Goal: Task Accomplishment & Management: Complete application form

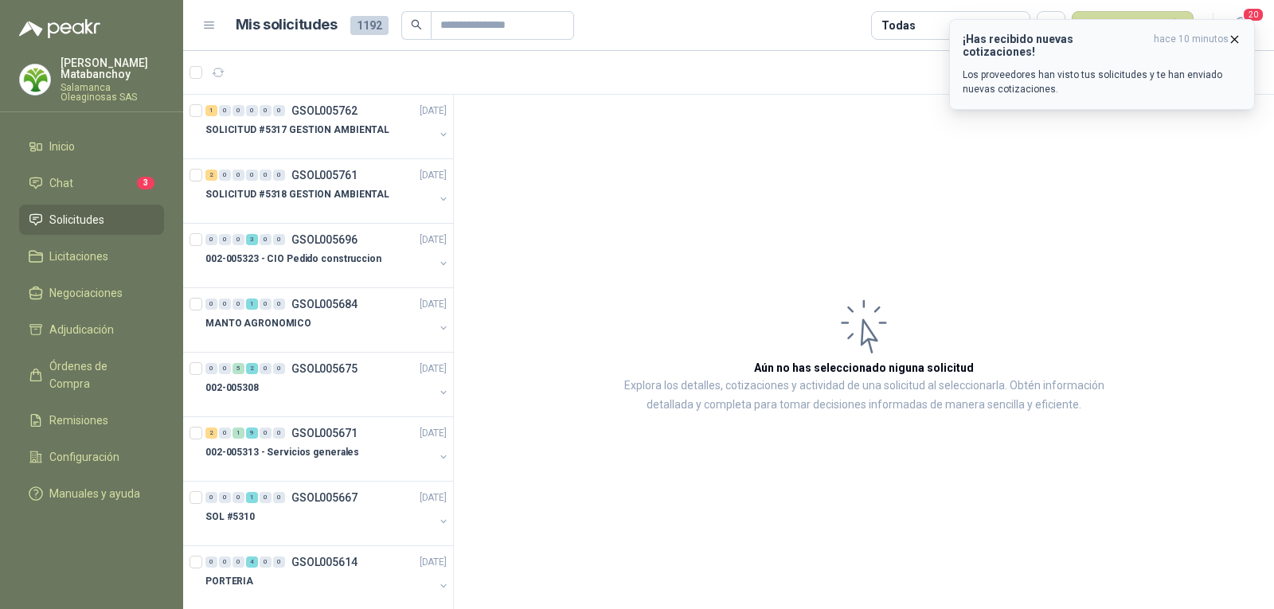
click at [1239, 40] on icon "button" at bounding box center [1235, 40] width 14 height 14
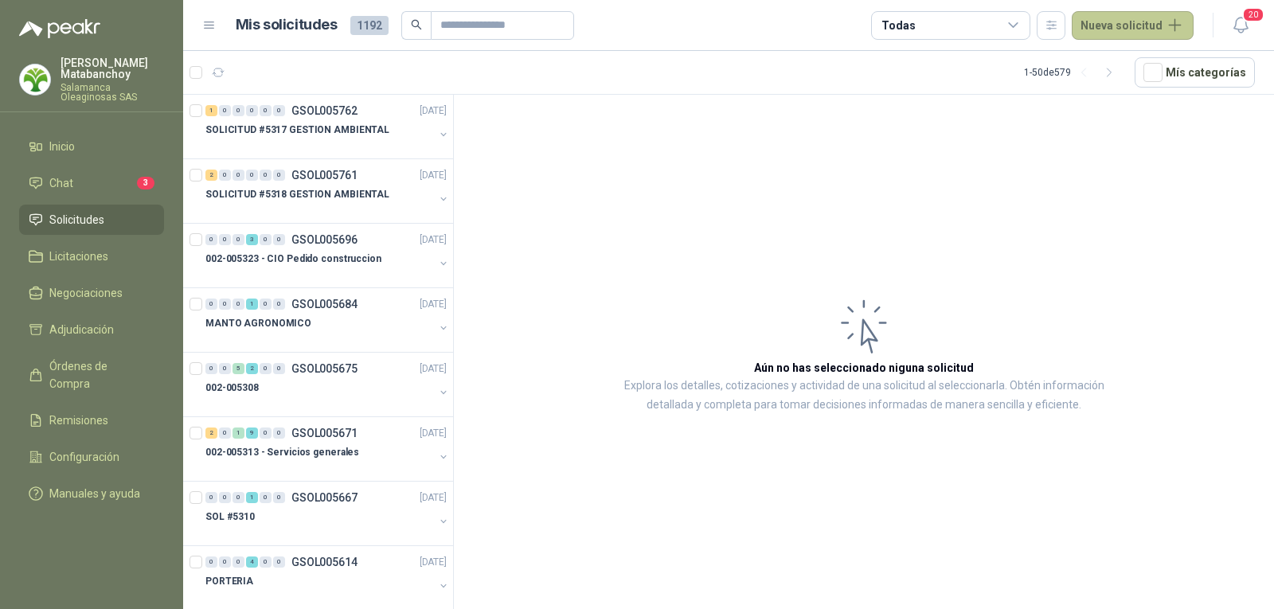
click at [1153, 35] on button "Nueva solicitud" at bounding box center [1133, 25] width 122 height 29
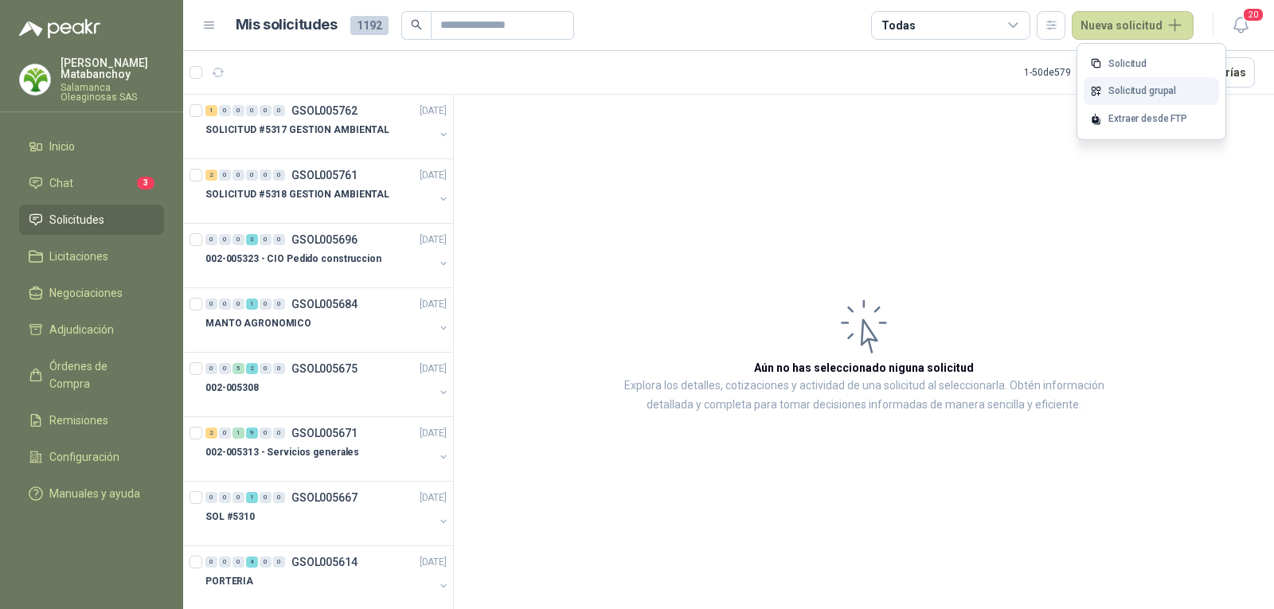
click at [1116, 88] on link "Solicitud grupal" at bounding box center [1151, 91] width 135 height 28
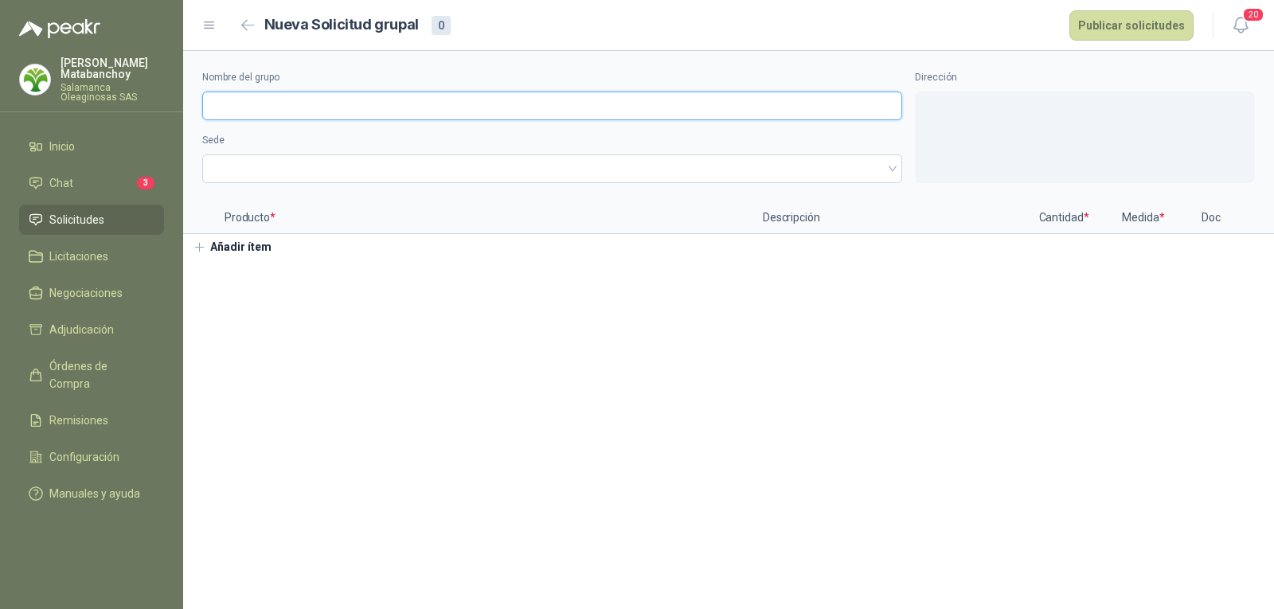
click at [436, 108] on input "Nombre del grupo" at bounding box center [552, 106] width 700 height 29
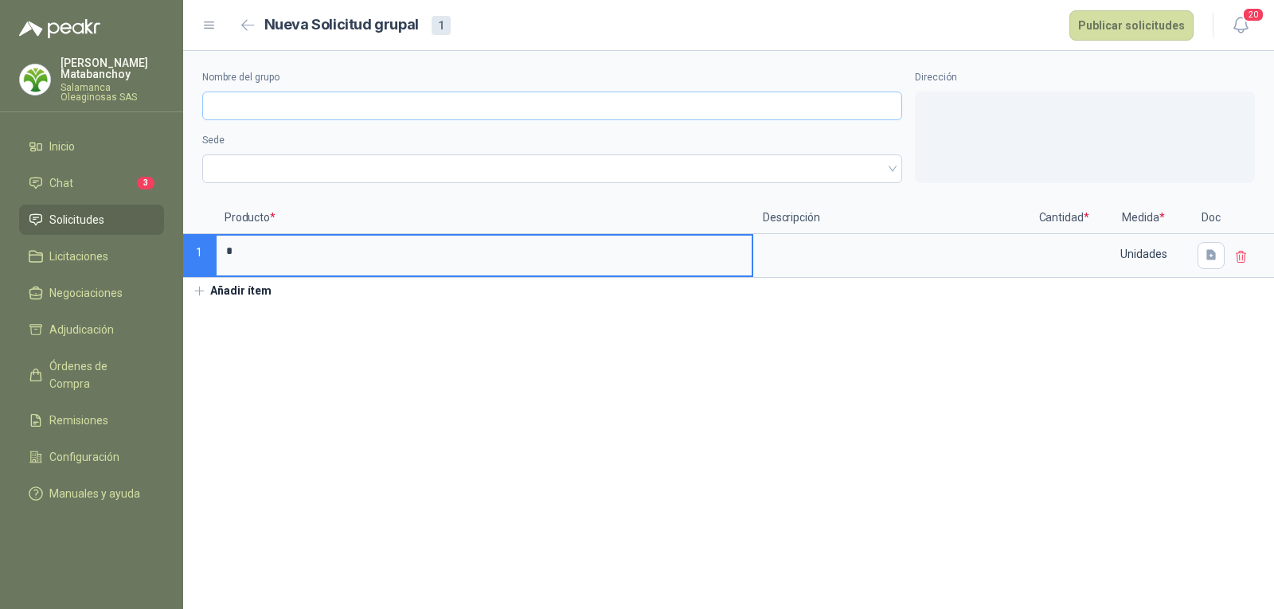
type input "*"
click at [436, 108] on input "Nombre del grupo" at bounding box center [552, 106] width 700 height 29
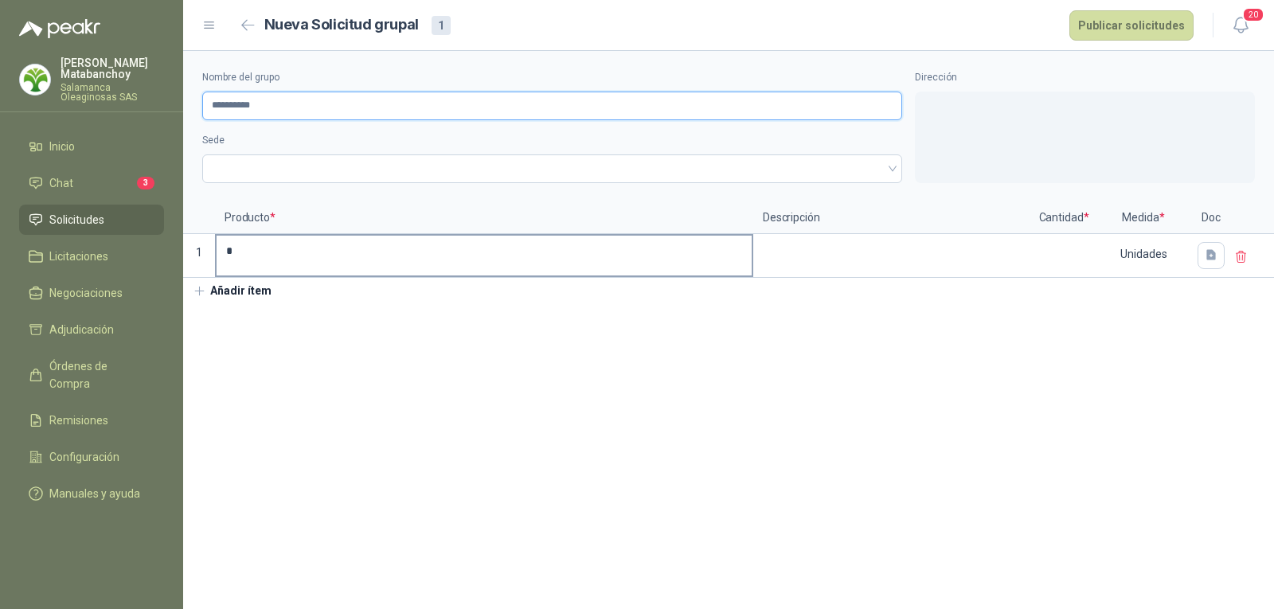
type input "*********"
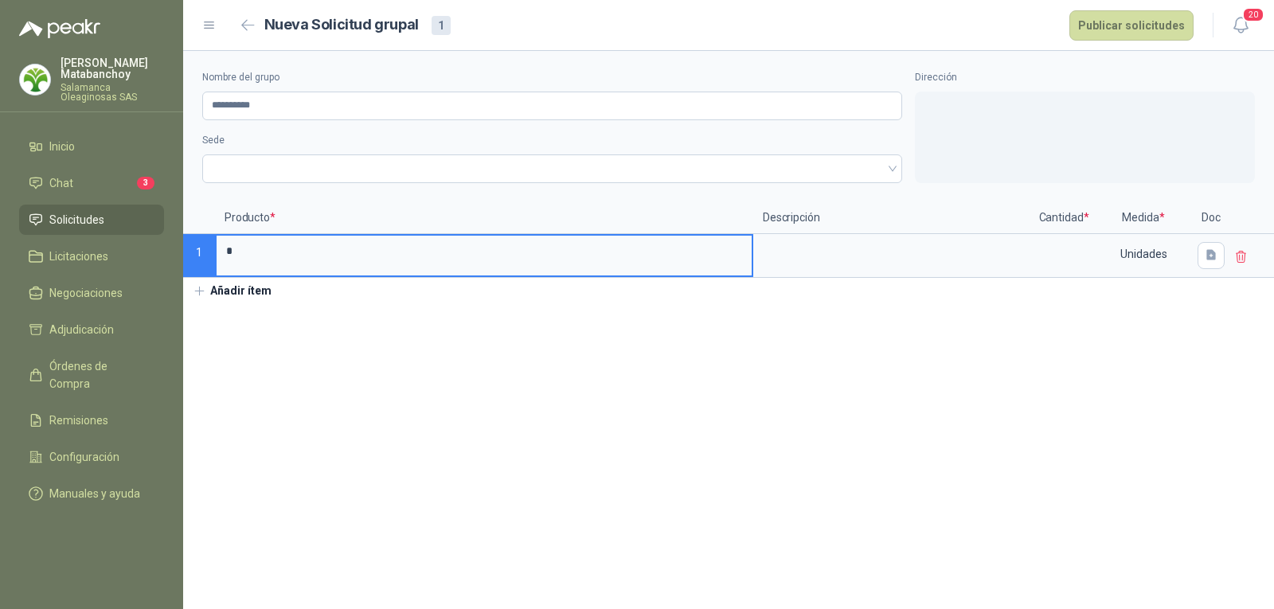
drag, startPoint x: 250, startPoint y: 247, endPoint x: 169, endPoint y: 248, distance: 81.2
click at [169, 248] on div "[PERSON_NAME] Salamanca Oleaginosas SAS Inicio Chat 3 Solicitudes Licitaciones …" at bounding box center [637, 304] width 1274 height 609
click at [327, 92] on input "*********" at bounding box center [552, 106] width 700 height 29
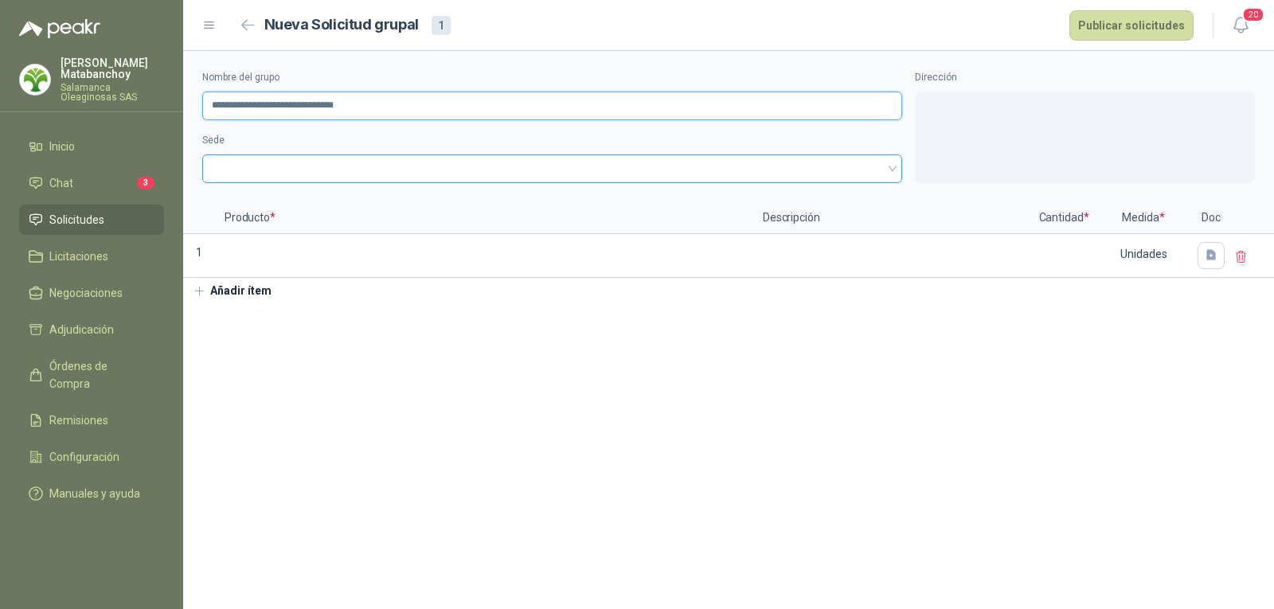
click at [353, 163] on span at bounding box center [552, 169] width 681 height 24
type input "**********"
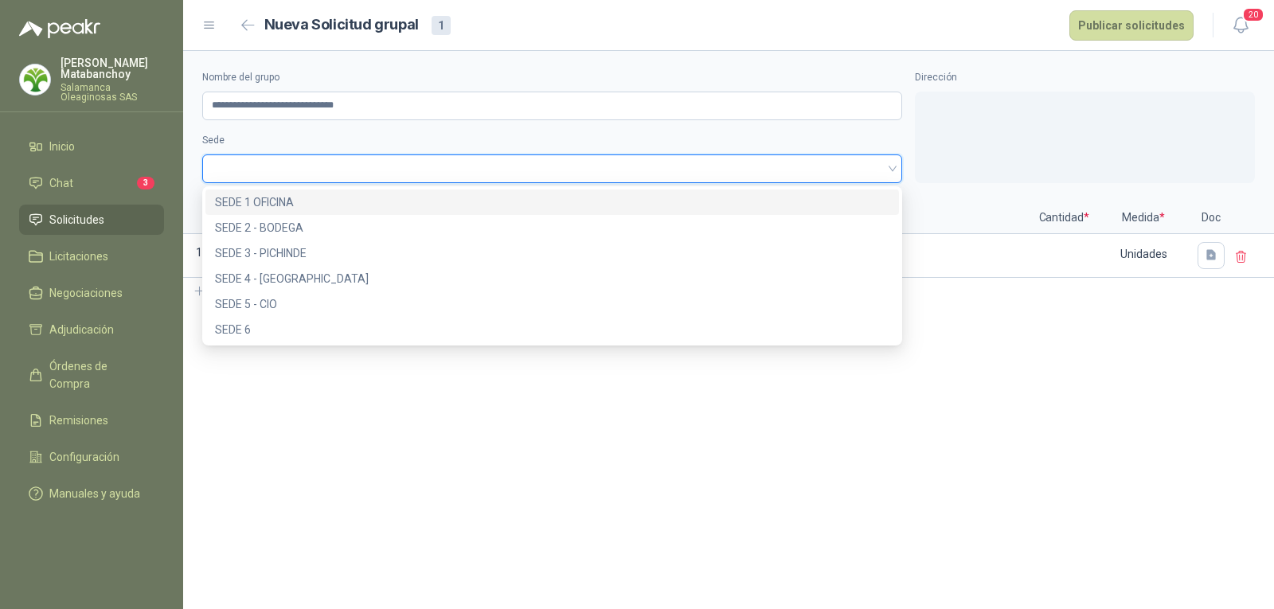
click at [344, 202] on div "SEDE 1 OFICINA" at bounding box center [552, 203] width 675 height 18
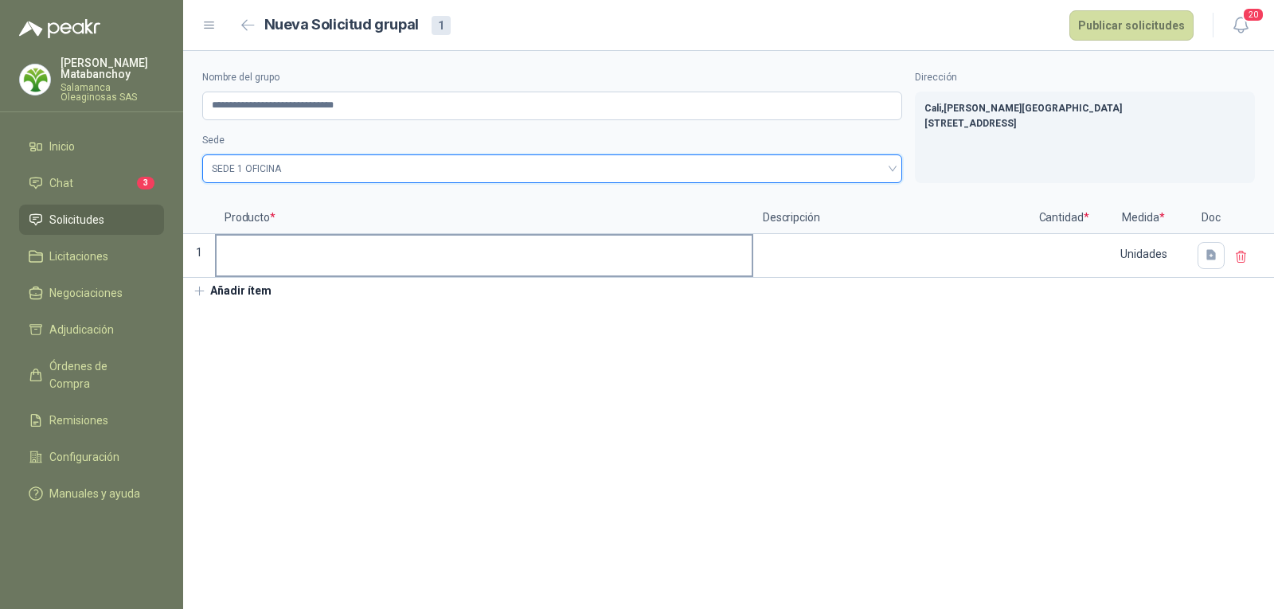
click at [408, 264] on input at bounding box center [484, 251] width 535 height 31
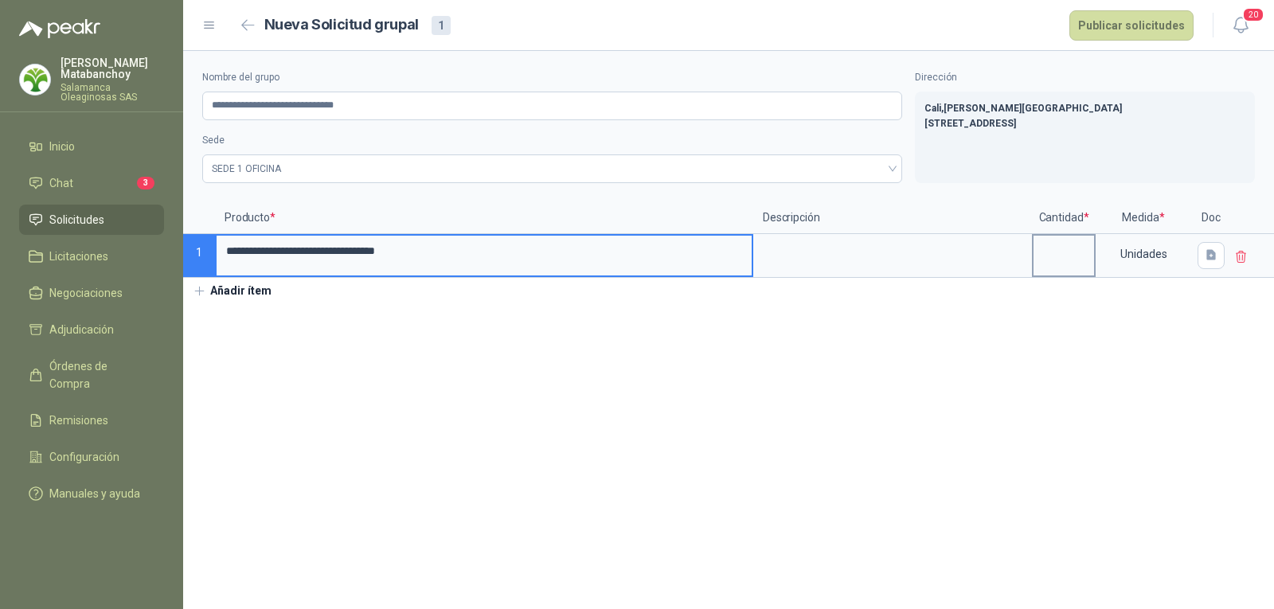
type input "**********"
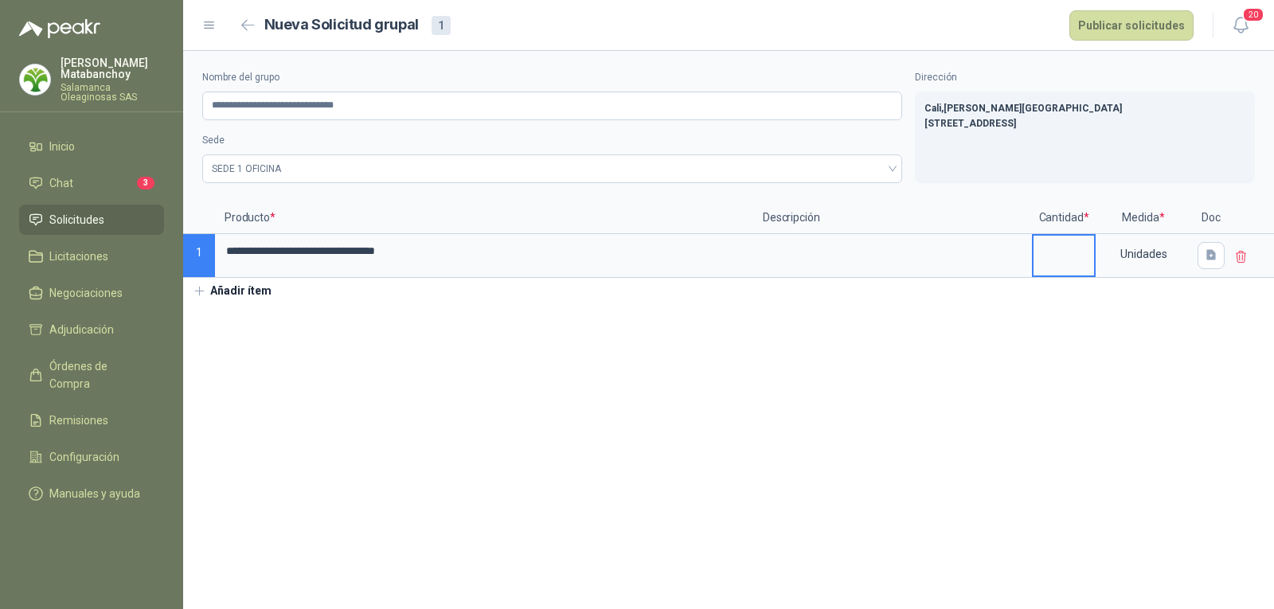
click at [1065, 247] on input at bounding box center [1064, 251] width 61 height 31
type input "*"
click at [651, 342] on section "**********" at bounding box center [728, 330] width 1091 height 558
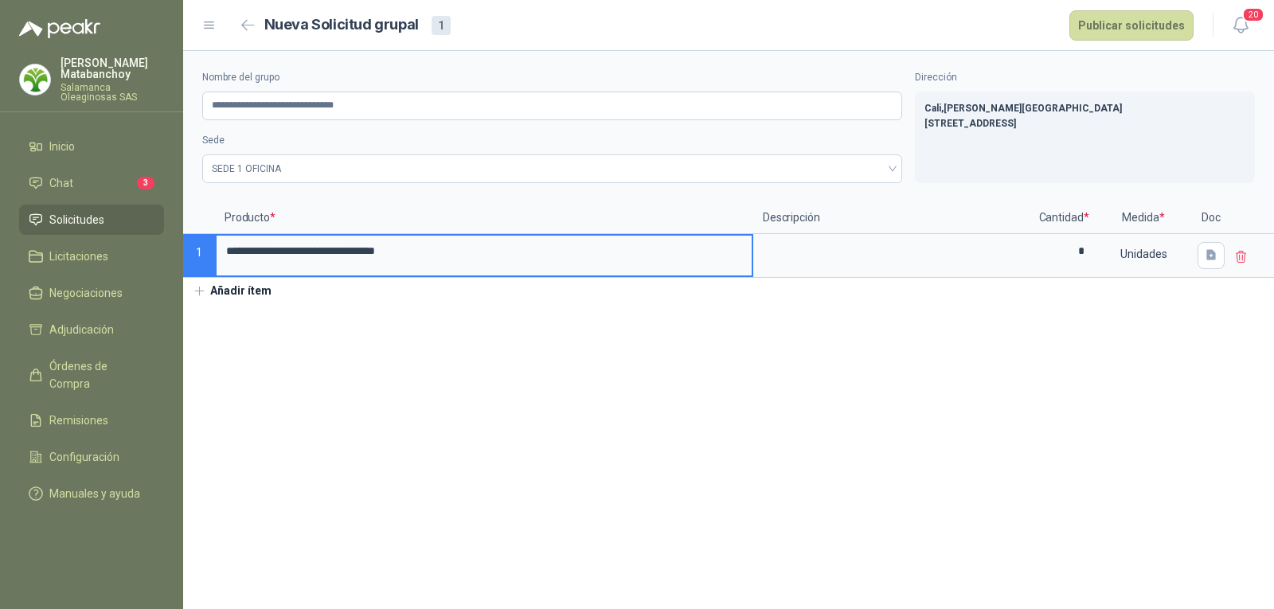
click at [405, 256] on input "**********" at bounding box center [484, 251] width 535 height 31
click at [360, 260] on input "**********" at bounding box center [484, 251] width 535 height 31
click at [405, 261] on input "**********" at bounding box center [484, 251] width 535 height 31
type input "**********"
click at [837, 259] on textarea at bounding box center [893, 254] width 276 height 37
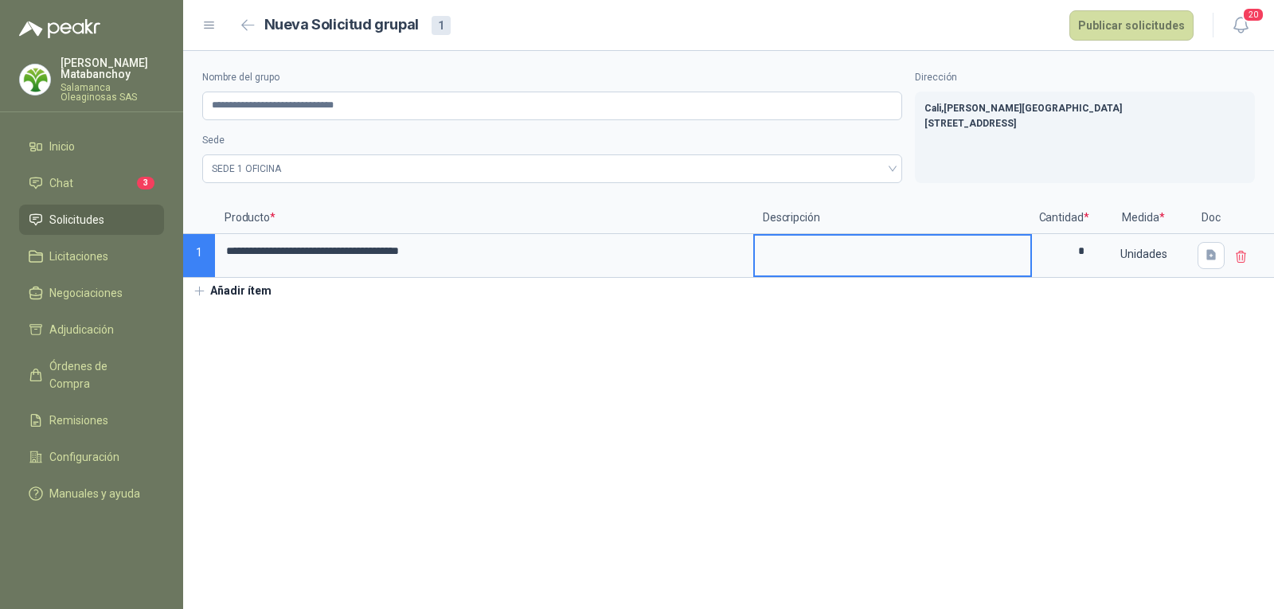
type textarea "*"
type textarea "**"
type textarea "***"
type textarea "****"
type textarea "*****"
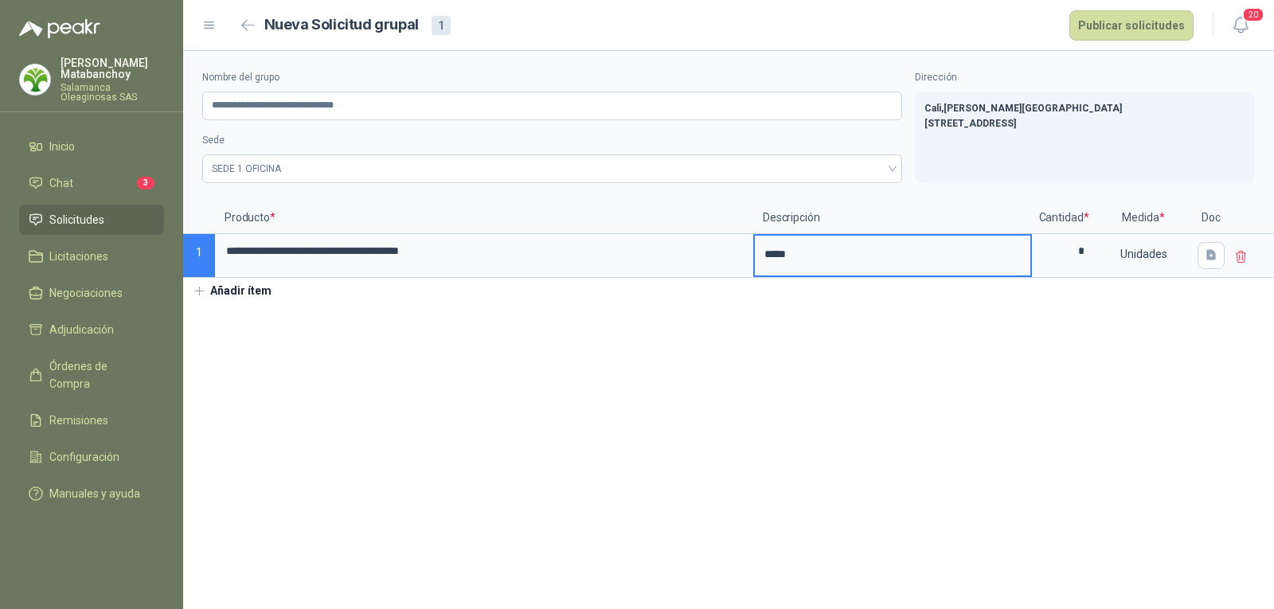
type textarea "******"
type textarea "********"
type textarea "*********"
type textarea "**********"
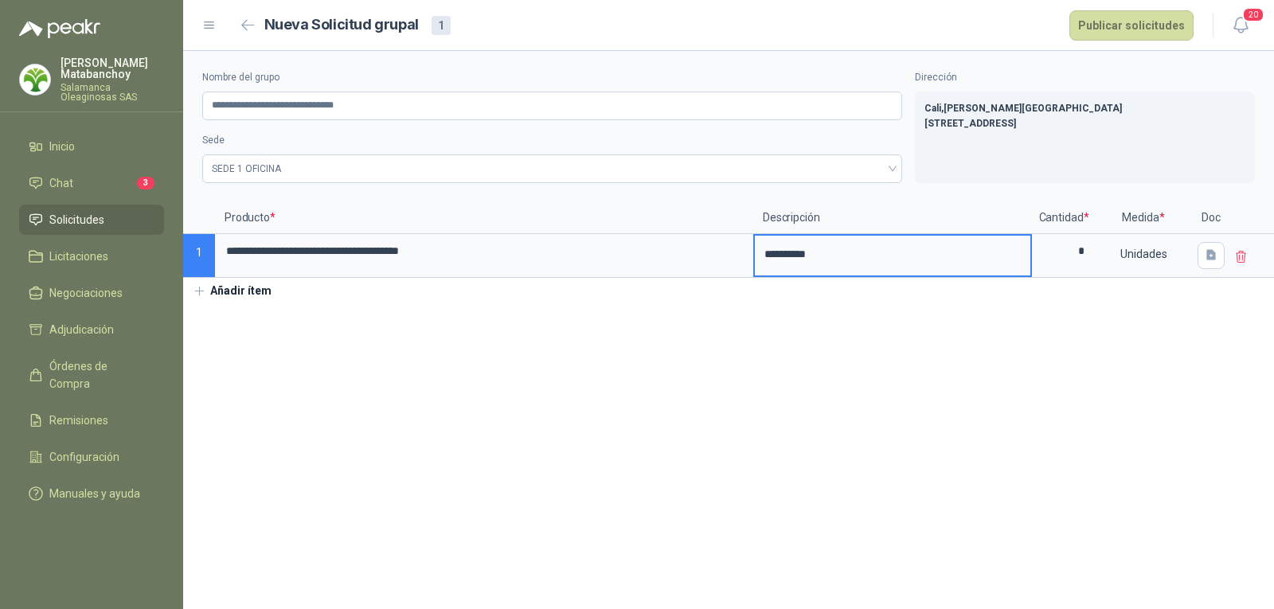
type textarea "**********"
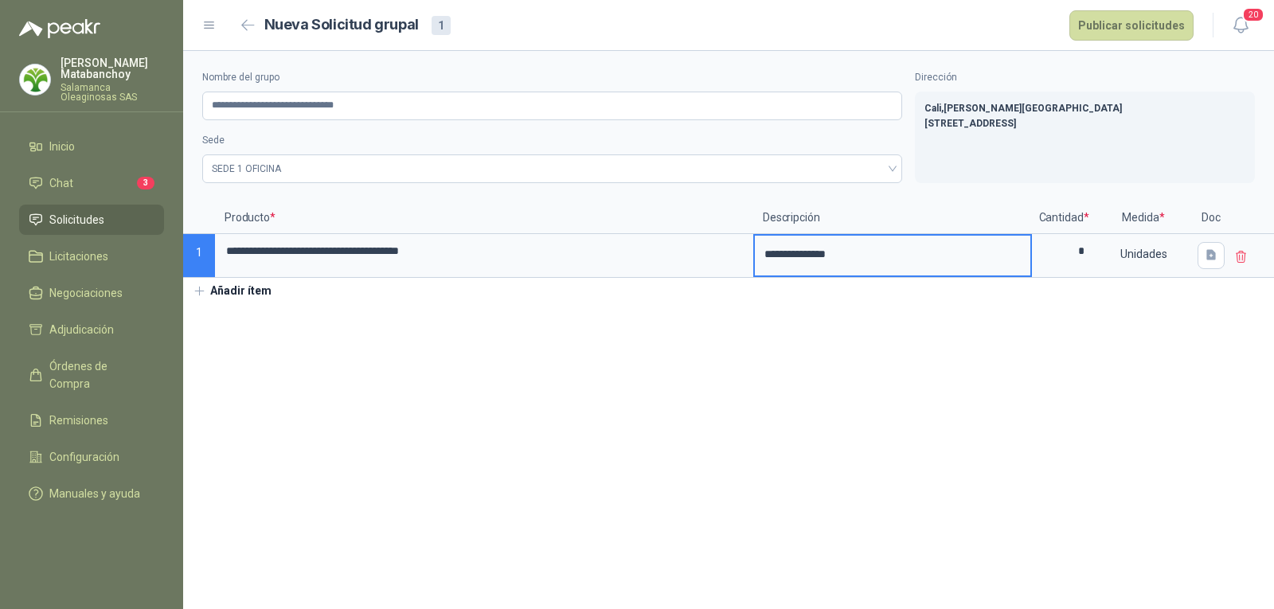
type textarea "**********"
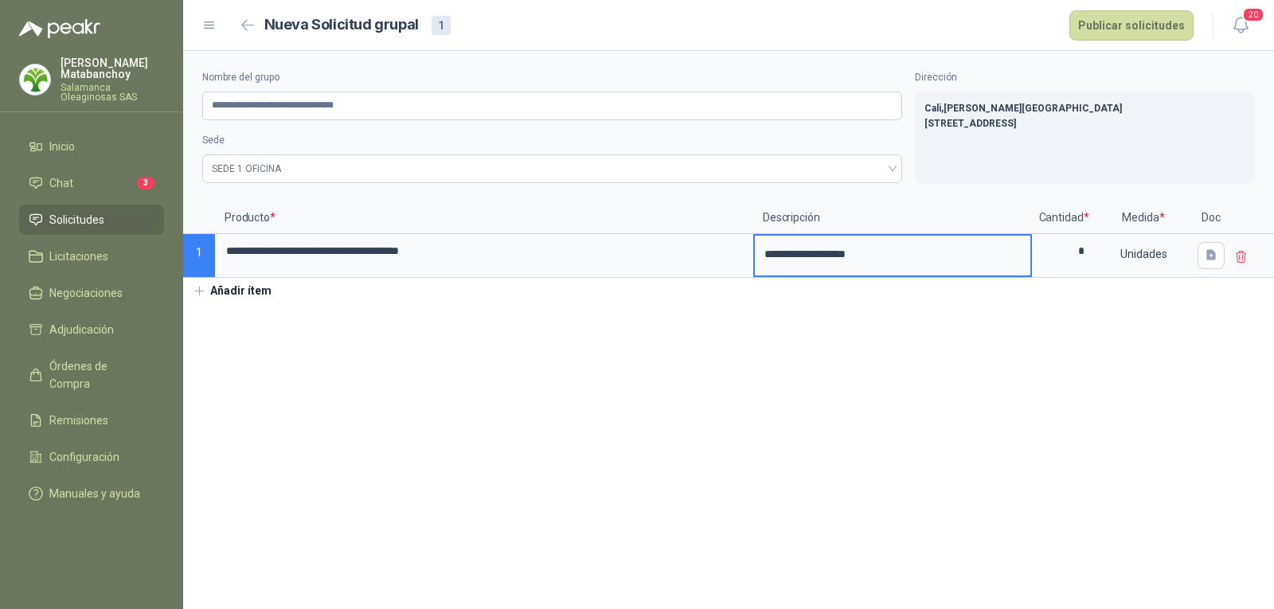
type textarea "**********"
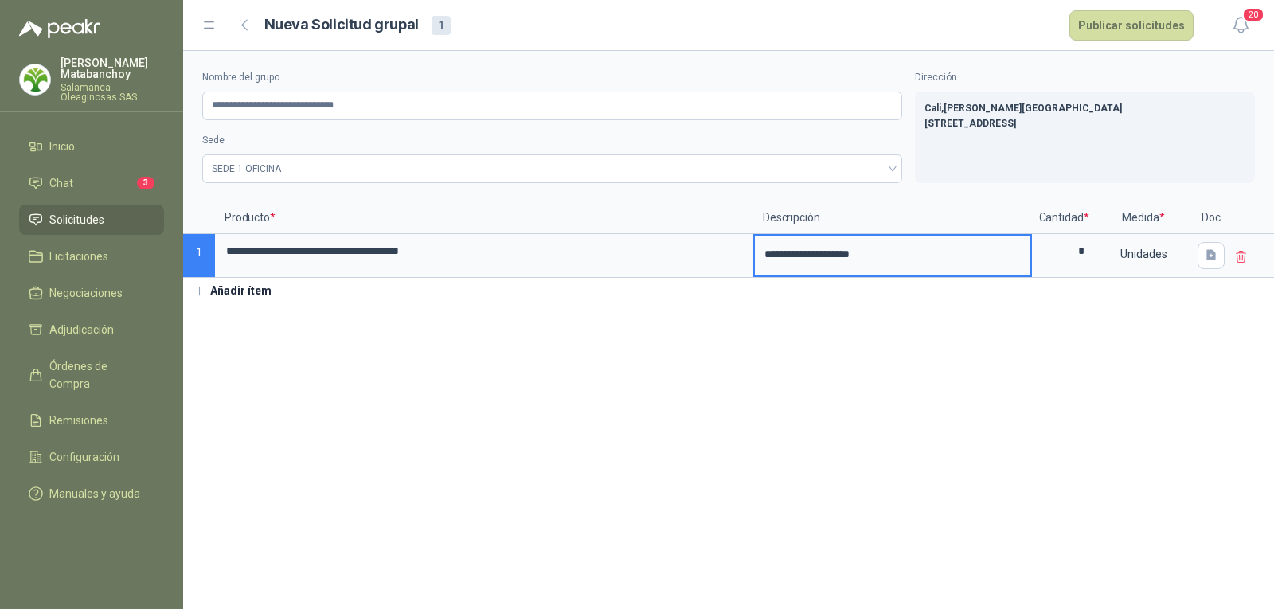
type textarea "**********"
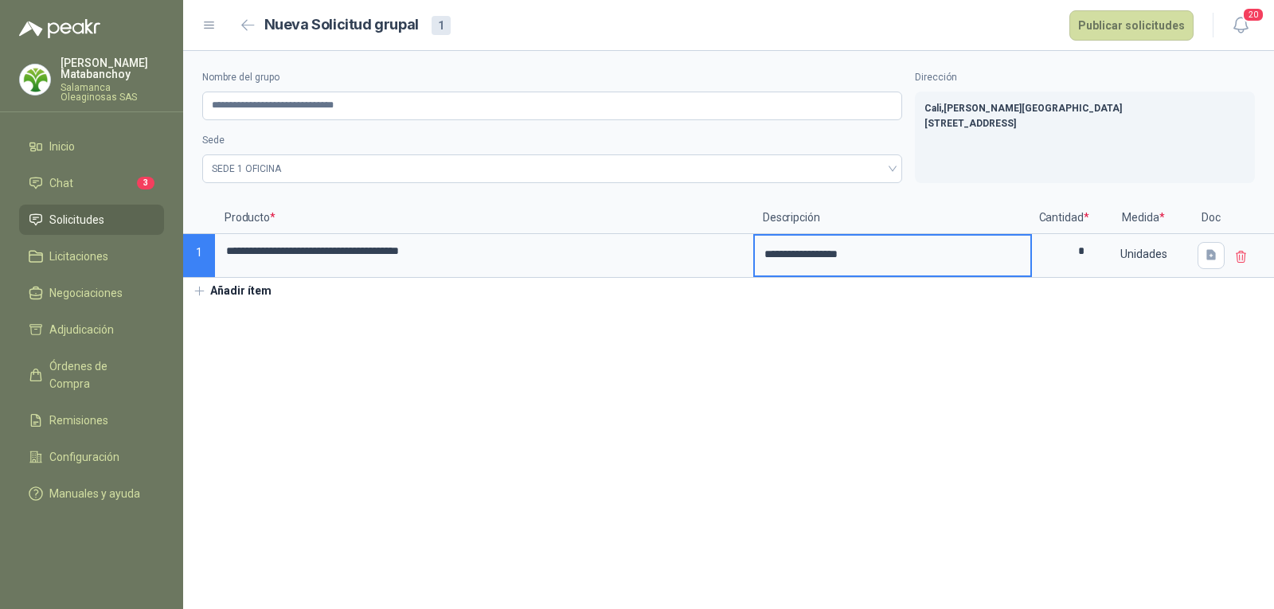
type textarea "**********"
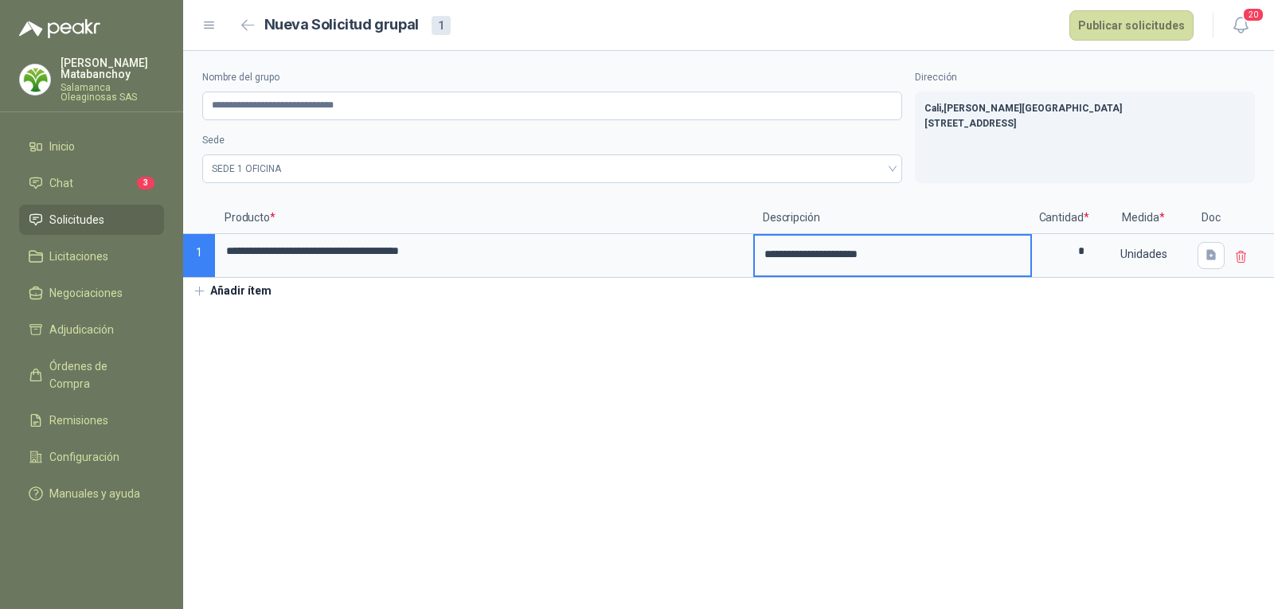
type textarea "**********"
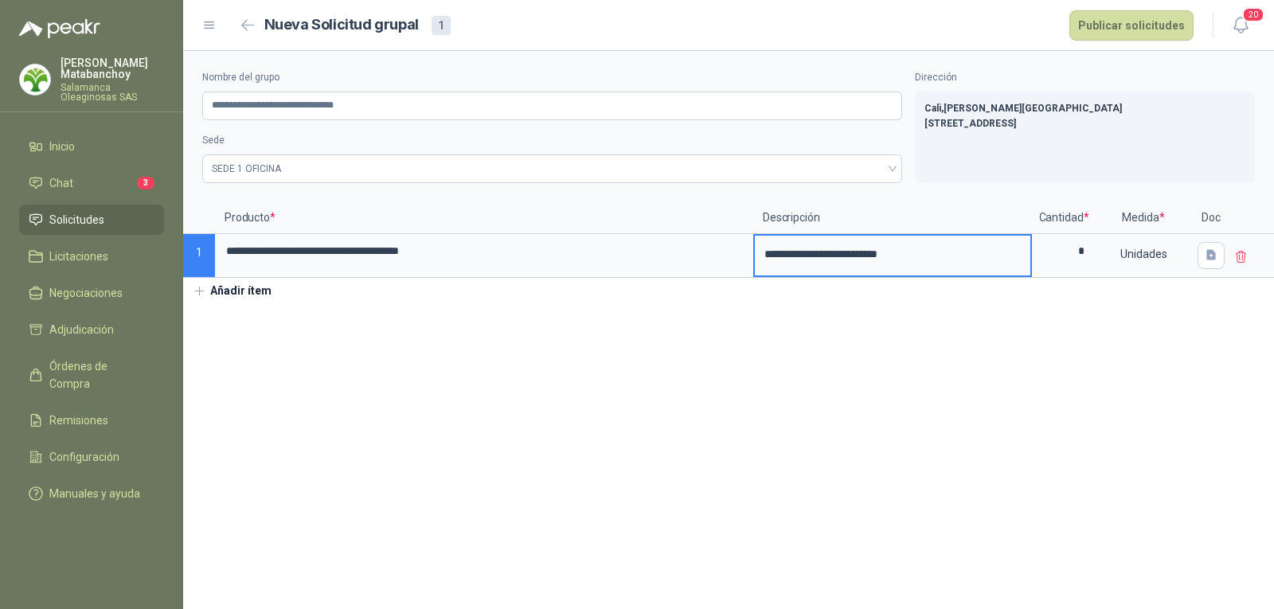
type textarea "**********"
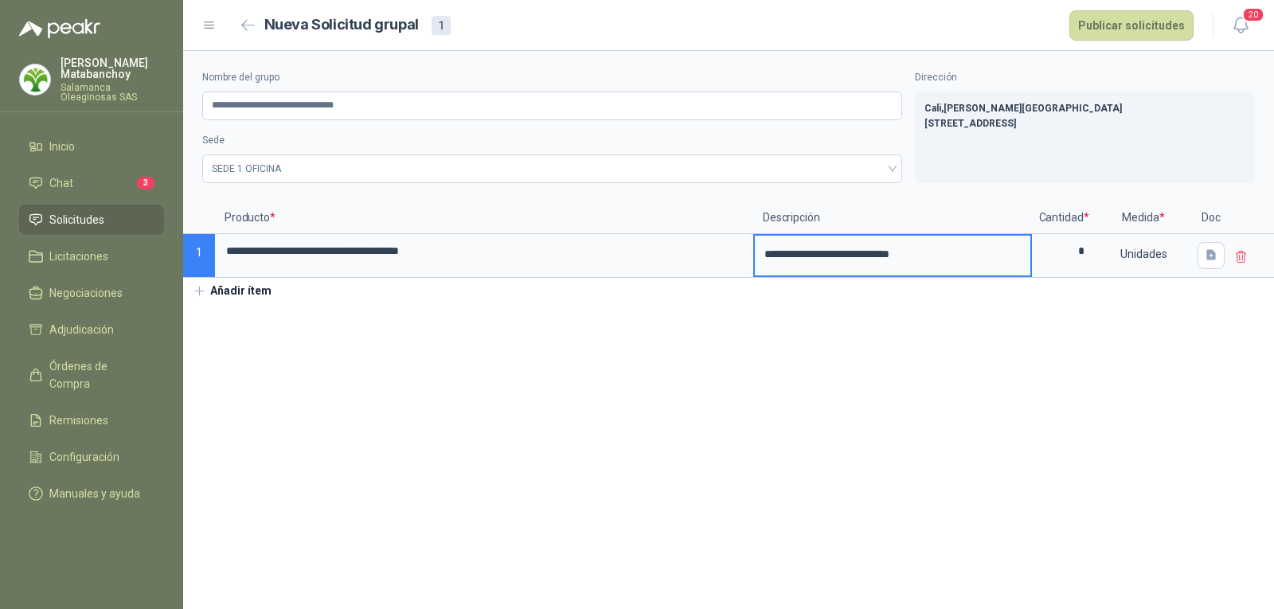
type textarea "**********"
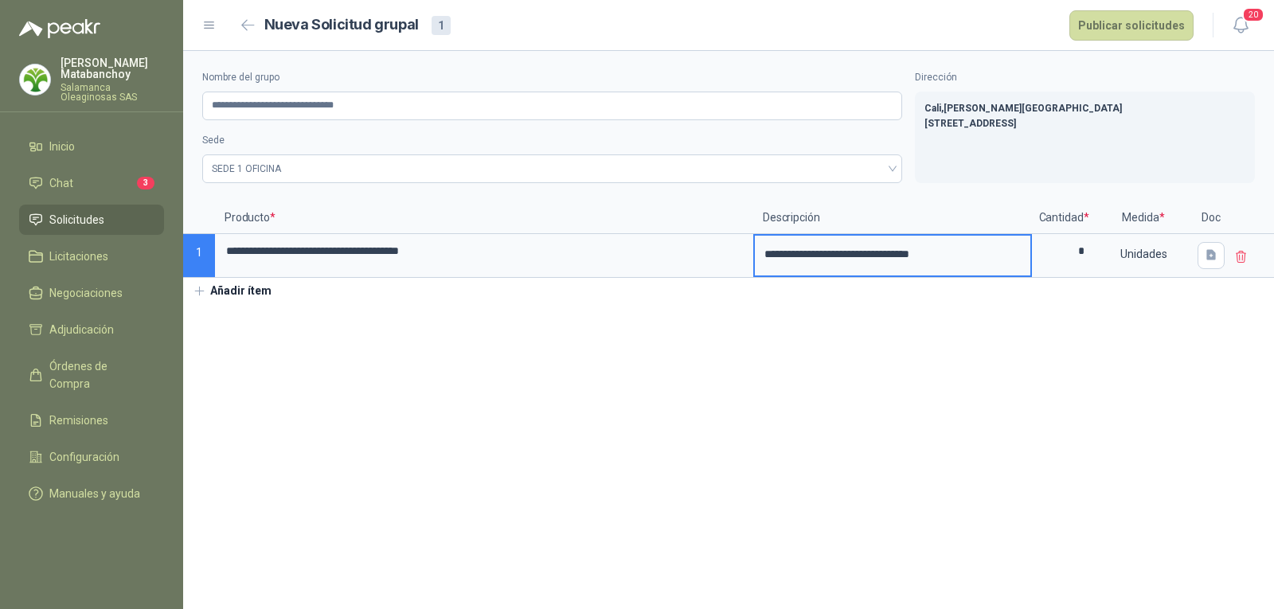
type textarea "**********"
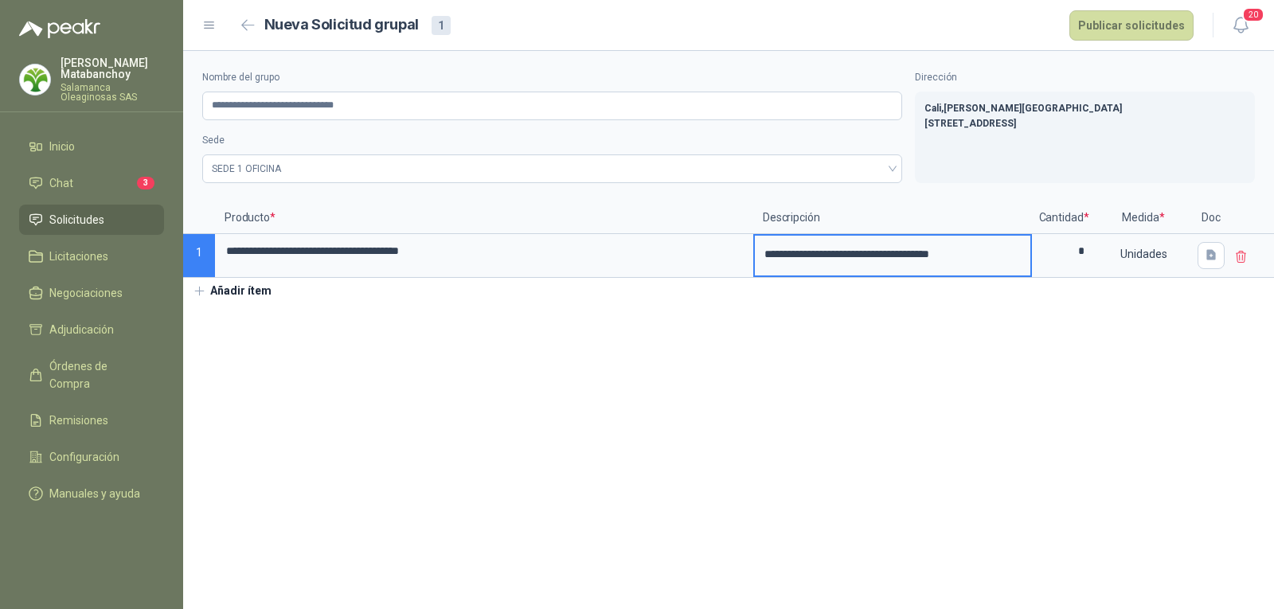
type textarea "**********"
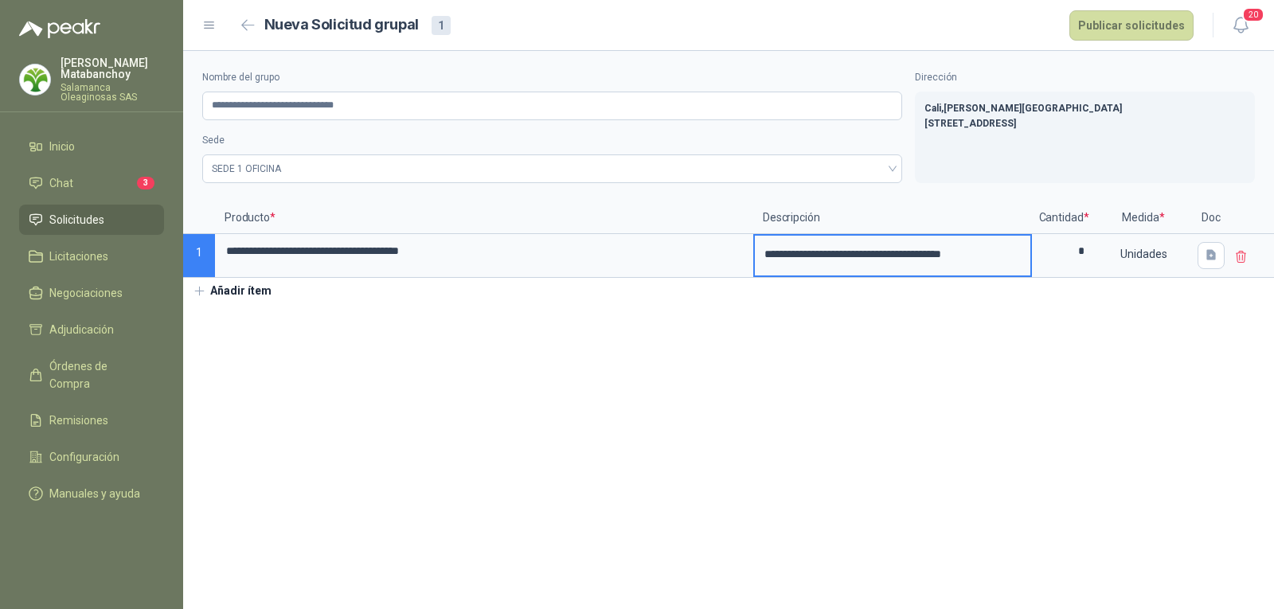
type textarea "**********"
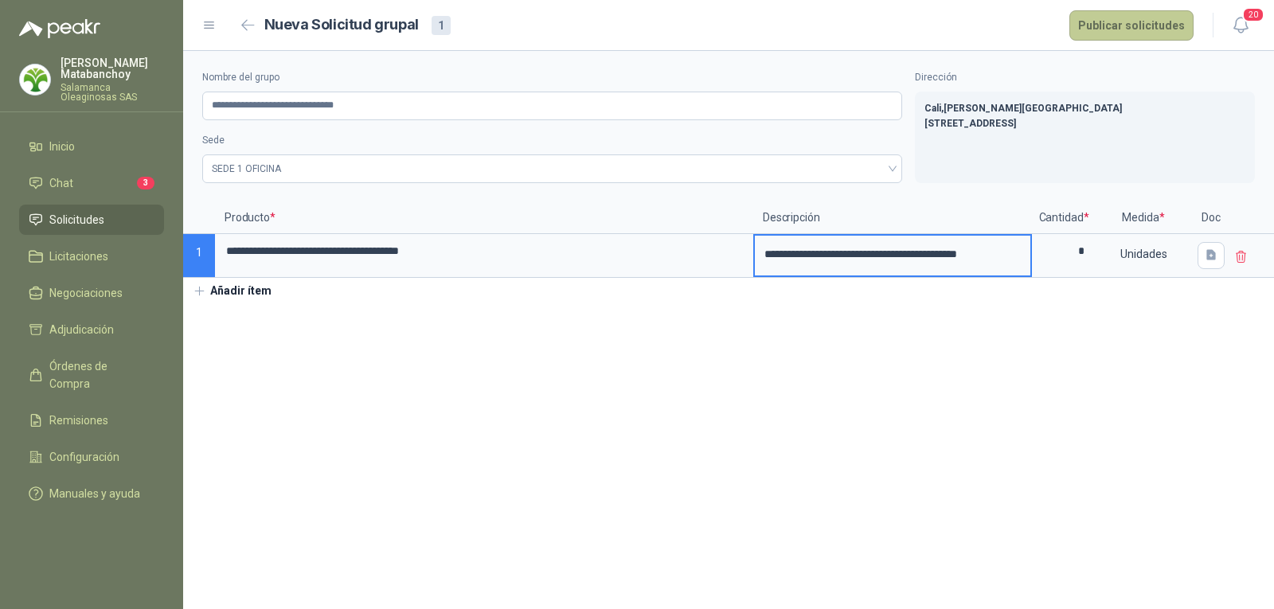
type textarea "**********"
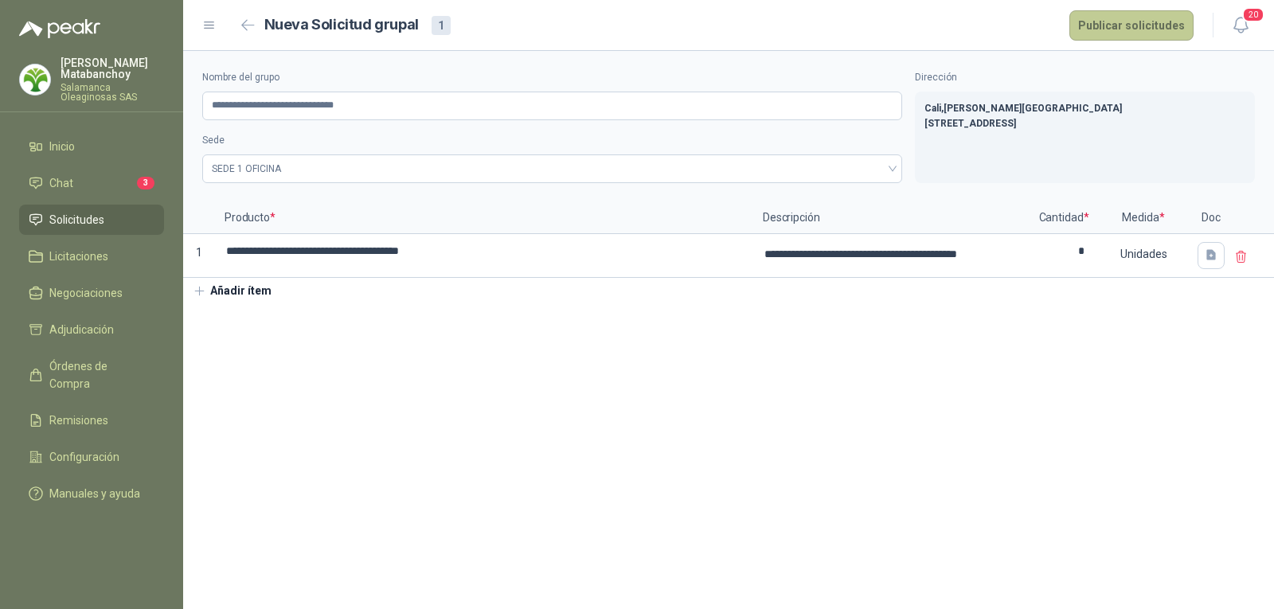
click at [1133, 30] on button "Publicar solicitudes" at bounding box center [1132, 25] width 124 height 30
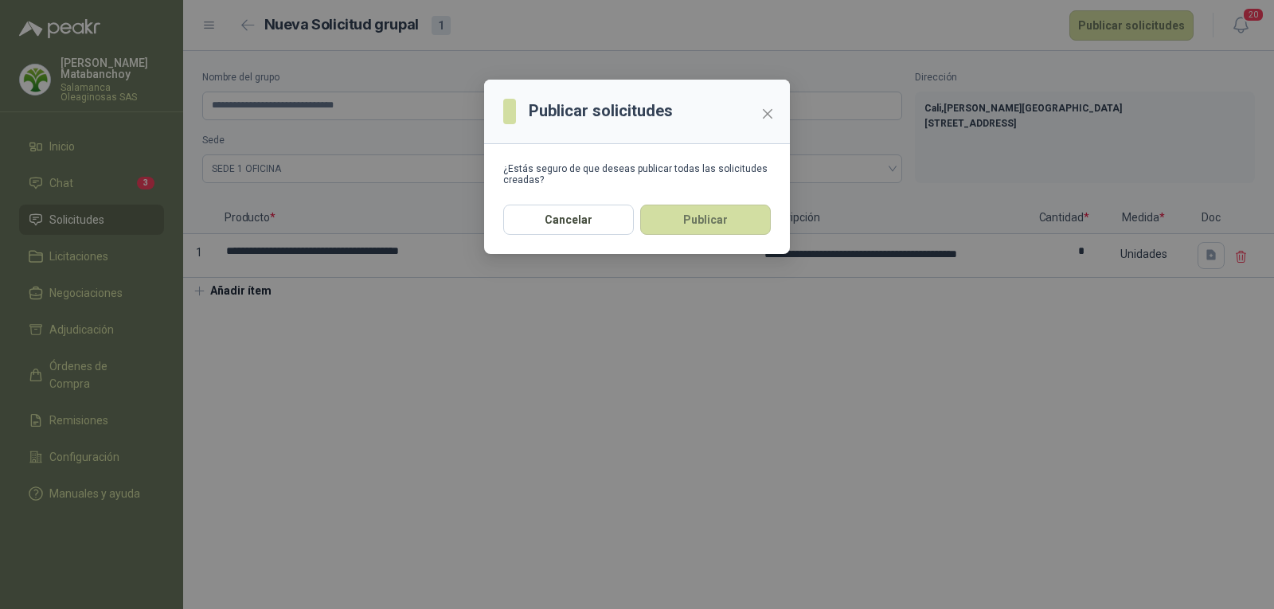
click at [689, 239] on div "Cancelar Publicar" at bounding box center [637, 229] width 306 height 49
click at [707, 217] on button "Publicar" at bounding box center [705, 220] width 131 height 30
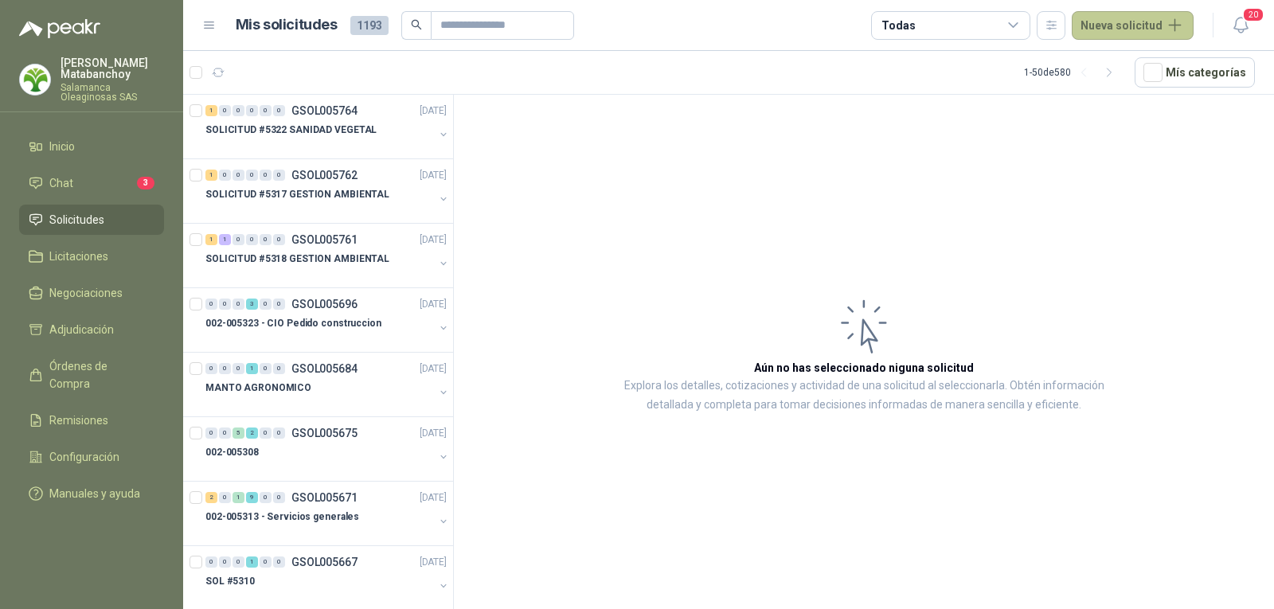
click at [1137, 33] on button "Nueva solicitud" at bounding box center [1133, 25] width 122 height 29
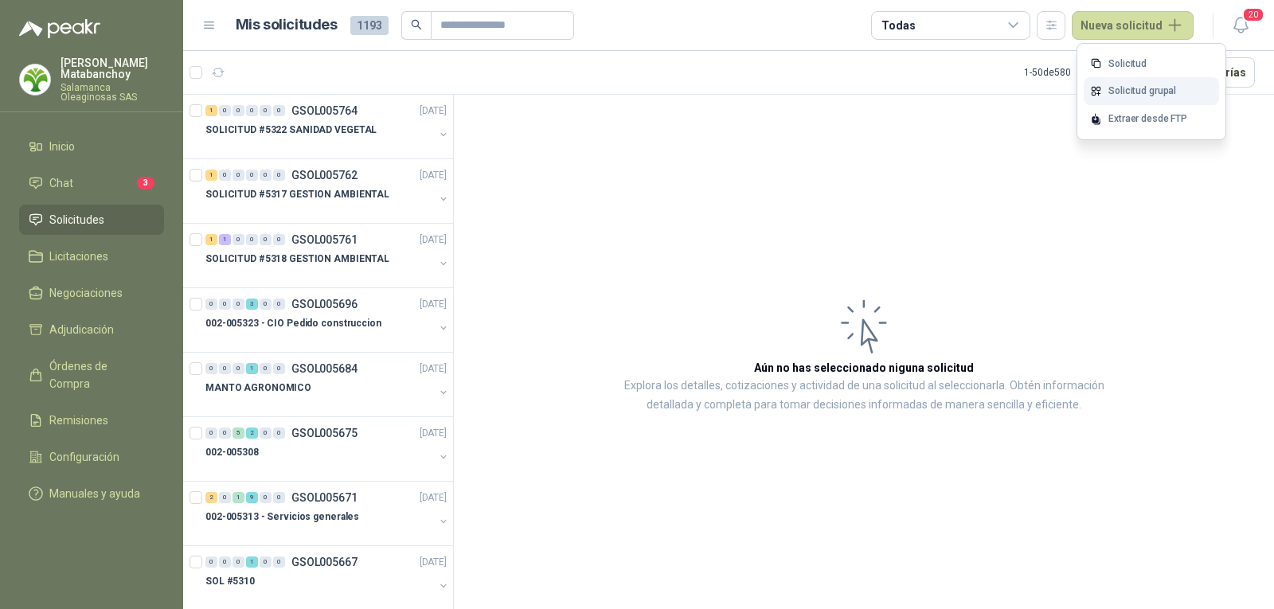
click at [1136, 88] on link "Solicitud grupal" at bounding box center [1151, 91] width 135 height 28
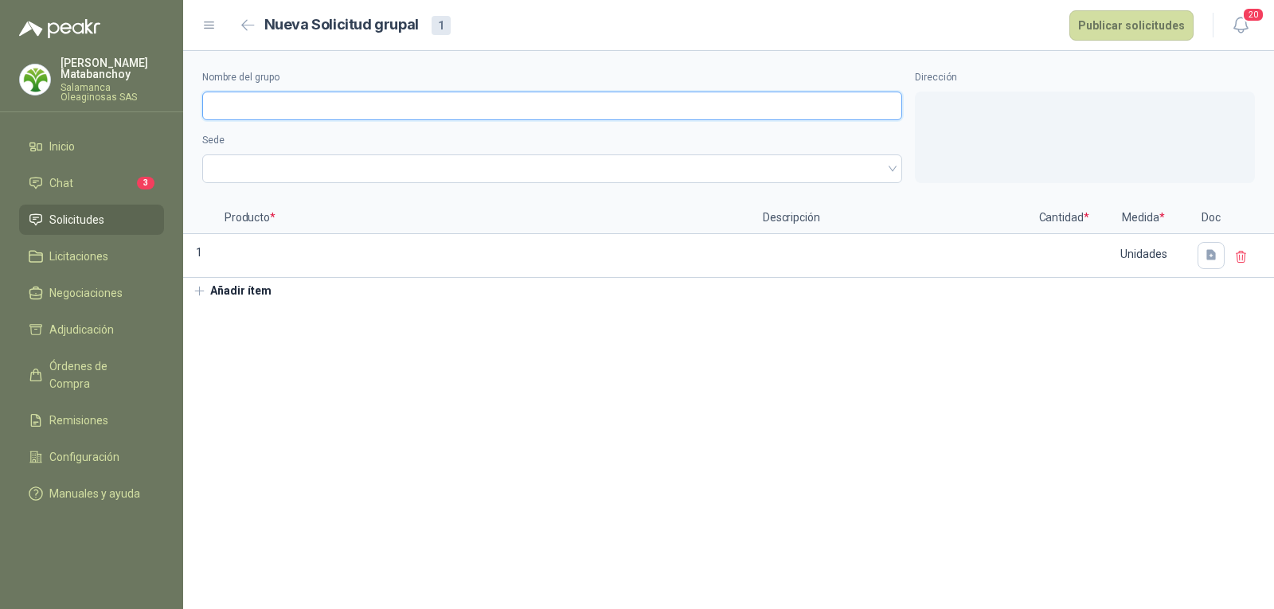
click at [461, 105] on input "Nombre del grupo" at bounding box center [552, 106] width 700 height 29
click at [412, 161] on span at bounding box center [552, 169] width 681 height 24
type input "**********"
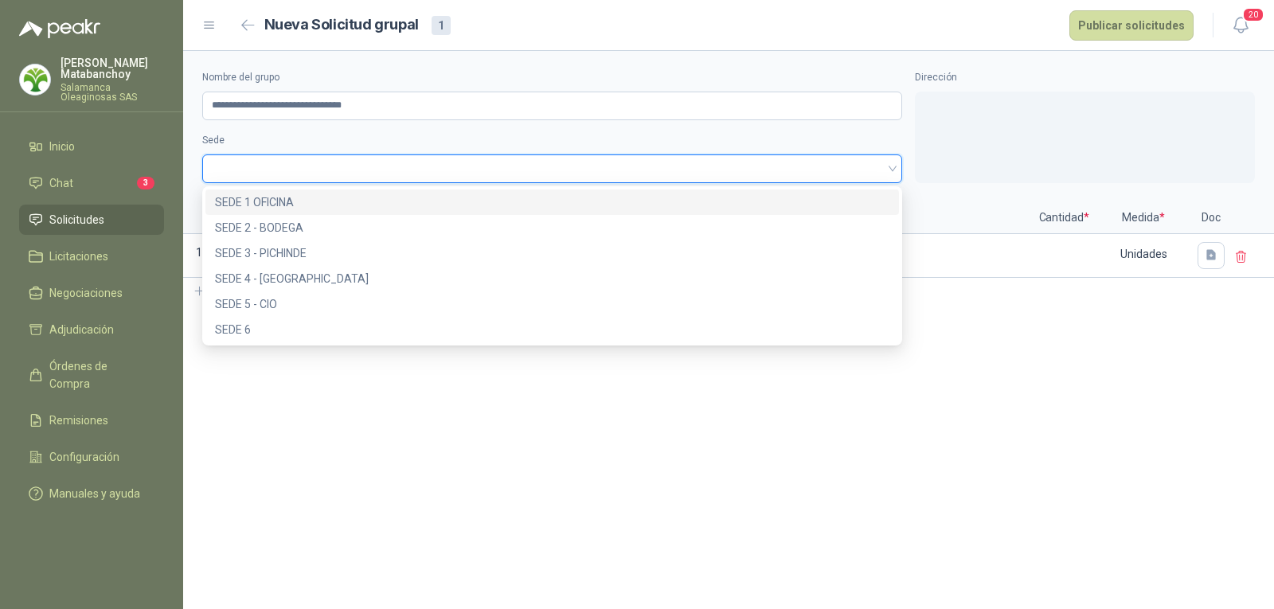
click at [398, 198] on div "SEDE 1 OFICINA" at bounding box center [552, 203] width 675 height 18
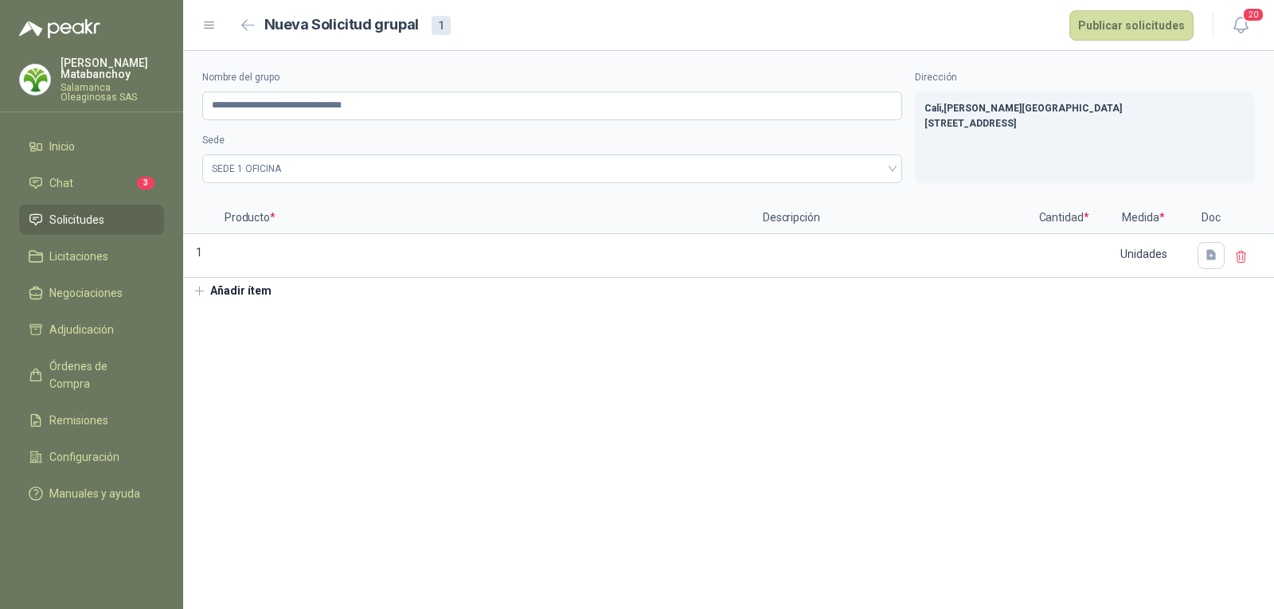
click at [252, 286] on button "Añadir ítem" at bounding box center [232, 291] width 98 height 27
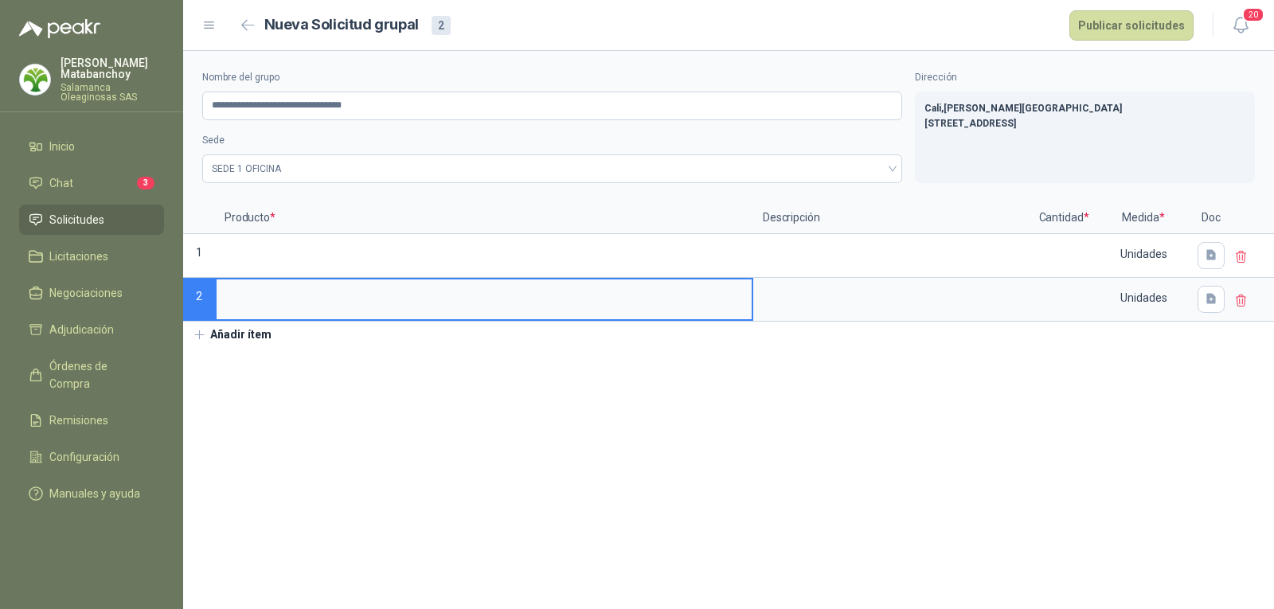
click at [245, 318] on label at bounding box center [484, 300] width 535 height 40
click at [245, 311] on input at bounding box center [484, 295] width 535 height 31
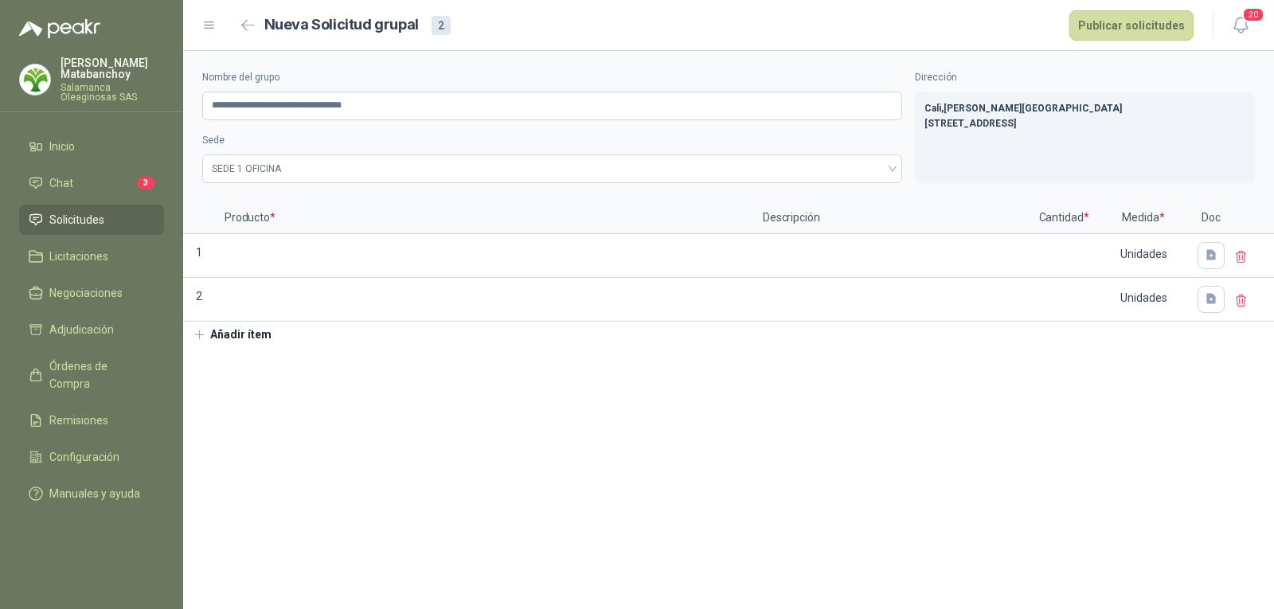
click at [245, 332] on button "Añadir ítem" at bounding box center [232, 335] width 98 height 27
click at [238, 376] on button "Añadir ítem" at bounding box center [232, 379] width 98 height 27
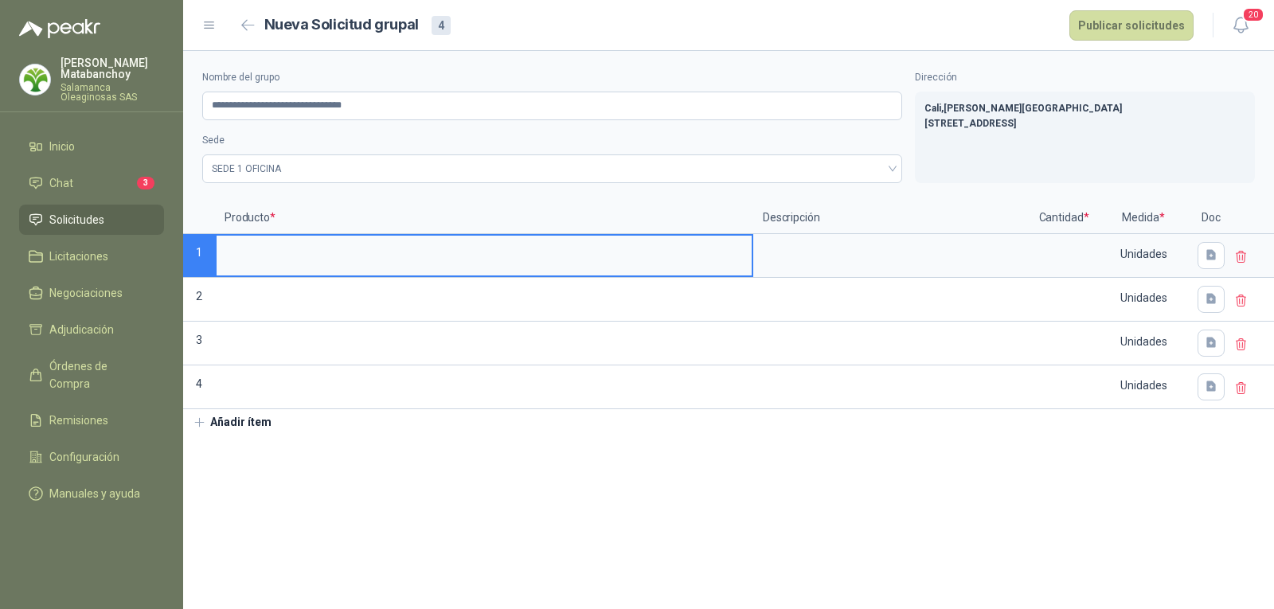
click at [323, 265] on input at bounding box center [484, 251] width 535 height 31
type input "*"
type input "**********"
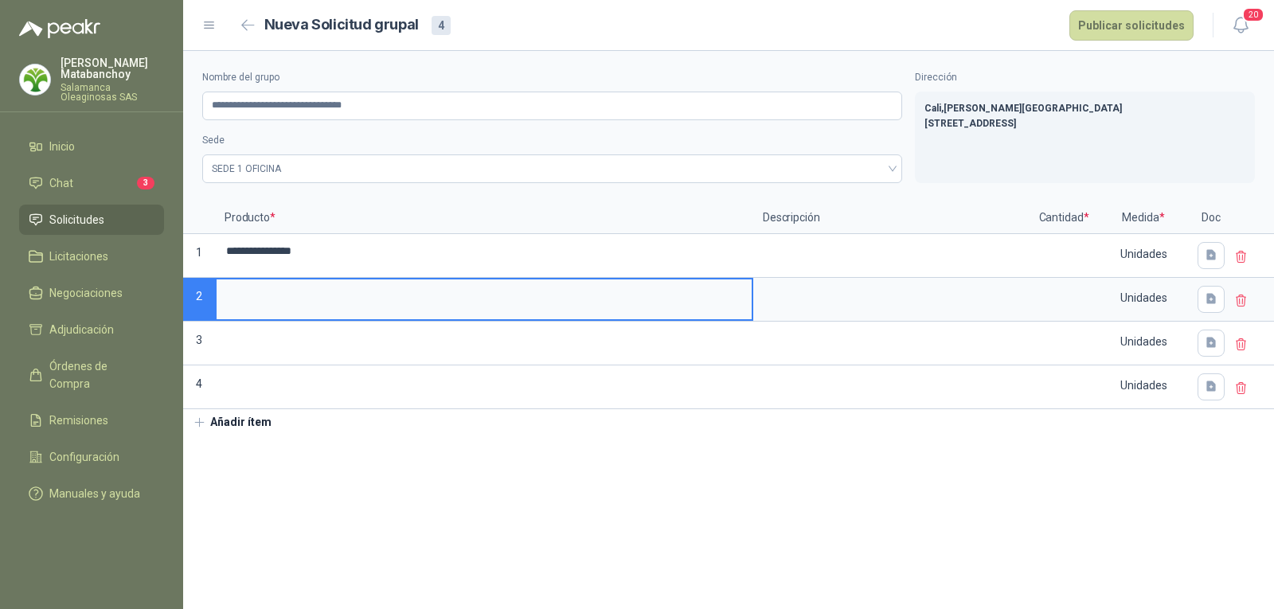
click at [345, 295] on input at bounding box center [484, 295] width 535 height 31
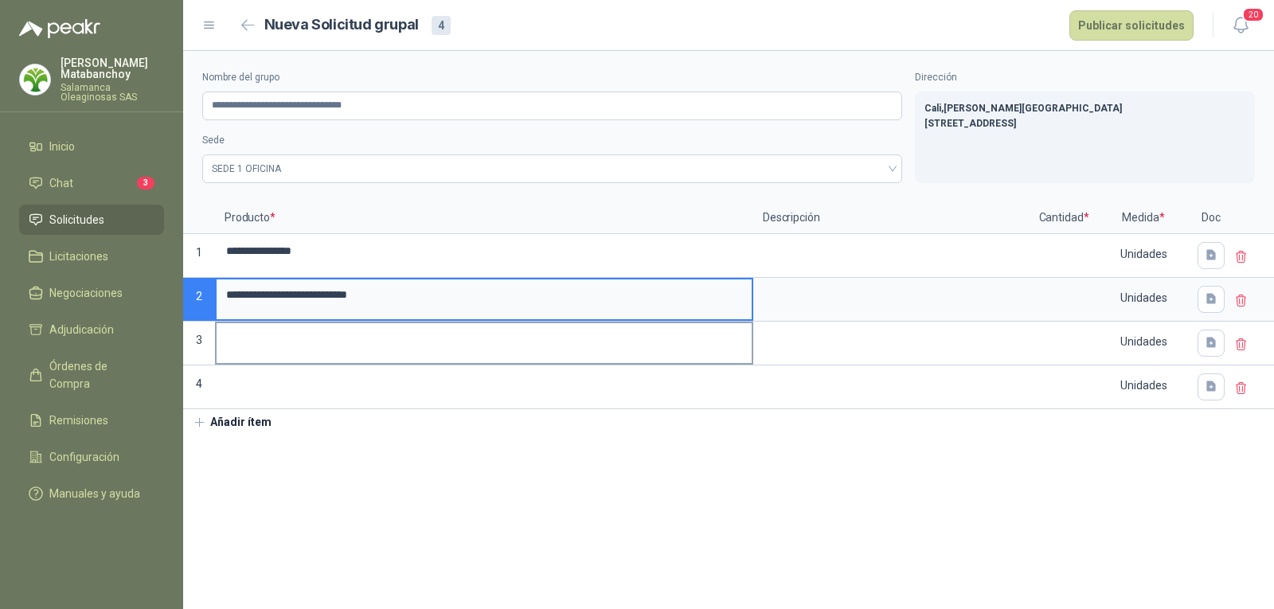
type input "**********"
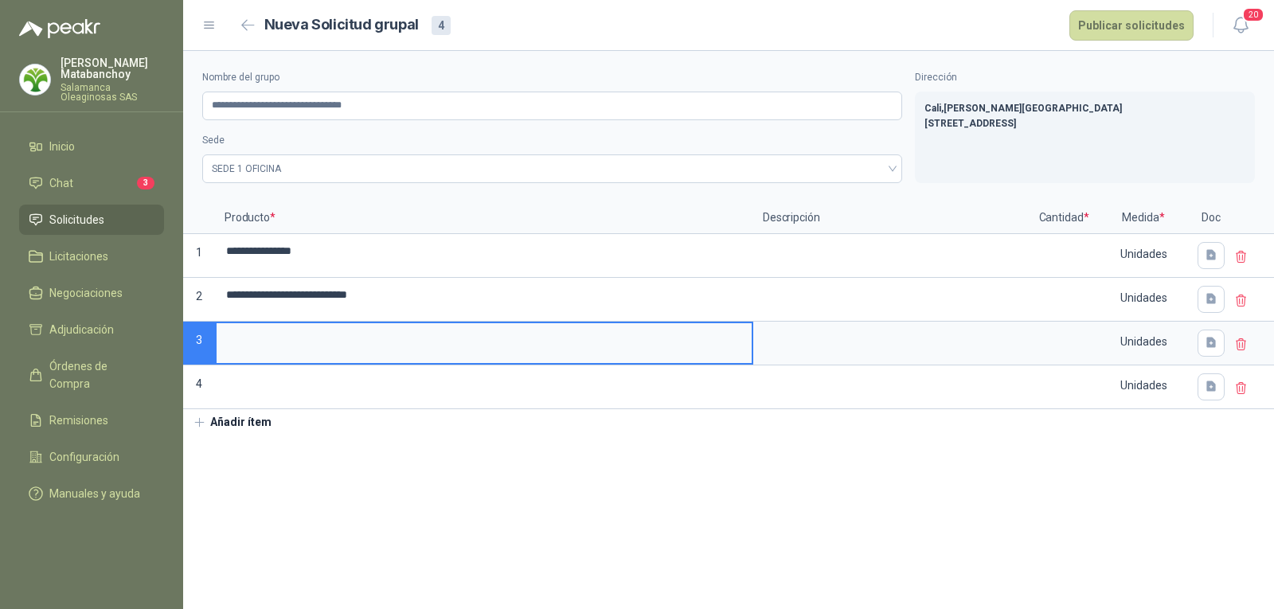
click at [347, 343] on input at bounding box center [484, 338] width 535 height 31
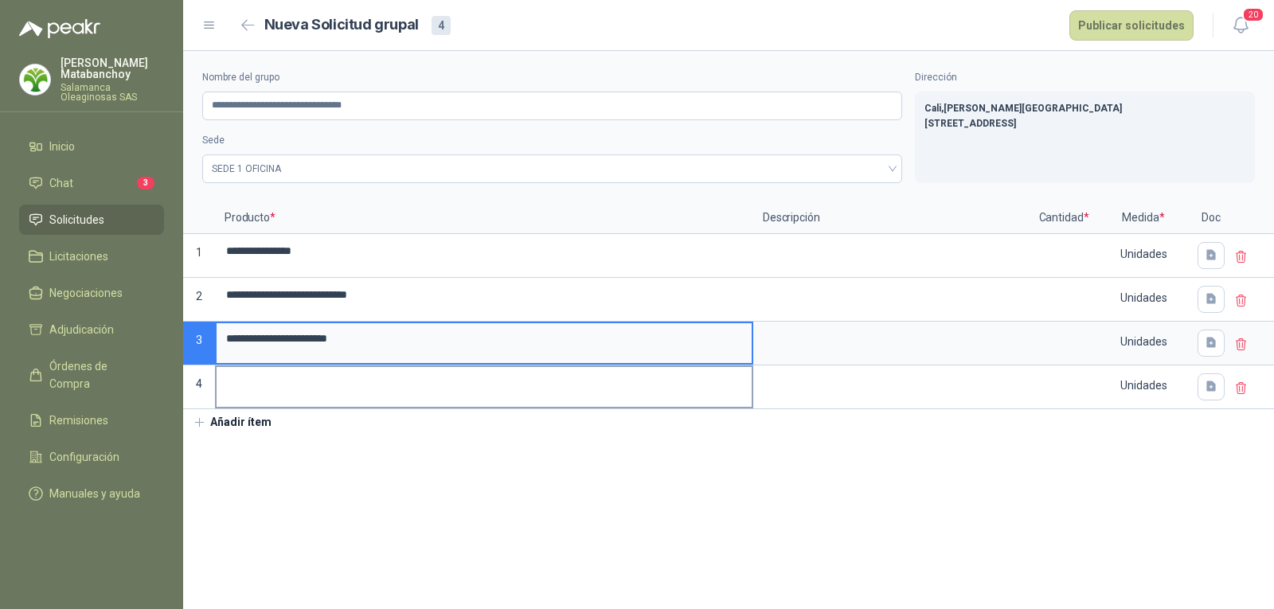
type input "**********"
click at [330, 390] on input at bounding box center [484, 382] width 535 height 31
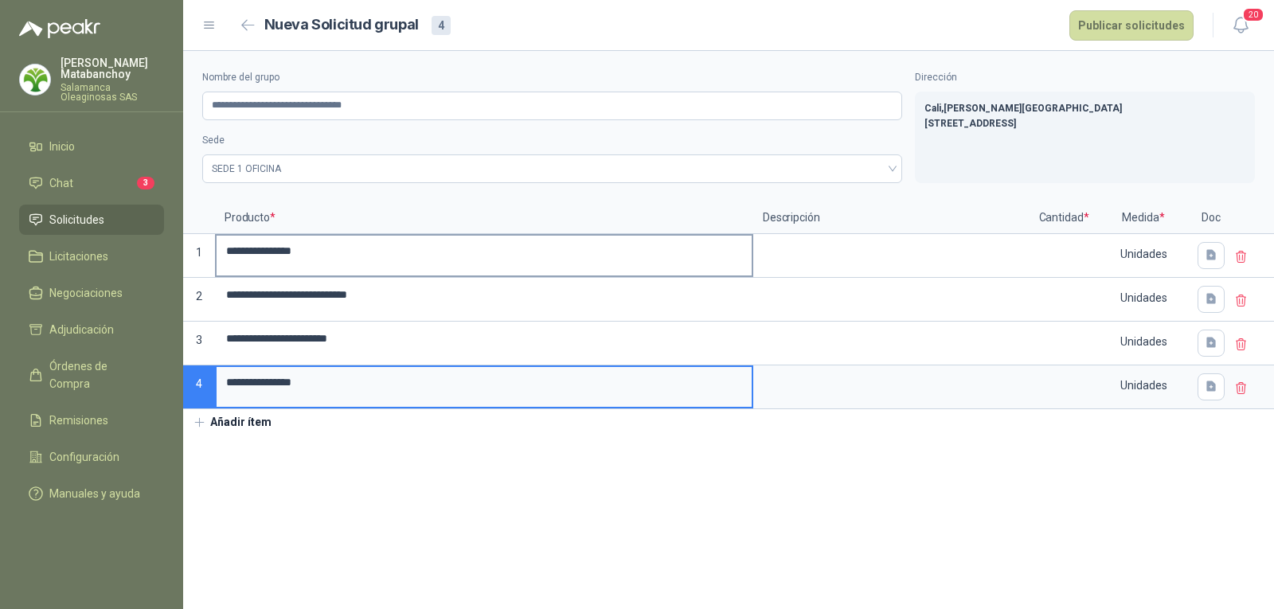
type input "**********"
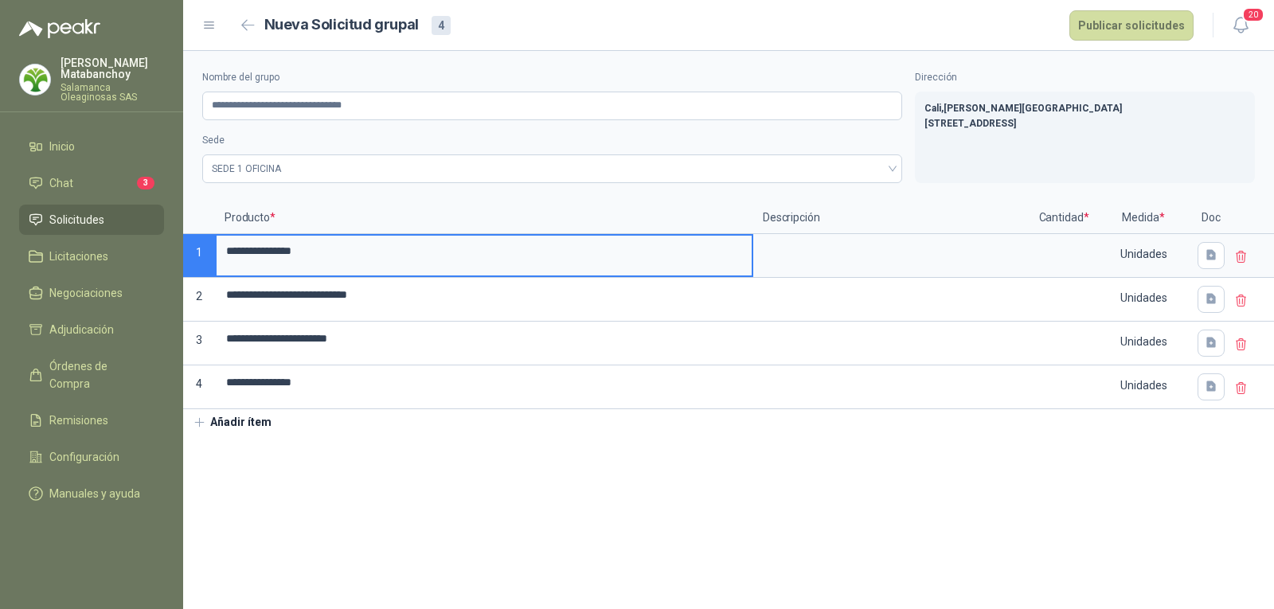
click at [450, 264] on input "**********" at bounding box center [484, 251] width 535 height 31
type input "**********"
click at [499, 293] on input "**********" at bounding box center [484, 295] width 535 height 31
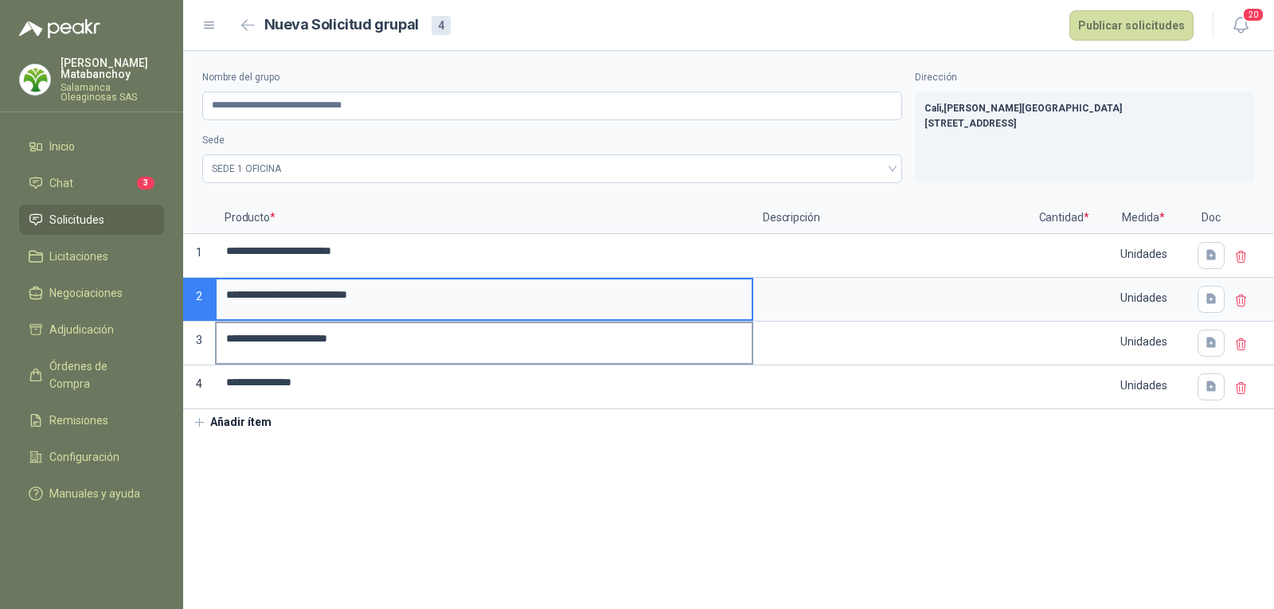
click at [507, 339] on input "**********" at bounding box center [484, 338] width 535 height 31
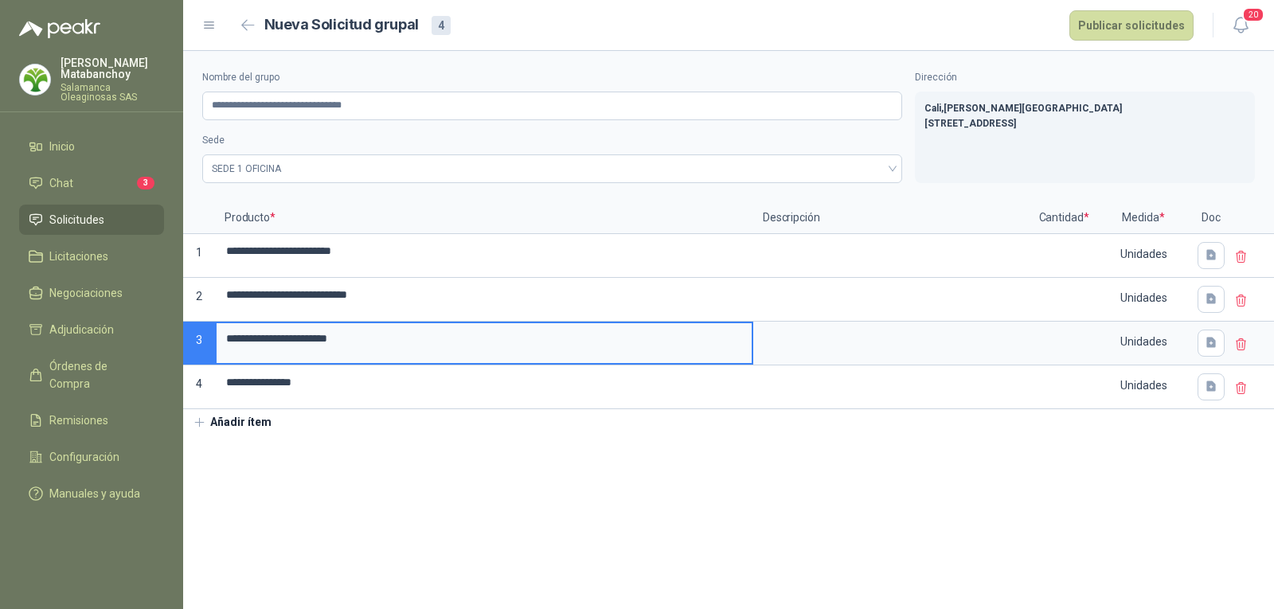
click at [268, 343] on input "**********" at bounding box center [484, 338] width 535 height 31
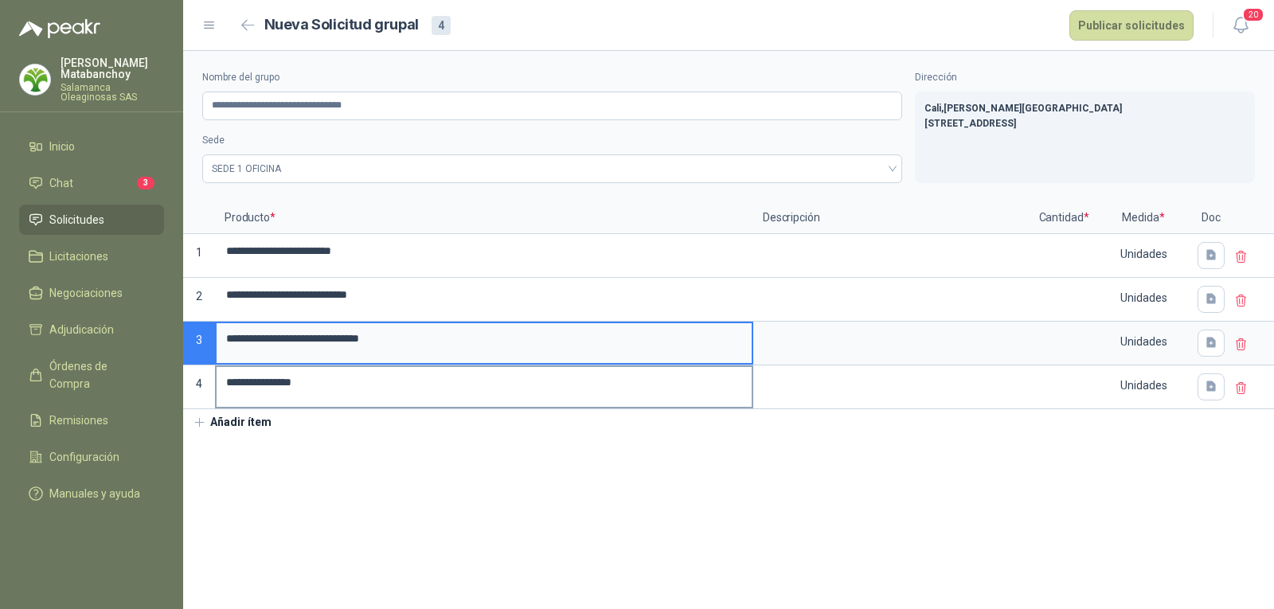
type input "**********"
click at [483, 400] on label "**********" at bounding box center [484, 387] width 535 height 40
click at [483, 398] on input "**********" at bounding box center [484, 382] width 535 height 31
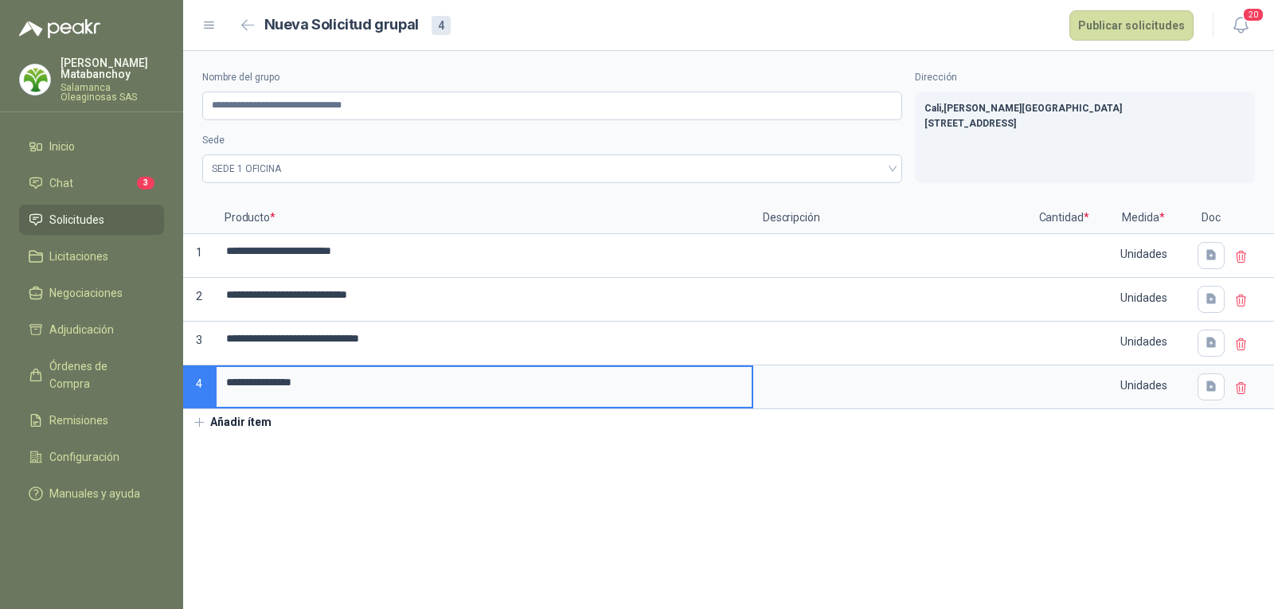
click at [264, 382] on input "**********" at bounding box center [484, 382] width 535 height 31
type input "**********"
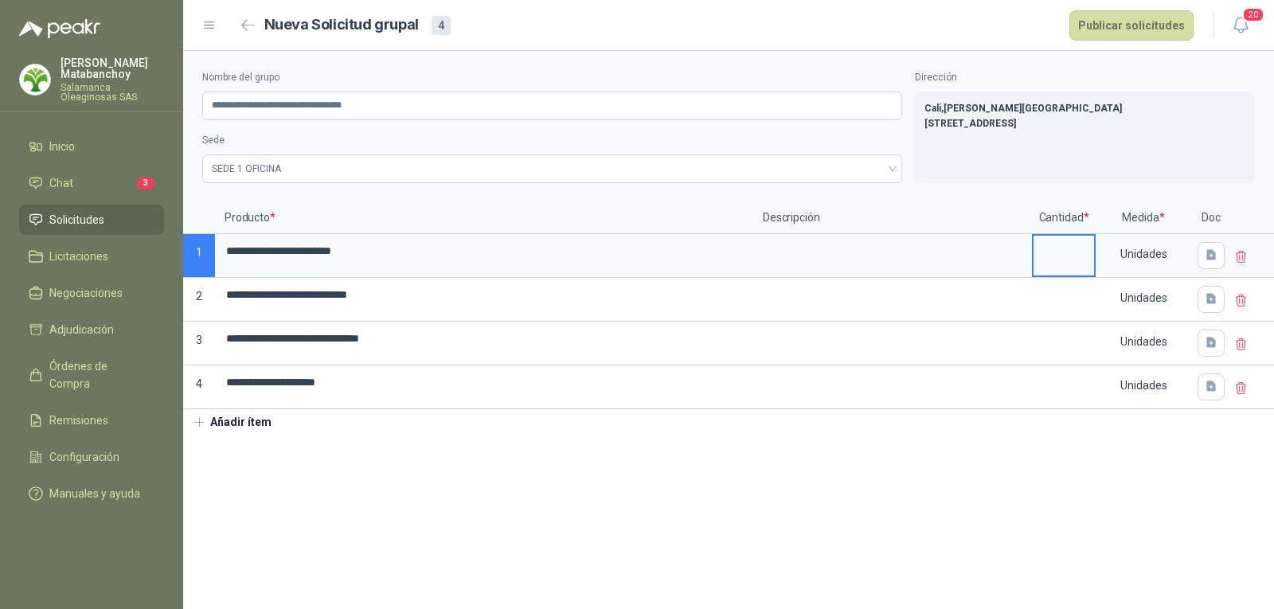
click at [1063, 262] on input at bounding box center [1064, 251] width 61 height 31
type input "*"
click at [1126, 260] on div "Unidades" at bounding box center [1144, 254] width 92 height 37
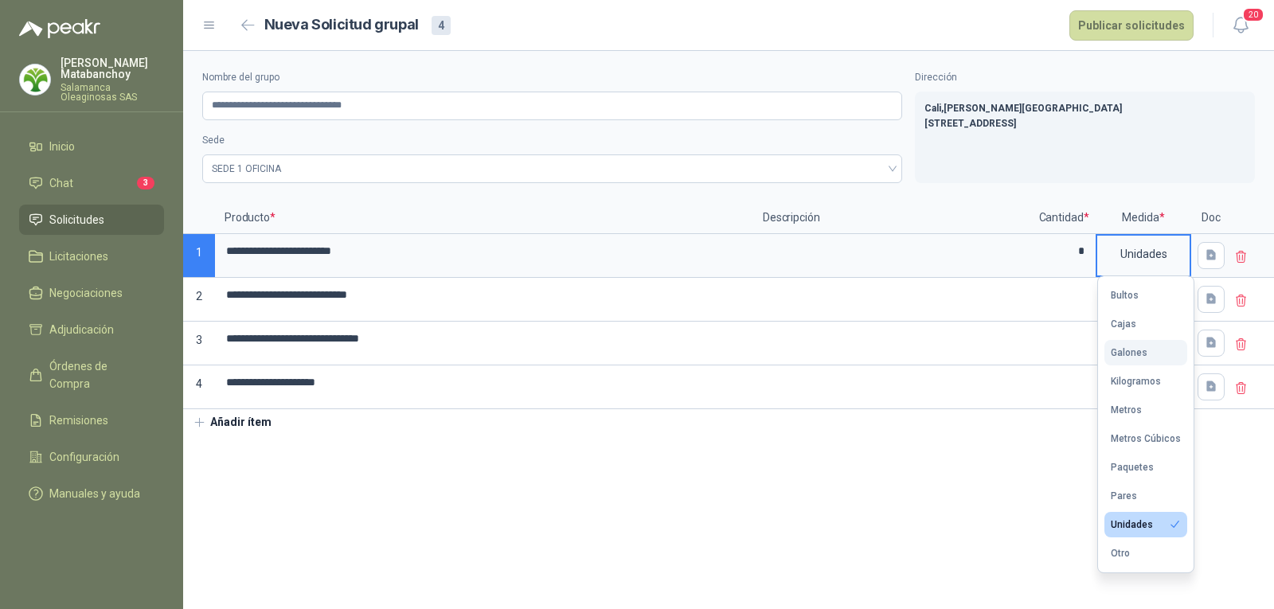
click at [1122, 356] on div "Galones" at bounding box center [1129, 352] width 37 height 11
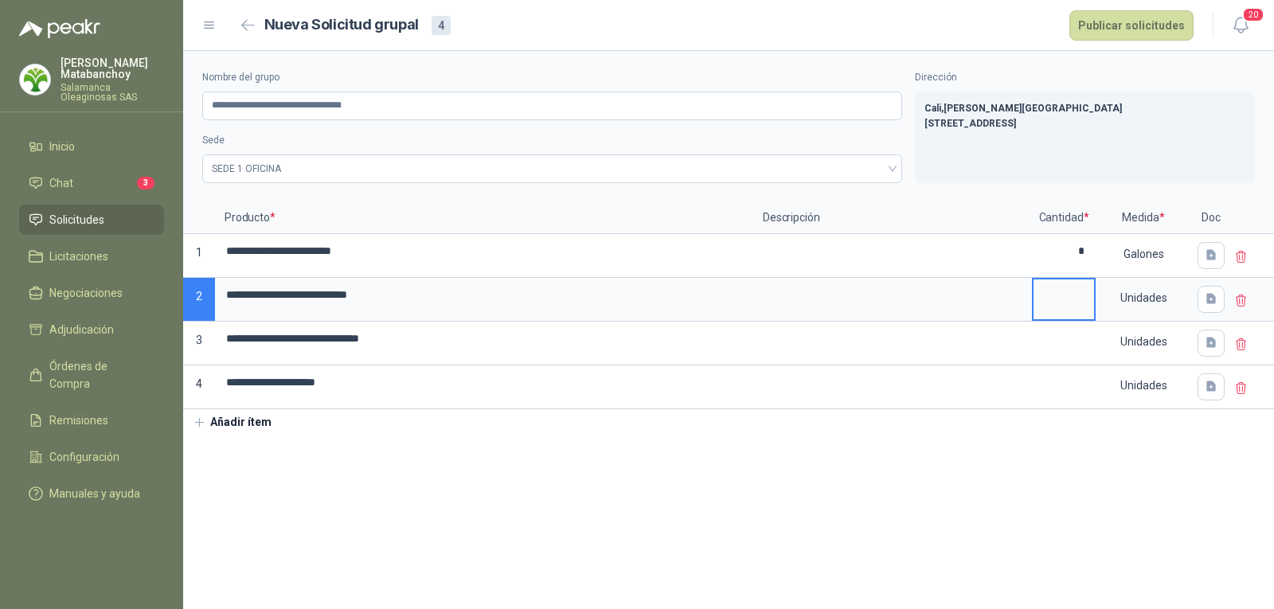
click at [1066, 288] on input at bounding box center [1064, 295] width 61 height 31
type input "*"
click at [1132, 296] on div "Unidades" at bounding box center [1144, 298] width 92 height 37
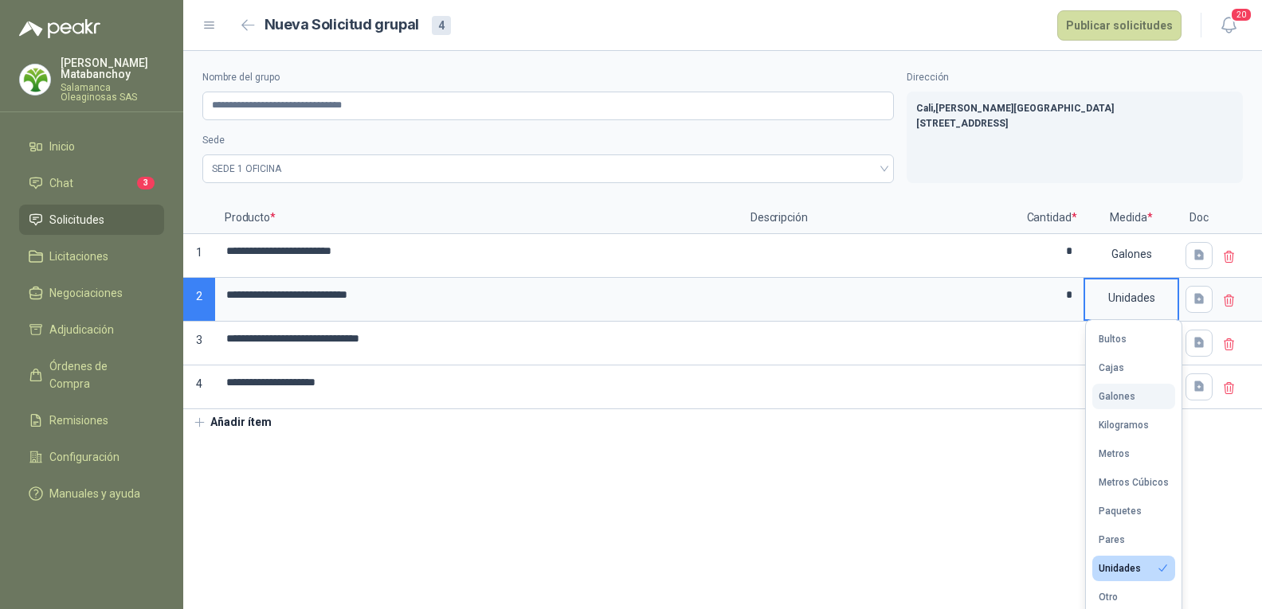
click at [1115, 409] on button "Galones" at bounding box center [1133, 396] width 83 height 25
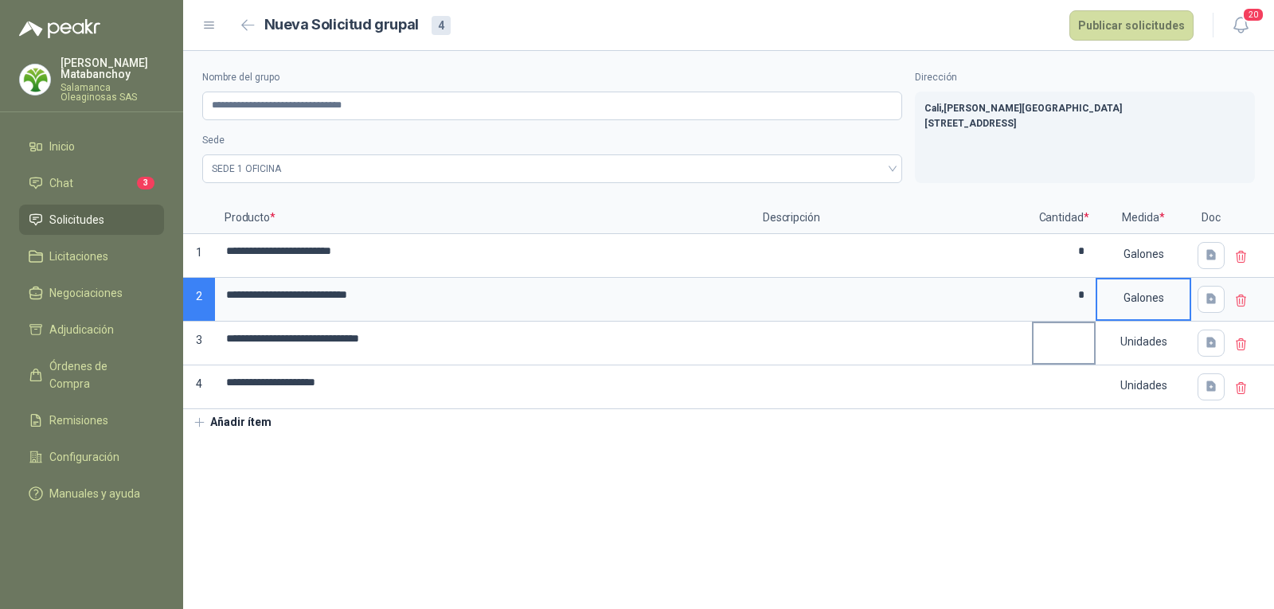
click at [1070, 348] on input at bounding box center [1064, 338] width 61 height 31
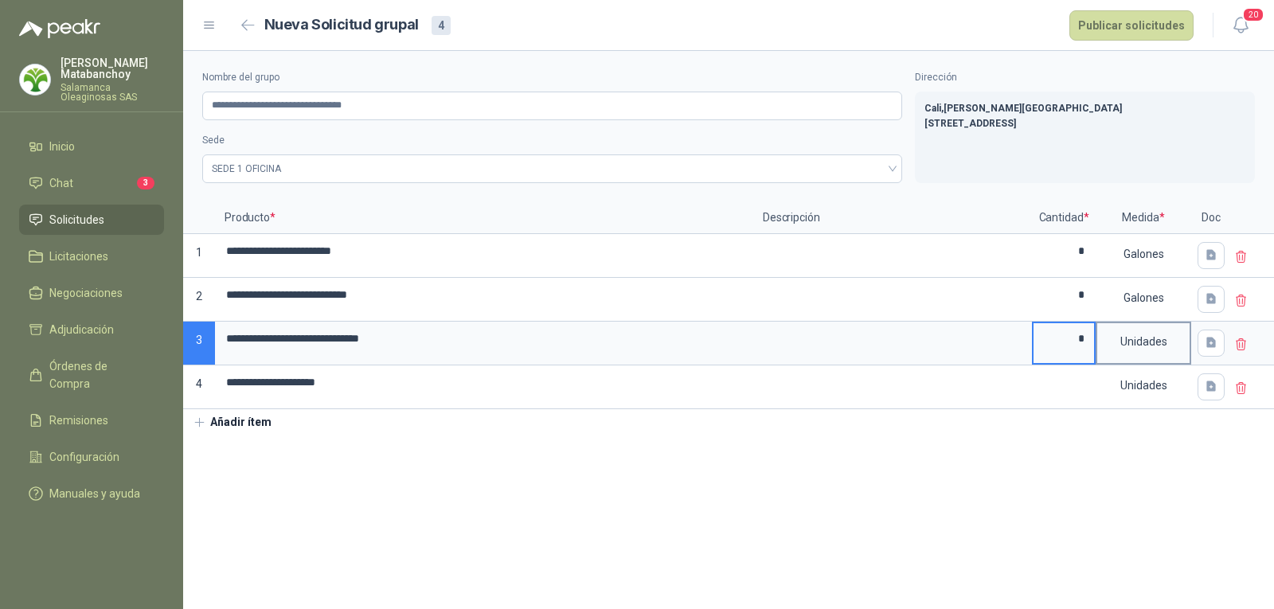
type input "*"
click at [1113, 350] on div "Unidades" at bounding box center [1144, 341] width 92 height 37
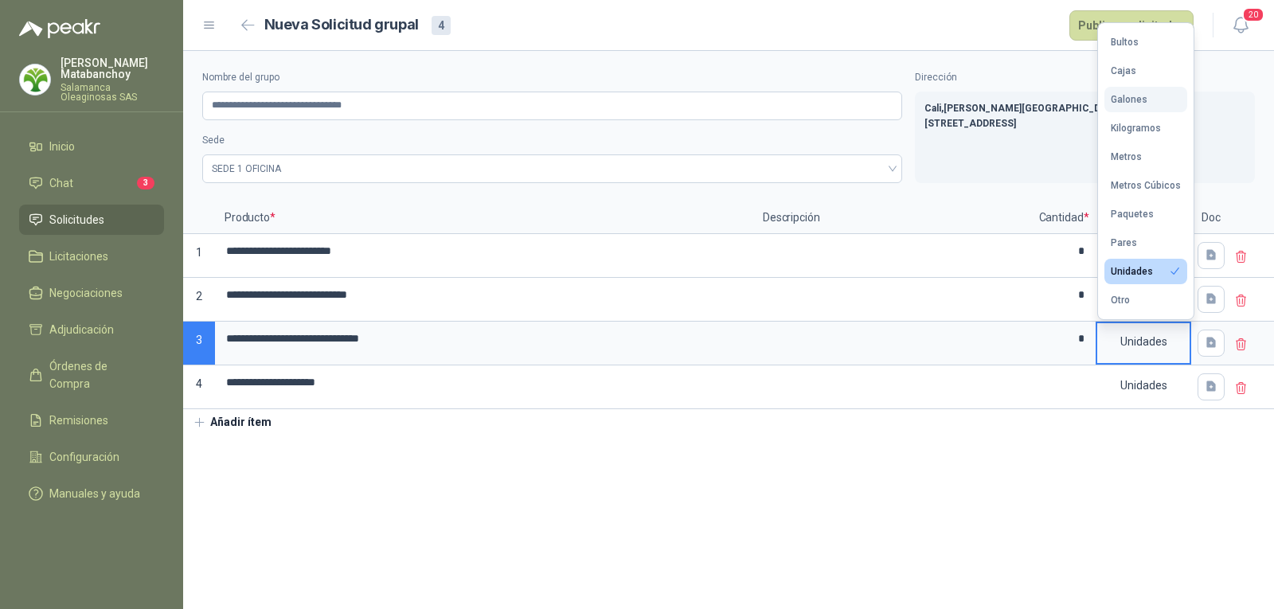
click at [1124, 103] on div "Galones" at bounding box center [1129, 99] width 37 height 11
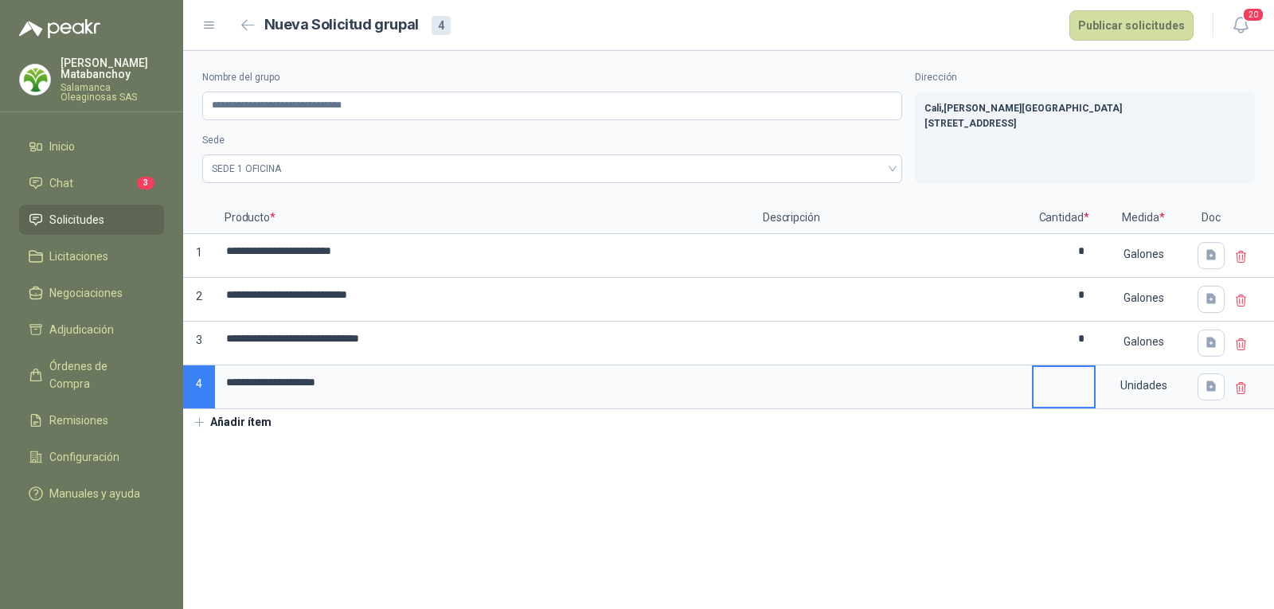
click at [1067, 376] on input at bounding box center [1064, 382] width 61 height 31
type input "**"
click at [1124, 402] on div "Unidades" at bounding box center [1144, 385] width 92 height 37
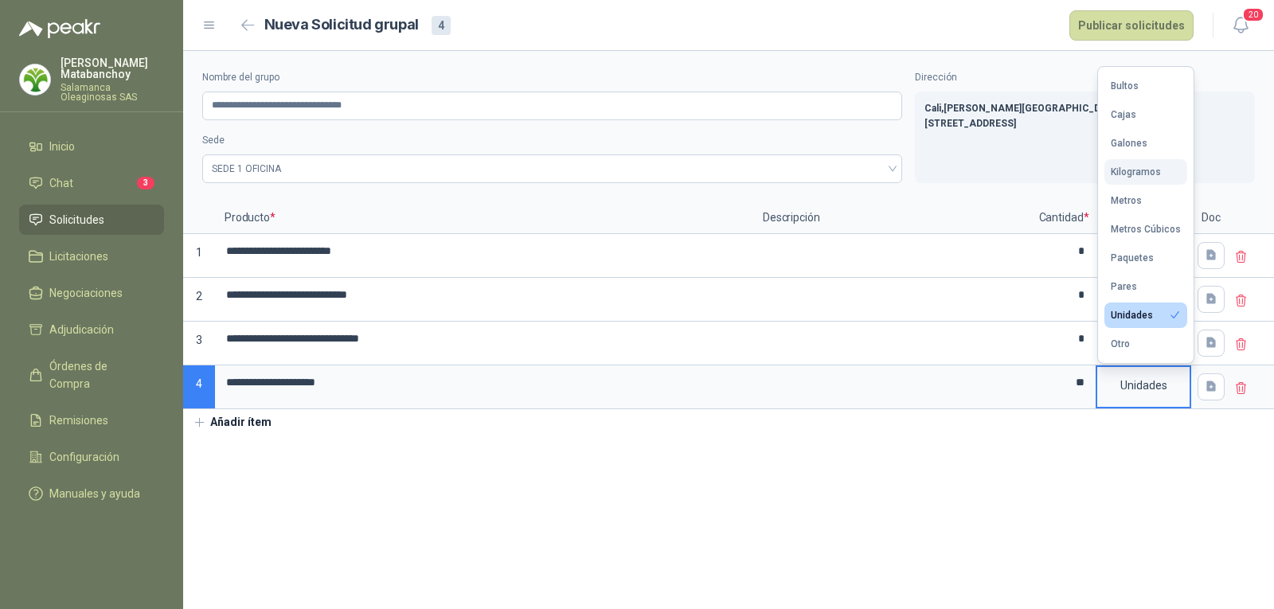
click at [1123, 175] on div "Kilogramos" at bounding box center [1136, 171] width 50 height 11
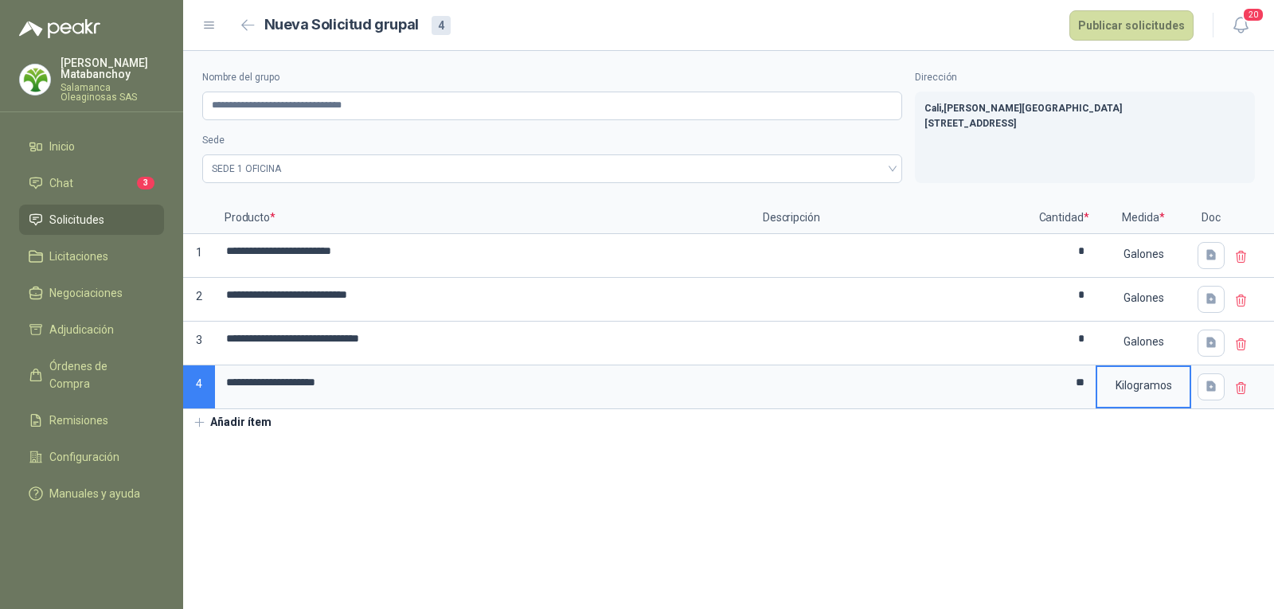
click at [882, 519] on section "**********" at bounding box center [728, 330] width 1091 height 558
click at [870, 490] on section "**********" at bounding box center [728, 330] width 1091 height 558
click at [1096, 15] on button "Publicar solicitudes" at bounding box center [1132, 25] width 124 height 30
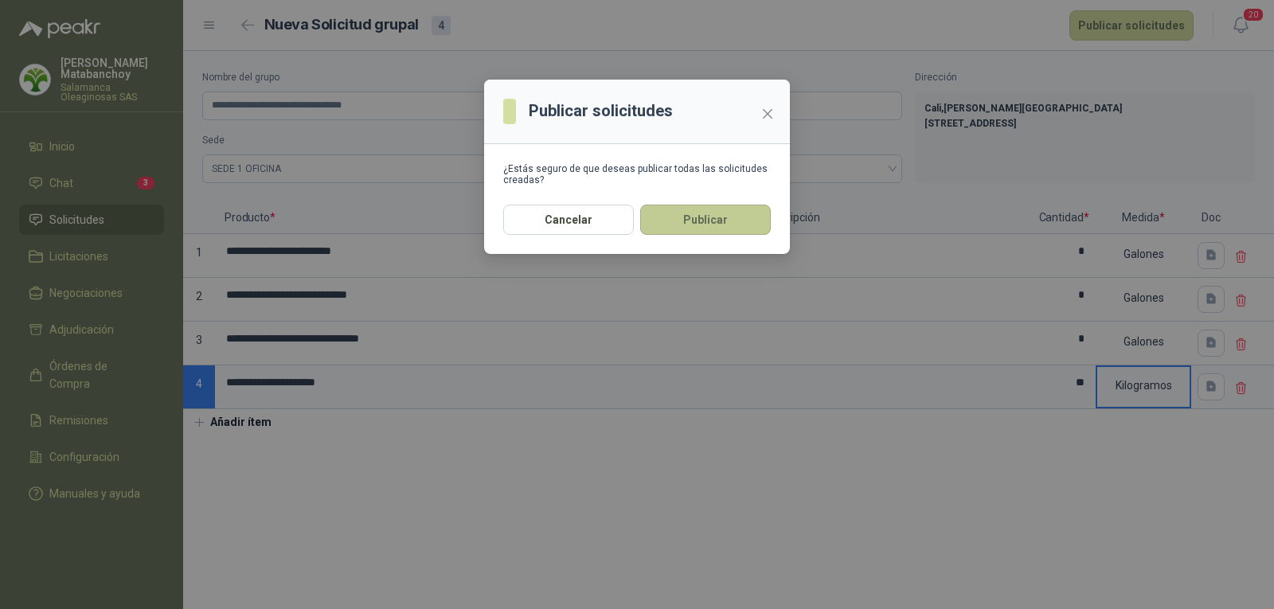
click at [748, 224] on button "Publicar" at bounding box center [705, 220] width 131 height 30
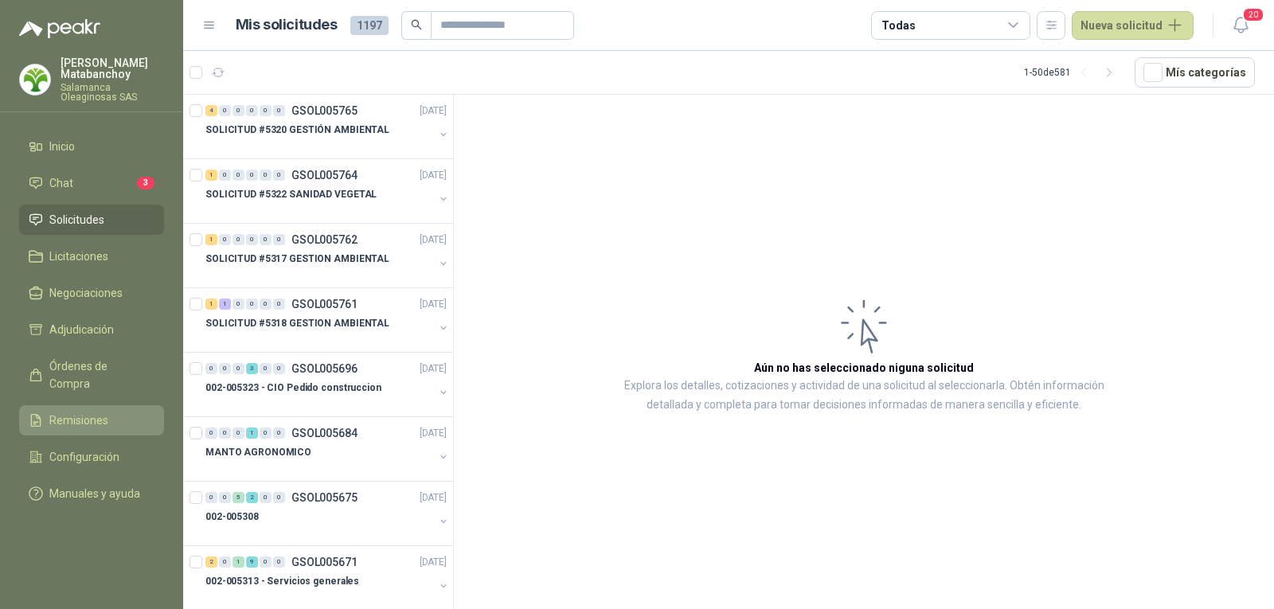
click at [88, 412] on span "Remisiones" at bounding box center [78, 421] width 59 height 18
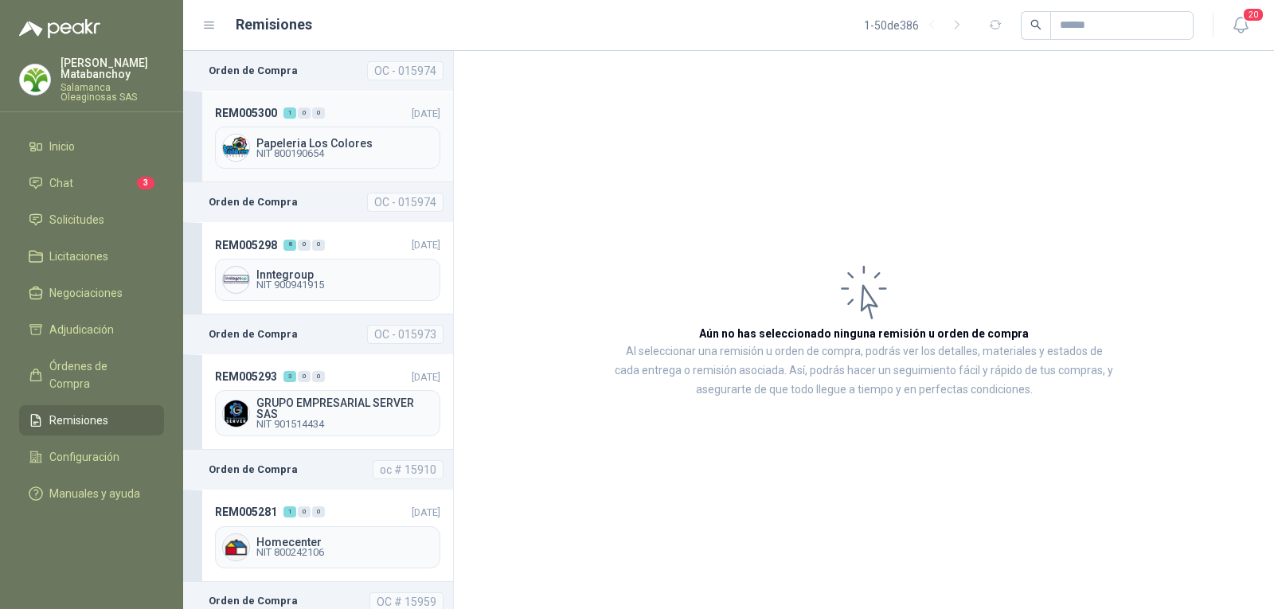
click at [350, 117] on header "REM005300 1 0 0 [DATE]" at bounding box center [327, 113] width 225 height 18
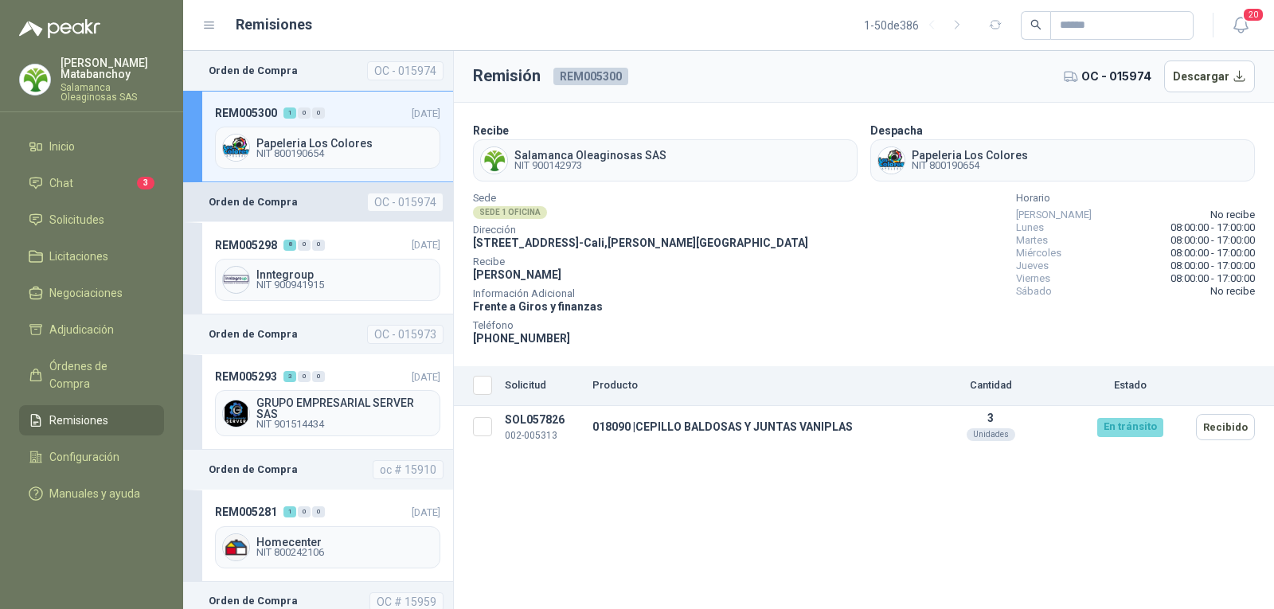
click at [381, 201] on div "OC - 015974" at bounding box center [405, 202] width 76 height 19
click at [370, 238] on header "REM005298 8 0 0 [DATE]" at bounding box center [327, 245] width 225 height 18
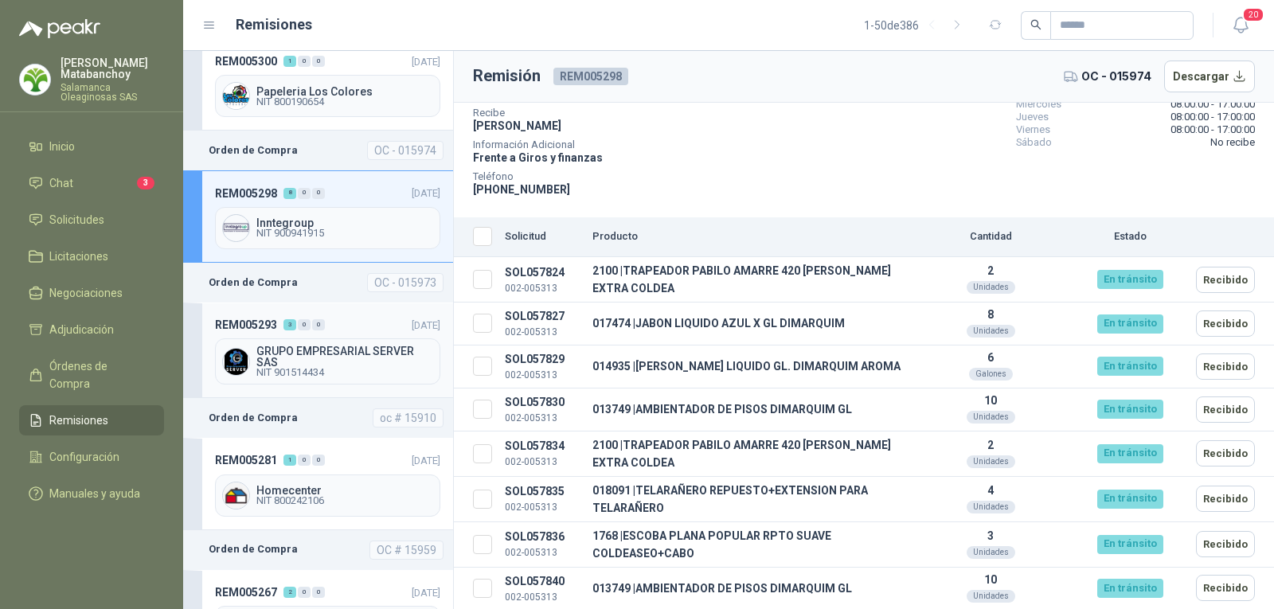
scroll to position [80, 0]
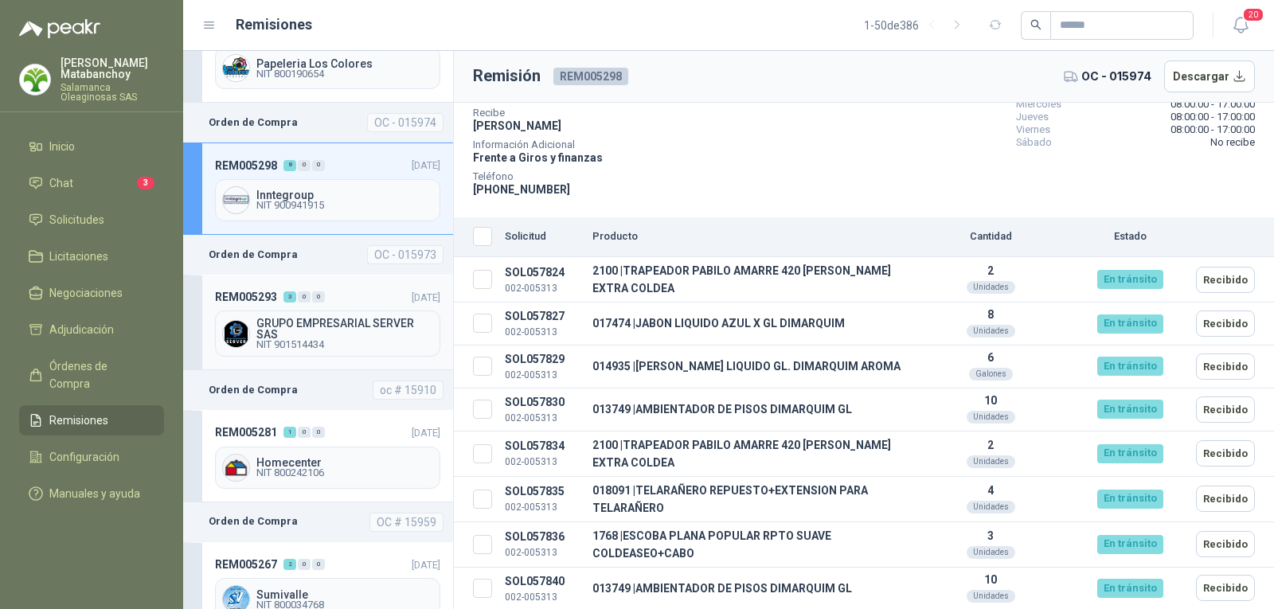
click at [356, 297] on header "REM005293 3 0 0 [DATE]" at bounding box center [327, 297] width 225 height 18
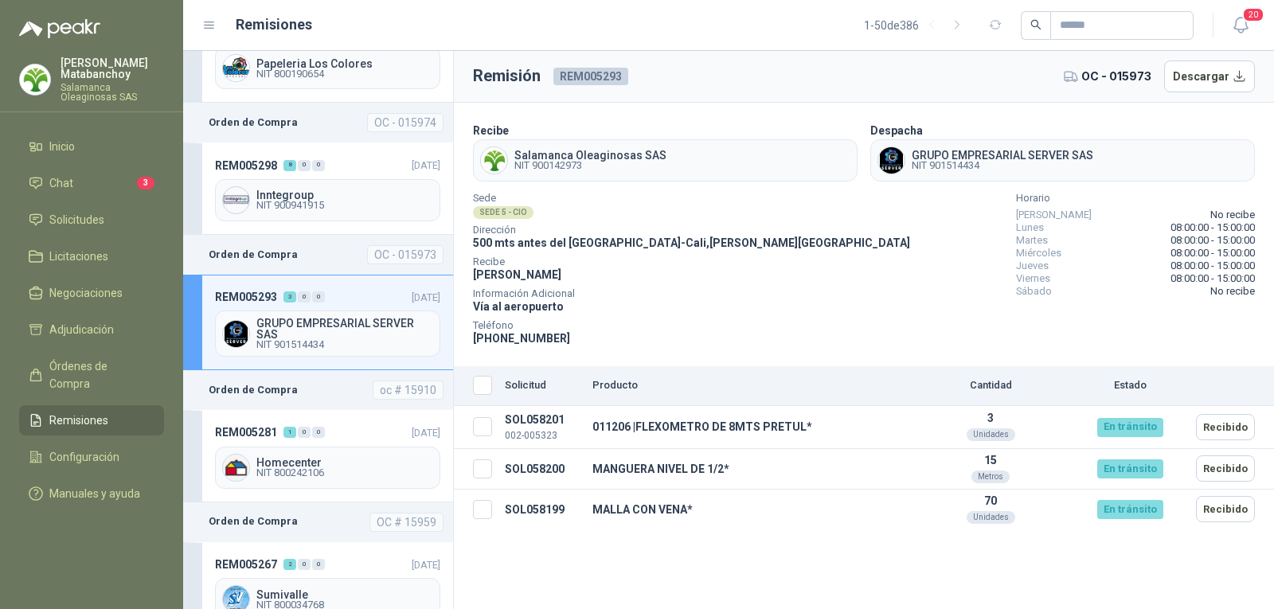
scroll to position [159, 0]
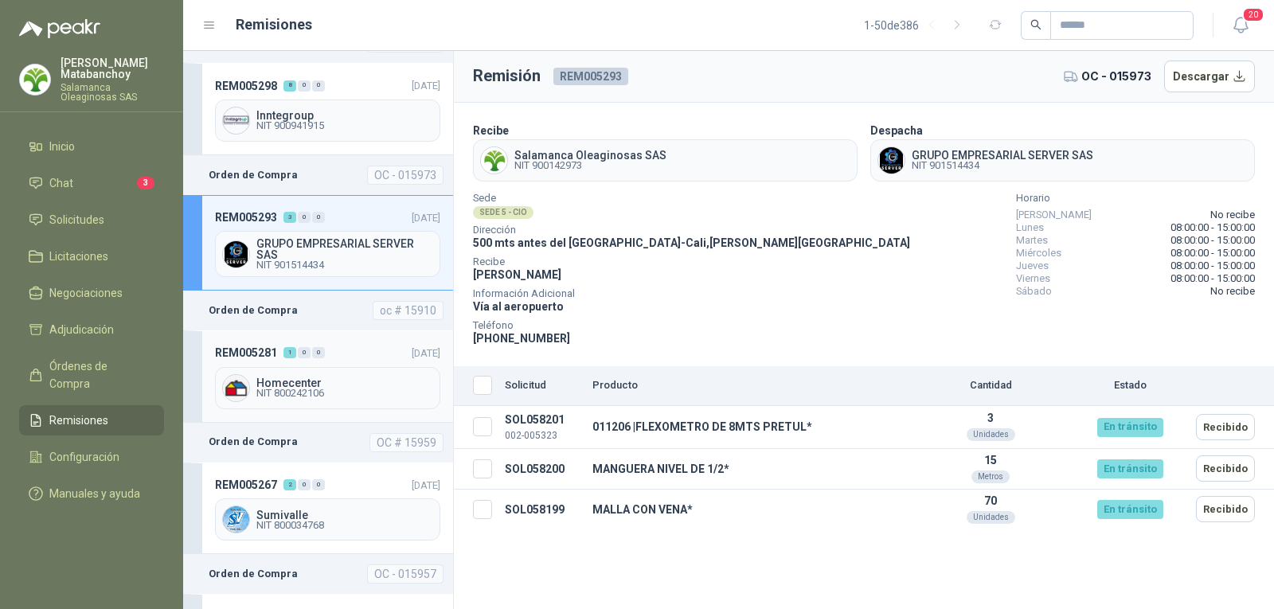
click at [315, 339] on div "REM005281 1 0 0 [DATE] Homecenter NIT 800242106" at bounding box center [318, 377] width 270 height 92
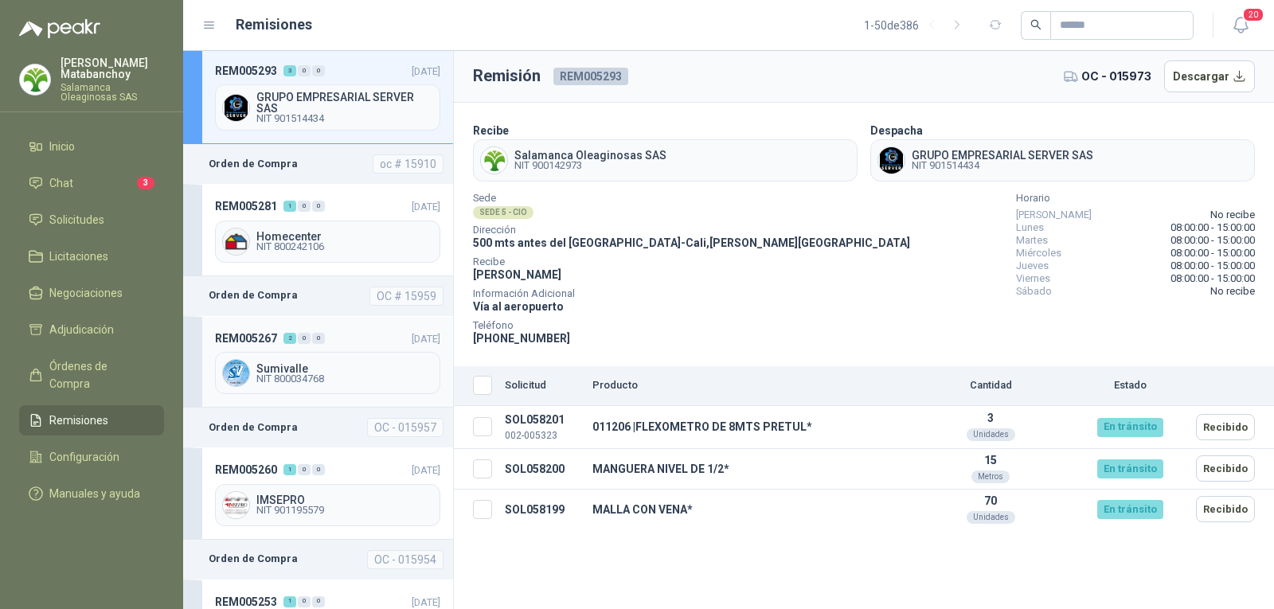
scroll to position [319, 0]
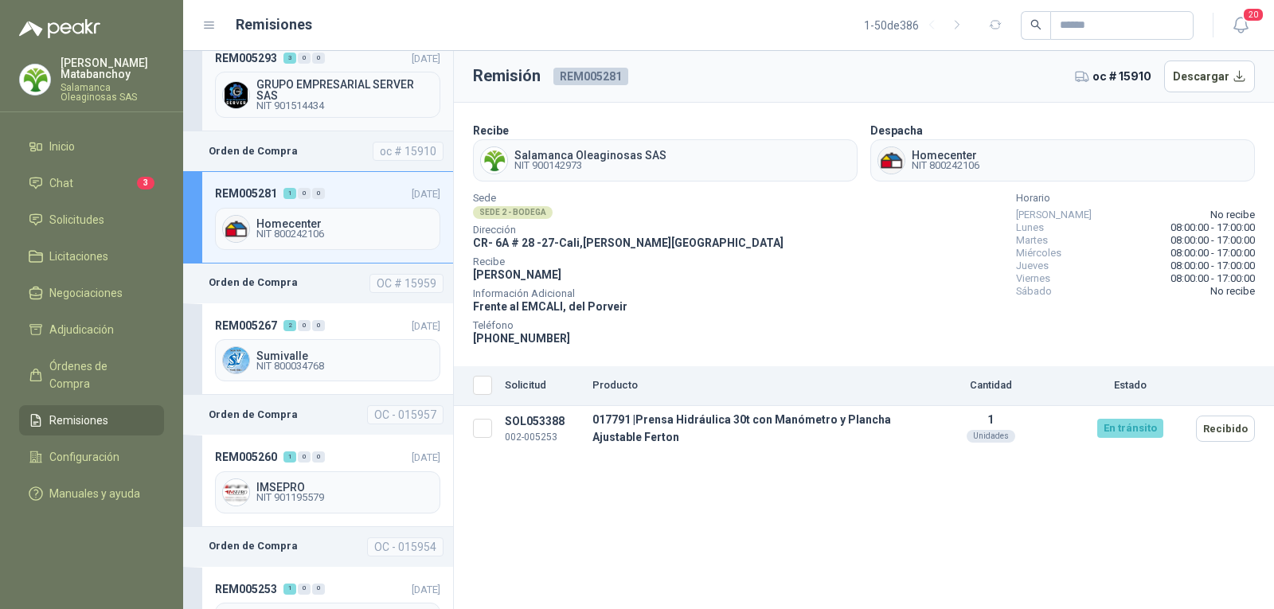
click at [342, 79] on span "GRUPO EMPRESARIAL SERVER SAS" at bounding box center [344, 90] width 177 height 22
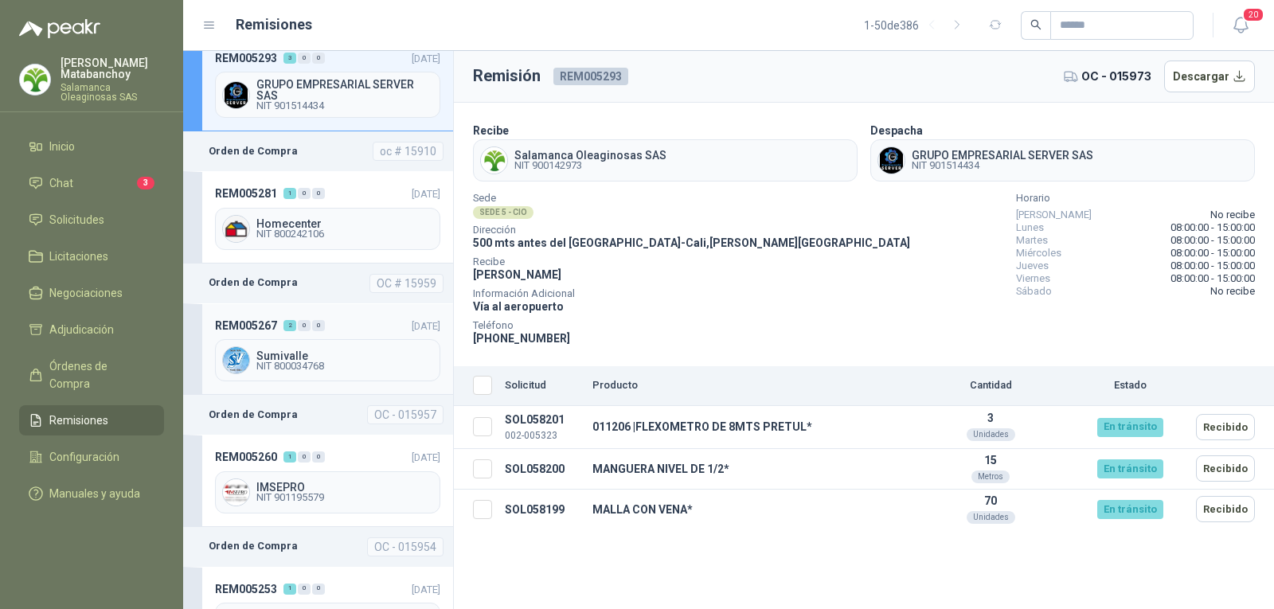
click at [336, 327] on header "REM005267 2 0 0 [DATE]" at bounding box center [327, 326] width 225 height 18
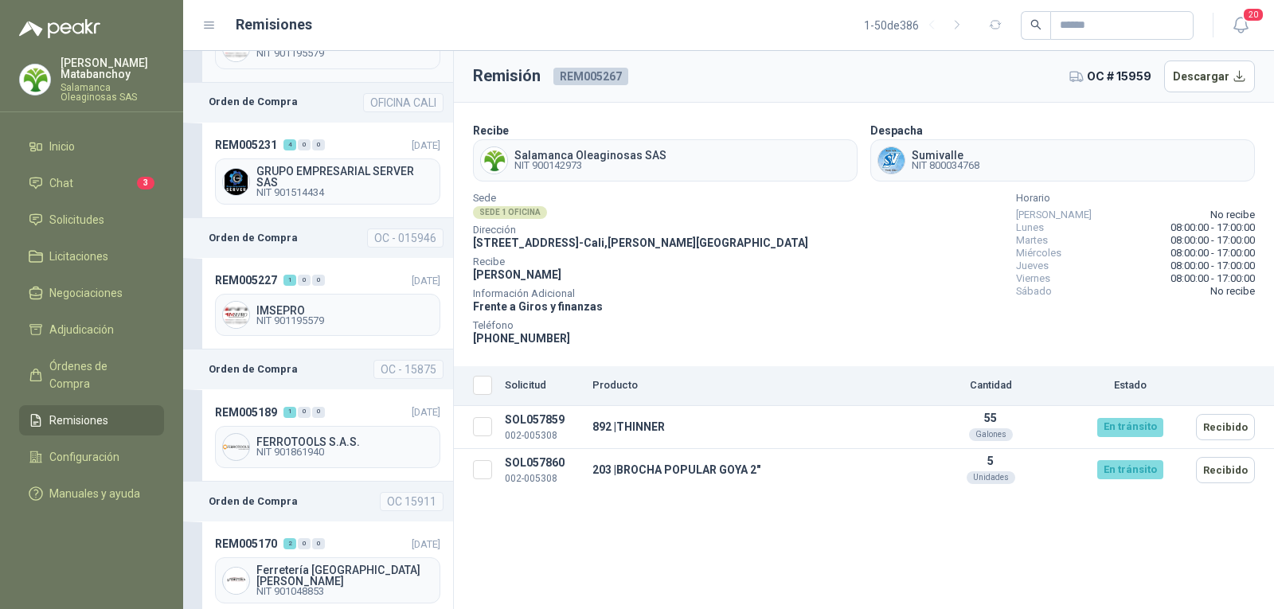
scroll to position [1434, 0]
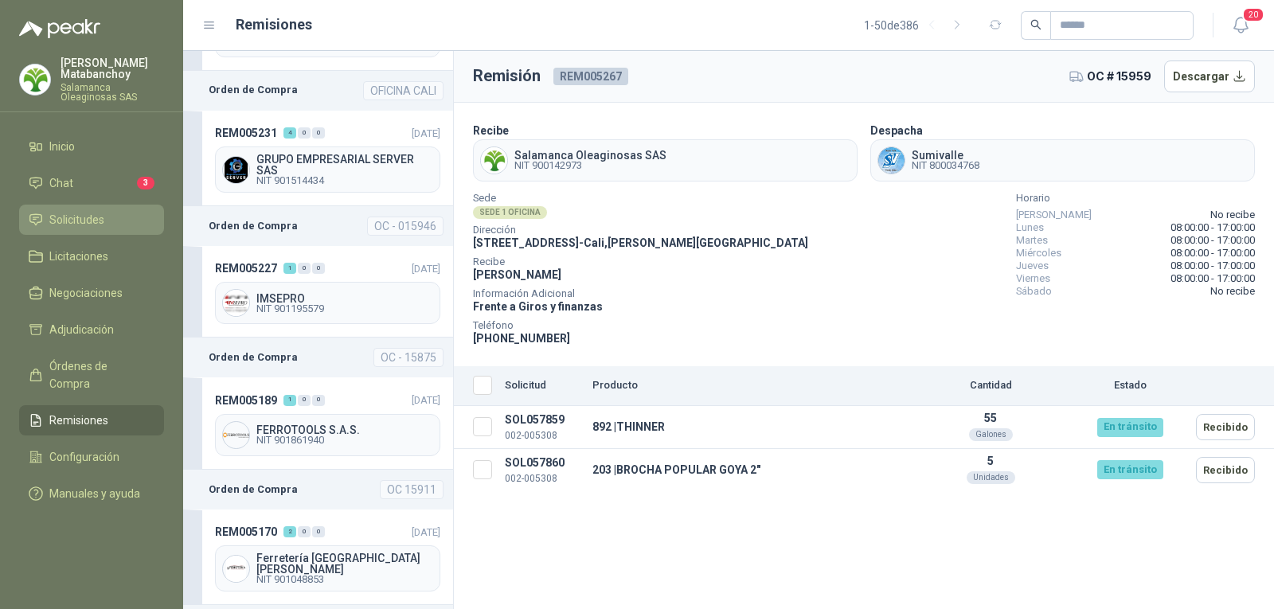
click at [112, 224] on li "Solicitudes" at bounding box center [92, 220] width 126 height 18
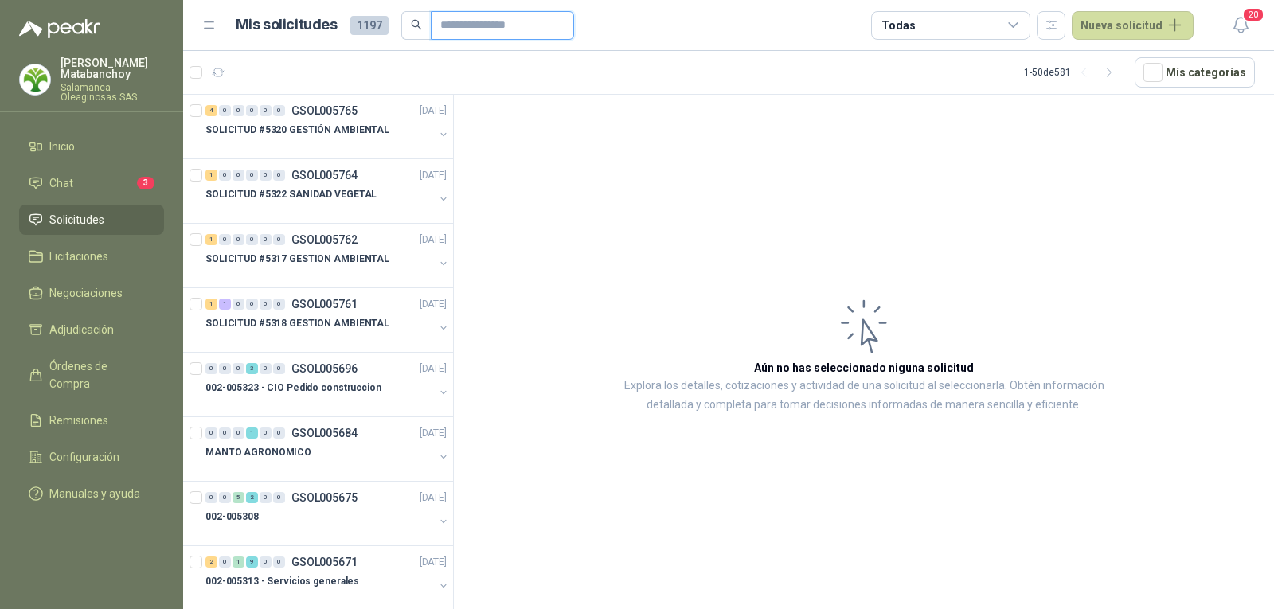
click at [446, 19] on input "text" at bounding box center [496, 25] width 112 height 27
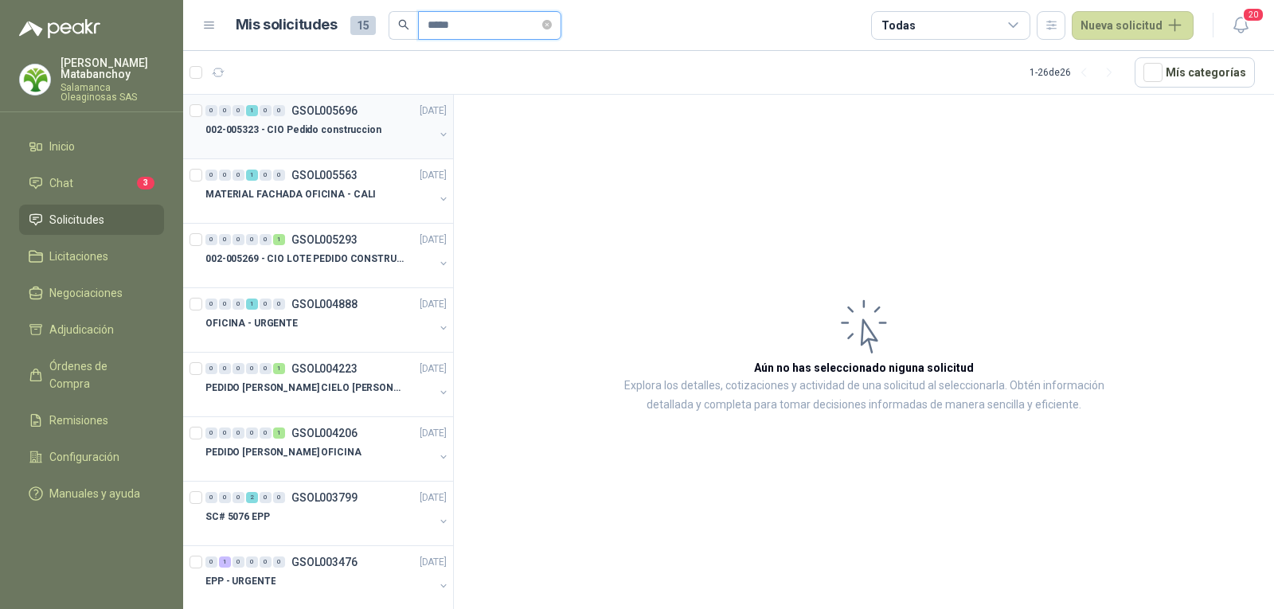
type input "*****"
click at [335, 137] on p "002-005323 - CIO Pedido construccion" at bounding box center [294, 130] width 176 height 15
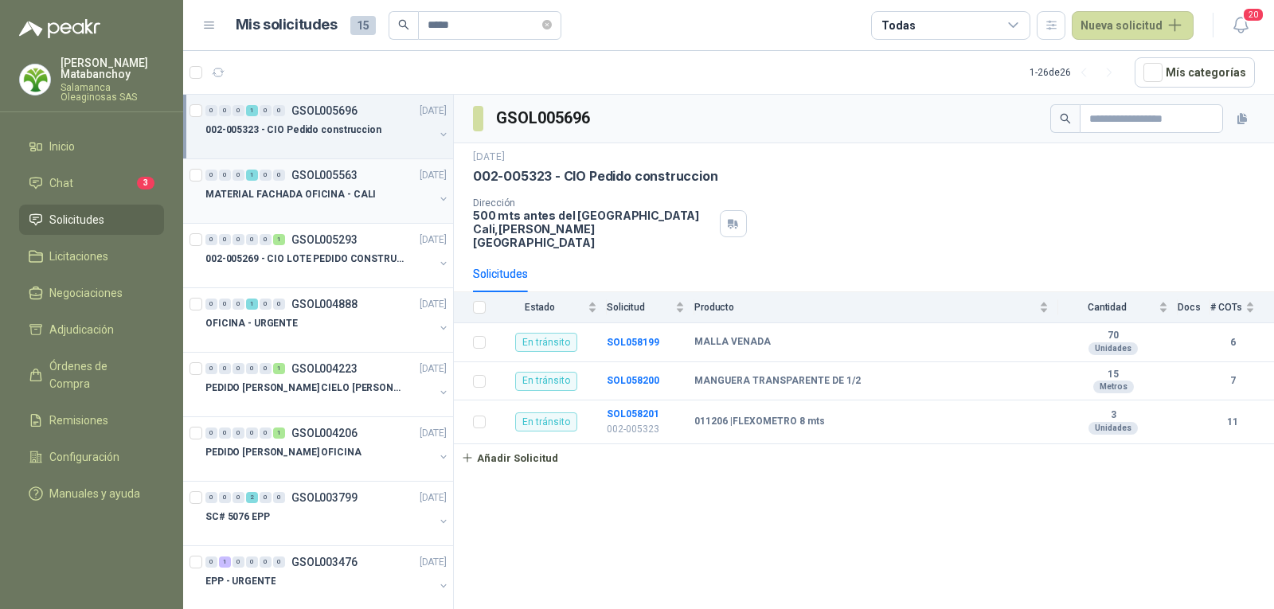
click at [263, 194] on p "MATERIAL FACHADA OFICINA - CALI" at bounding box center [291, 194] width 170 height 15
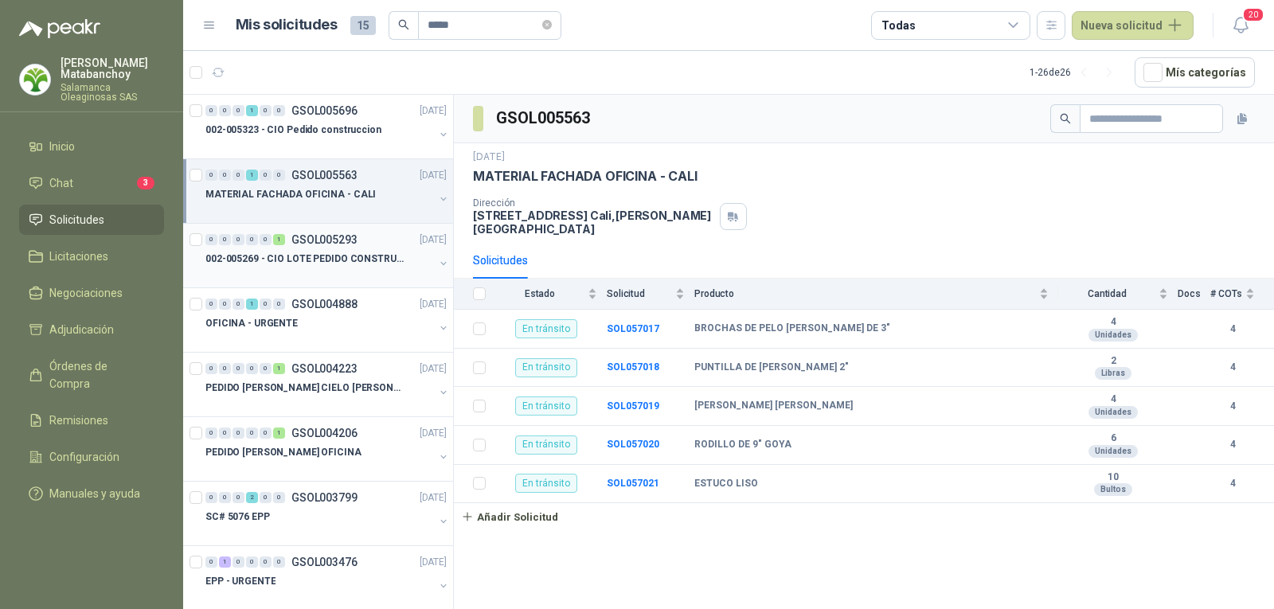
click at [328, 274] on div at bounding box center [320, 274] width 229 height 13
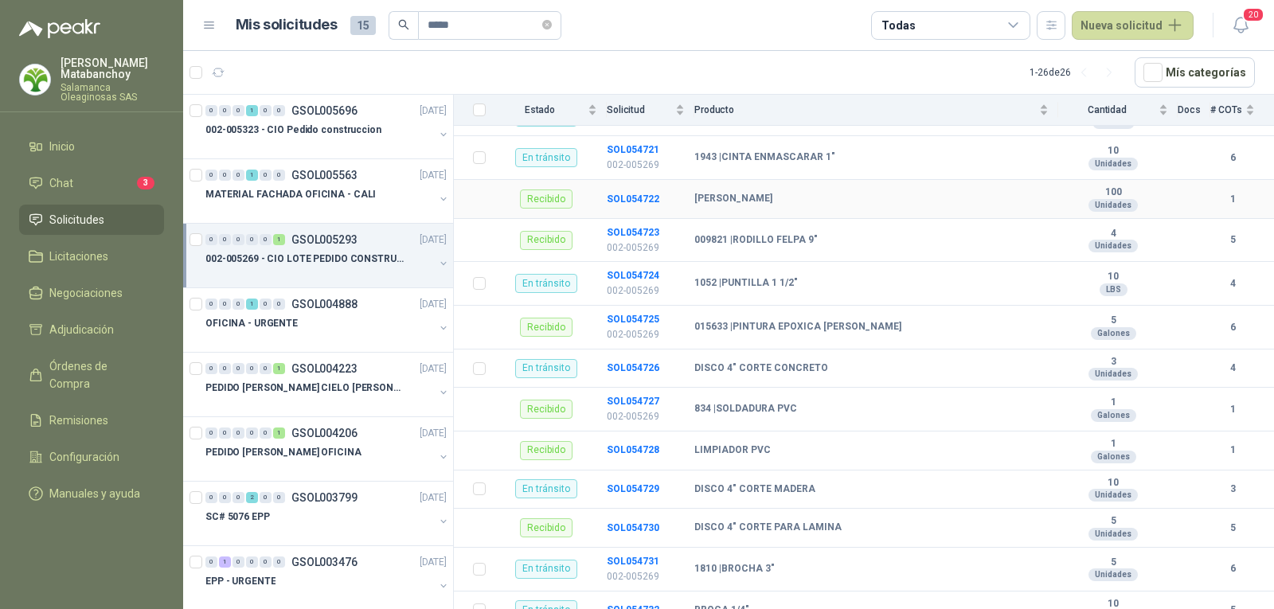
scroll to position [298, 0]
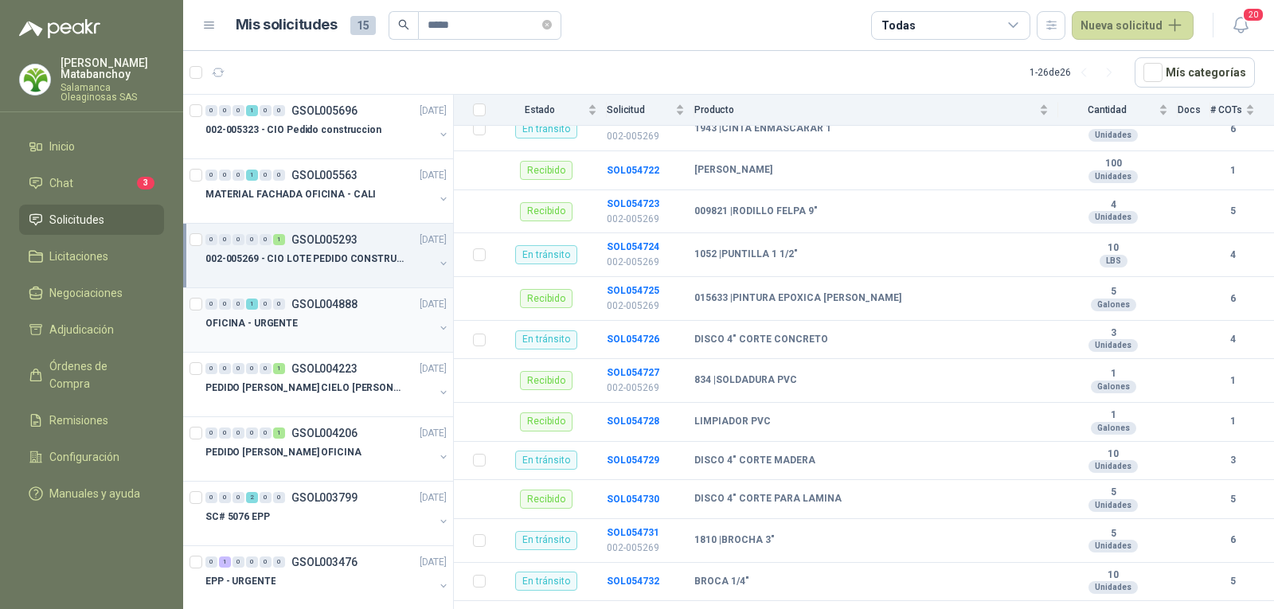
click at [338, 308] on p "GSOL004888" at bounding box center [325, 304] width 66 height 11
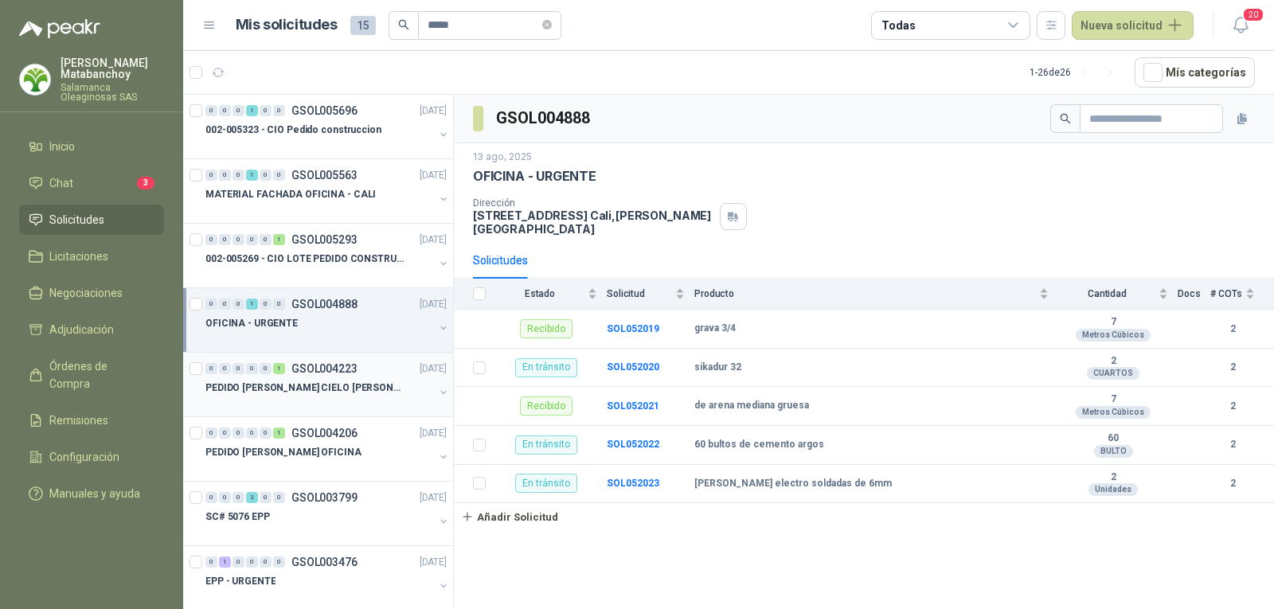
click at [332, 394] on p "PEDIDO [PERSON_NAME] CIELO [PERSON_NAME] OFICINA" at bounding box center [305, 388] width 198 height 15
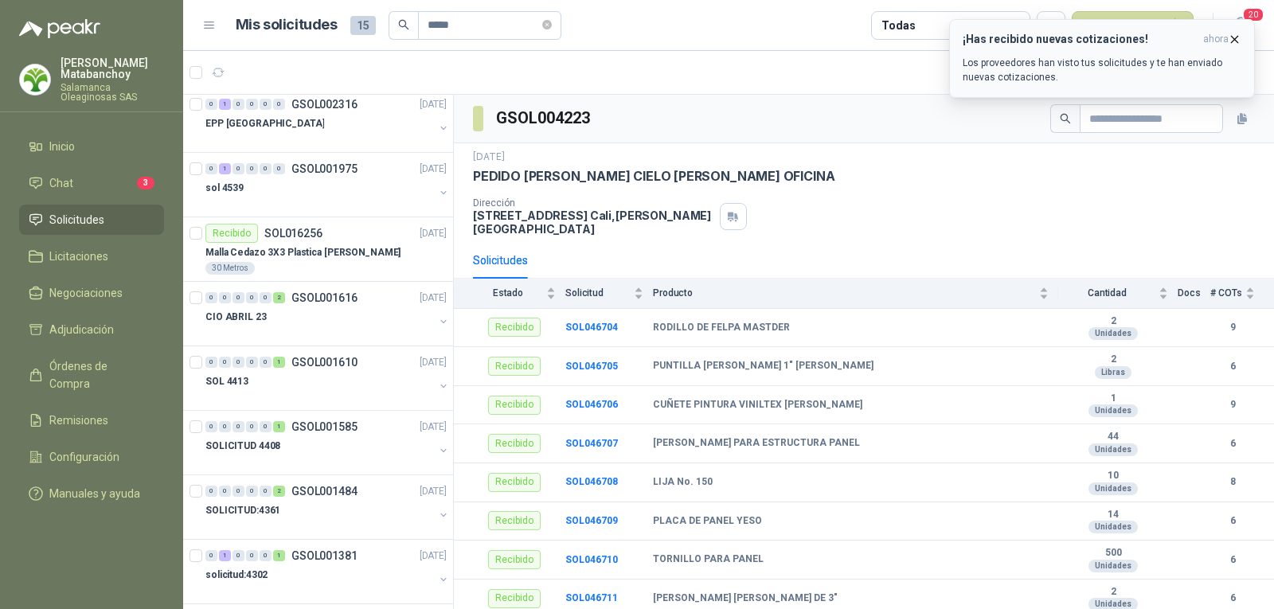
scroll to position [1180, 0]
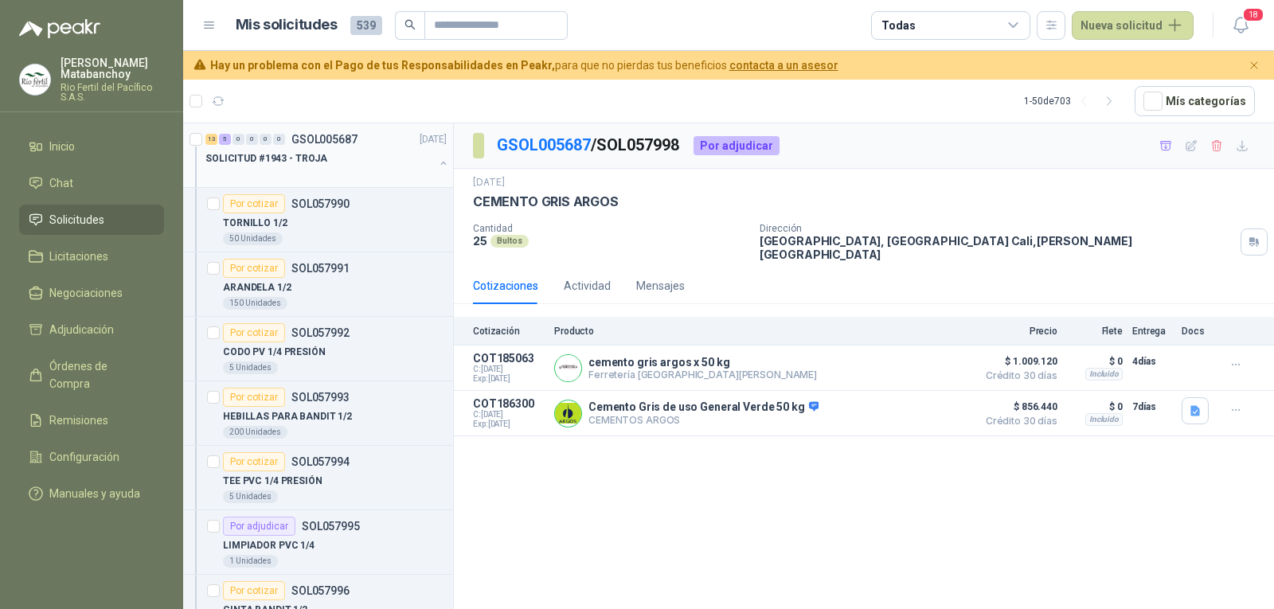
click at [437, 162] on button "button" at bounding box center [443, 163] width 13 height 13
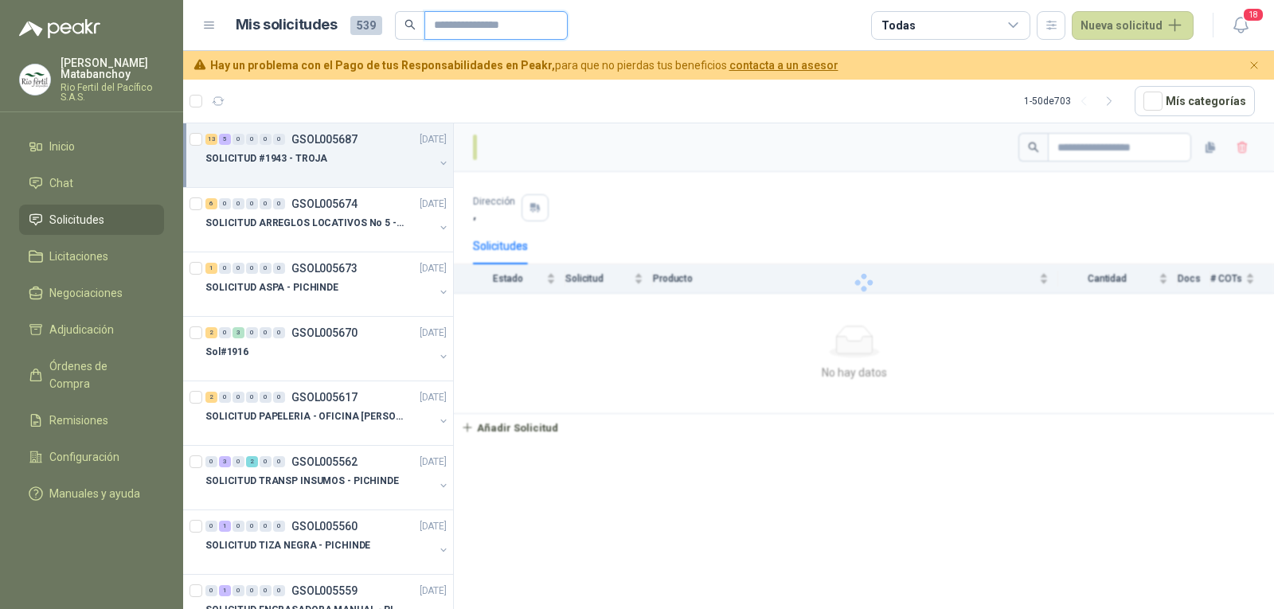
click at [463, 23] on input "text" at bounding box center [490, 25] width 112 height 27
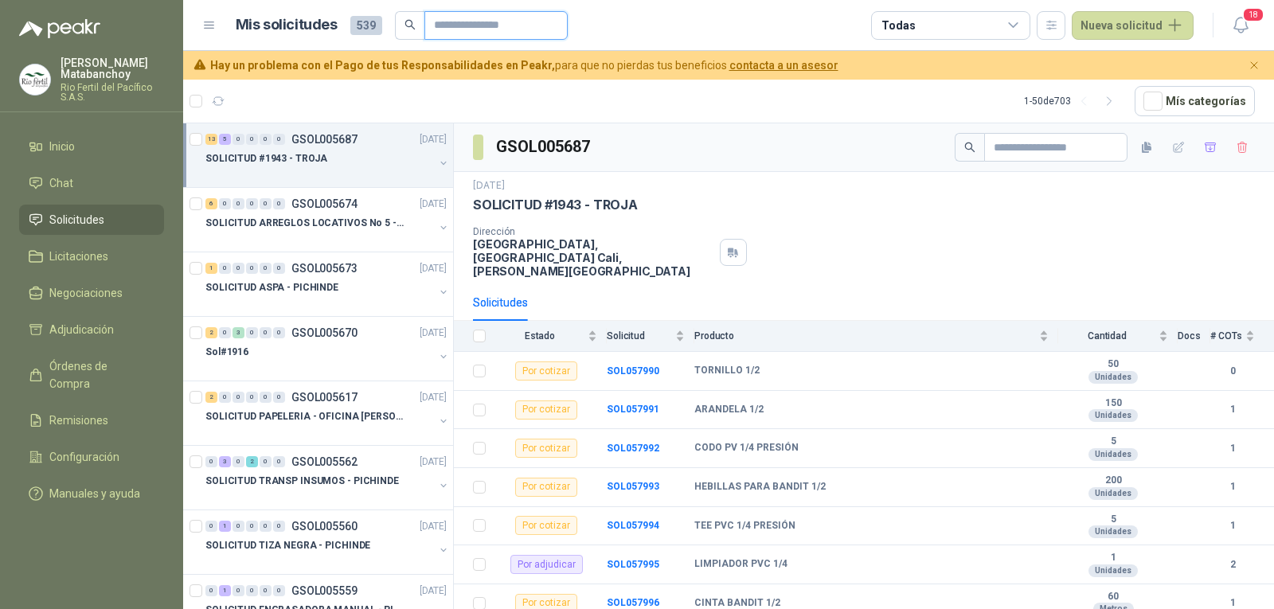
type input "*"
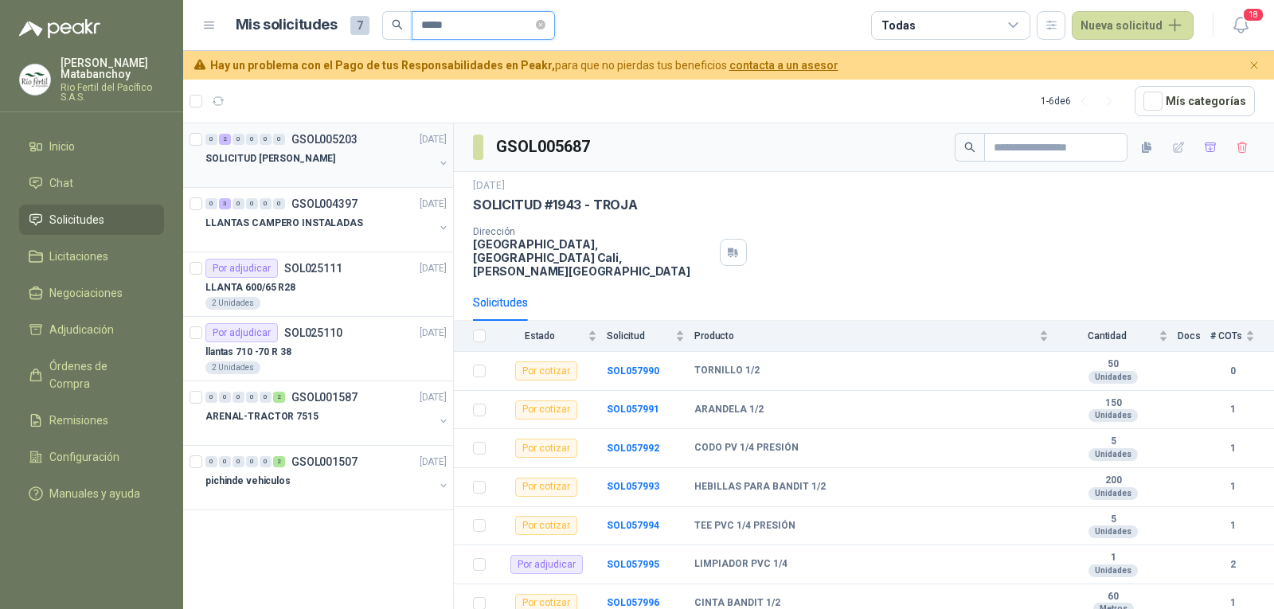
type input "*****"
drag, startPoint x: 301, startPoint y: 163, endPoint x: 331, endPoint y: 136, distance: 40.6
click at [301, 162] on p "SOLICITUD [PERSON_NAME]" at bounding box center [271, 158] width 130 height 15
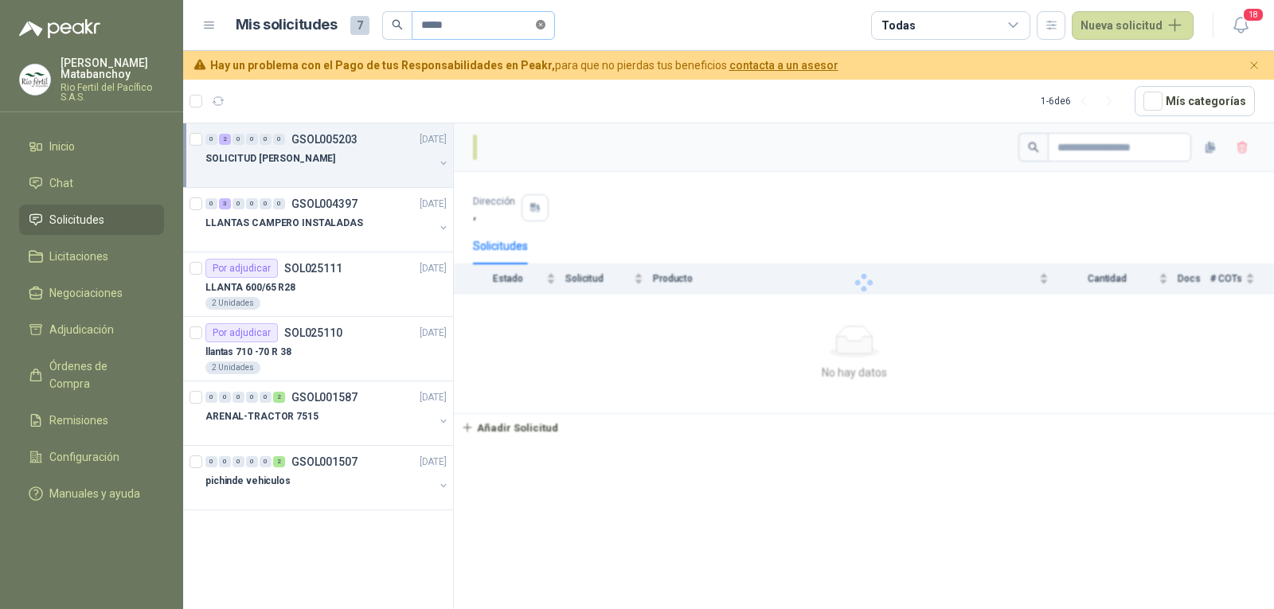
click at [546, 24] on icon "close-circle" at bounding box center [541, 25] width 10 height 10
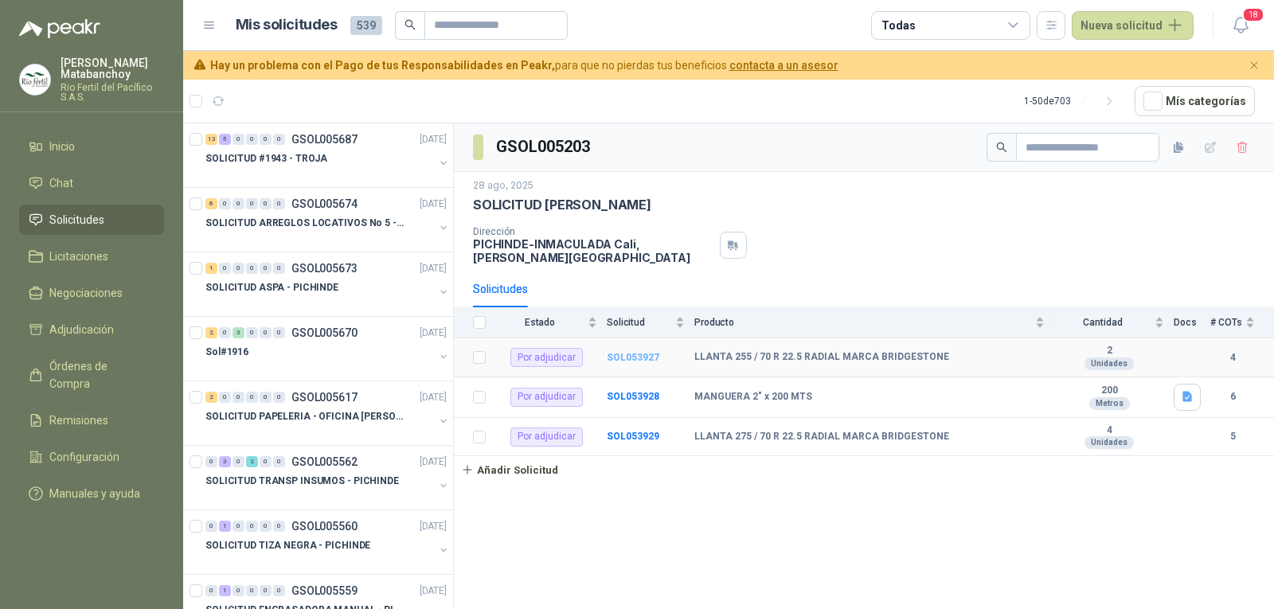
click at [621, 354] on b "SOL053927" at bounding box center [633, 357] width 53 height 11
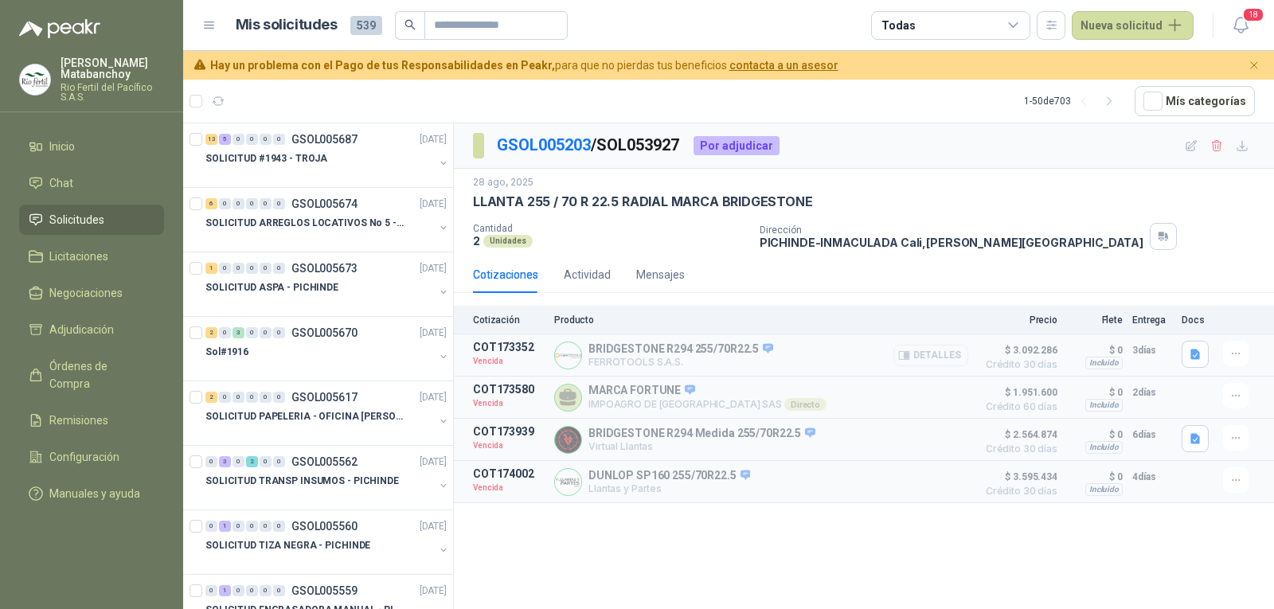
click at [938, 353] on button "Detalles" at bounding box center [931, 356] width 75 height 22
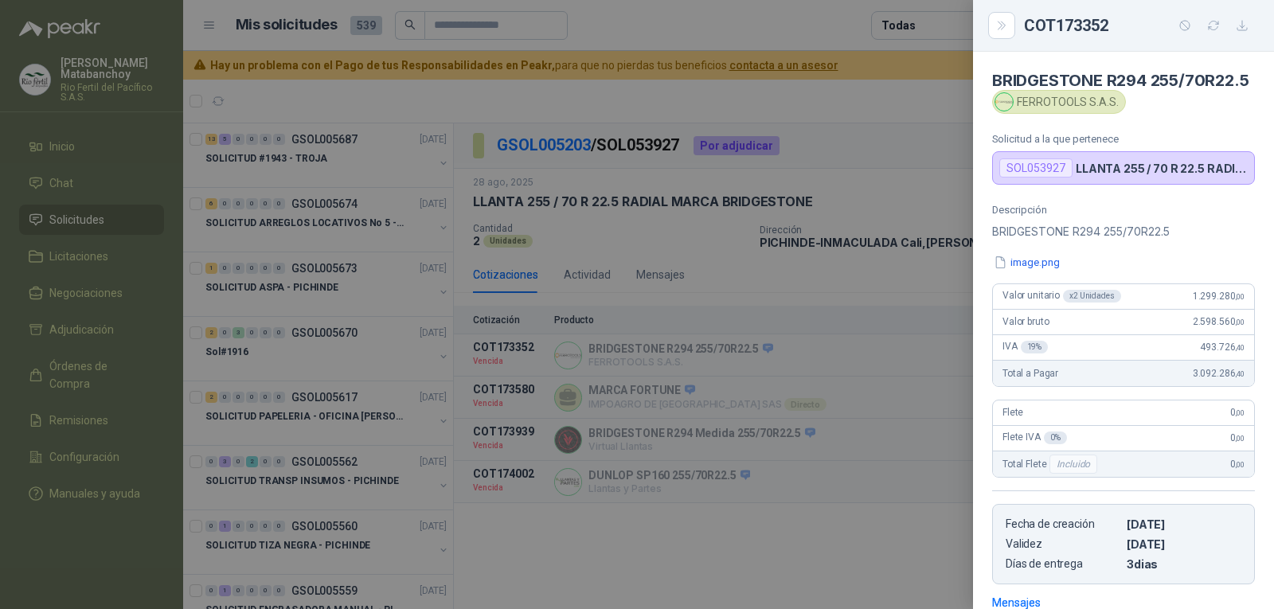
click at [615, 305] on div at bounding box center [637, 304] width 1274 height 609
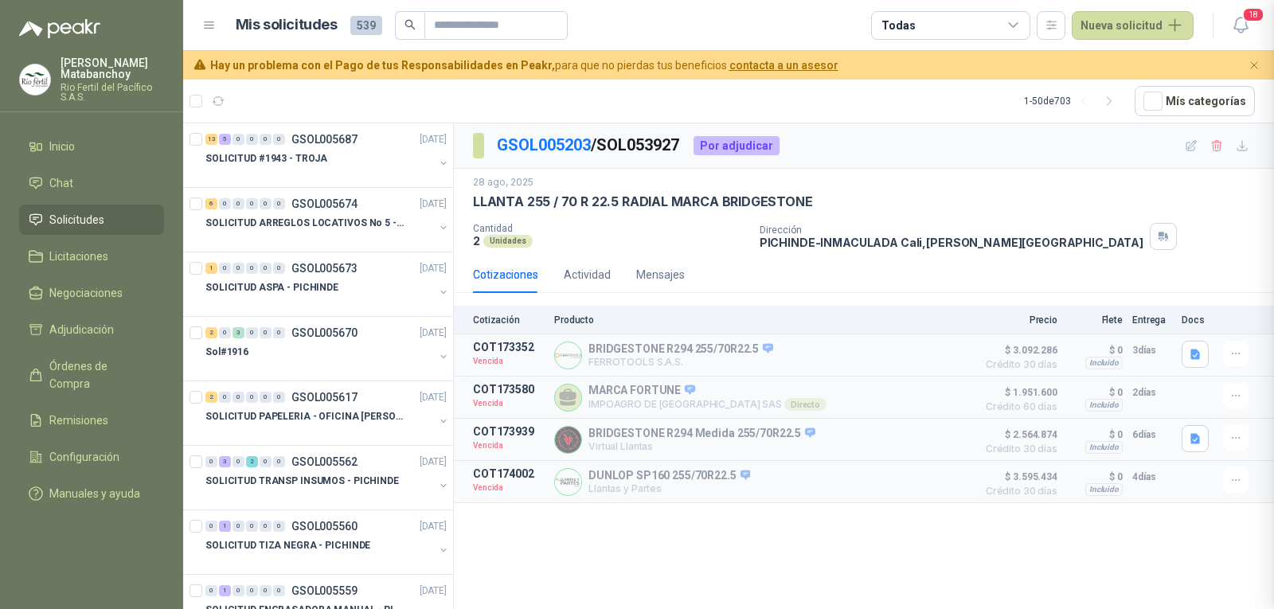
scroll to position [259, 0]
click at [1242, 357] on icon "button" at bounding box center [1237, 354] width 14 height 14
click at [1188, 323] on button "Solicitar Recotización" at bounding box center [1204, 318] width 127 height 25
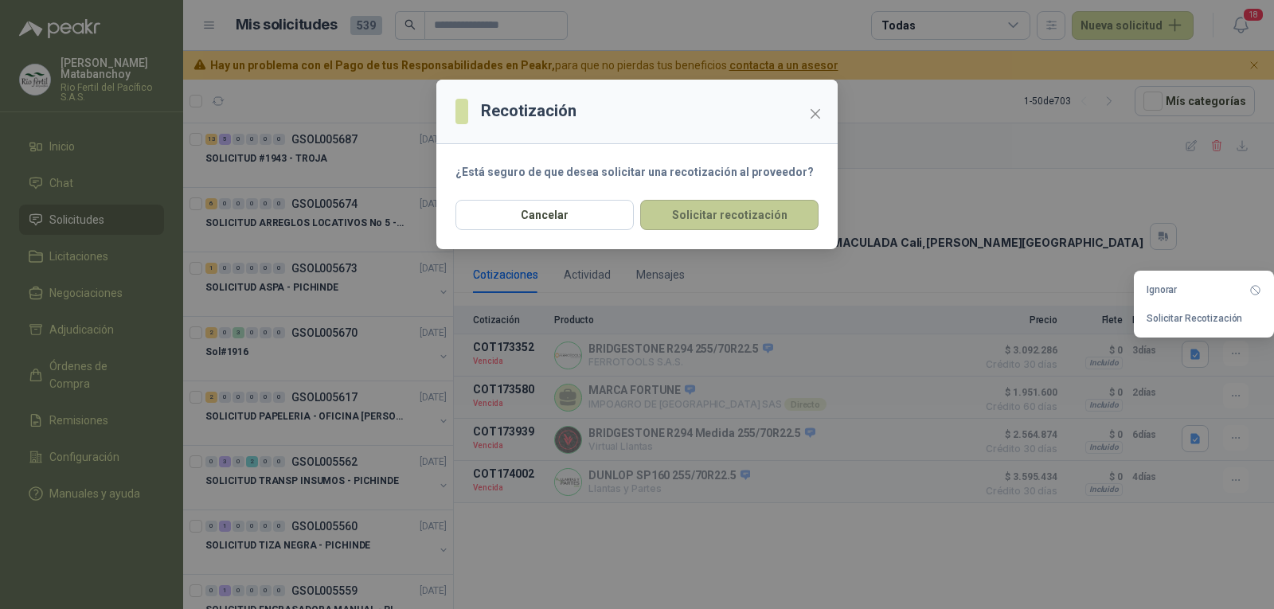
click at [760, 213] on button "Solicitar recotización" at bounding box center [729, 215] width 178 height 30
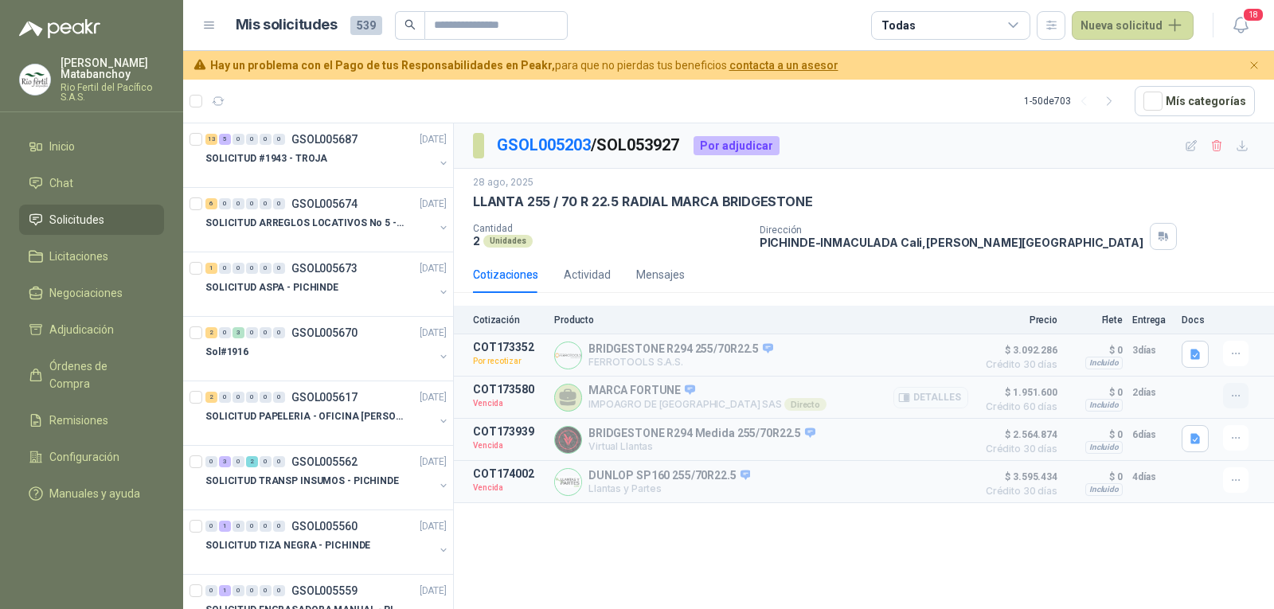
click at [1235, 397] on icon "button" at bounding box center [1237, 397] width 14 height 14
click at [1205, 356] on button "Solicitar Recotización" at bounding box center [1204, 361] width 127 height 25
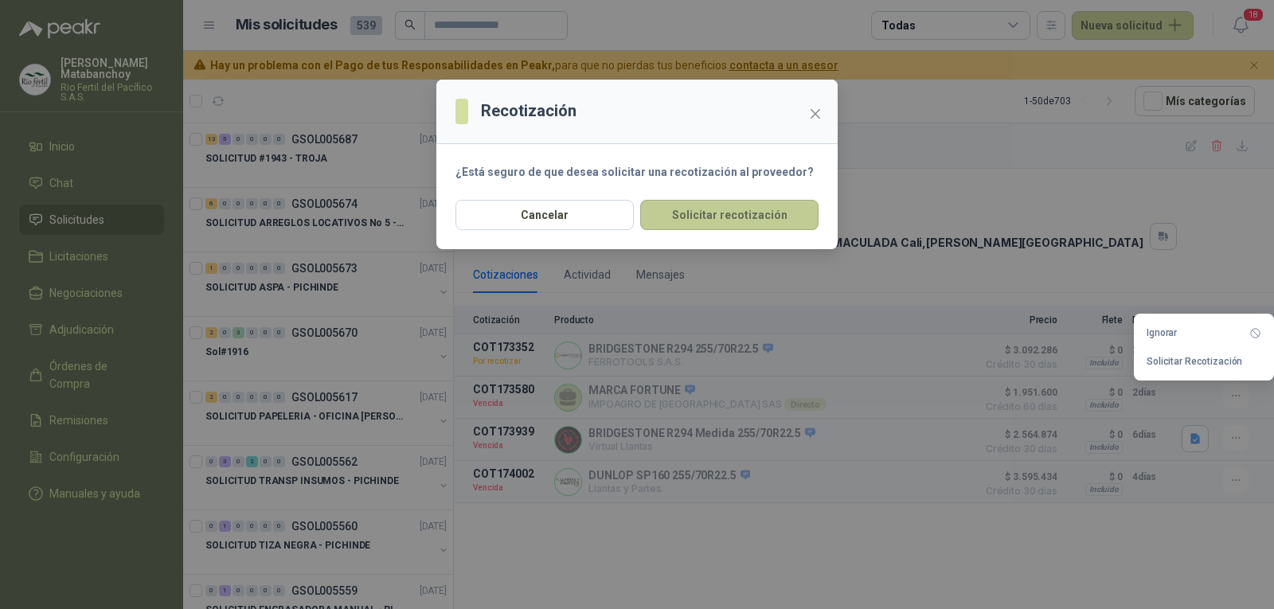
click at [760, 221] on button "Solicitar recotización" at bounding box center [729, 215] width 178 height 30
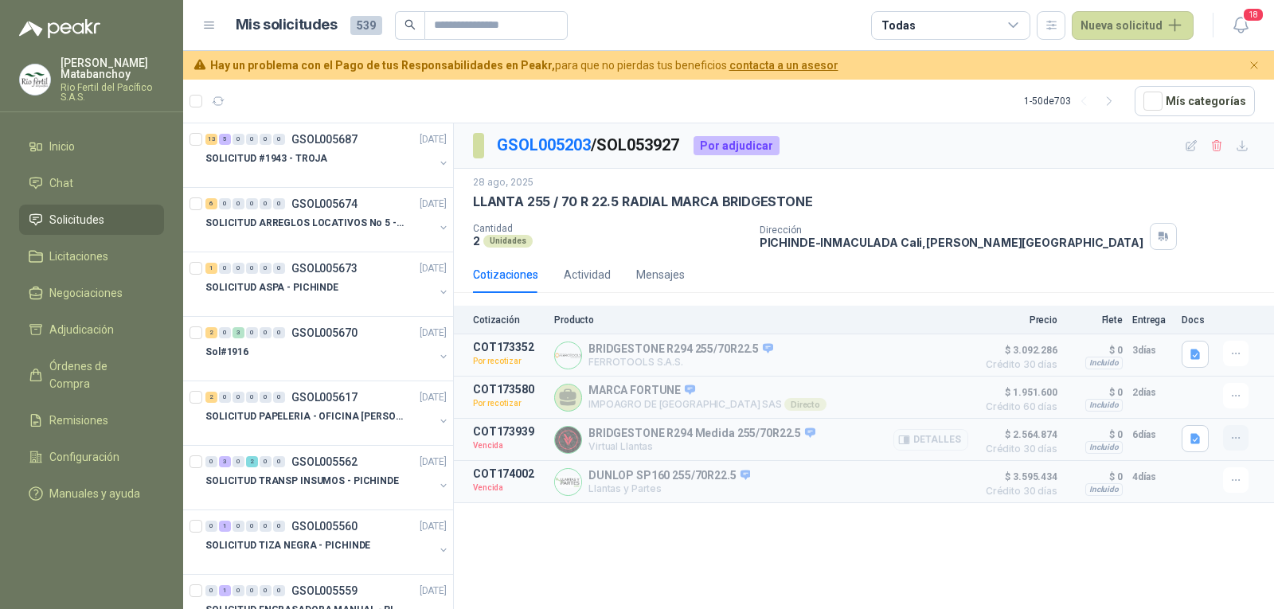
click at [1239, 443] on icon "button" at bounding box center [1237, 439] width 14 height 14
click at [1200, 406] on button "Solicitar Recotización" at bounding box center [1204, 404] width 127 height 25
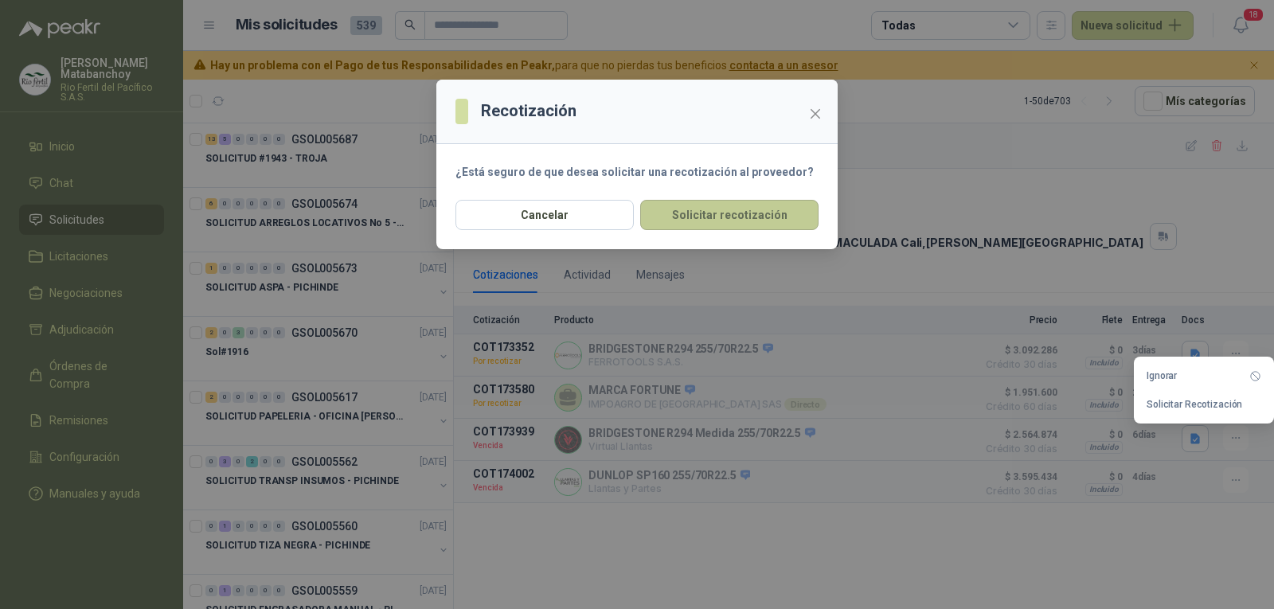
click at [718, 214] on button "Solicitar recotización" at bounding box center [729, 215] width 178 height 30
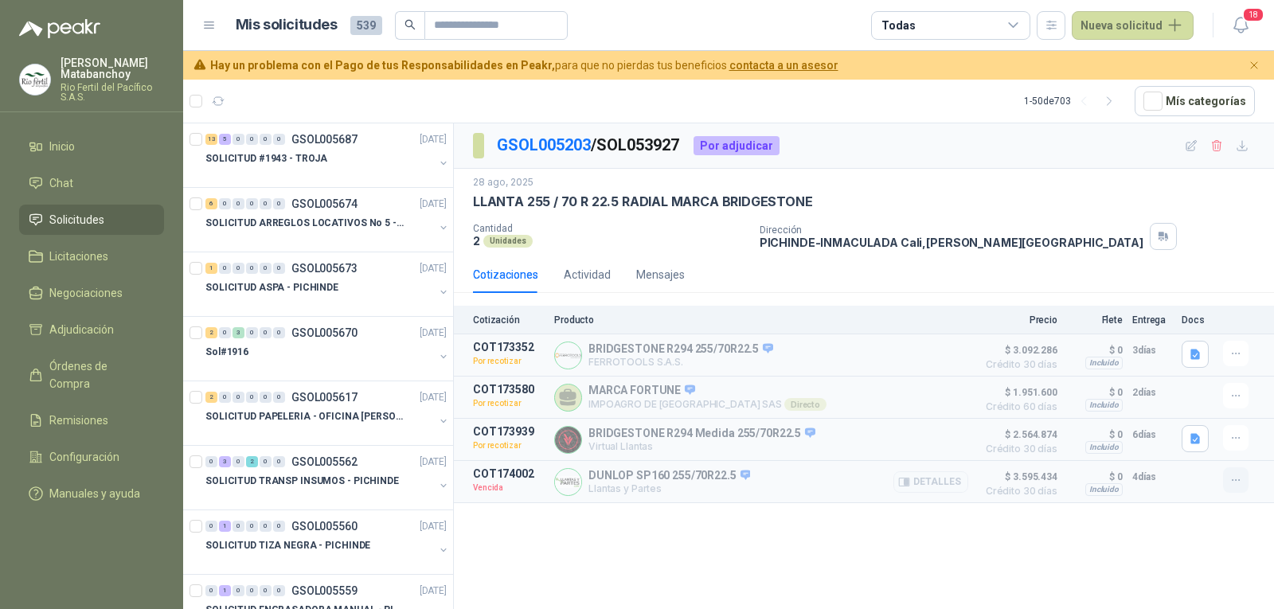
click at [1232, 491] on button "button" at bounding box center [1235, 480] width 25 height 25
click at [1207, 444] on button "Solicitar Recotización" at bounding box center [1204, 447] width 127 height 25
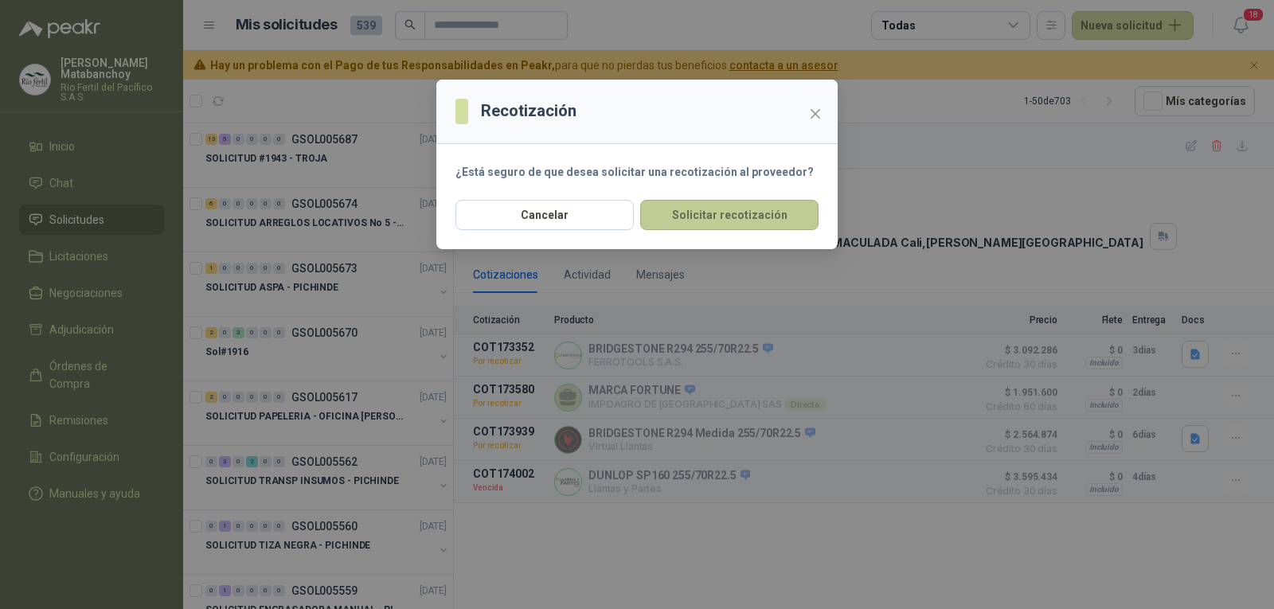
click at [718, 209] on button "Solicitar recotización" at bounding box center [729, 215] width 178 height 30
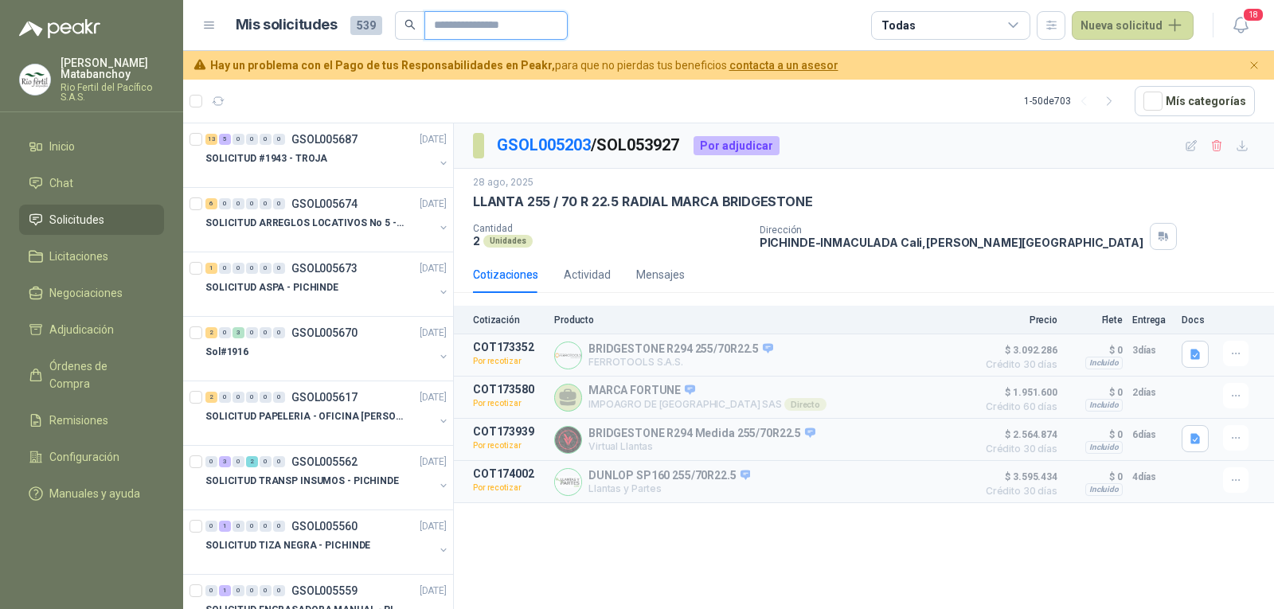
click at [496, 38] on input "text" at bounding box center [490, 25] width 112 height 27
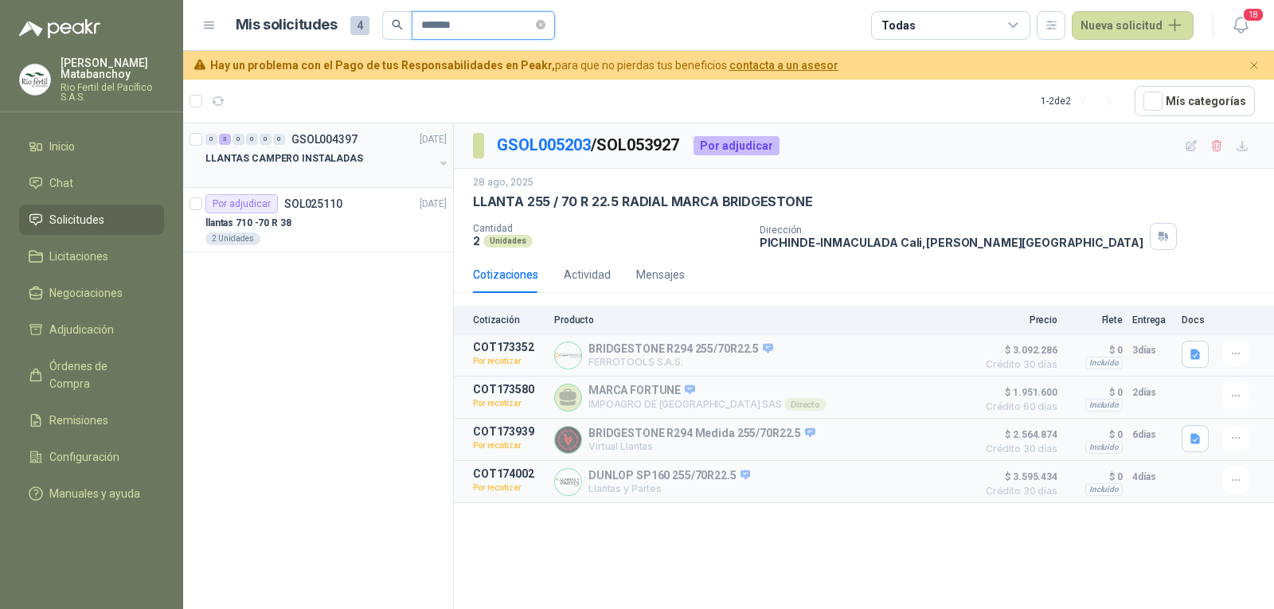
type input "*******"
click at [341, 158] on p "LLANTAS CAMPERO INSTALADAS" at bounding box center [285, 158] width 158 height 15
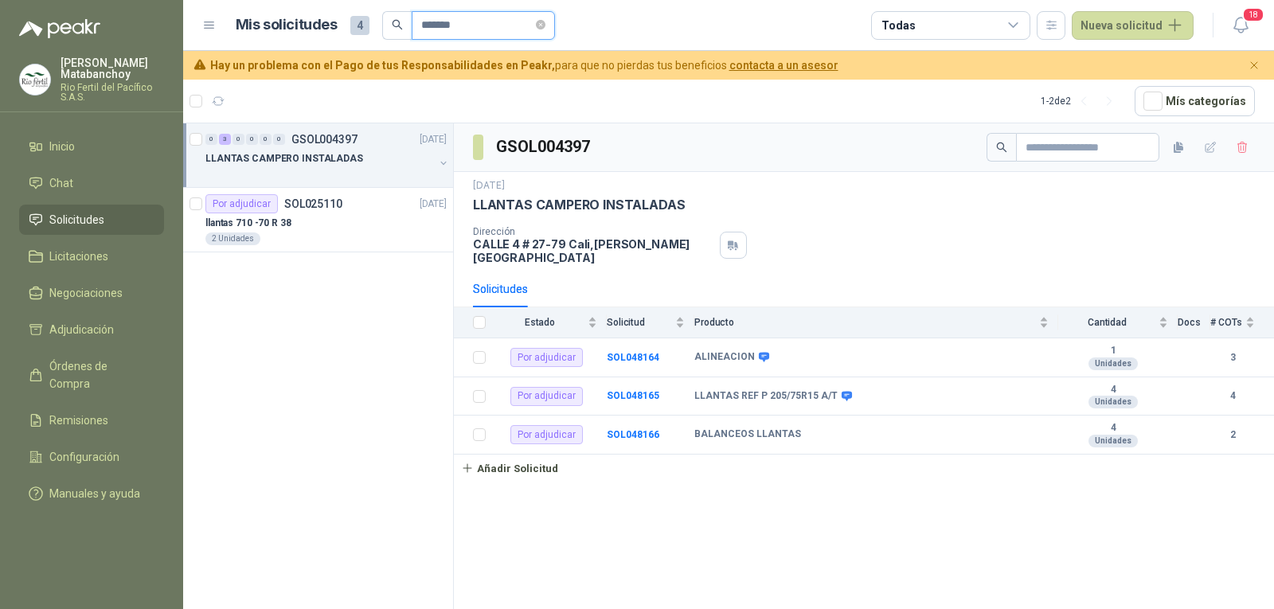
drag, startPoint x: 483, startPoint y: 22, endPoint x: 351, endPoint y: 29, distance: 132.5
click at [349, 29] on div "Mis solicitudes 4 *******" at bounding box center [395, 25] width 319 height 29
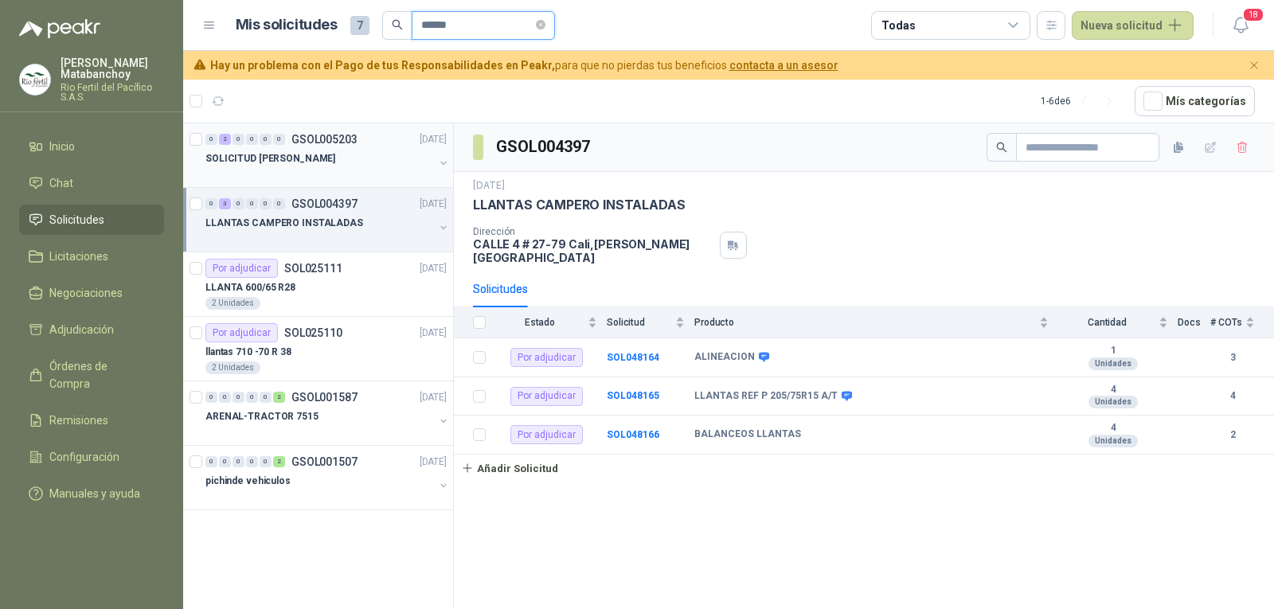
type input "******"
click at [362, 159] on div "SOLICITUD [PERSON_NAME]" at bounding box center [320, 158] width 229 height 19
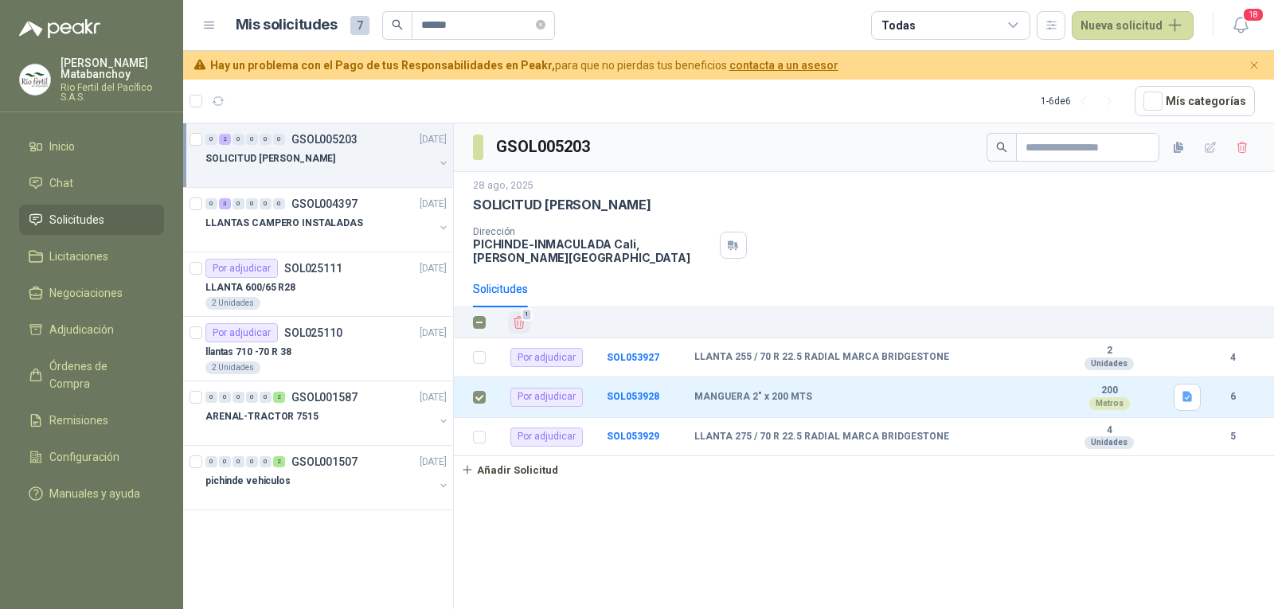
click at [516, 322] on icon "Eliminar" at bounding box center [519, 322] width 14 height 14
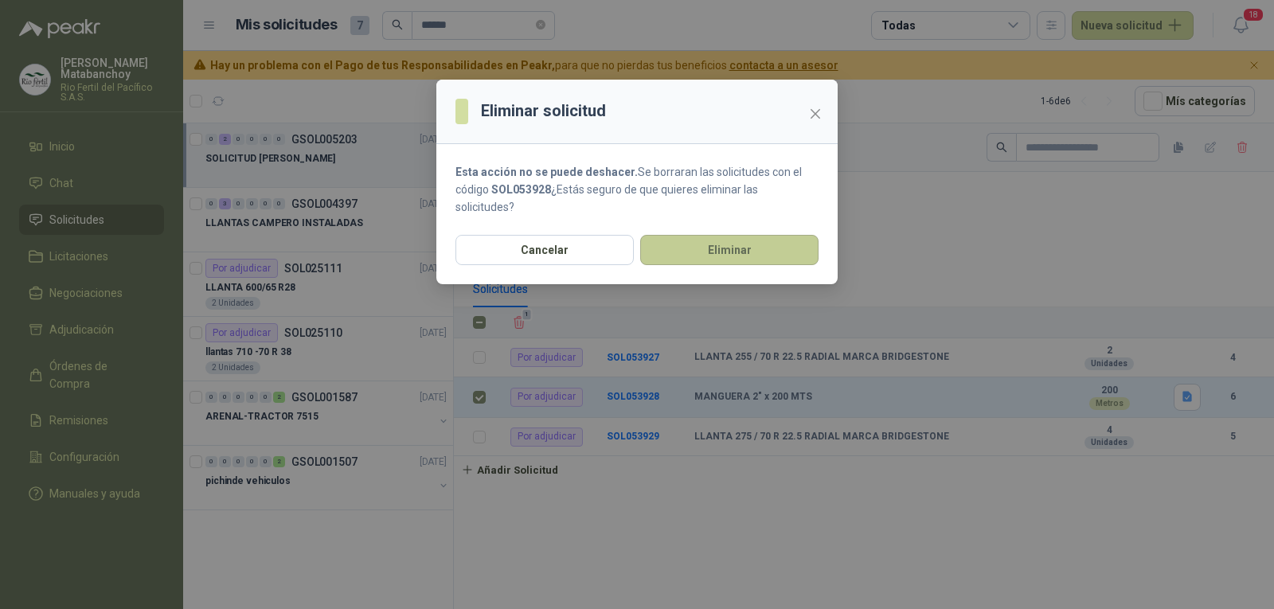
click at [706, 247] on button "Eliminar" at bounding box center [729, 250] width 178 height 30
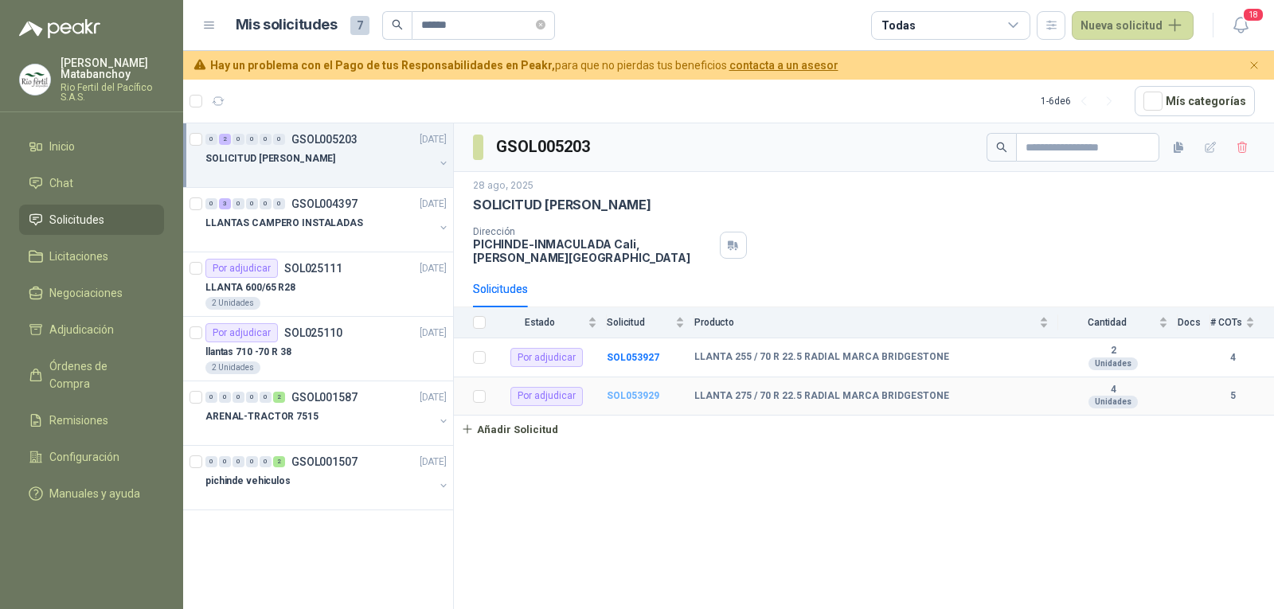
click at [643, 397] on b "SOL053929" at bounding box center [633, 395] width 53 height 11
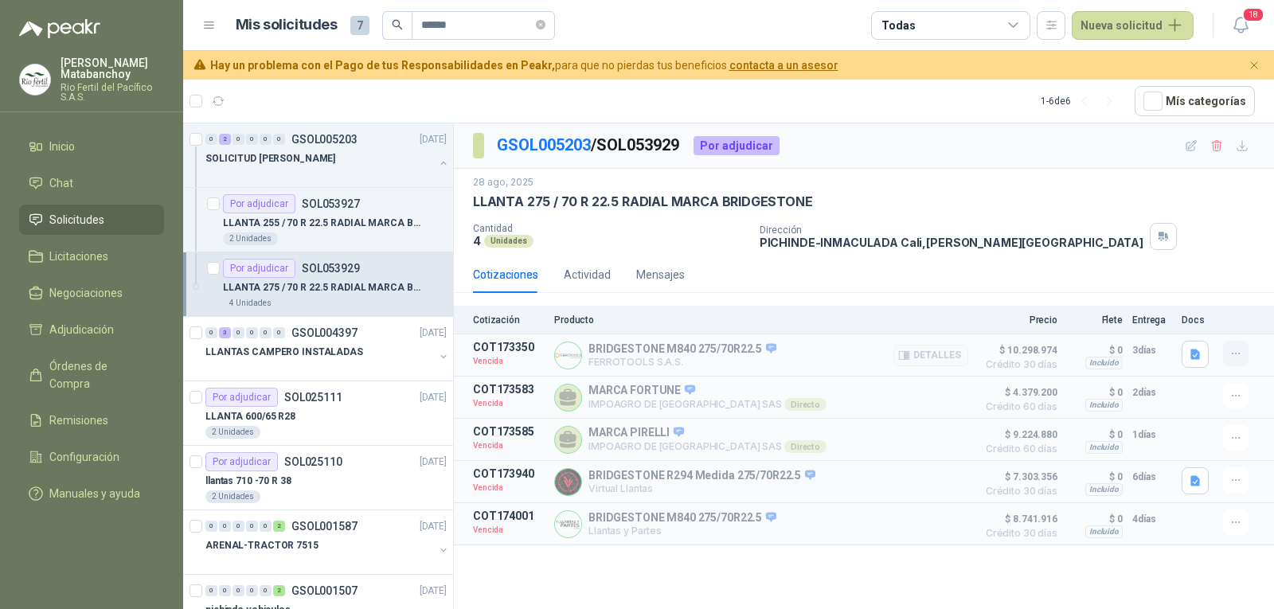
click at [1243, 354] on icon "button" at bounding box center [1237, 354] width 14 height 14
click at [1192, 320] on button "Solicitar Recotización" at bounding box center [1204, 318] width 127 height 25
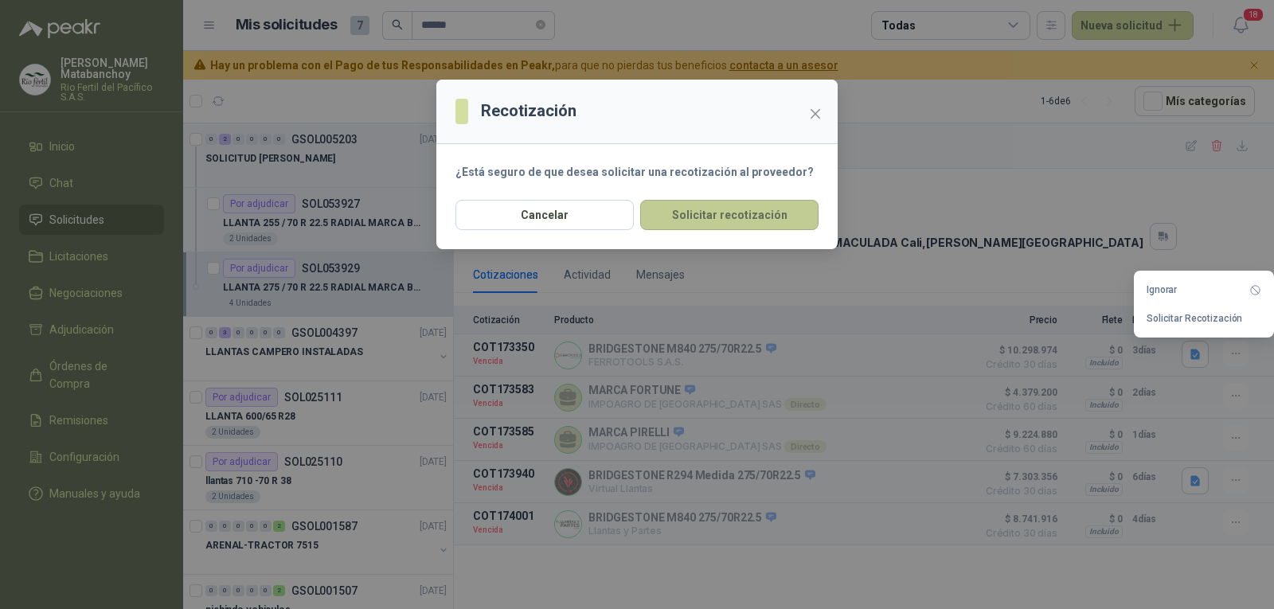
click at [765, 218] on button "Solicitar recotización" at bounding box center [729, 215] width 178 height 30
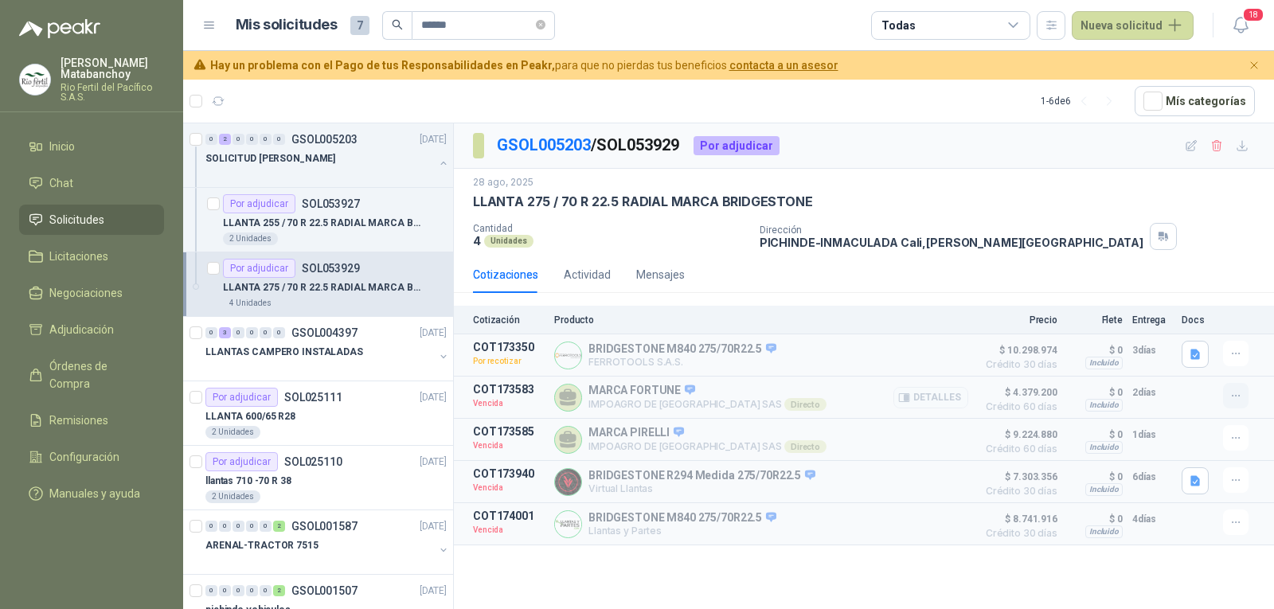
click at [1241, 398] on icon "button" at bounding box center [1237, 397] width 14 height 14
click at [1243, 357] on button "Solicitar Recotización" at bounding box center [1204, 361] width 127 height 25
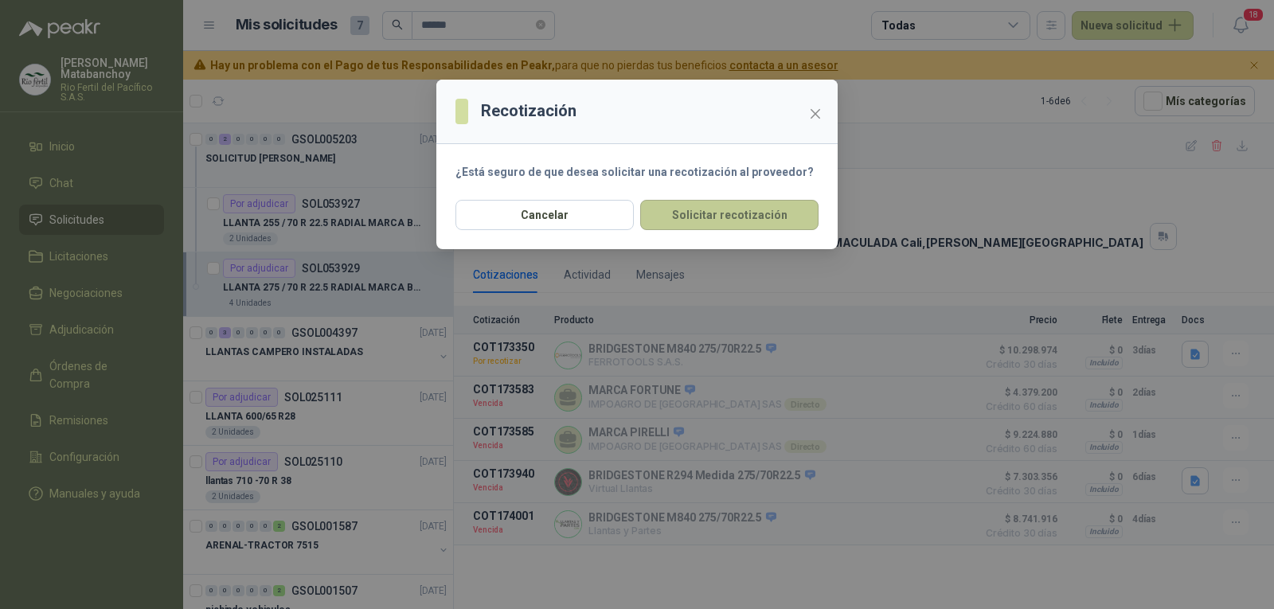
click at [781, 217] on button "Solicitar recotización" at bounding box center [729, 215] width 178 height 30
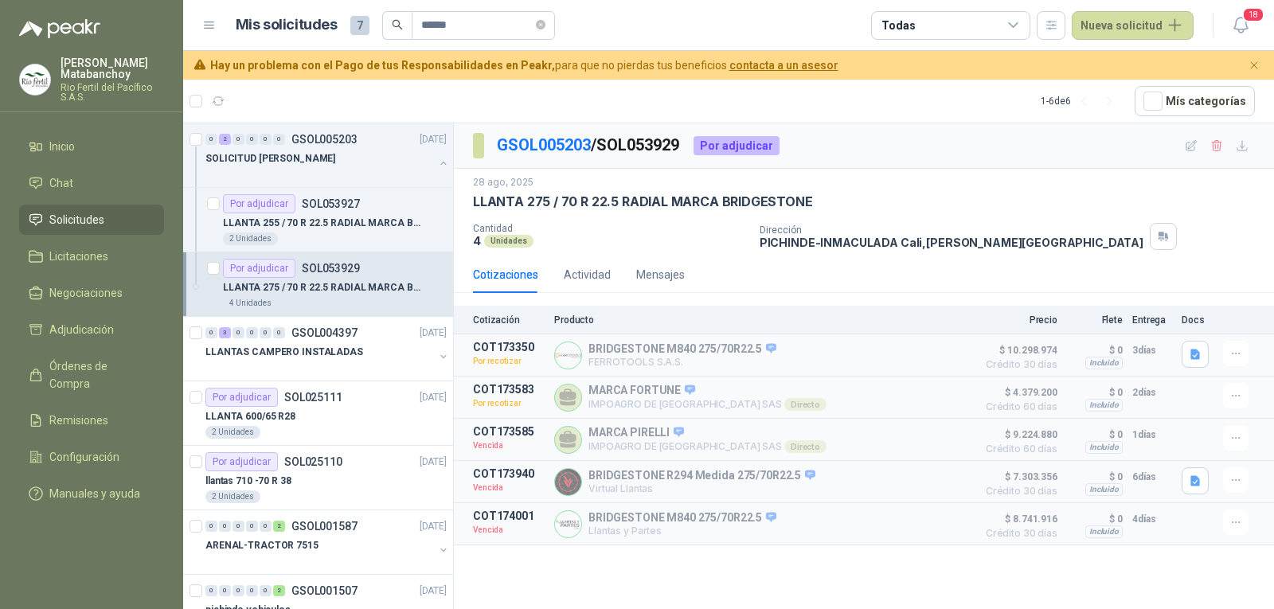
click at [1236, 436] on icon "button" at bounding box center [1237, 439] width 14 height 14
click at [1224, 406] on button "Solicitar Recotización" at bounding box center [1204, 404] width 127 height 25
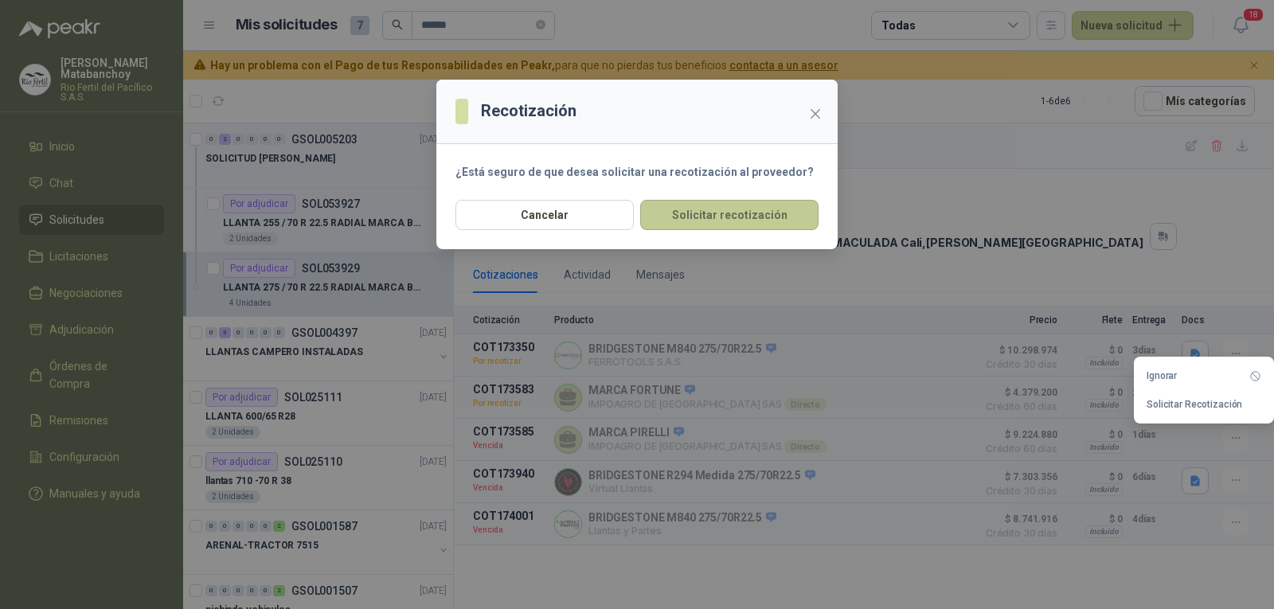
click at [715, 222] on button "Solicitar recotización" at bounding box center [729, 215] width 178 height 30
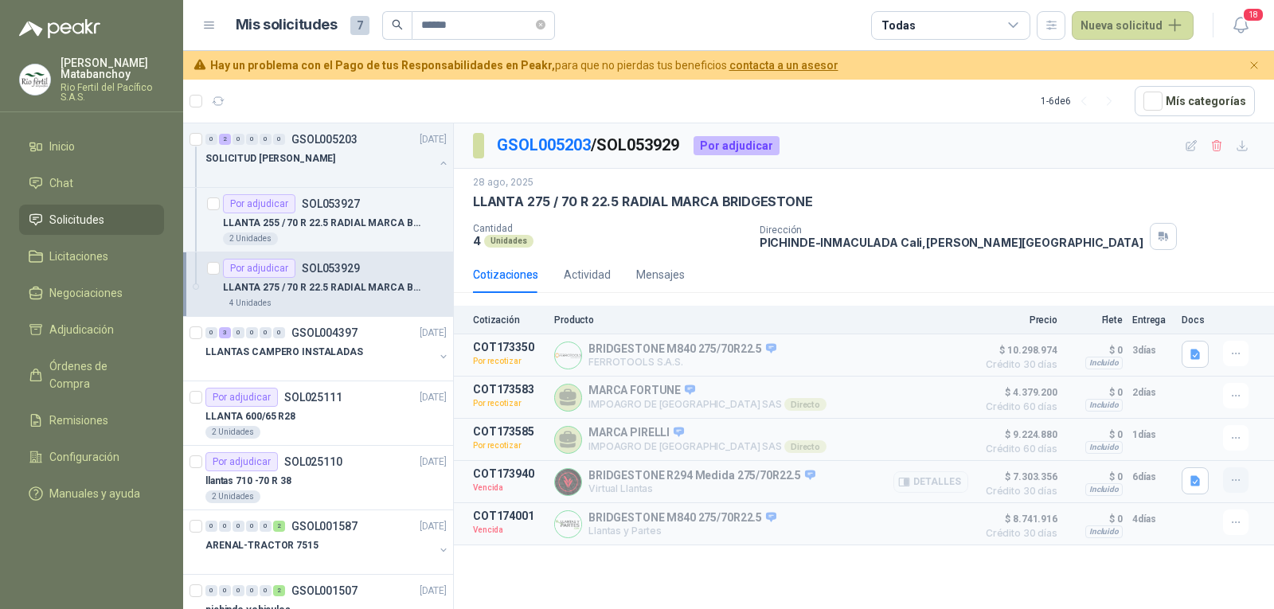
drag, startPoint x: 1247, startPoint y: 487, endPoint x: 1237, endPoint y: 483, distance: 10.4
click at [1241, 484] on button "button" at bounding box center [1235, 480] width 25 height 25
click at [1171, 440] on button "Solicitar Recotización" at bounding box center [1204, 447] width 127 height 25
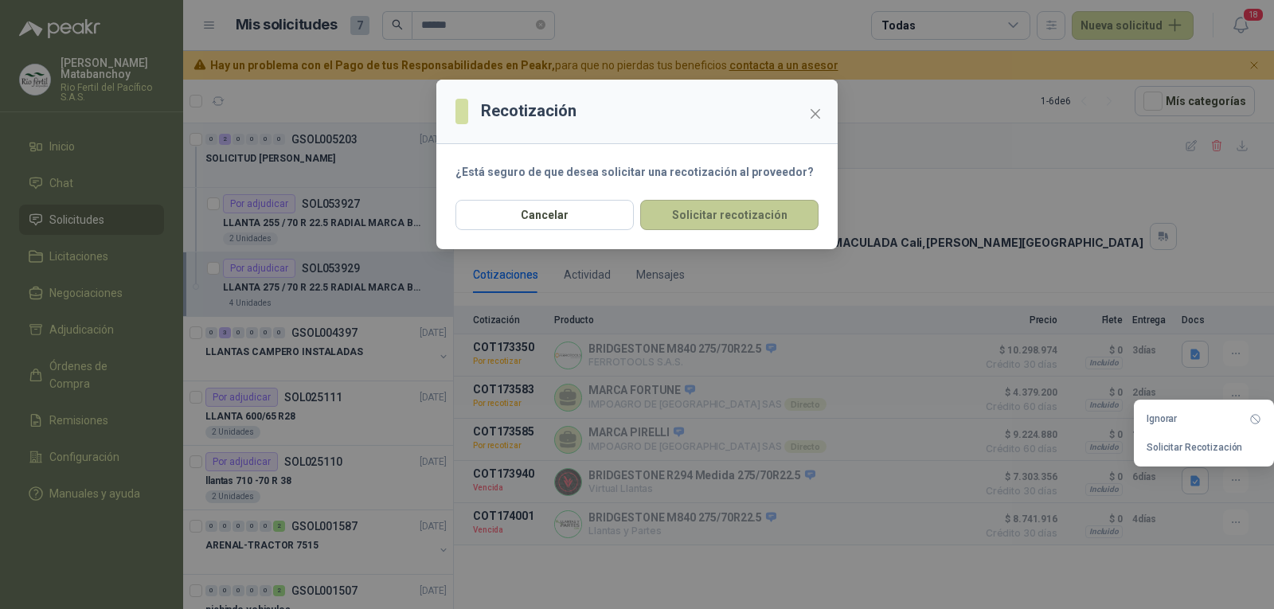
click at [766, 209] on button "Solicitar recotización" at bounding box center [729, 215] width 178 height 30
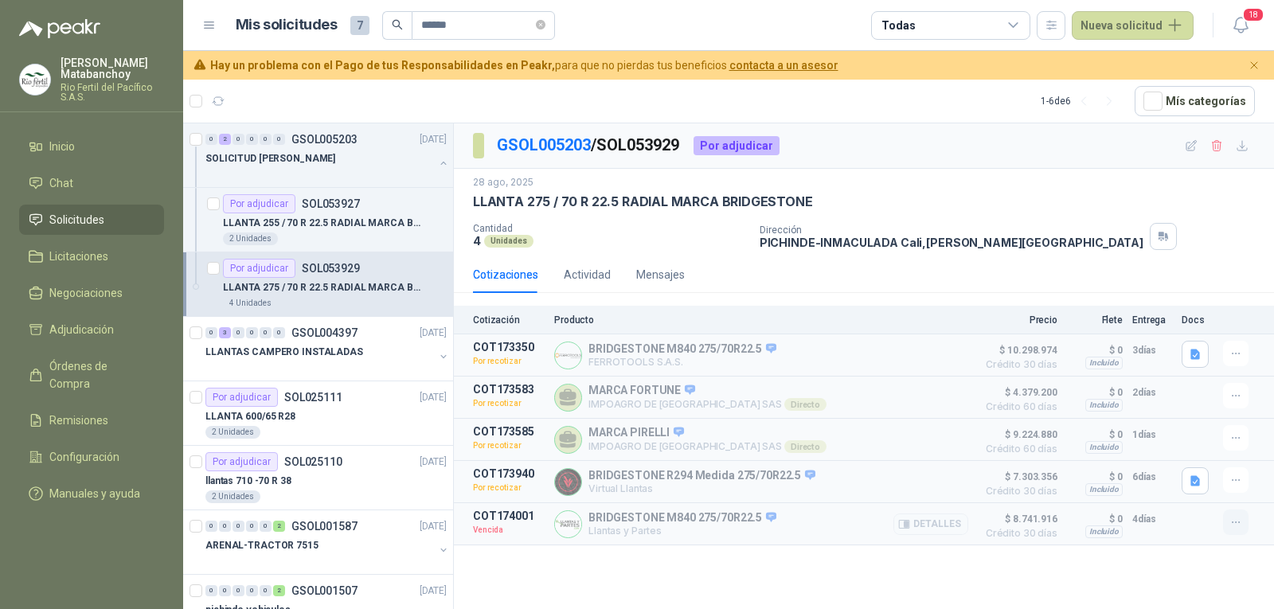
click at [1231, 530] on icon "button" at bounding box center [1237, 523] width 14 height 14
click at [1169, 490] on button "Solicitar Recotización" at bounding box center [1204, 490] width 127 height 25
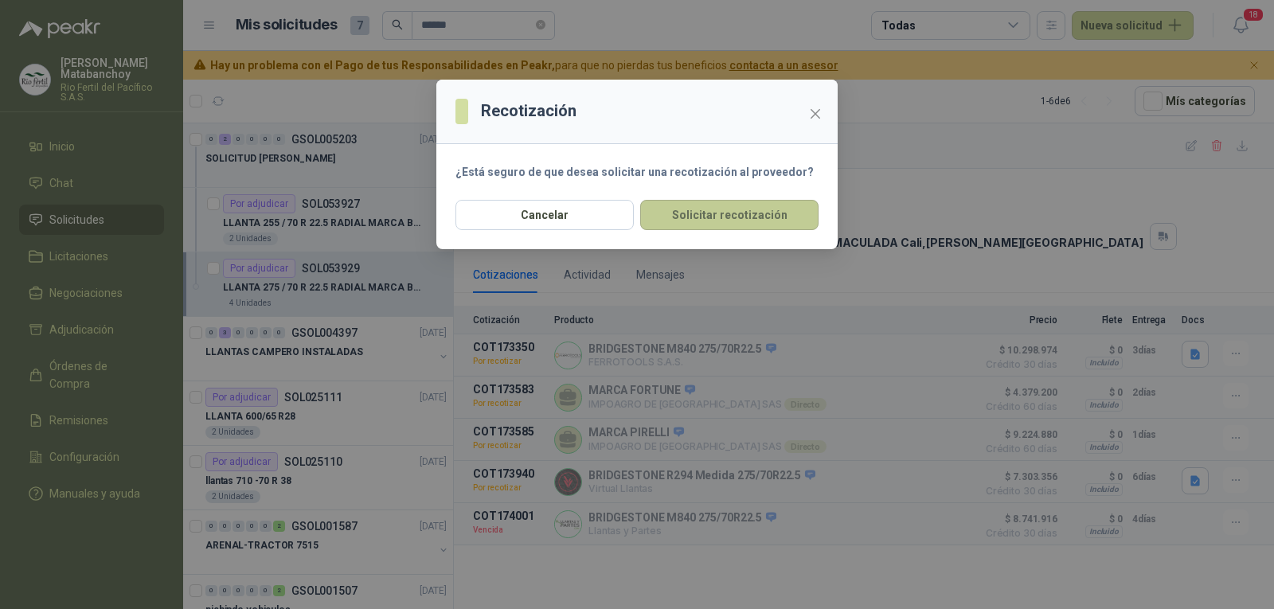
click at [749, 213] on button "Solicitar recotización" at bounding box center [729, 215] width 178 height 30
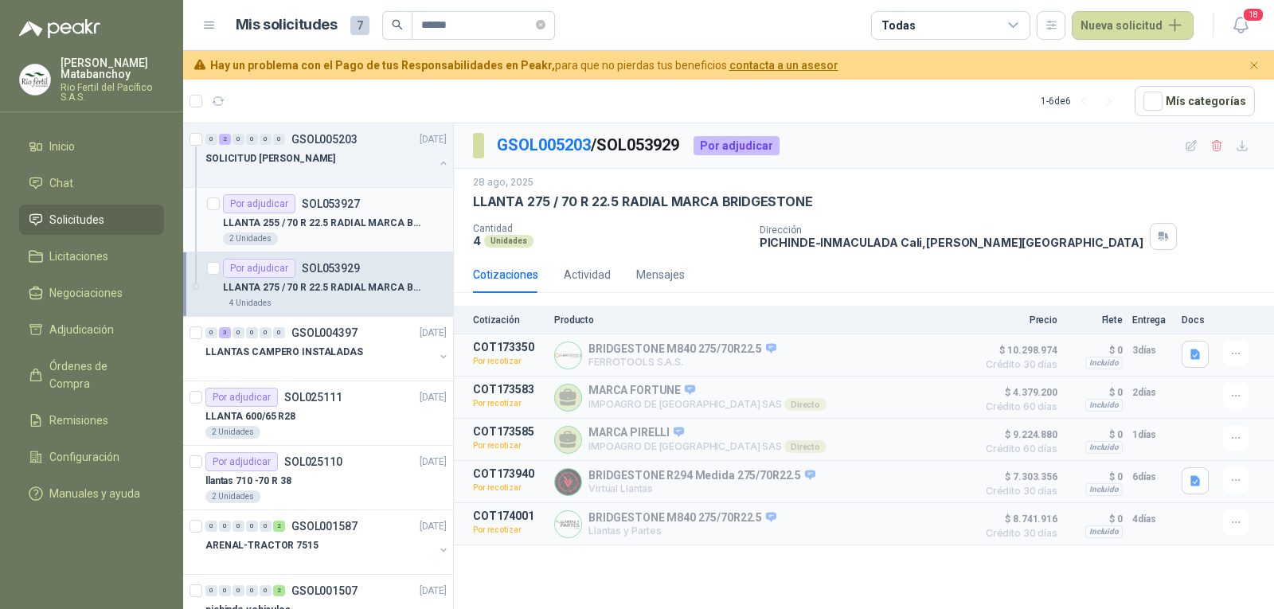
click at [324, 209] on p "SOL053927" at bounding box center [331, 203] width 58 height 11
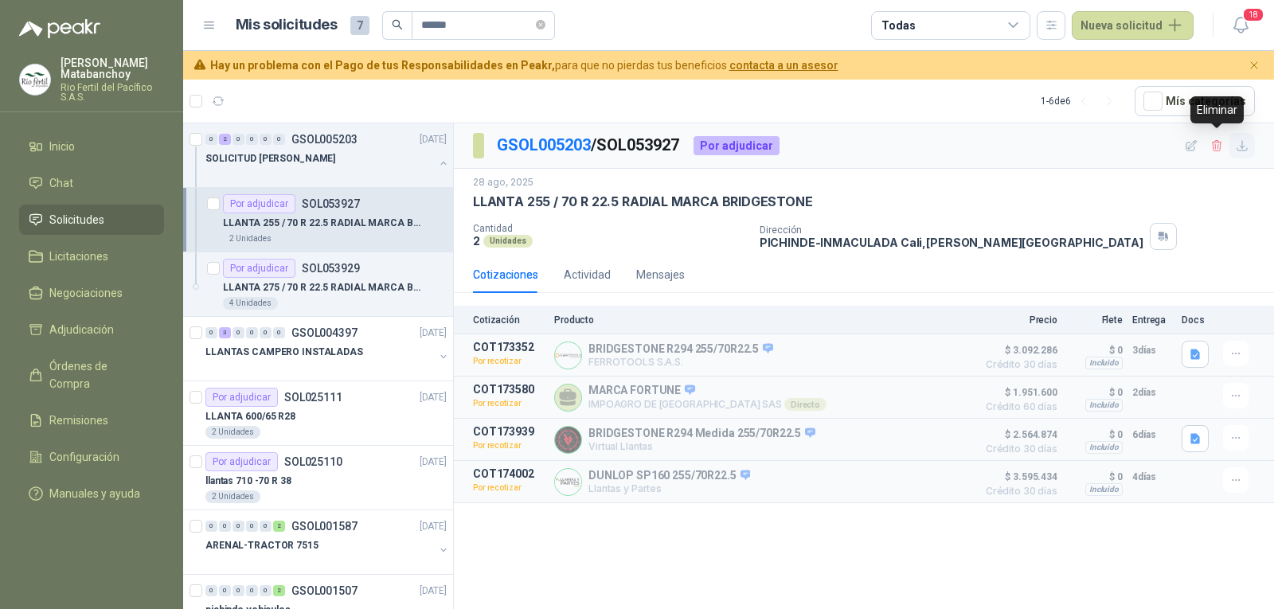
click at [1240, 147] on icon "button" at bounding box center [1243, 146] width 14 height 14
click at [313, 310] on article "Por adjudicar SOL053929 LLANTA 275 / 70 R 22.5 RADIAL MARCA BRIDGESTONE 4 Unida…" at bounding box center [318, 284] width 270 height 65
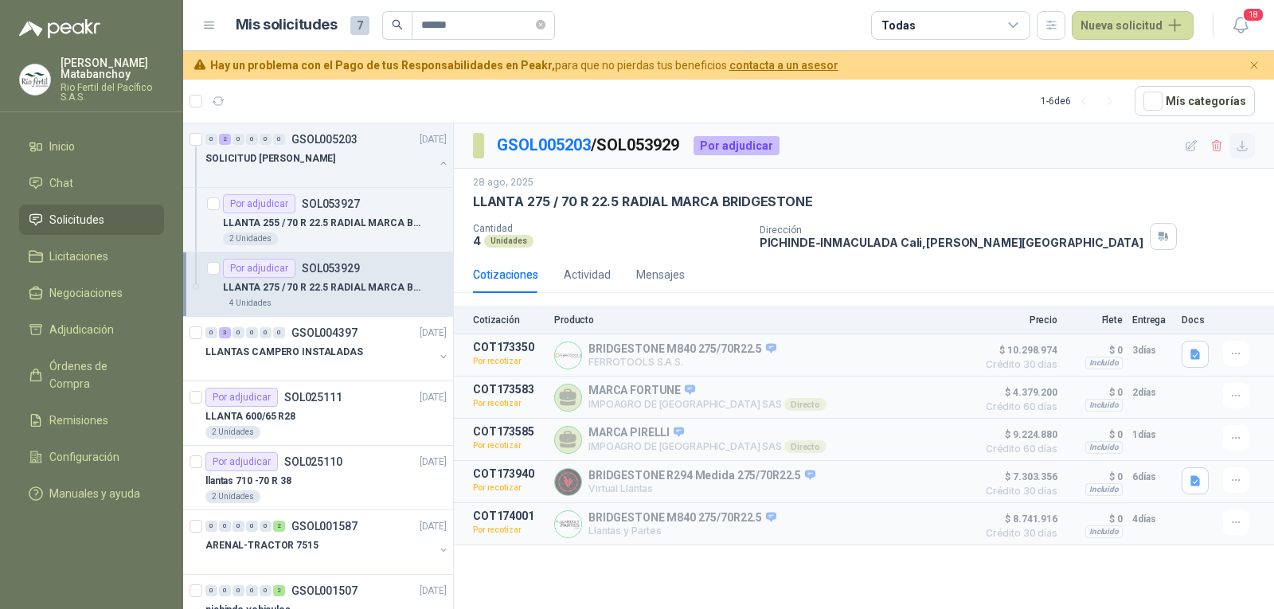
click at [1240, 147] on icon "button" at bounding box center [1243, 146] width 14 height 14
click at [1189, 354] on icon "button" at bounding box center [1196, 355] width 14 height 14
click at [1139, 315] on icon "button" at bounding box center [1137, 319] width 8 height 11
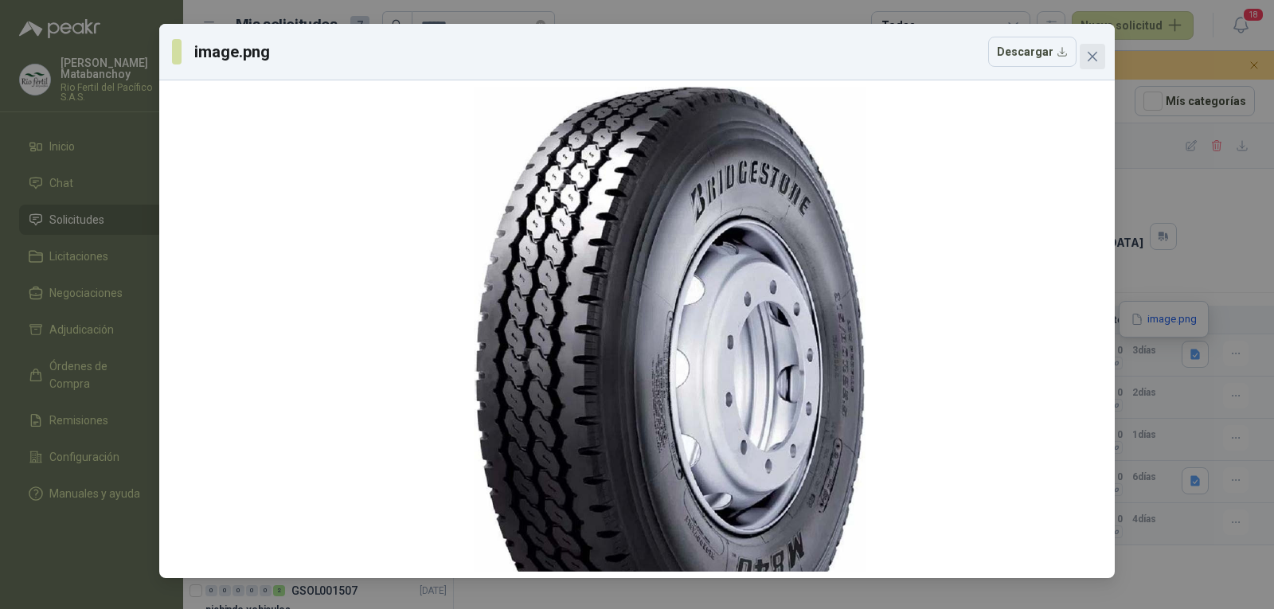
click at [1089, 54] on icon "close" at bounding box center [1092, 56] width 13 height 13
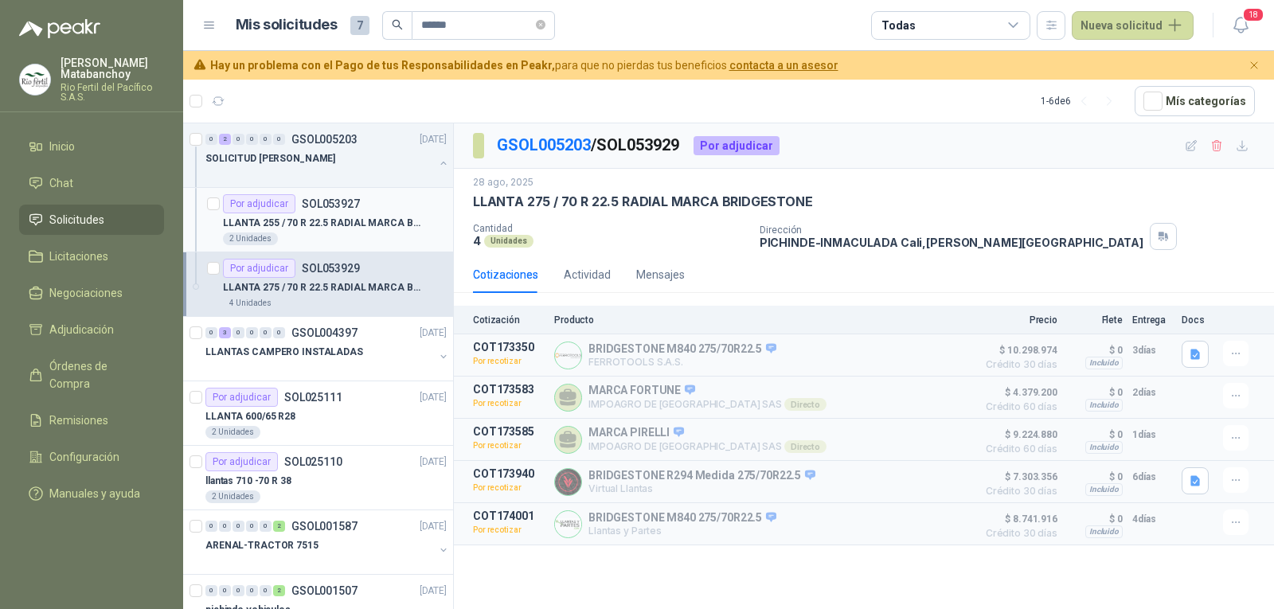
click at [394, 207] on div "Por adjudicar SOL053927" at bounding box center [335, 203] width 224 height 19
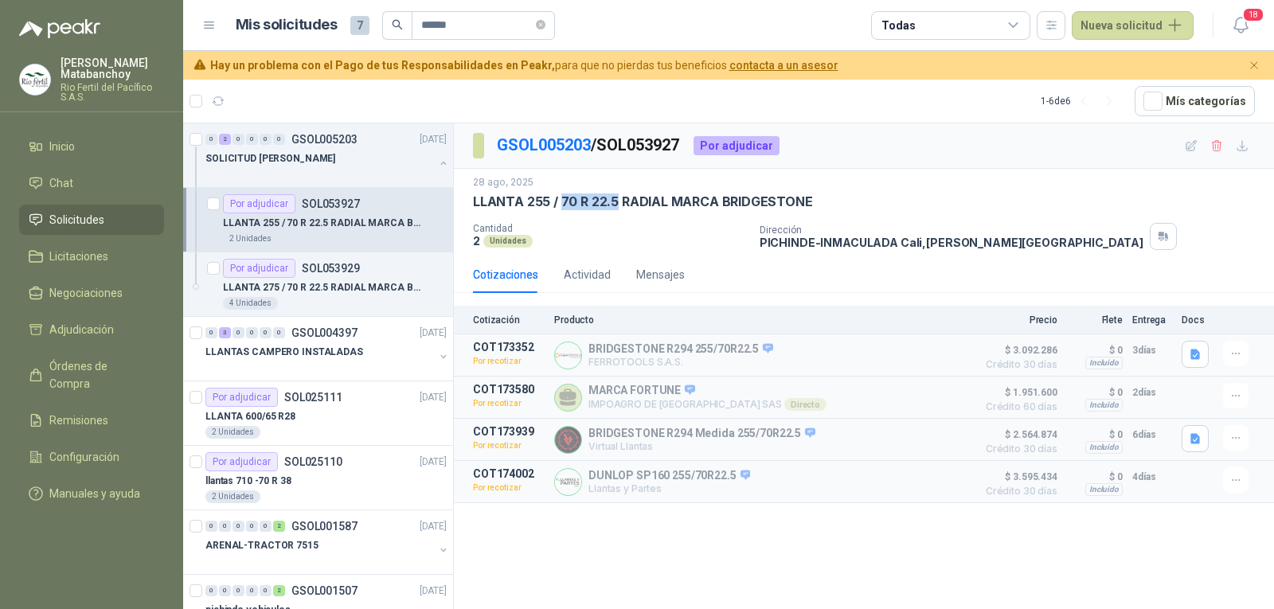
drag, startPoint x: 559, startPoint y: 201, endPoint x: 612, endPoint y: 197, distance: 52.7
click at [613, 196] on p "LLANTA 255 / 70 R 22.5 RADIAL MARCA BRIDGESTONE" at bounding box center [643, 202] width 340 height 17
click at [612, 197] on p "LLANTA 255 / 70 R 22.5 RADIAL MARCA BRIDGESTONE" at bounding box center [643, 202] width 340 height 17
drag, startPoint x: 617, startPoint y: 198, endPoint x: 658, endPoint y: 198, distance: 41.4
click at [659, 198] on p "LLANTA 255 / 70 R 22.5 RADIAL MARCA BRIDGESTONE" at bounding box center [643, 202] width 340 height 17
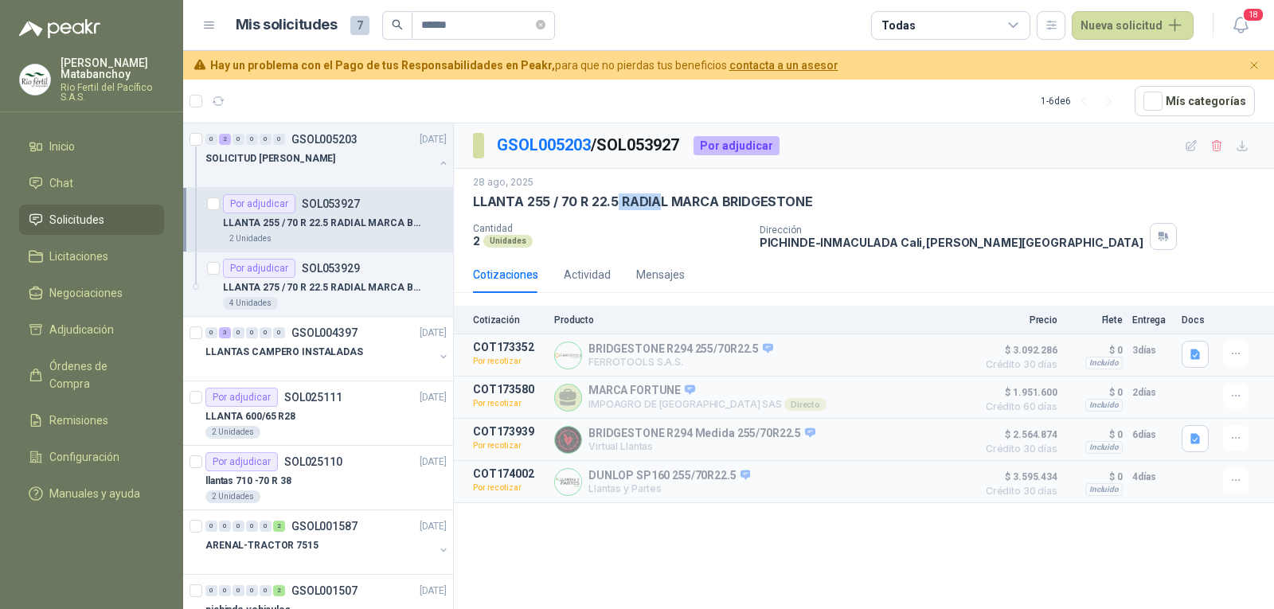
click at [654, 199] on p "LLANTA 255 / 70 R 22.5 RADIAL MARCA BRIDGESTONE" at bounding box center [643, 202] width 340 height 17
click at [1192, 348] on icon "button" at bounding box center [1196, 355] width 14 height 14
click at [1149, 319] on button "image.png" at bounding box center [1163, 319] width 69 height 17
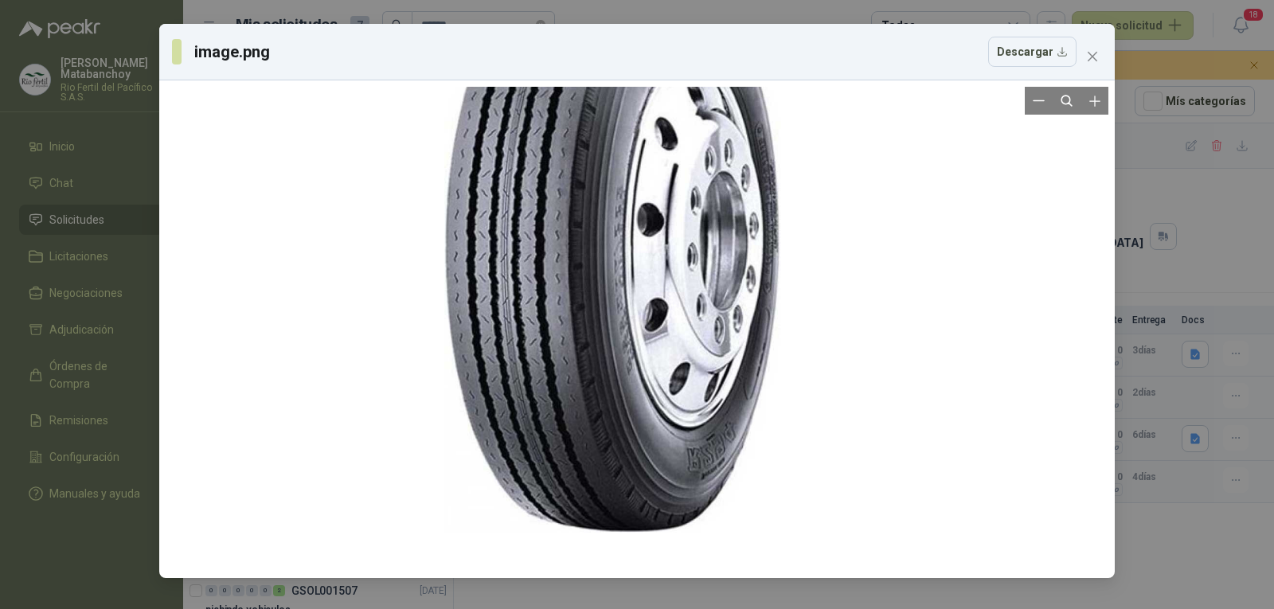
drag, startPoint x: 776, startPoint y: 264, endPoint x: 723, endPoint y: 127, distance: 146.7
click at [723, 127] on div at bounding box center [612, 242] width 337 height 582
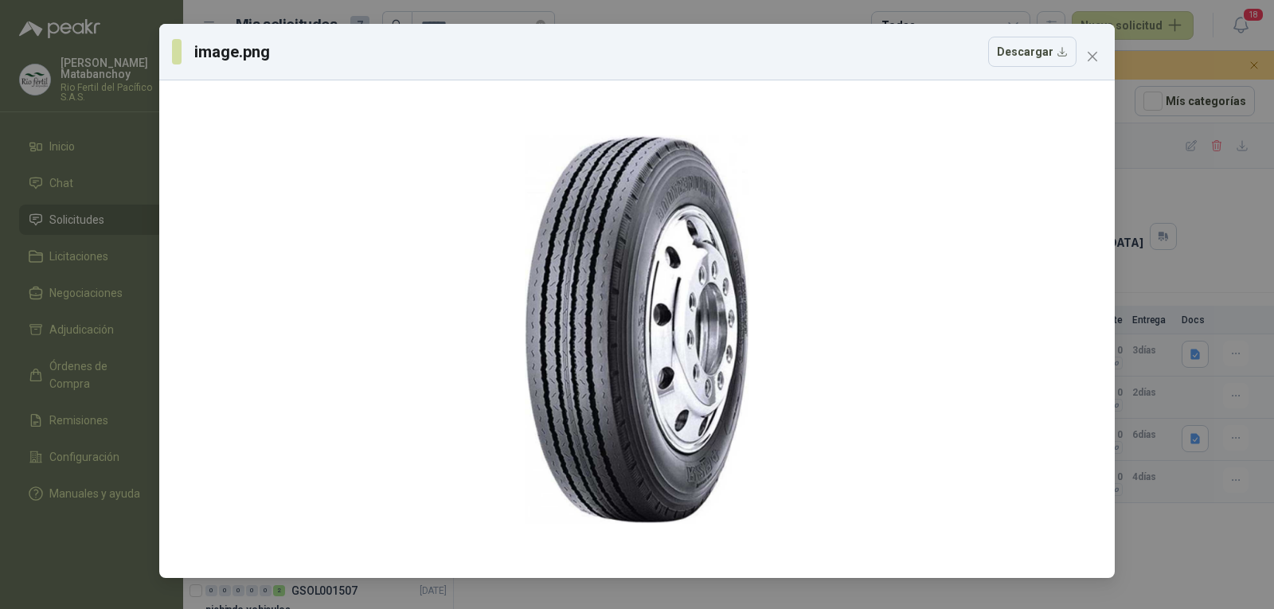
click at [1097, 57] on icon "close" at bounding box center [1092, 56] width 13 height 13
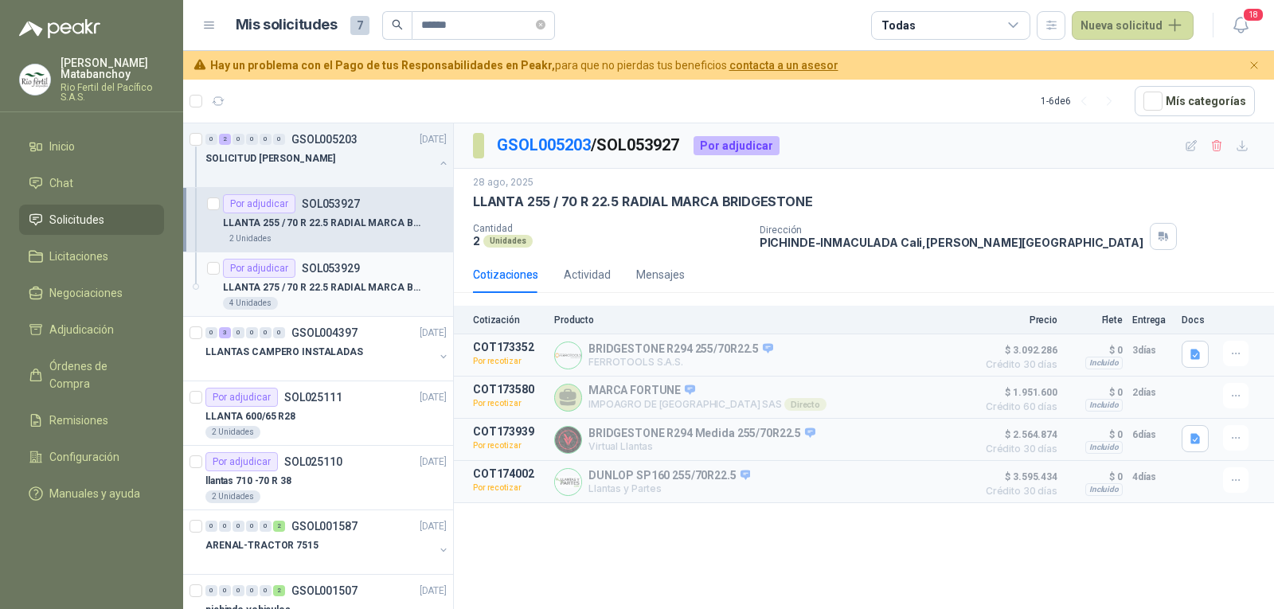
click at [274, 294] on p "LLANTA 275 / 70 R 22.5 RADIAL MARCA BRIDGESTONE" at bounding box center [322, 287] width 198 height 15
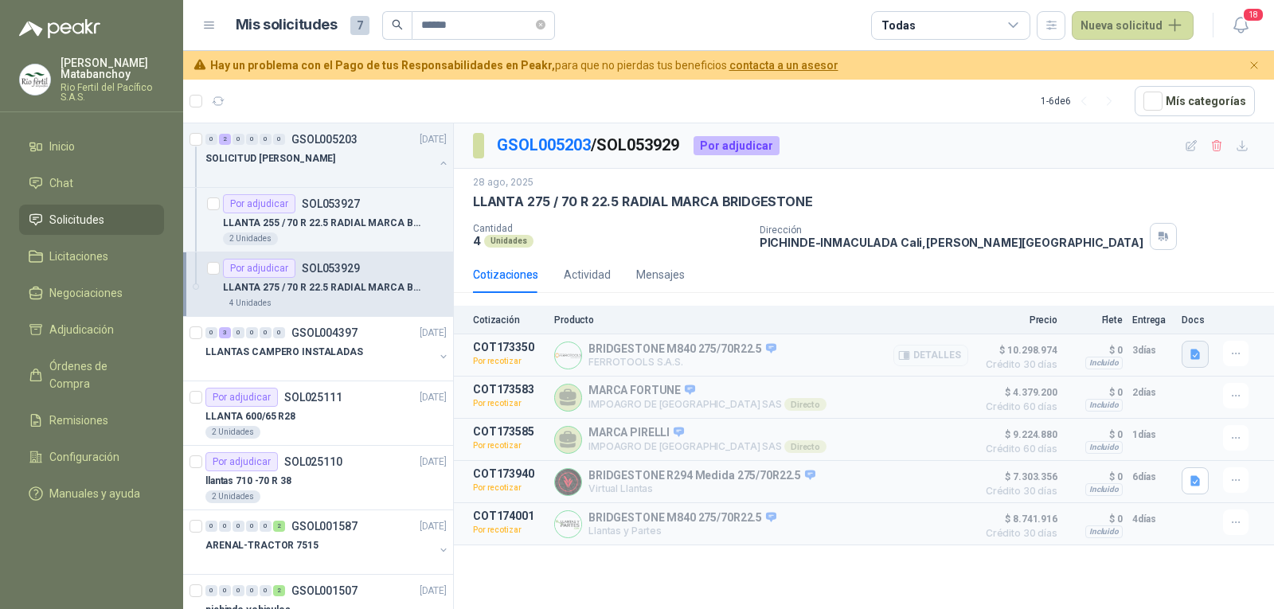
click at [1197, 356] on icon "button" at bounding box center [1196, 354] width 10 height 10
click at [1157, 324] on button "image.png" at bounding box center [1163, 319] width 69 height 17
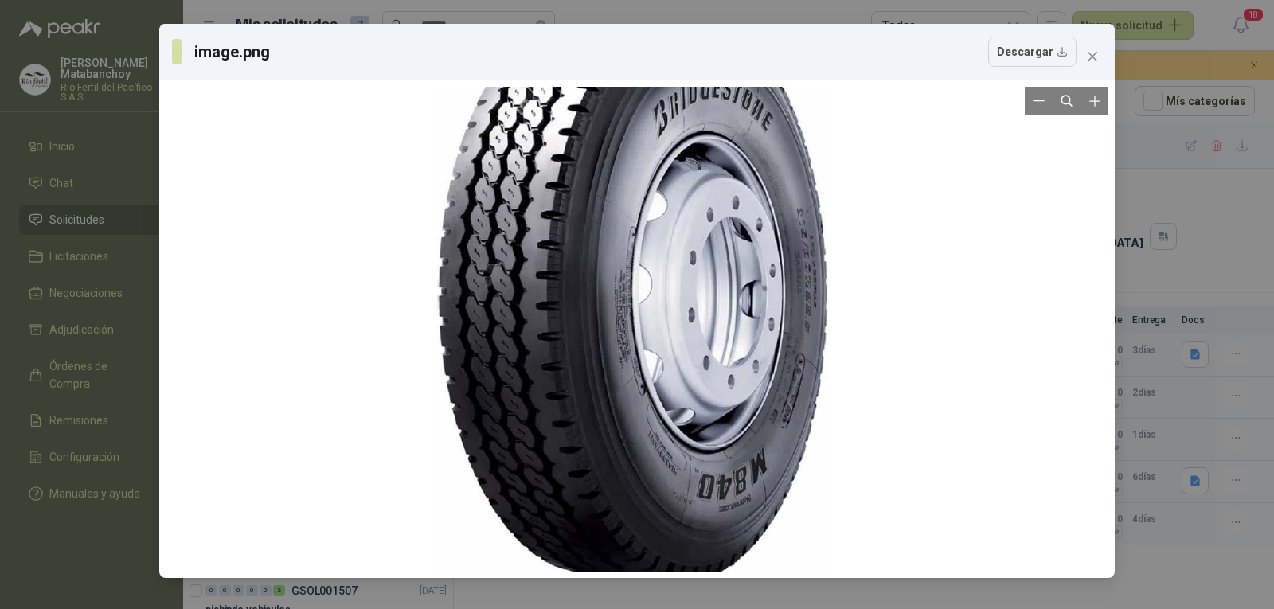
drag, startPoint x: 758, startPoint y: 251, endPoint x: 754, endPoint y: 170, distance: 81.4
click at [754, 170] on div at bounding box center [632, 293] width 391 height 582
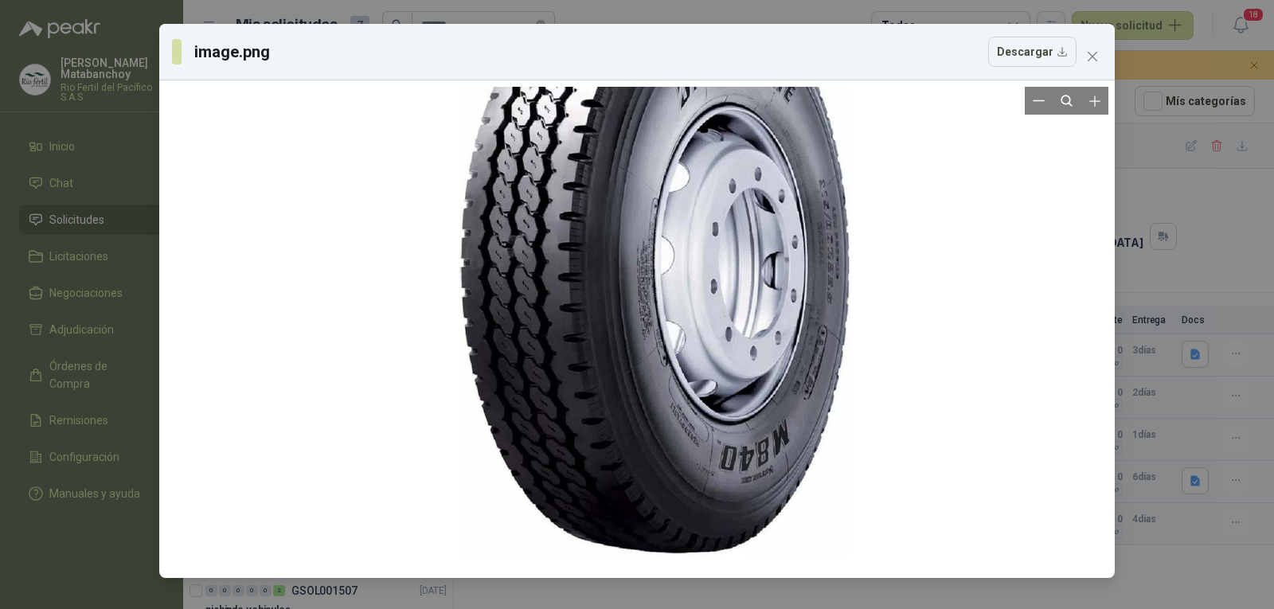
drag, startPoint x: 852, startPoint y: 404, endPoint x: 906, endPoint y: 276, distance: 139.2
click at [898, 288] on div at bounding box center [637, 329] width 943 height 485
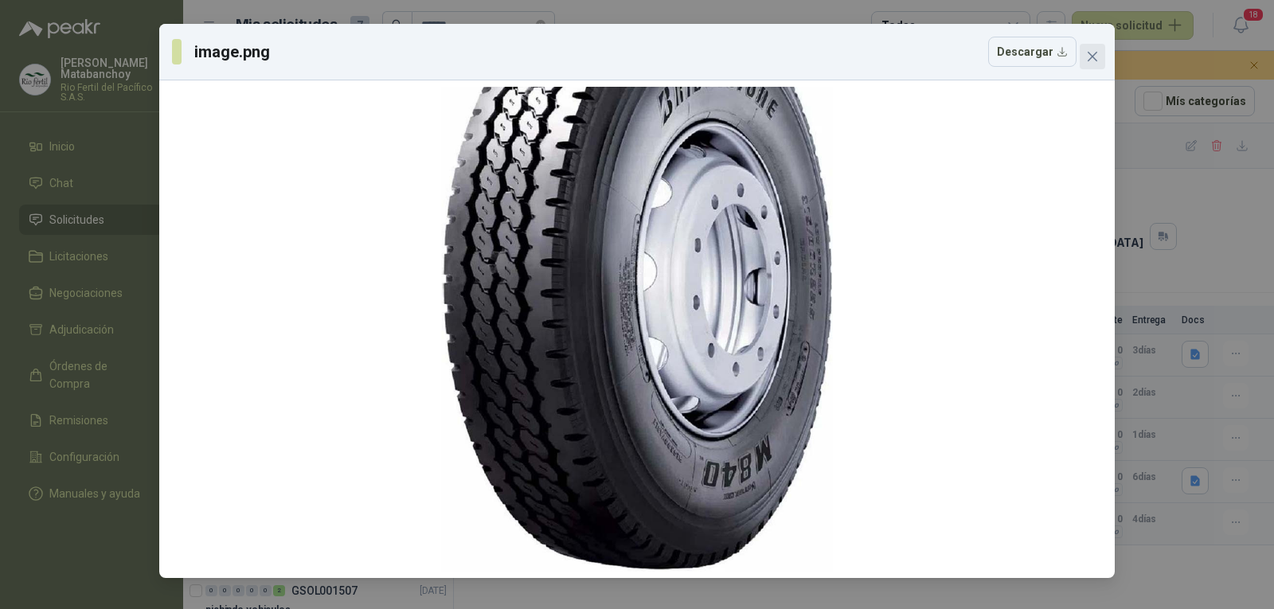
click at [1099, 57] on span "Close" at bounding box center [1092, 56] width 25 height 13
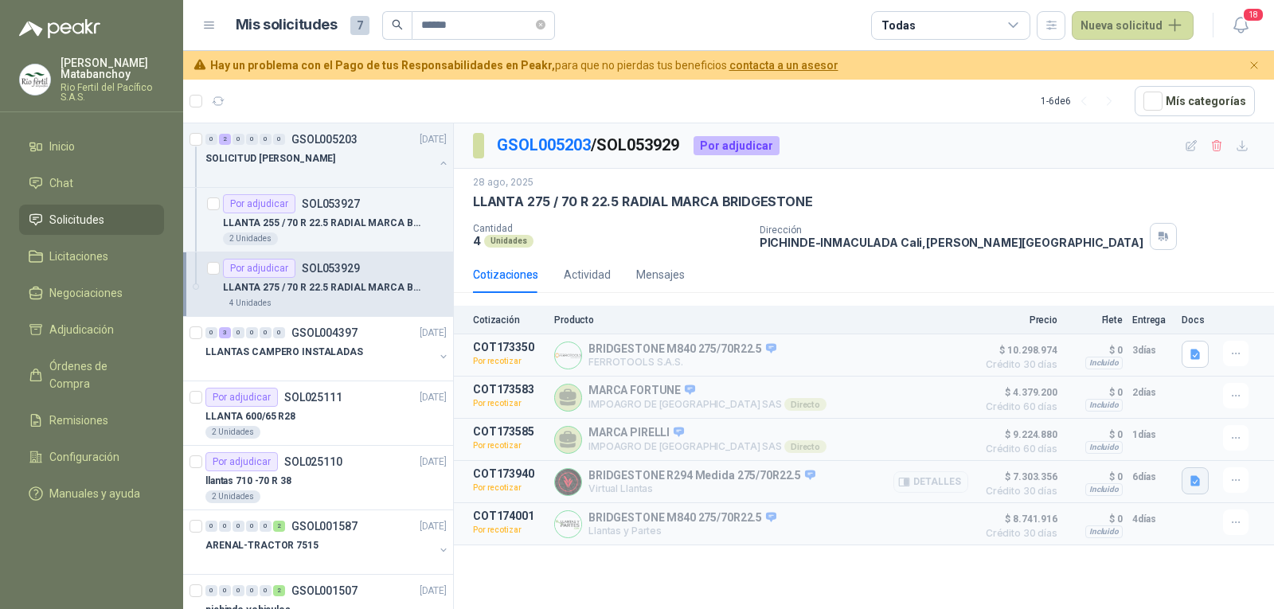
click at [1192, 484] on icon "button" at bounding box center [1196, 481] width 10 height 10
click at [1160, 452] on button "image.png" at bounding box center [1163, 448] width 69 height 17
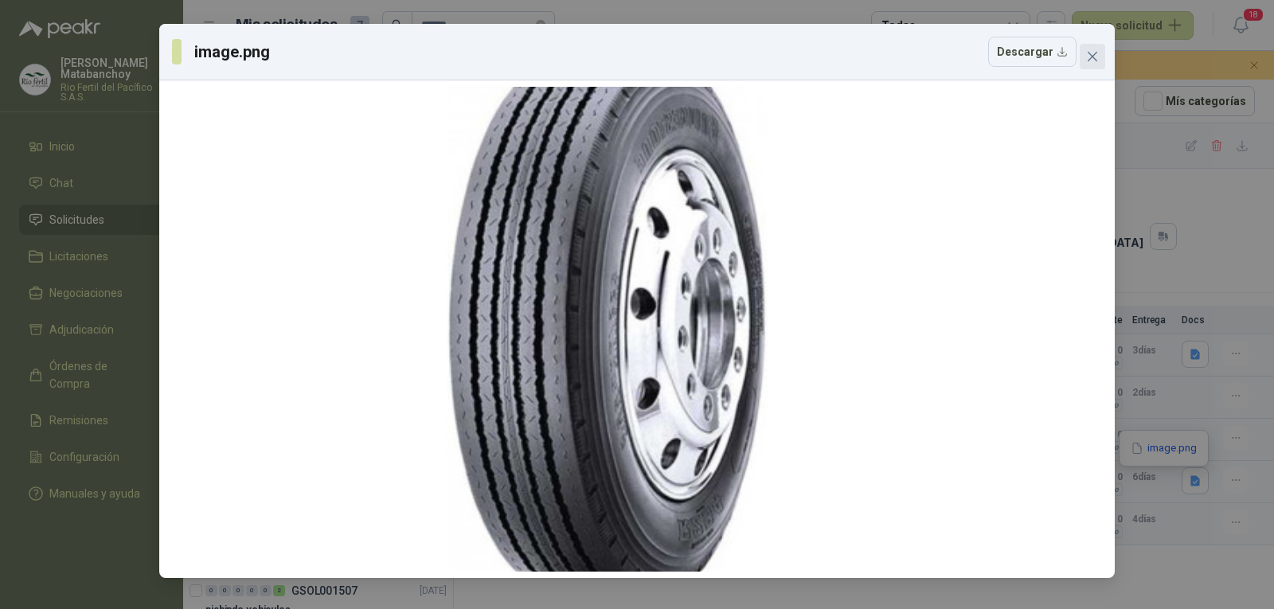
click at [1107, 61] on div "image.png Descargar" at bounding box center [637, 52] width 956 height 57
click at [1090, 57] on icon "close" at bounding box center [1092, 56] width 13 height 13
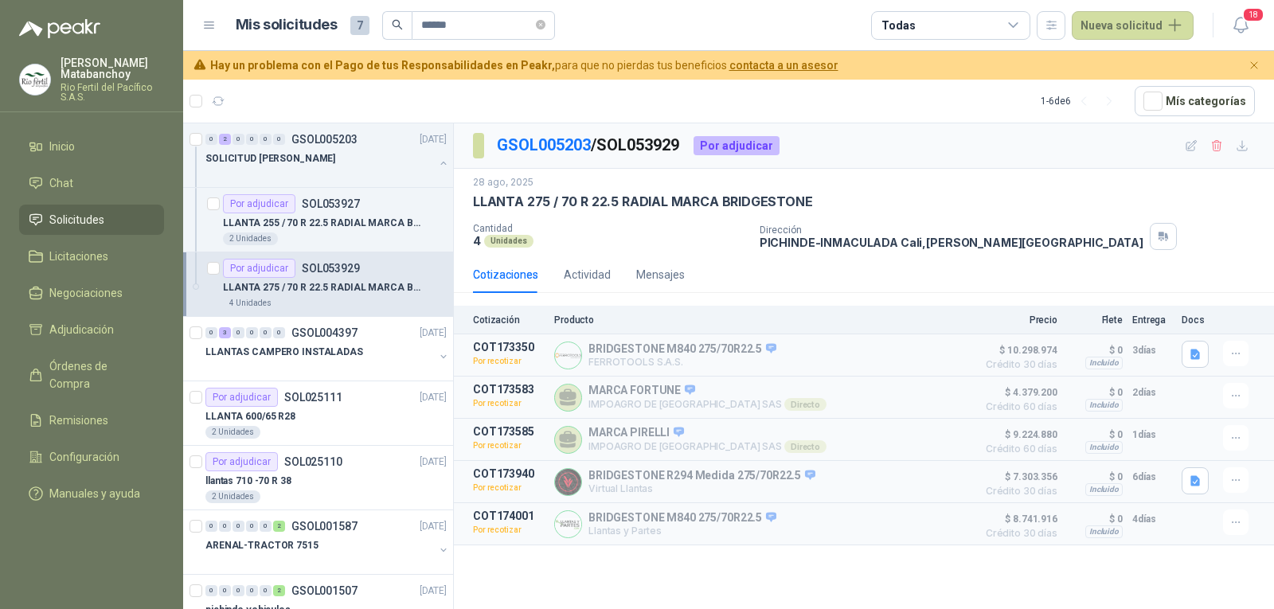
drag, startPoint x: 466, startPoint y: 201, endPoint x: 855, endPoint y: 191, distance: 389.6
click at [855, 191] on div "28 ago, 2025 LLANTA 275 / 70 R 22.5 RADIAL MARCA BRIDGESTONE Cantidad 4 Unidade…" at bounding box center [864, 213] width 820 height 88
drag, startPoint x: 817, startPoint y: 205, endPoint x: 471, endPoint y: 206, distance: 346.5
click at [476, 206] on div "LLANTA 275 / 70 R 22.5 RADIAL MARCA BRIDGESTONE" at bounding box center [864, 202] width 782 height 17
click at [471, 206] on div "28 ago, 2025 LLANTA 275 / 70 R 22.5 RADIAL MARCA BRIDGESTONE Cantidad 4 Unidade…" at bounding box center [864, 213] width 820 height 88
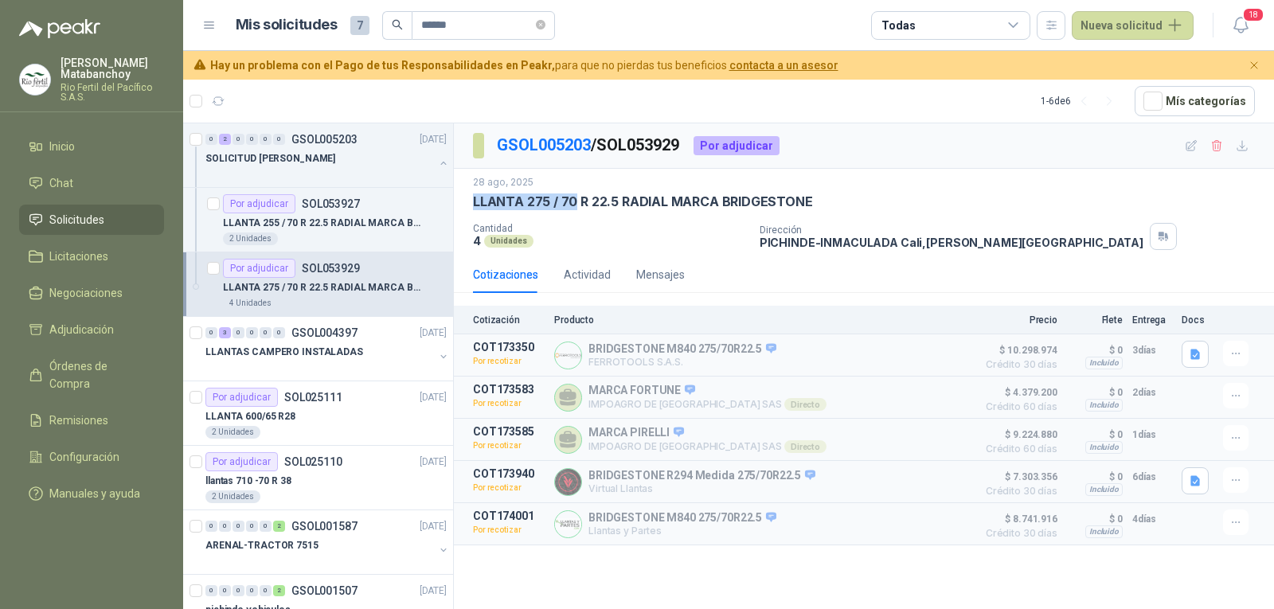
drag, startPoint x: 472, startPoint y: 202, endPoint x: 573, endPoint y: 207, distance: 101.3
click at [573, 207] on div "28 ago, 2025 LLANTA 275 / 70 R 22.5 RADIAL MARCA BRIDGESTONE Cantidad 4 Unidade…" at bounding box center [864, 213] width 820 height 88
click at [573, 207] on p "LLANTA 275 / 70 R 22.5 RADIAL MARCA BRIDGESTONE" at bounding box center [643, 202] width 340 height 17
click at [321, 216] on p "LLANTA 255 / 70 R 22.5 RADIAL MARCA BRIDGESTONE" at bounding box center [322, 223] width 198 height 15
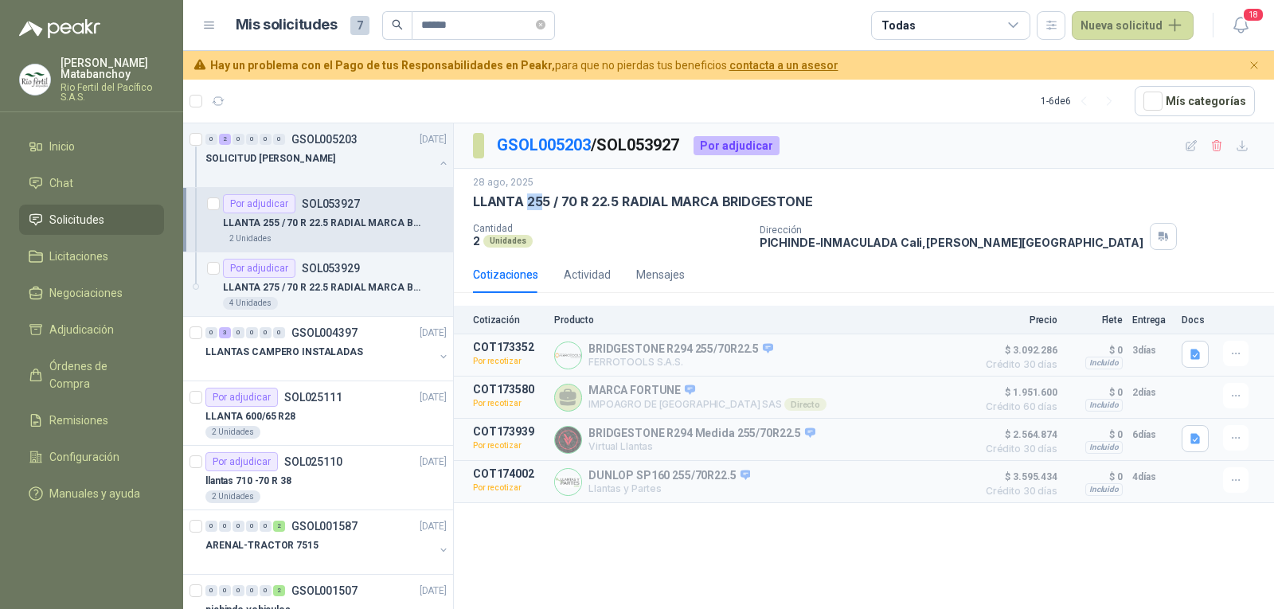
drag, startPoint x: 545, startPoint y: 200, endPoint x: 529, endPoint y: 202, distance: 16.0
click at [529, 202] on p "LLANTA 255 / 70 R 22.5 RADIAL MARCA BRIDGESTONE" at bounding box center [643, 202] width 340 height 17
click at [327, 287] on p "LLANTA 275 / 70 R 22.5 RADIAL MARCA BRIDGESTONE" at bounding box center [322, 287] width 198 height 15
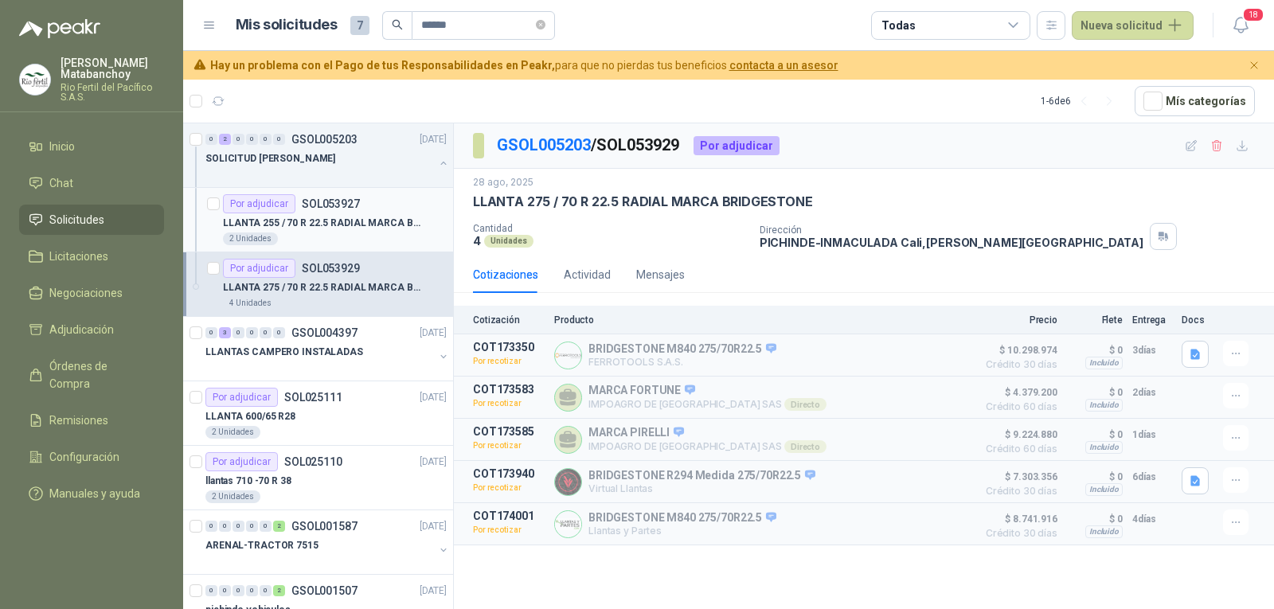
click at [331, 228] on p "LLANTA 255 / 70 R 22.5 RADIAL MARCA BRIDGESTONE" at bounding box center [322, 223] width 198 height 15
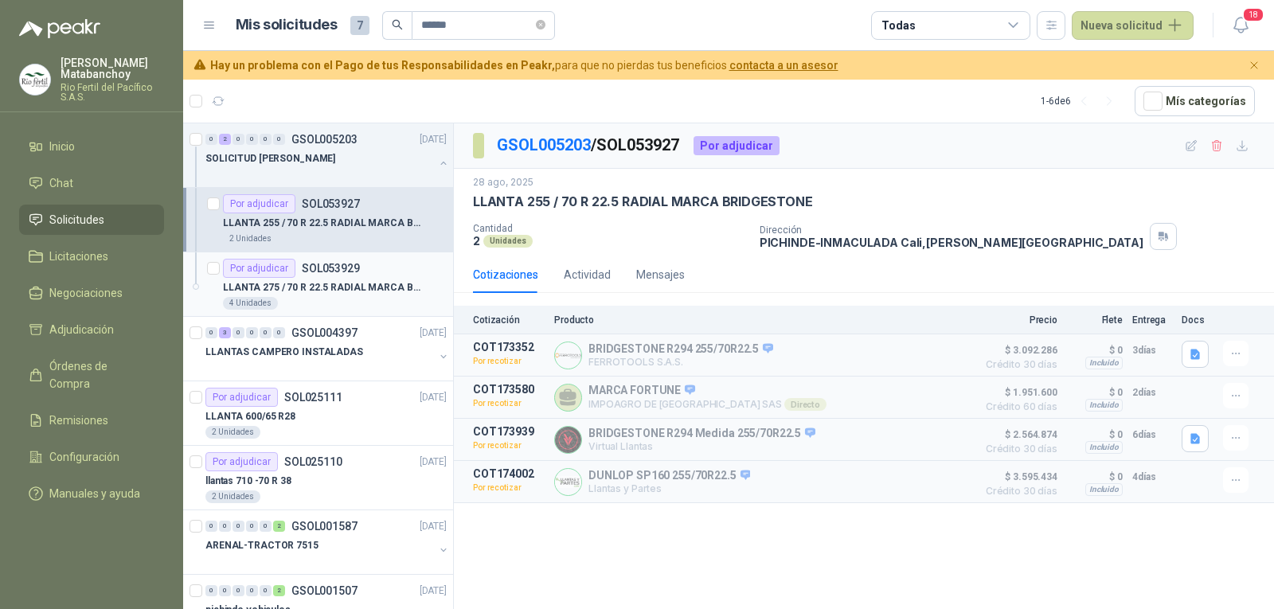
click at [328, 284] on p "LLANTA 275 / 70 R 22.5 RADIAL MARCA BRIDGESTONE" at bounding box center [322, 287] width 198 height 15
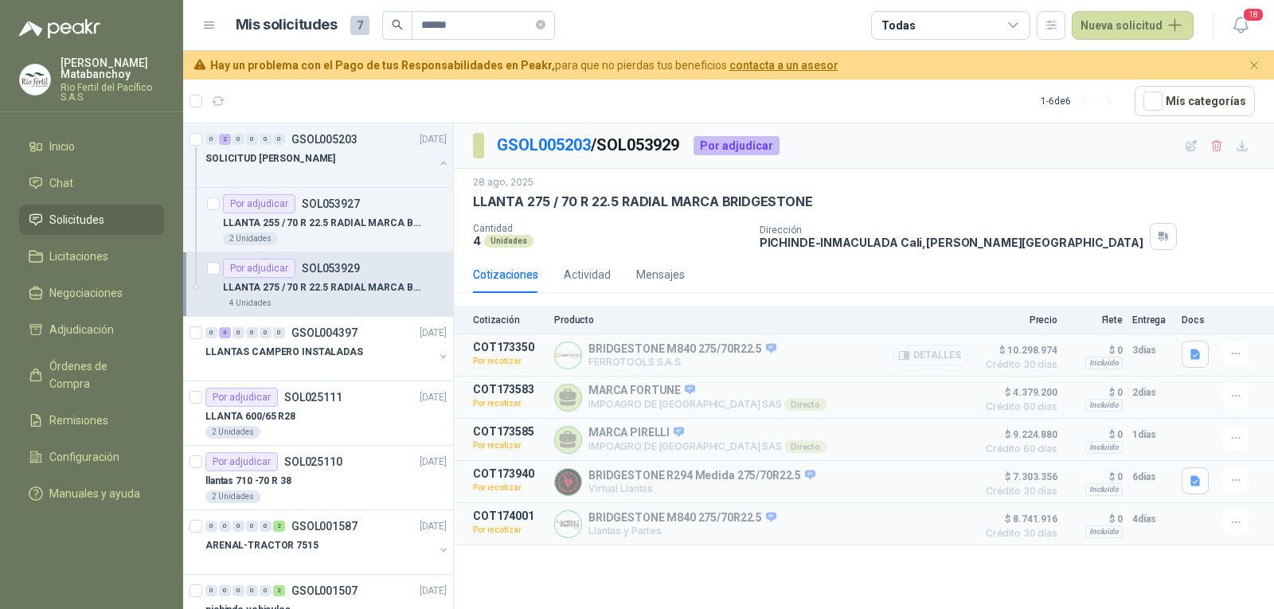
drag, startPoint x: 1134, startPoint y: 353, endPoint x: 1161, endPoint y: 361, distance: 27.5
click at [1159, 355] on p "3 días" at bounding box center [1153, 350] width 40 height 19
drag, startPoint x: 1157, startPoint y: 392, endPoint x: 1122, endPoint y: 405, distance: 37.3
click at [1122, 405] on article "COT173583 Por recotizar MARCA FORTUNE IMPOAGRO DE COLOMBIA SAS Directo Detalles…" at bounding box center [864, 398] width 820 height 42
drag, startPoint x: 1141, startPoint y: 436, endPoint x: 1131, endPoint y: 441, distance: 10.7
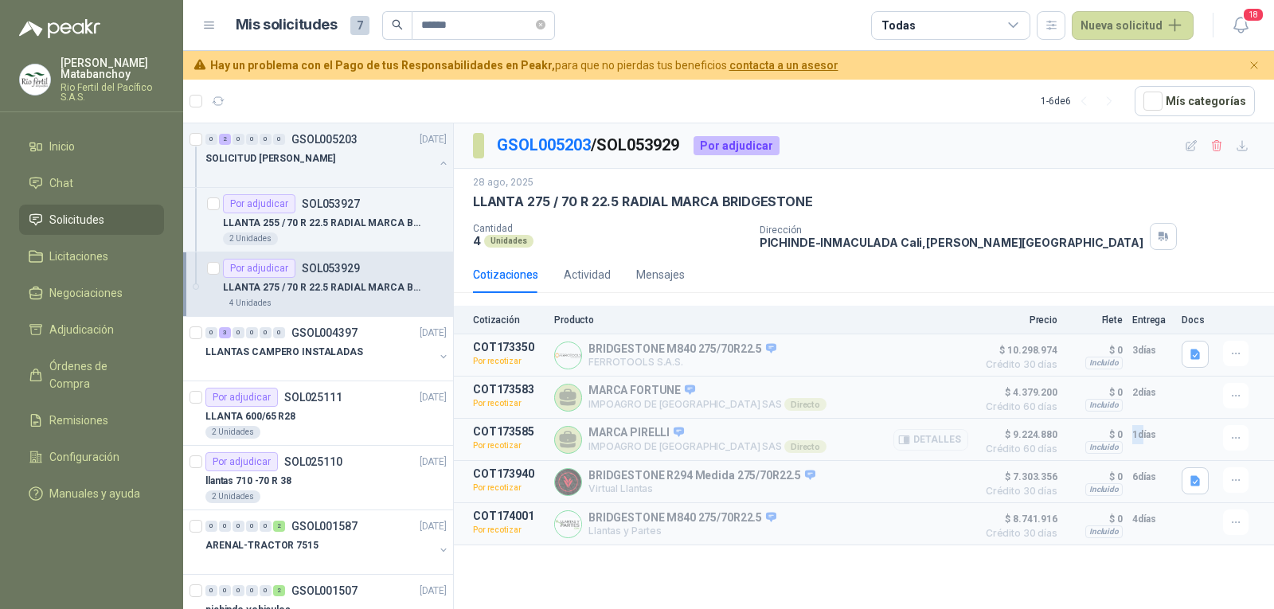
click at [1131, 441] on article "COT173585 Por recotizar MARCA PIRELLI IMPOAGRO DE COLOMBIA SAS Directo Detalles…" at bounding box center [864, 440] width 820 height 42
drag, startPoint x: 1133, startPoint y: 475, endPoint x: 1156, endPoint y: 475, distance: 23.1
click at [1156, 475] on p "6 días" at bounding box center [1153, 477] width 40 height 19
drag, startPoint x: 1157, startPoint y: 528, endPoint x: 1125, endPoint y: 526, distance: 31.2
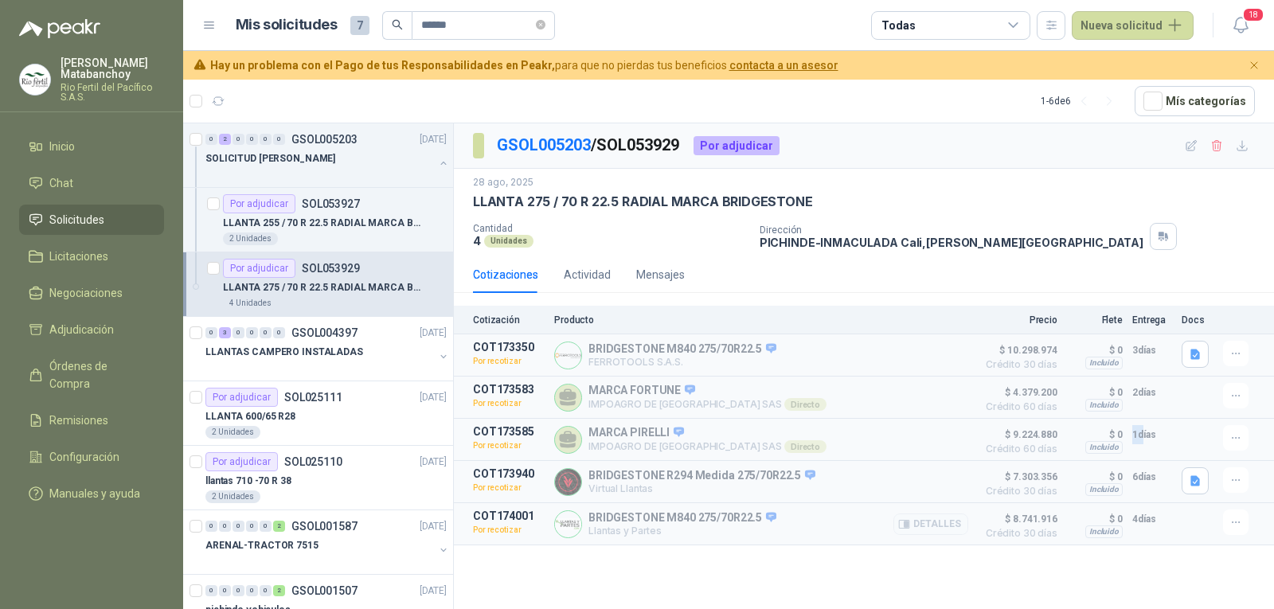
click at [1125, 526] on article "COT174001 Por recotizar BRIDGESTONE M840 275/70R22.5 Llantas y Partes Detalles …" at bounding box center [864, 524] width 820 height 42
click at [1144, 527] on p "4 días" at bounding box center [1153, 519] width 40 height 19
drag, startPoint x: 1133, startPoint y: 523, endPoint x: 1157, endPoint y: 519, distance: 24.2
click at [1157, 519] on p "4 días" at bounding box center [1153, 519] width 40 height 19
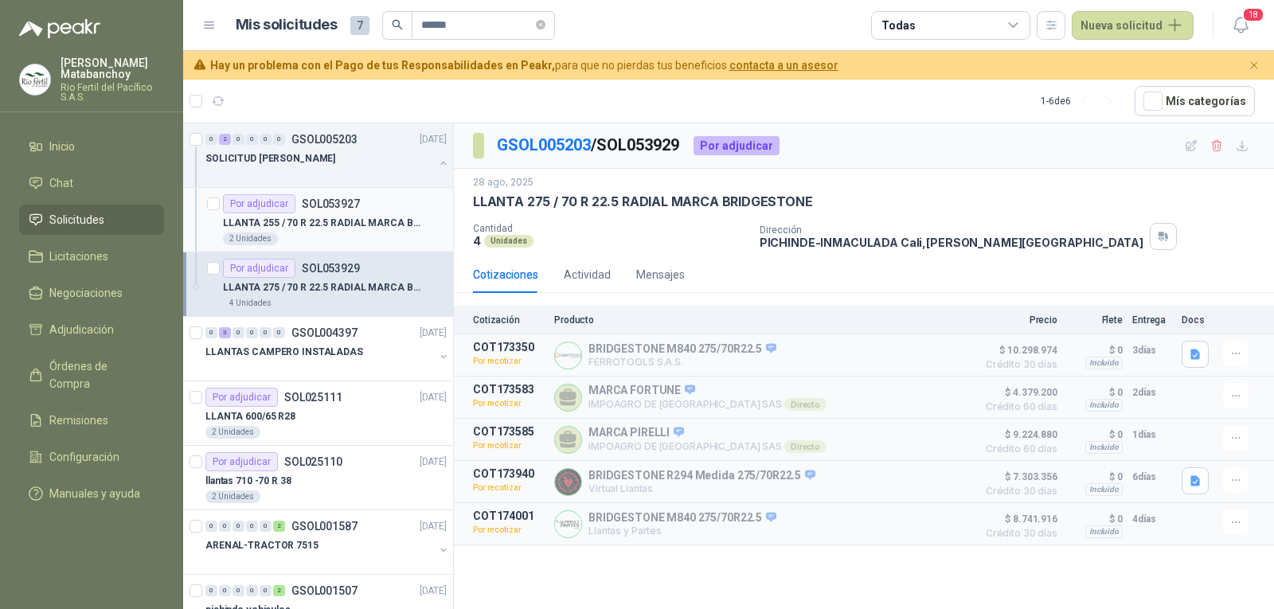
click at [326, 225] on p "LLANTA 255 / 70 R 22.5 RADIAL MARCA BRIDGESTONE" at bounding box center [322, 223] width 198 height 15
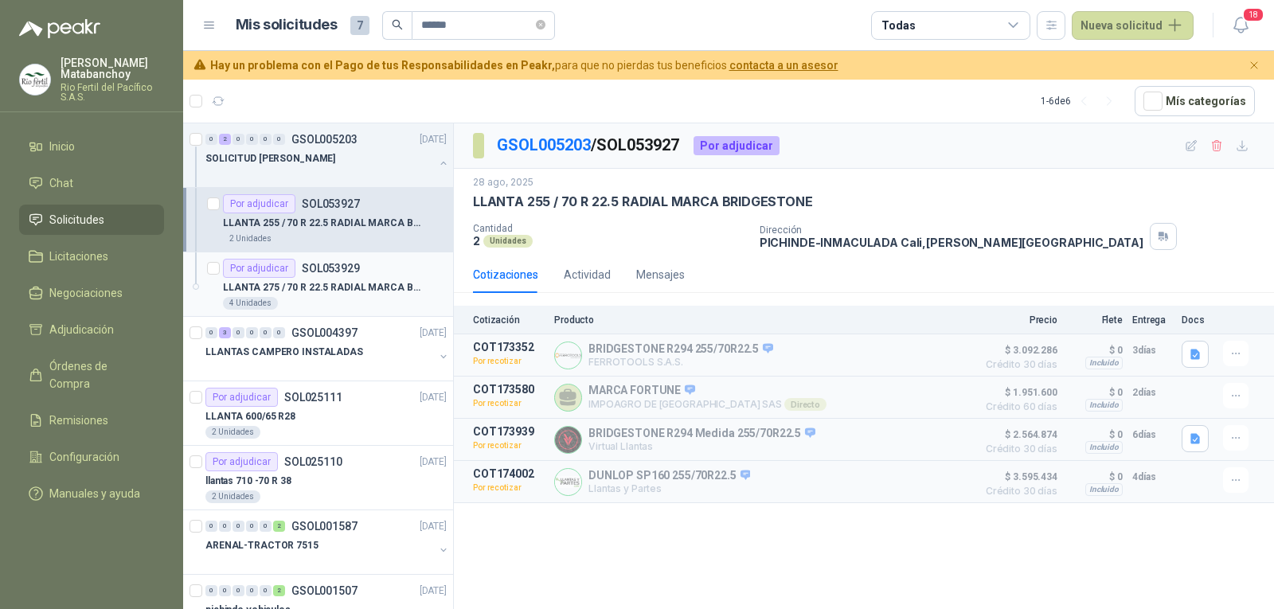
click at [345, 287] on p "LLANTA 275 / 70 R 22.5 RADIAL MARCA BRIDGESTONE" at bounding box center [322, 287] width 198 height 15
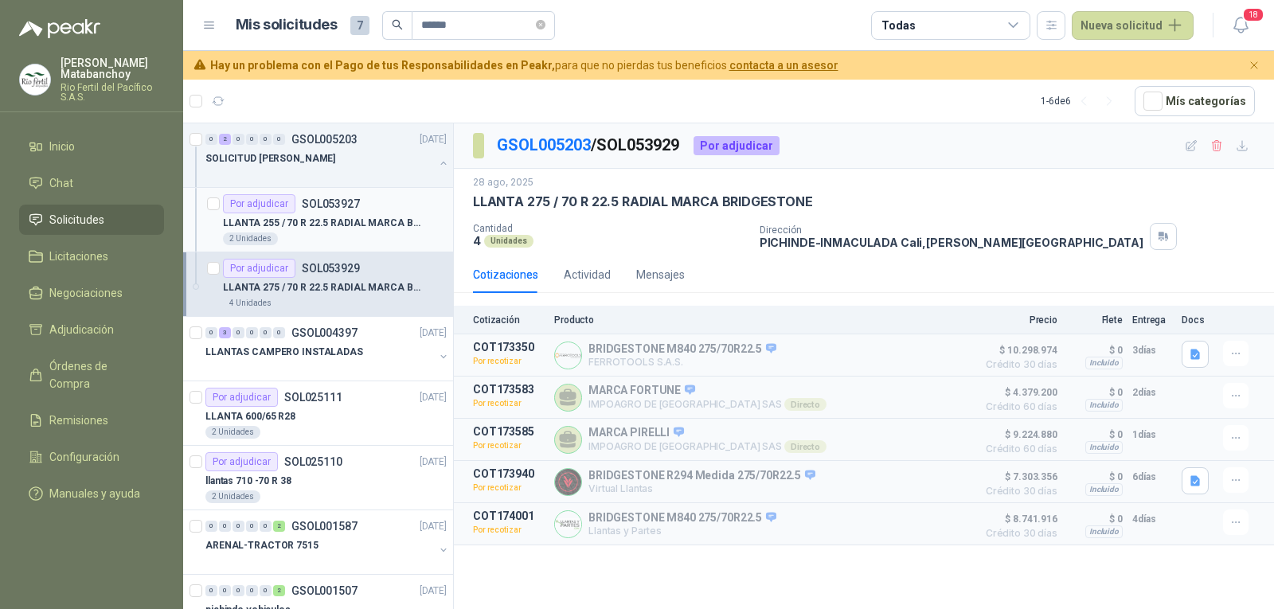
click at [326, 220] on p "LLANTA 255 / 70 R 22.5 RADIAL MARCA BRIDGESTONE" at bounding box center [322, 223] width 198 height 15
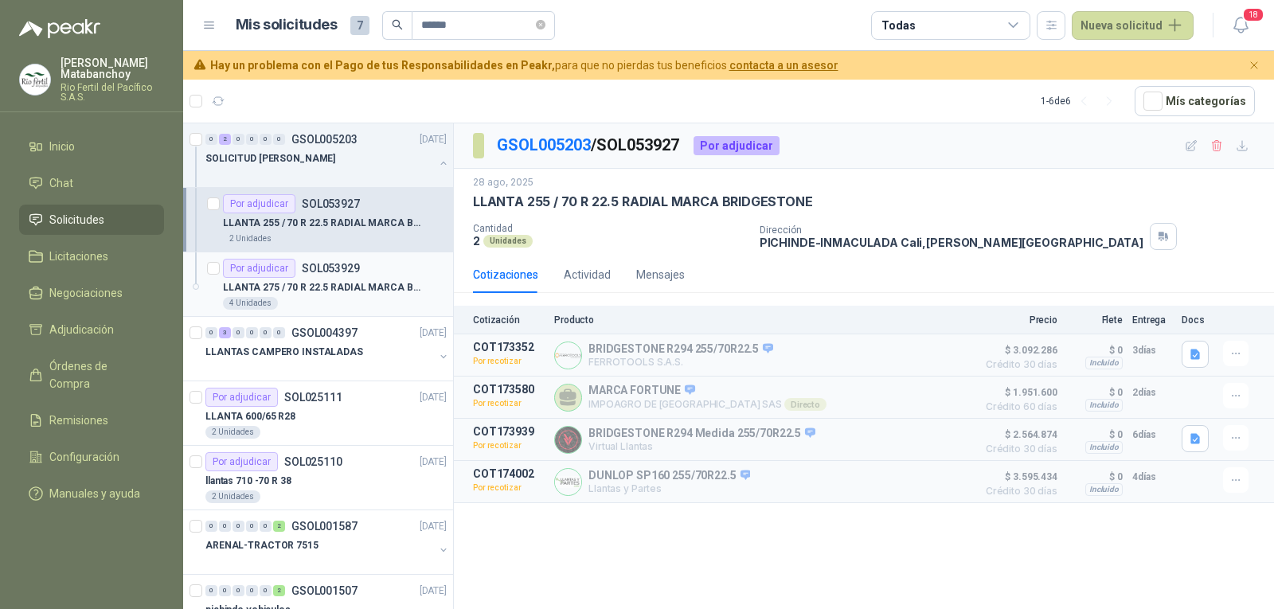
click at [350, 300] on div "4 Unidades" at bounding box center [335, 303] width 224 height 13
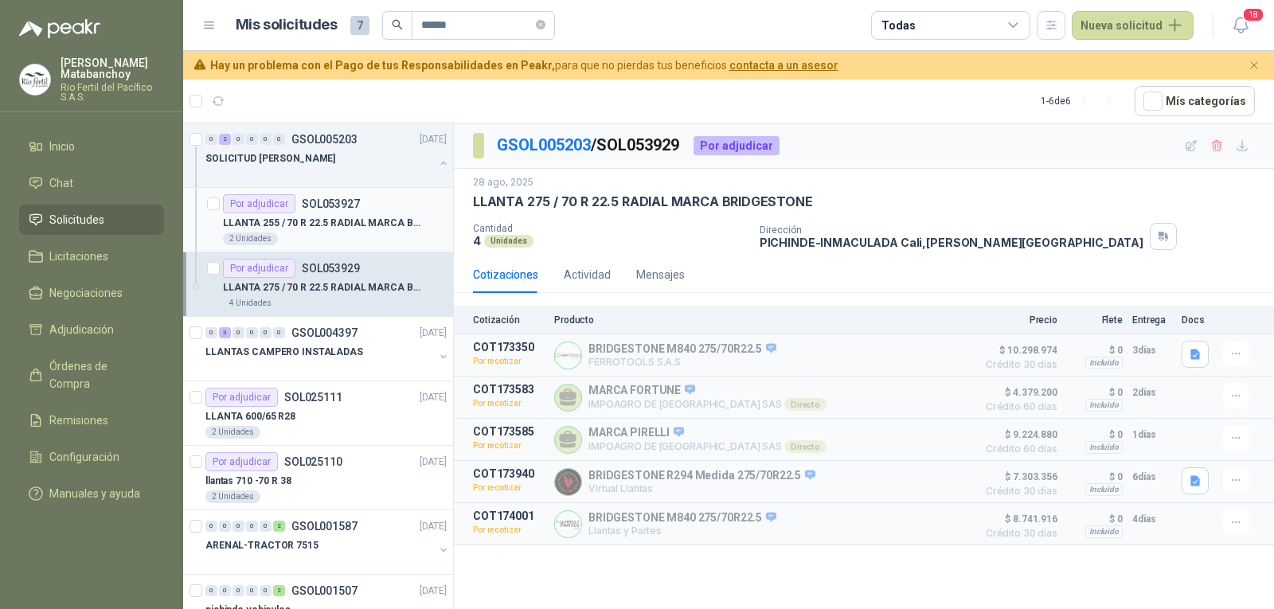
click at [331, 213] on div "Por adjudicar SOL053927" at bounding box center [291, 203] width 137 height 19
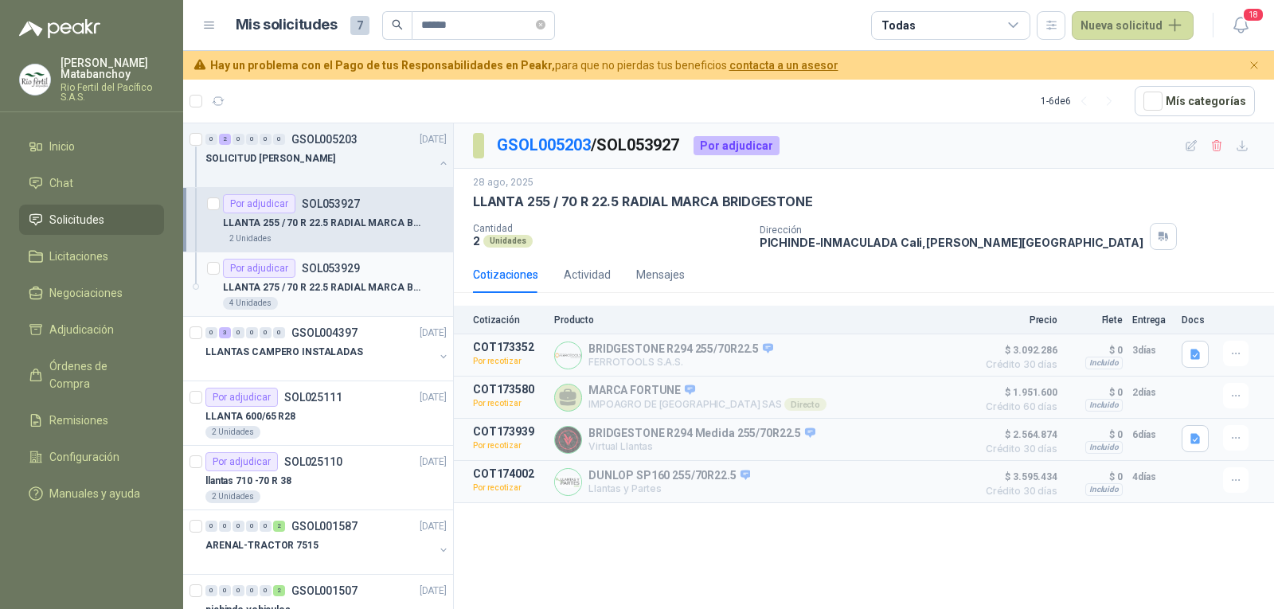
click at [353, 299] on div "4 Unidades" at bounding box center [335, 303] width 224 height 13
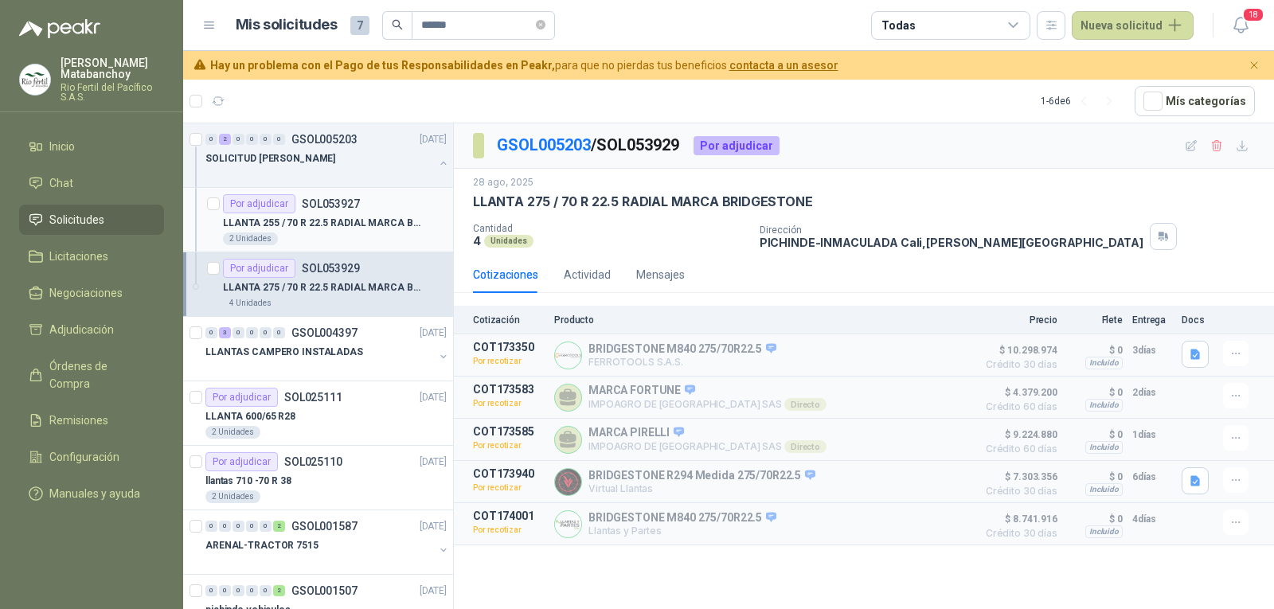
click at [324, 227] on p "LLANTA 255 / 70 R 22.5 RADIAL MARCA BRIDGESTONE" at bounding box center [322, 223] width 198 height 15
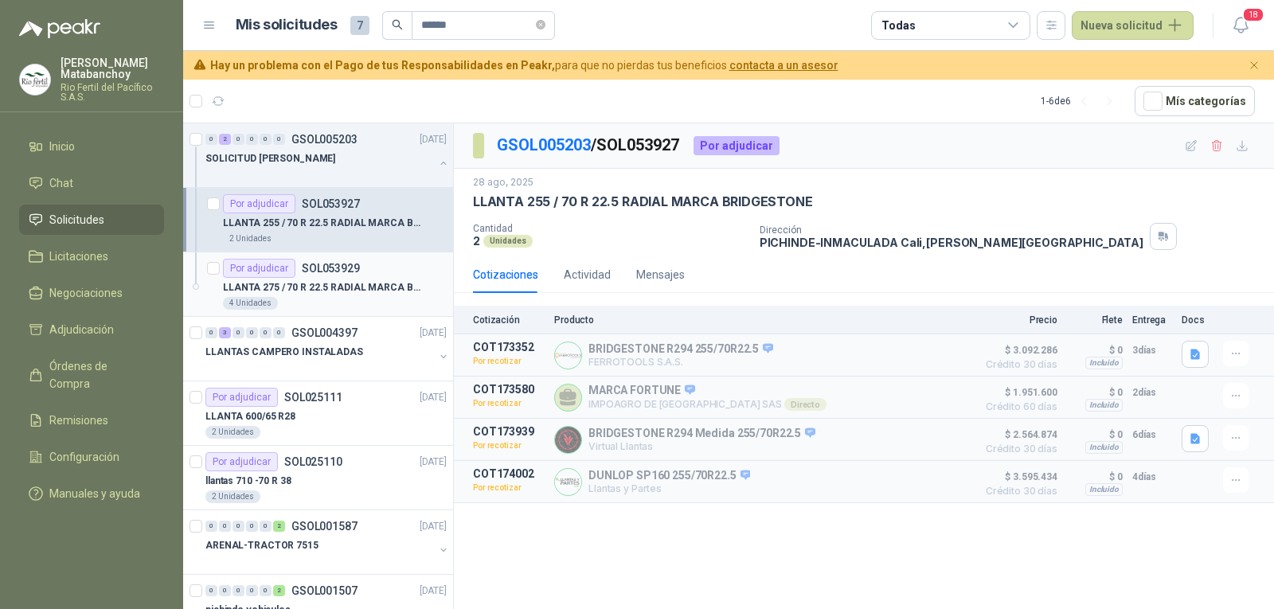
click at [366, 300] on div "4 Unidades" at bounding box center [335, 303] width 224 height 13
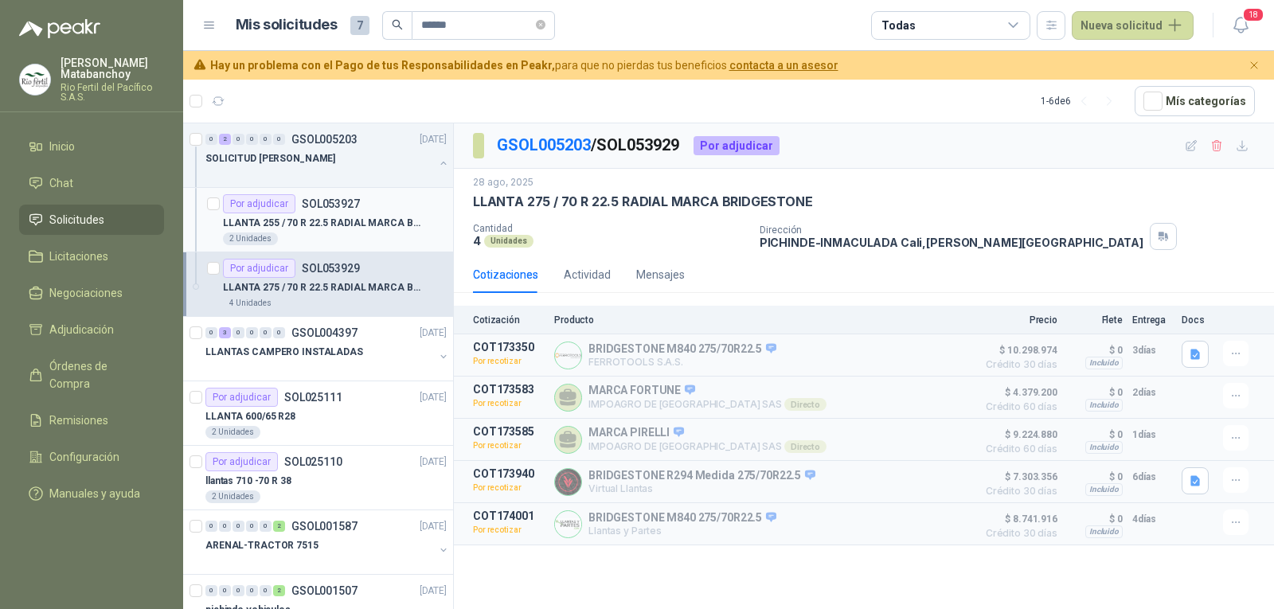
click at [319, 214] on div "LLANTA 255 / 70 R 22.5 RADIAL MARCA BRIDGESTONE" at bounding box center [335, 222] width 224 height 19
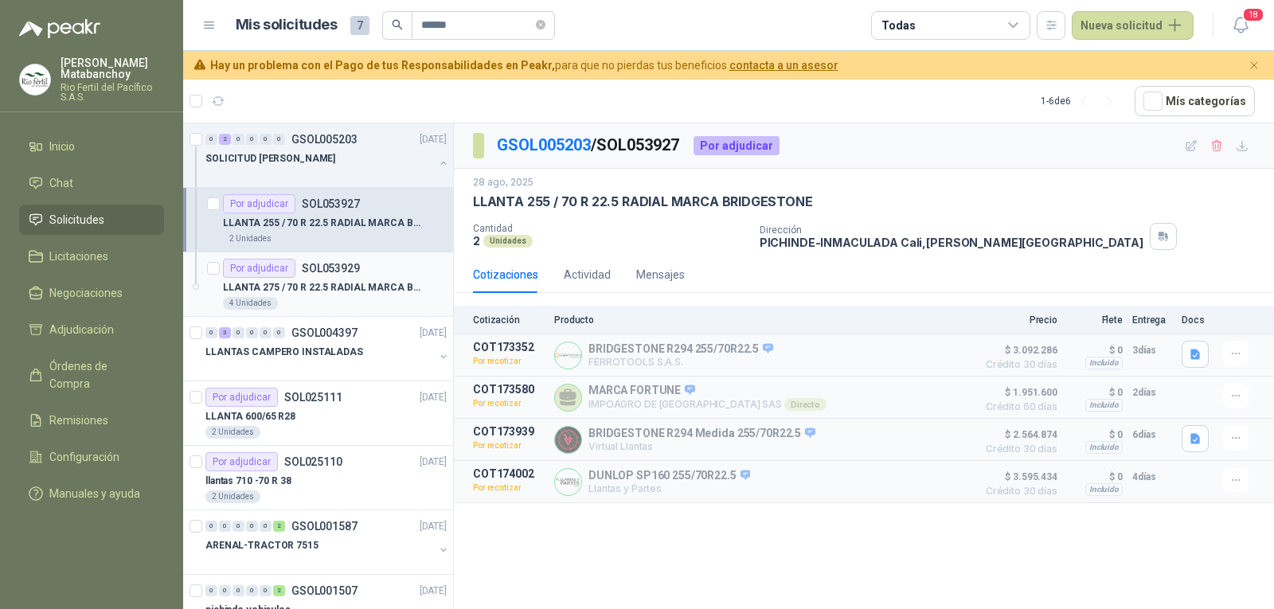
click at [327, 291] on p "LLANTA 275 / 70 R 22.5 RADIAL MARCA BRIDGESTONE" at bounding box center [322, 287] width 198 height 15
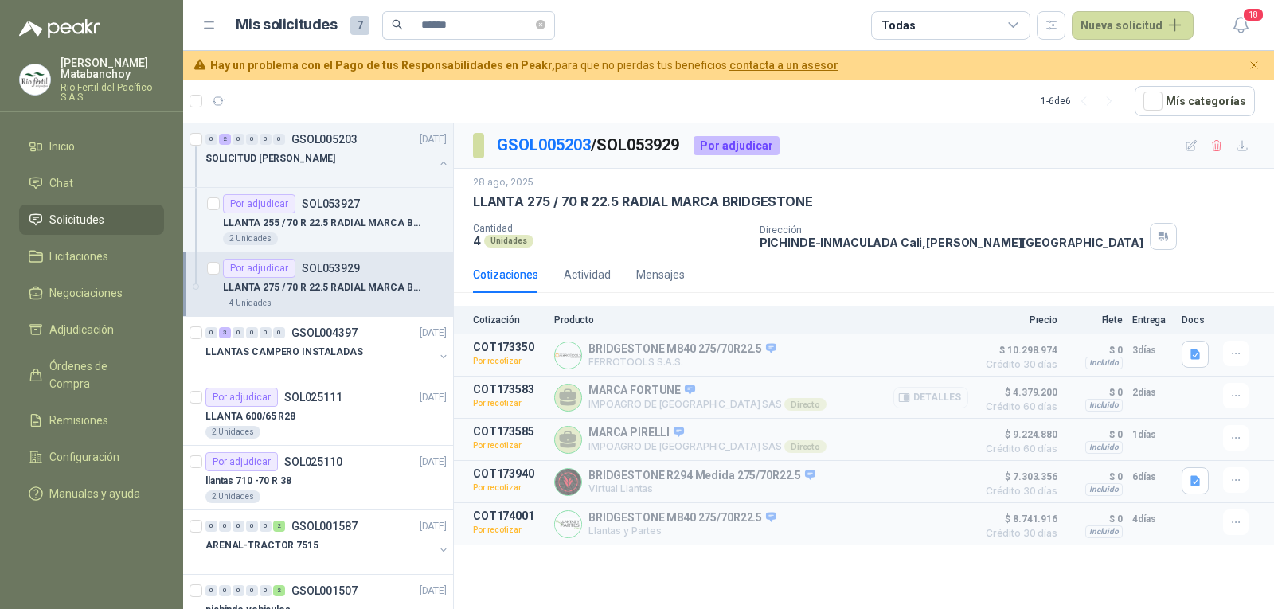
click at [954, 401] on button "Detalles" at bounding box center [931, 398] width 75 height 22
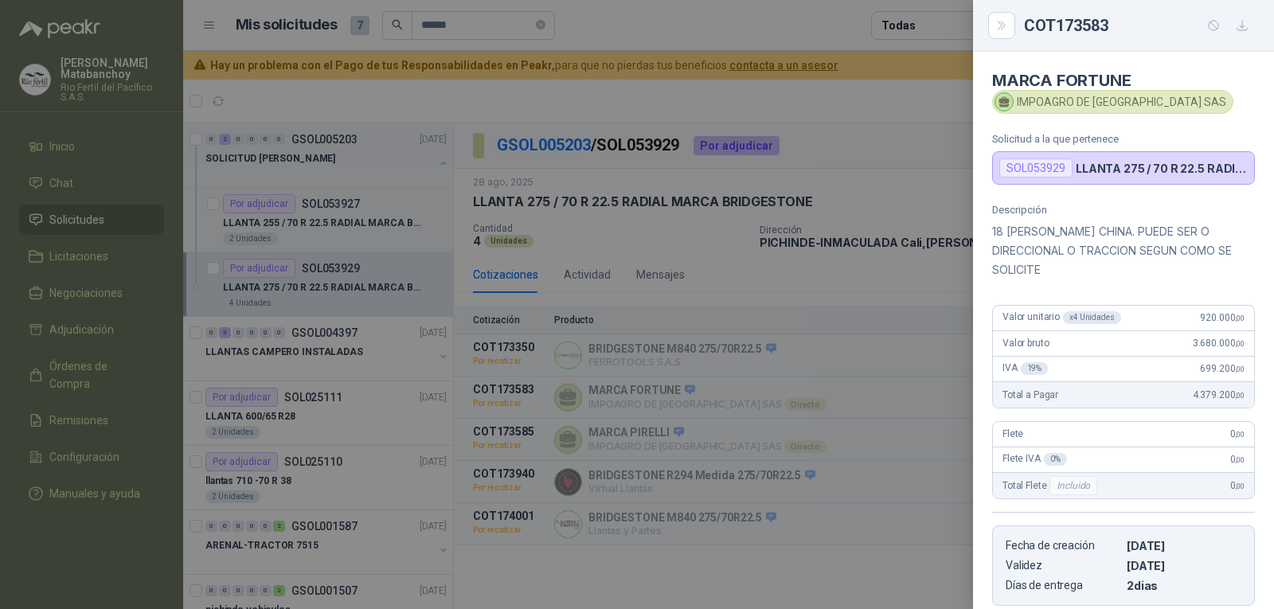
click at [895, 315] on div at bounding box center [637, 304] width 1274 height 609
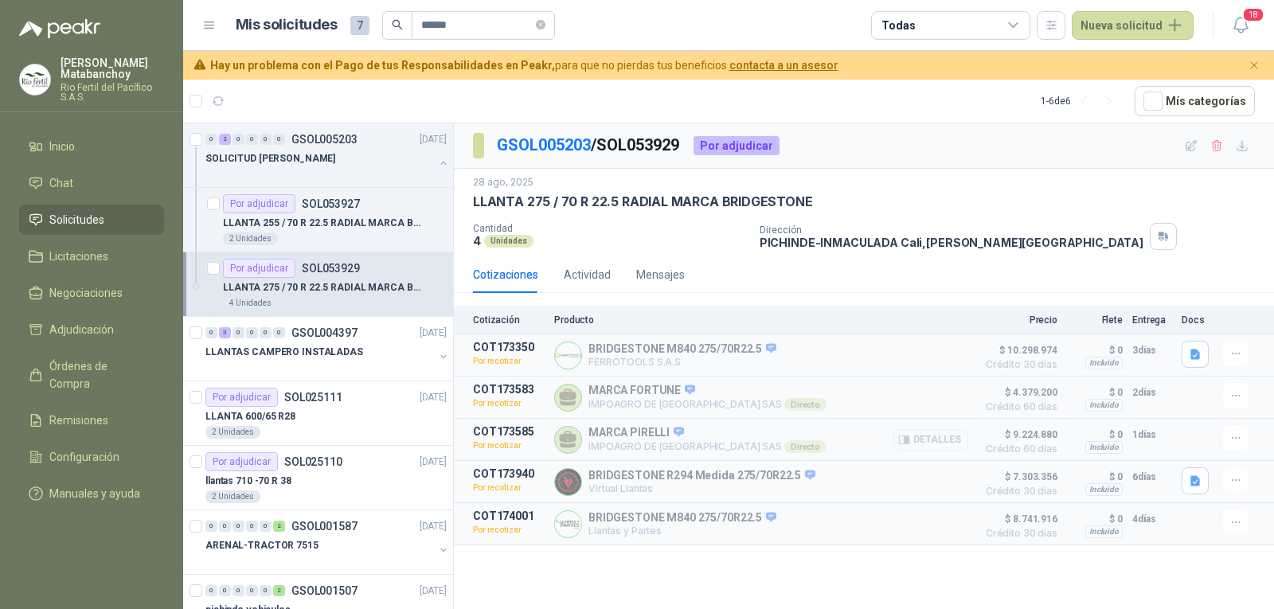
click at [922, 433] on button "Detalles" at bounding box center [931, 440] width 75 height 22
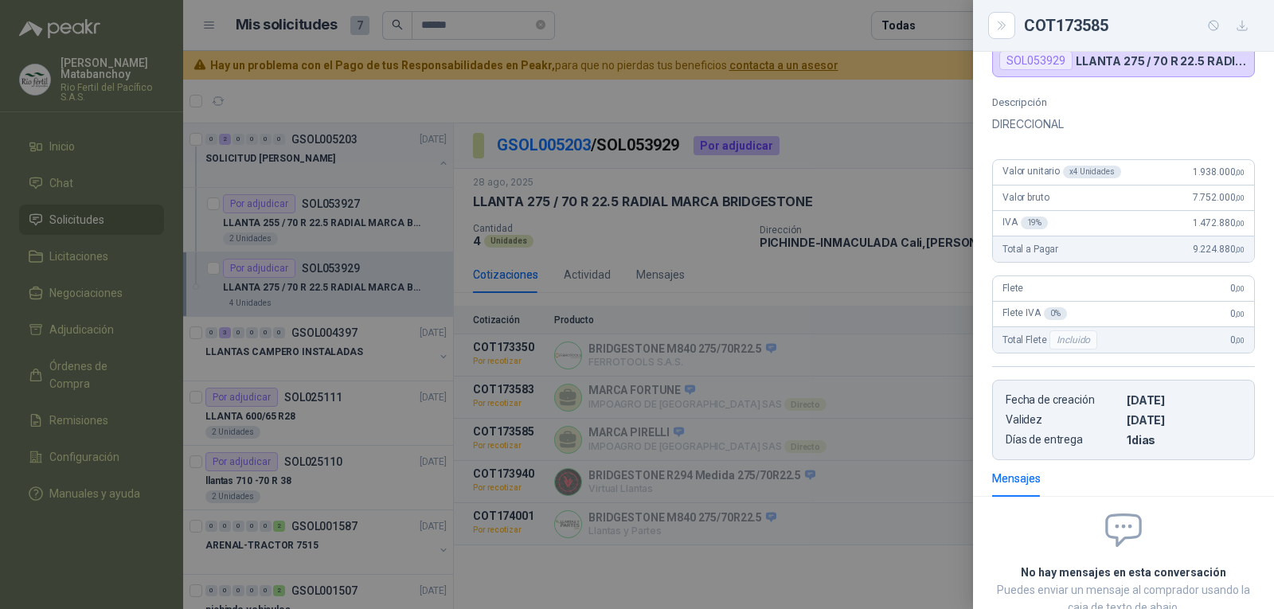
scroll to position [0, 0]
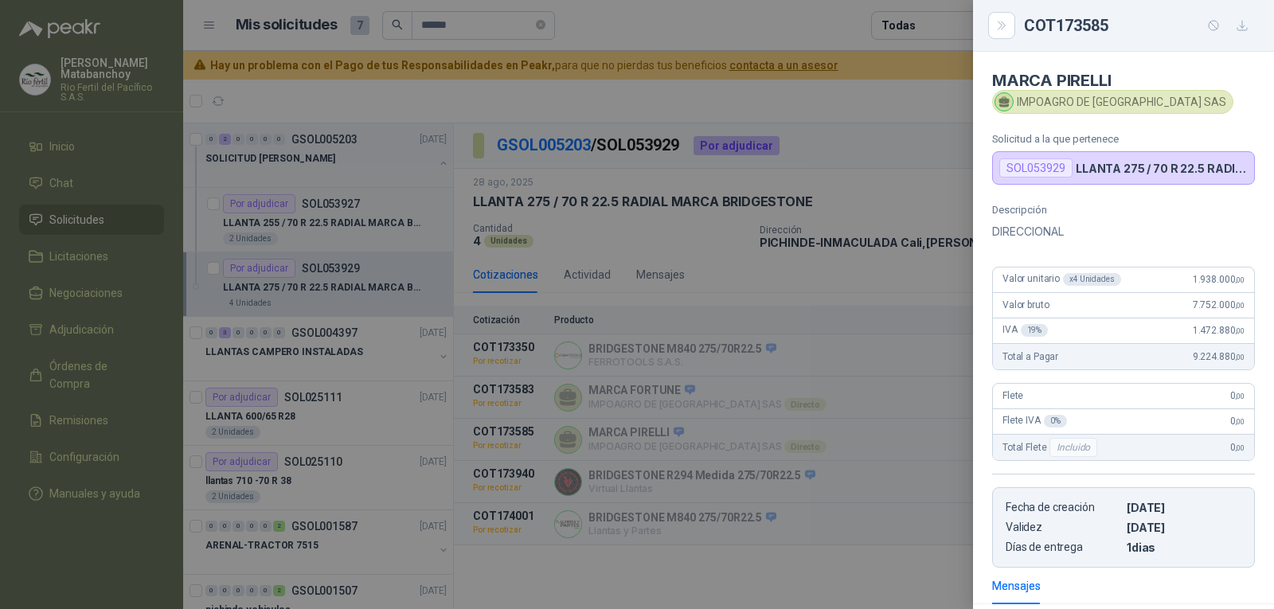
click at [1032, 230] on p "DIRECCIONAL" at bounding box center [1123, 231] width 263 height 19
click at [738, 412] on div at bounding box center [637, 304] width 1274 height 609
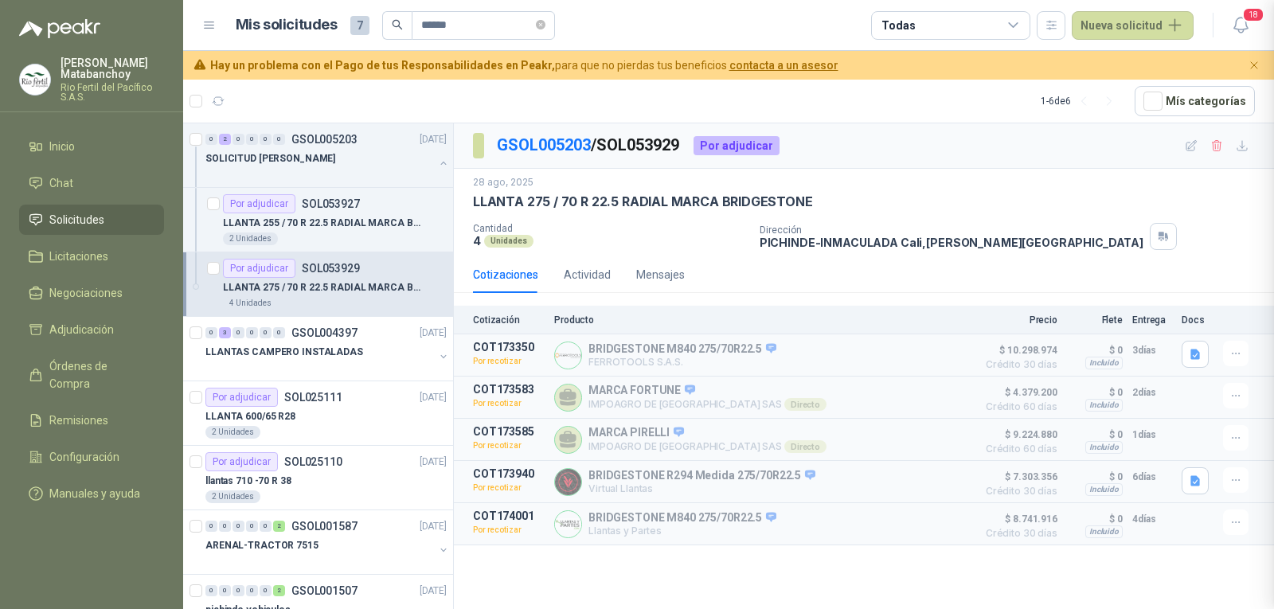
scroll to position [223, 0]
click at [310, 220] on p "LLANTA 255 / 70 R 22.5 RADIAL MARCA BRIDGESTONE" at bounding box center [322, 223] width 198 height 15
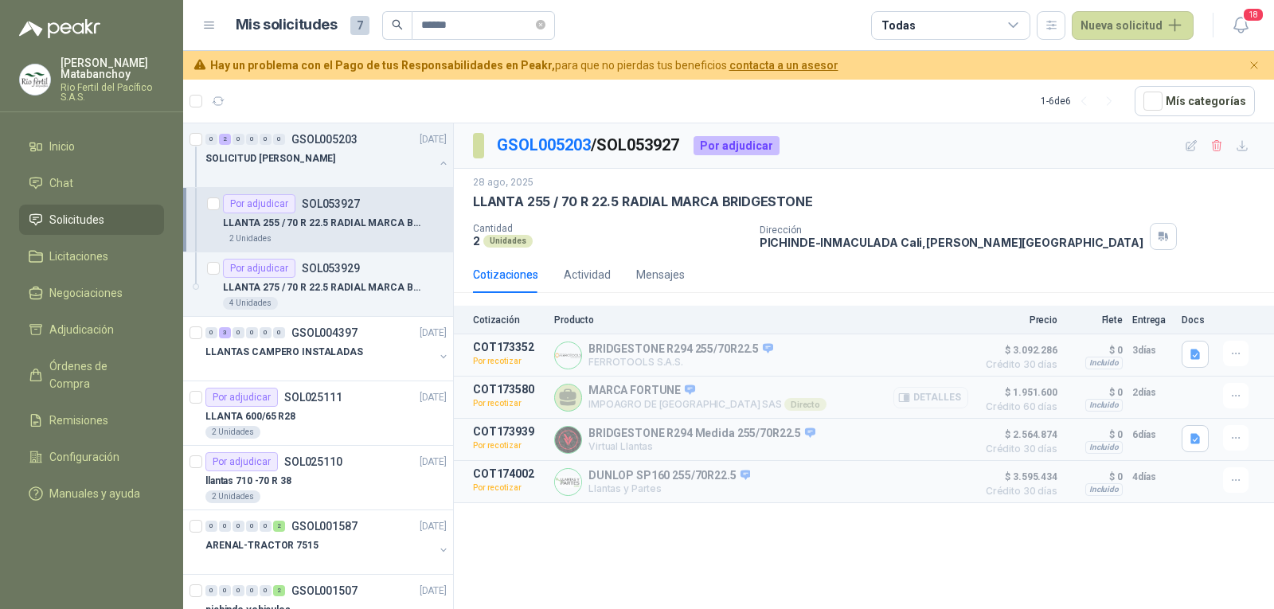
click at [914, 402] on button "Detalles" at bounding box center [931, 398] width 75 height 22
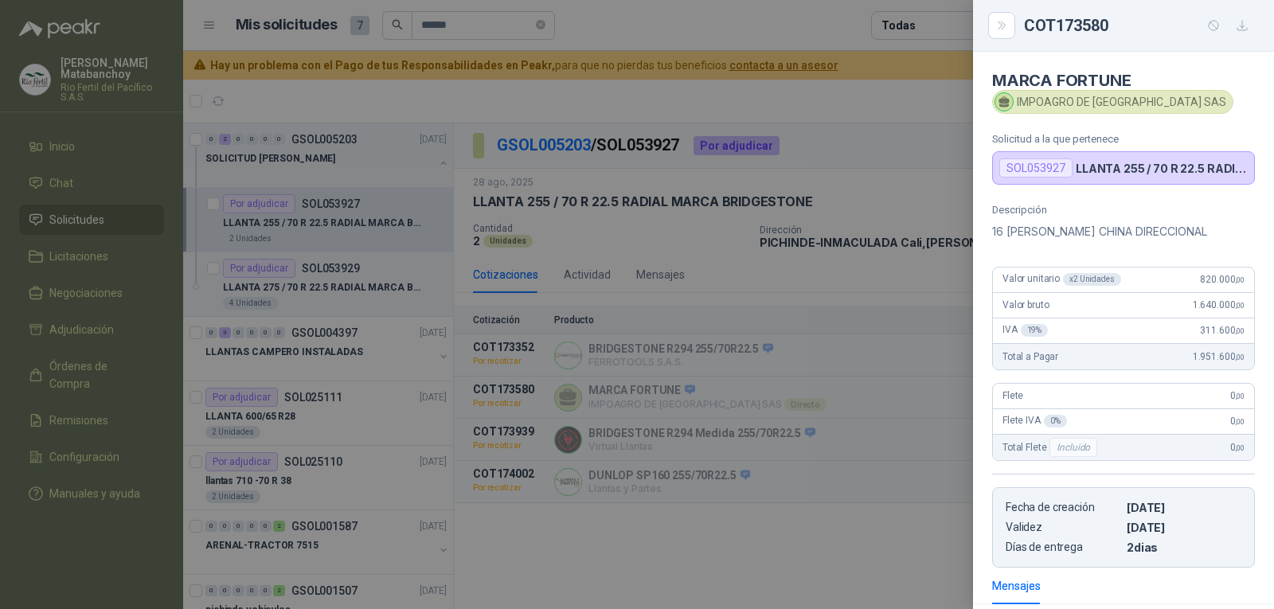
click at [836, 325] on div at bounding box center [637, 304] width 1274 height 609
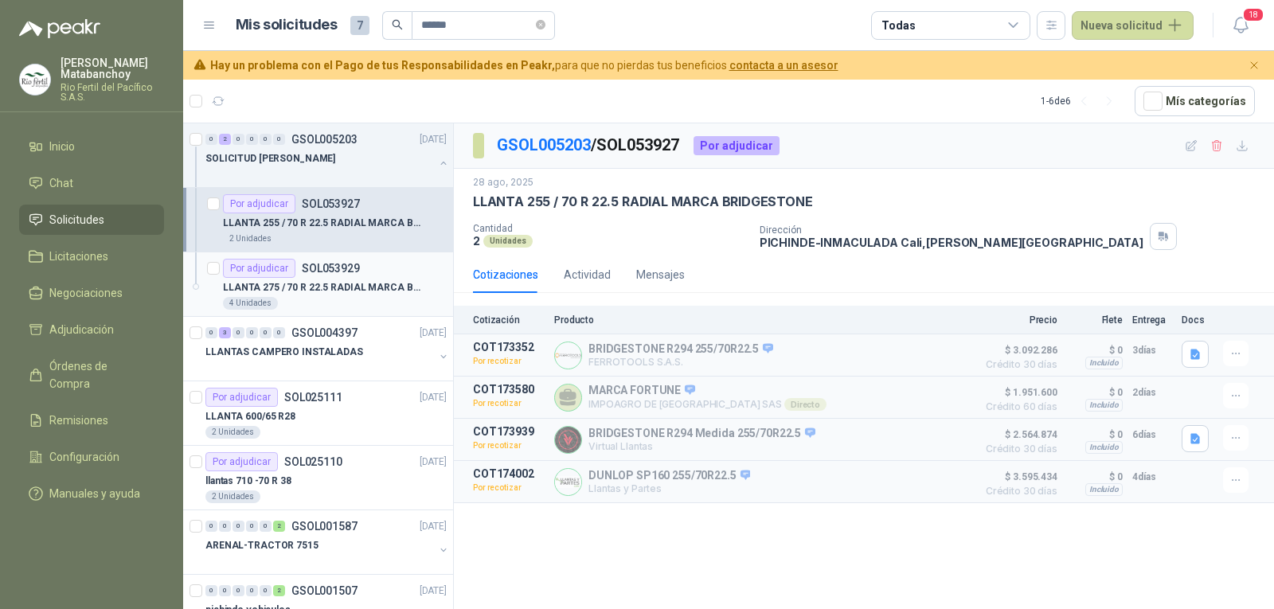
click at [338, 272] on p "SOL053929" at bounding box center [331, 268] width 58 height 11
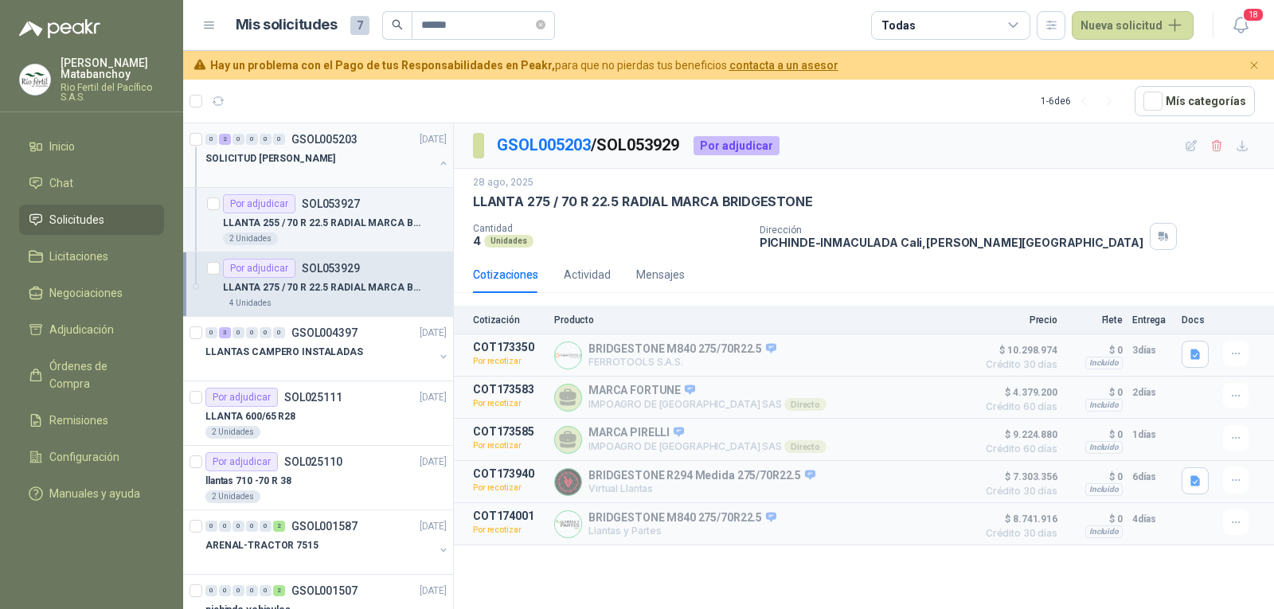
click at [330, 178] on div at bounding box center [320, 174] width 229 height 13
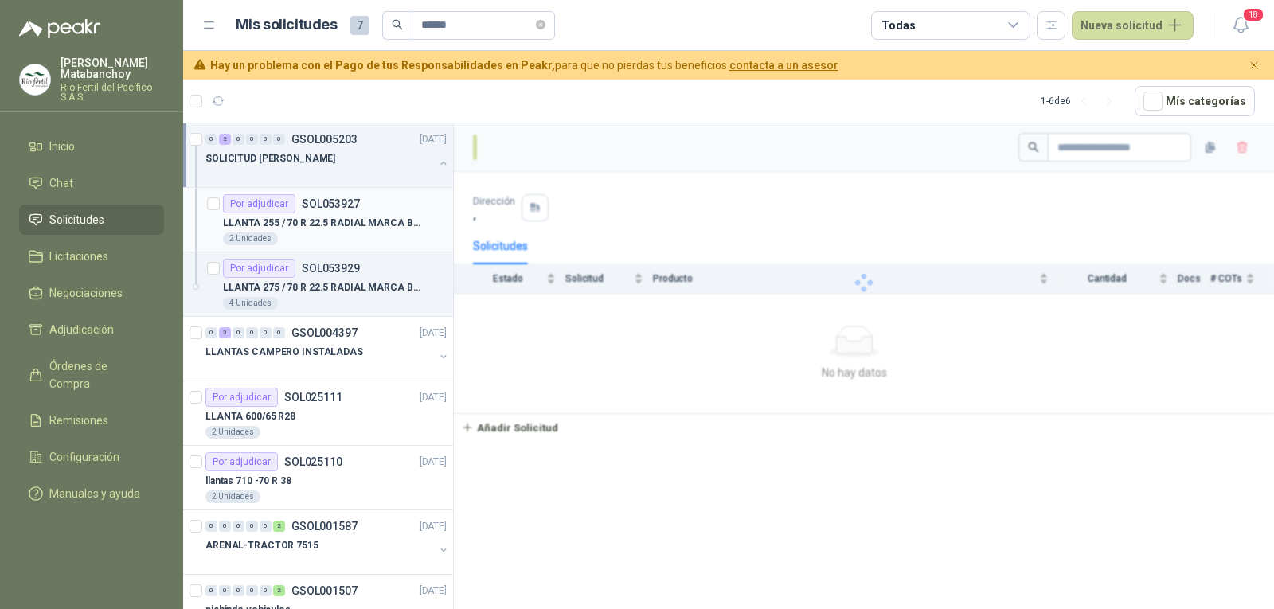
click at [332, 214] on div "LLANTA 255 / 70 R 22.5 RADIAL MARCA BRIDGESTONE" at bounding box center [335, 222] width 224 height 19
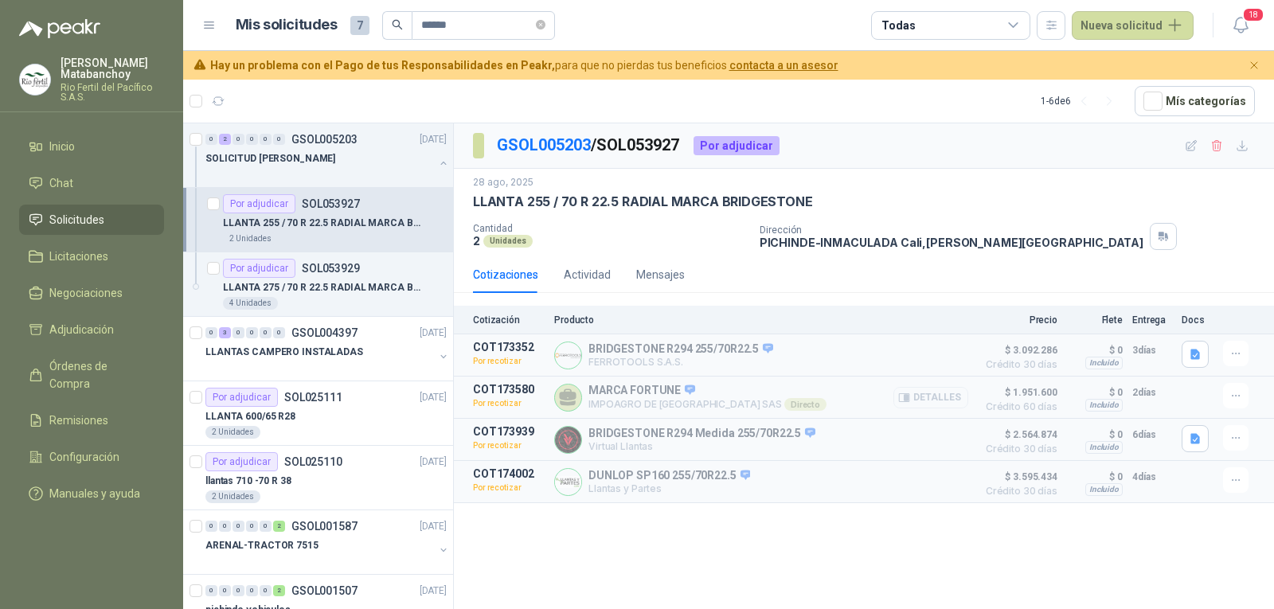
click at [930, 400] on button "Detalles" at bounding box center [931, 398] width 75 height 22
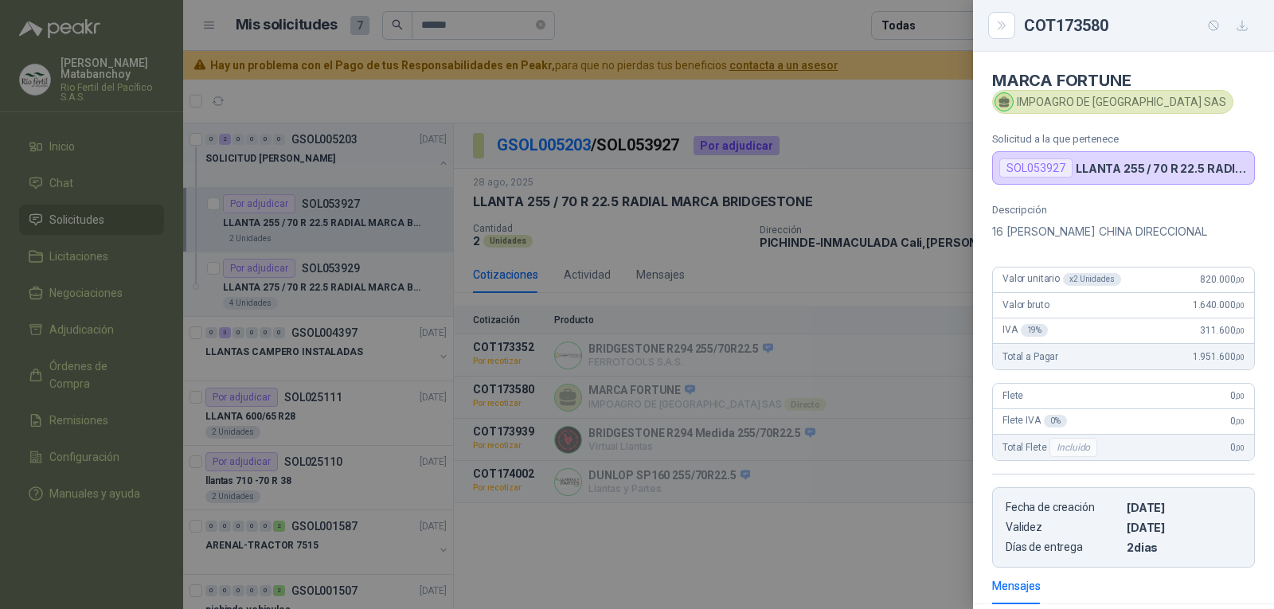
click at [733, 329] on div at bounding box center [637, 304] width 1274 height 609
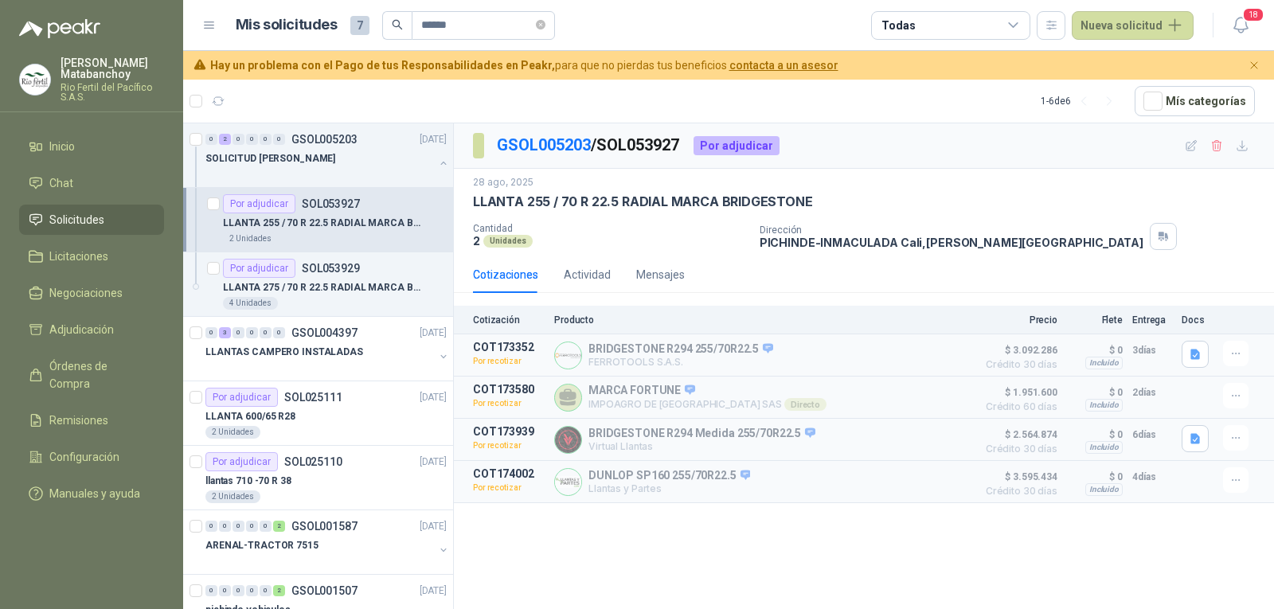
click at [546, 206] on p "LLANTA 255 / 70 R 22.5 RADIAL MARCA BRIDGESTONE" at bounding box center [643, 202] width 340 height 17
copy p "LLANTA 255 / 70 R 22.5 RADIAL MARCA BRIDGESTONE"
click at [570, 219] on div "28 ago, 2025 LLANTA 255 / 70 R 22.5 RADIAL MARCA BRIDGESTONE Cantidad 2 Unidade…" at bounding box center [864, 212] width 782 height 75
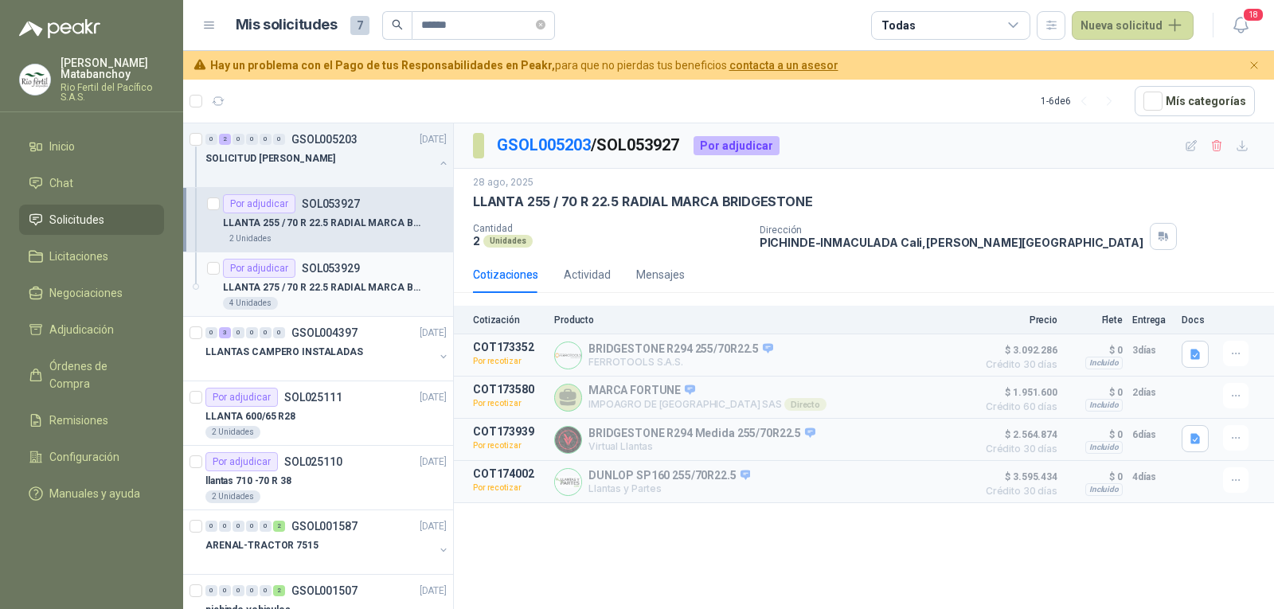
click at [303, 280] on p "LLANTA 275 / 70 R 22.5 RADIAL MARCA BRIDGESTONE" at bounding box center [322, 287] width 198 height 15
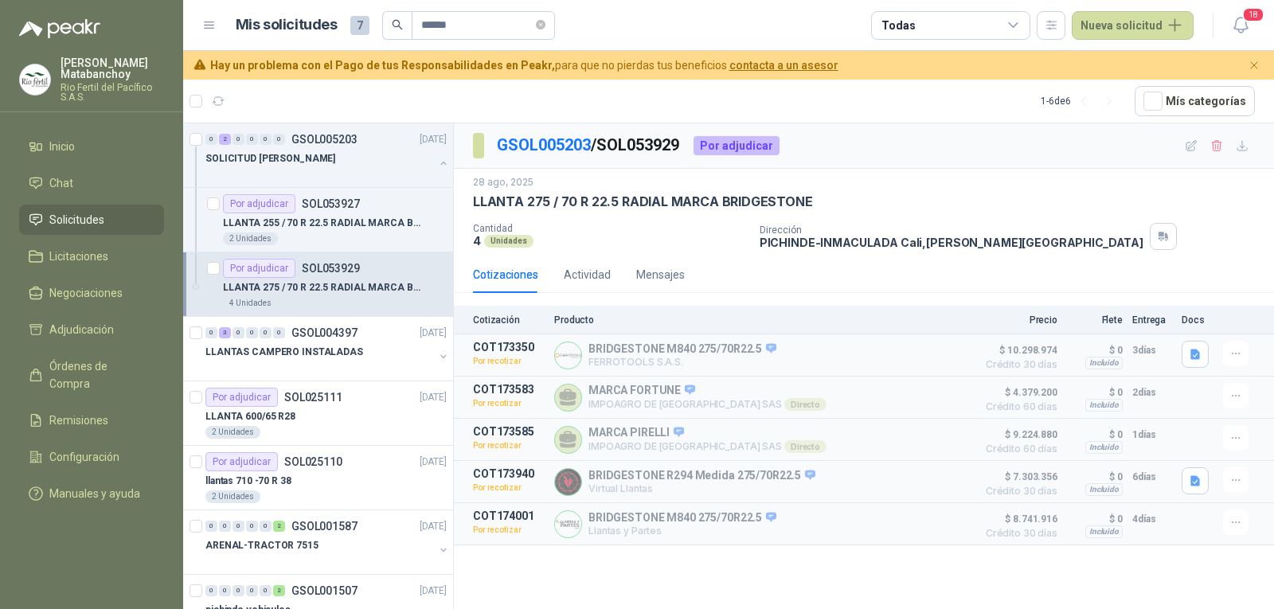
click at [597, 204] on p "LLANTA 275 / 70 R 22.5 RADIAL MARCA BRIDGESTONE" at bounding box center [643, 202] width 340 height 17
copy p "LLANTA 275 / 70 R 22.5 RADIAL MARCA BRIDGESTONE"
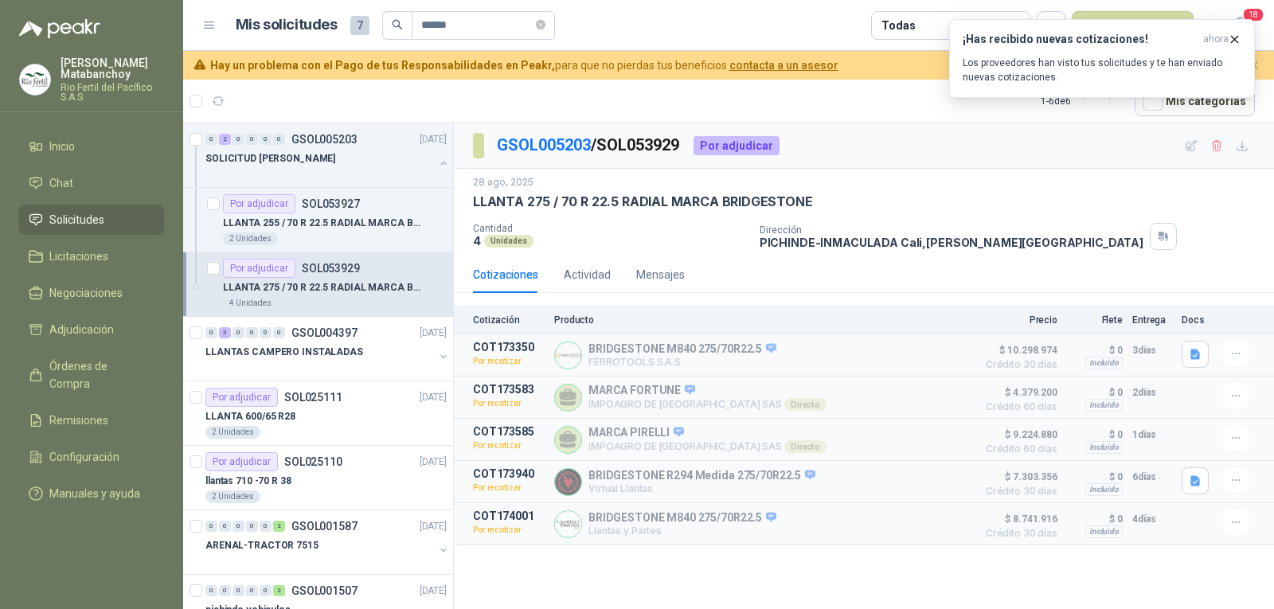
click at [692, 229] on p "Cantidad" at bounding box center [610, 228] width 274 height 11
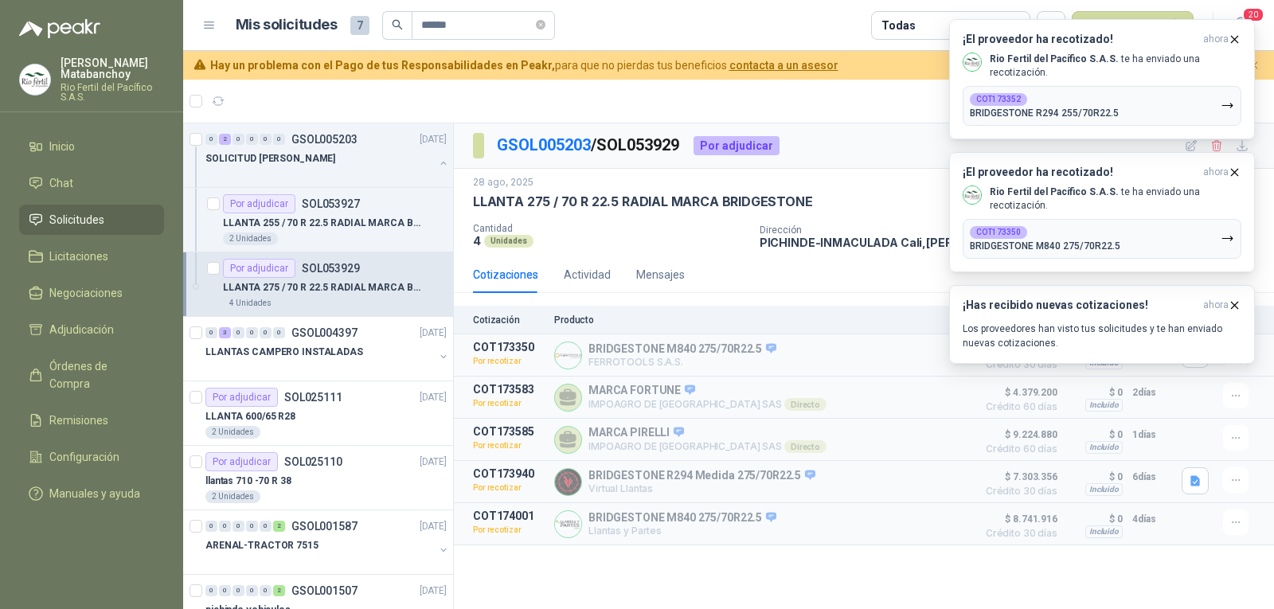
click at [705, 249] on div "Cantidad 4 Unidades" at bounding box center [610, 236] width 274 height 27
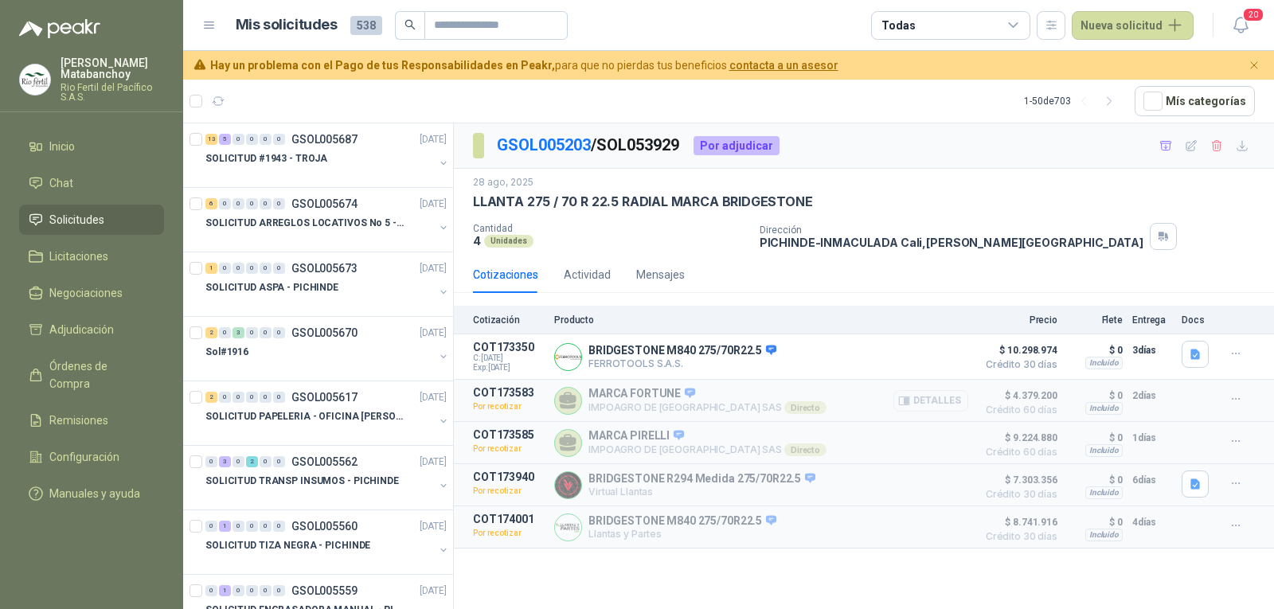
click at [919, 396] on button "Detalles" at bounding box center [931, 401] width 75 height 22
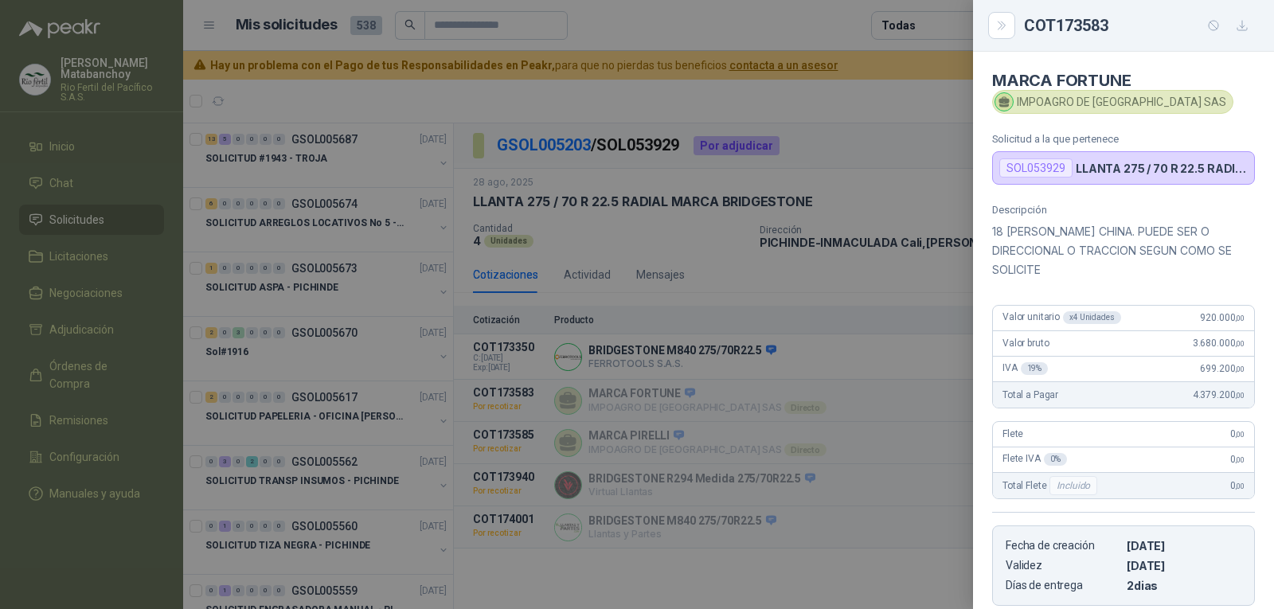
click at [922, 350] on div at bounding box center [637, 304] width 1274 height 609
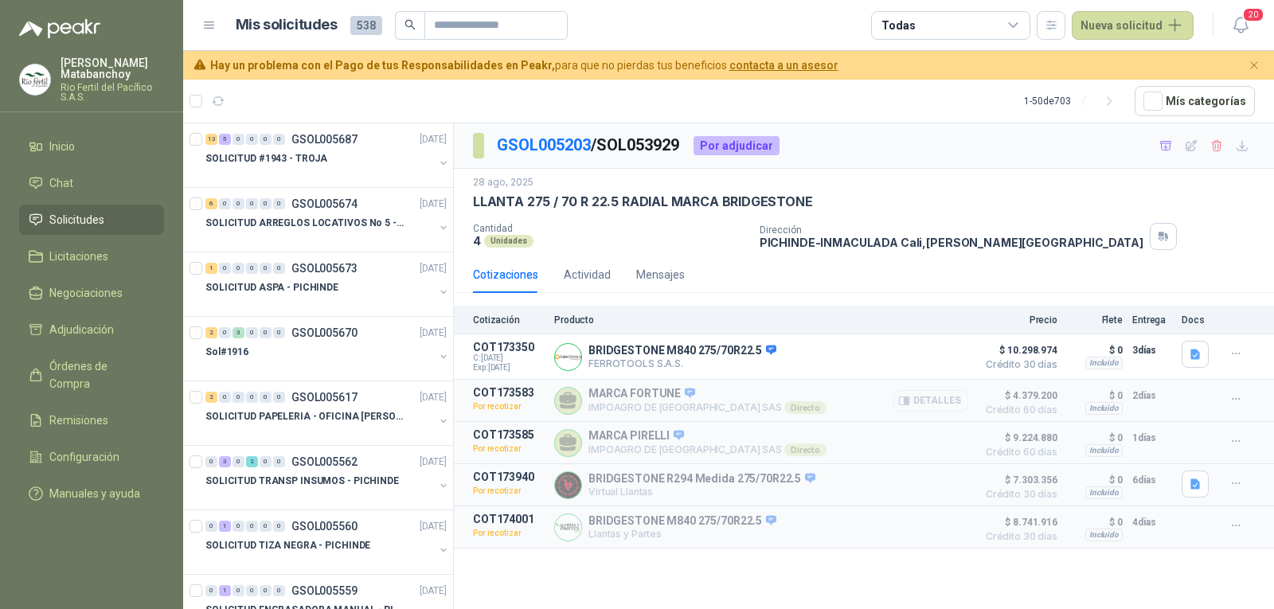
click at [910, 397] on icon "button" at bounding box center [904, 401] width 12 height 12
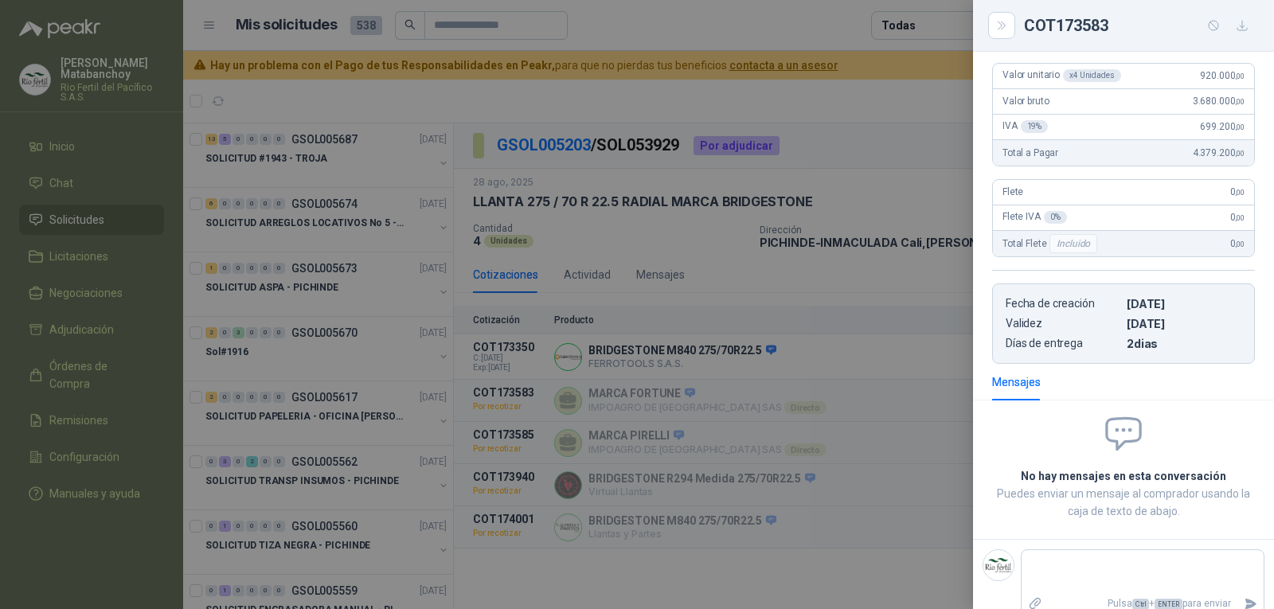
scroll to position [0, 0]
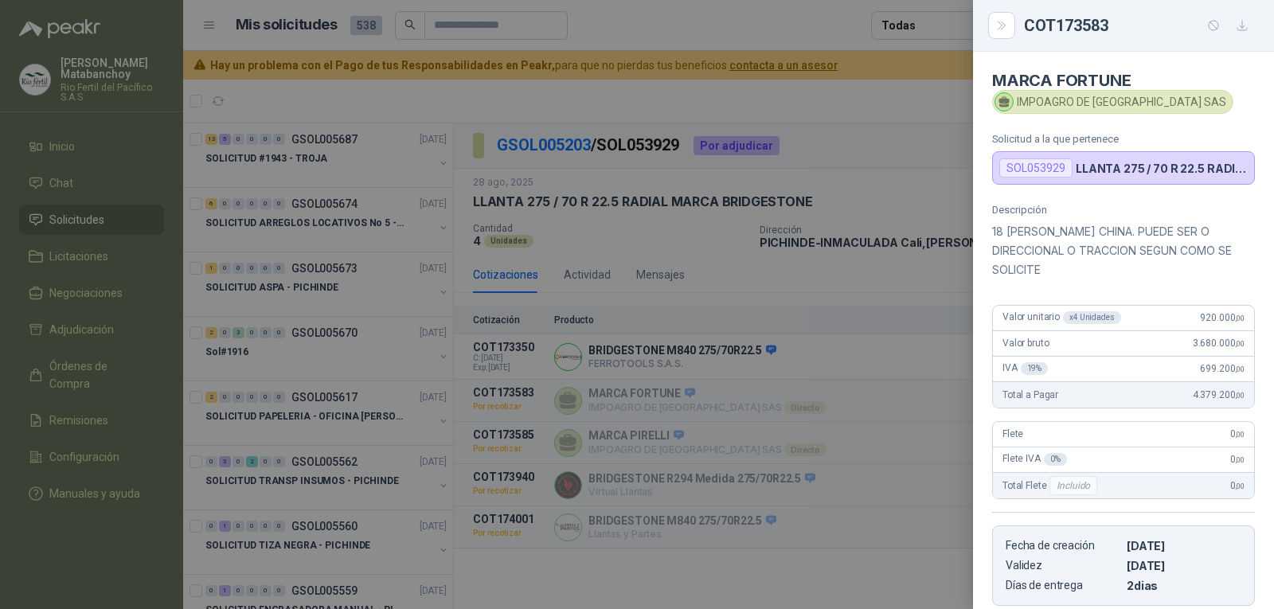
click at [763, 449] on div at bounding box center [637, 304] width 1274 height 609
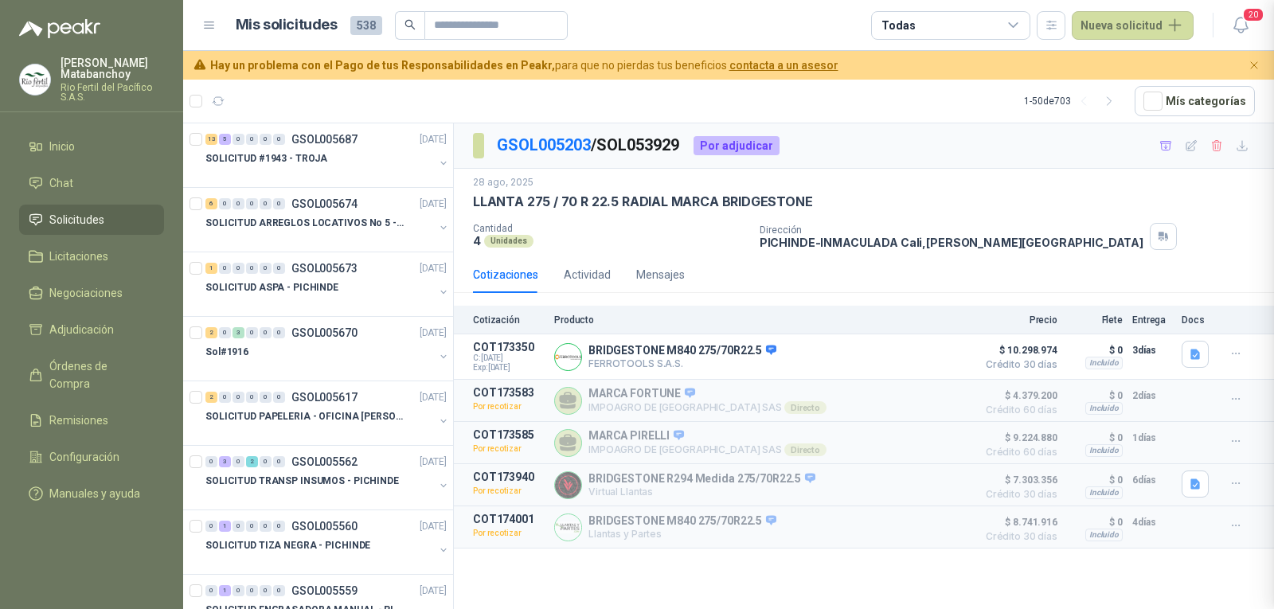
scroll to position [242, 0]
click at [1235, 394] on icon "button" at bounding box center [1237, 400] width 14 height 14
click at [899, 413] on div "Detalles" at bounding box center [931, 400] width 75 height 29
click at [908, 405] on icon "button" at bounding box center [904, 401] width 10 height 8
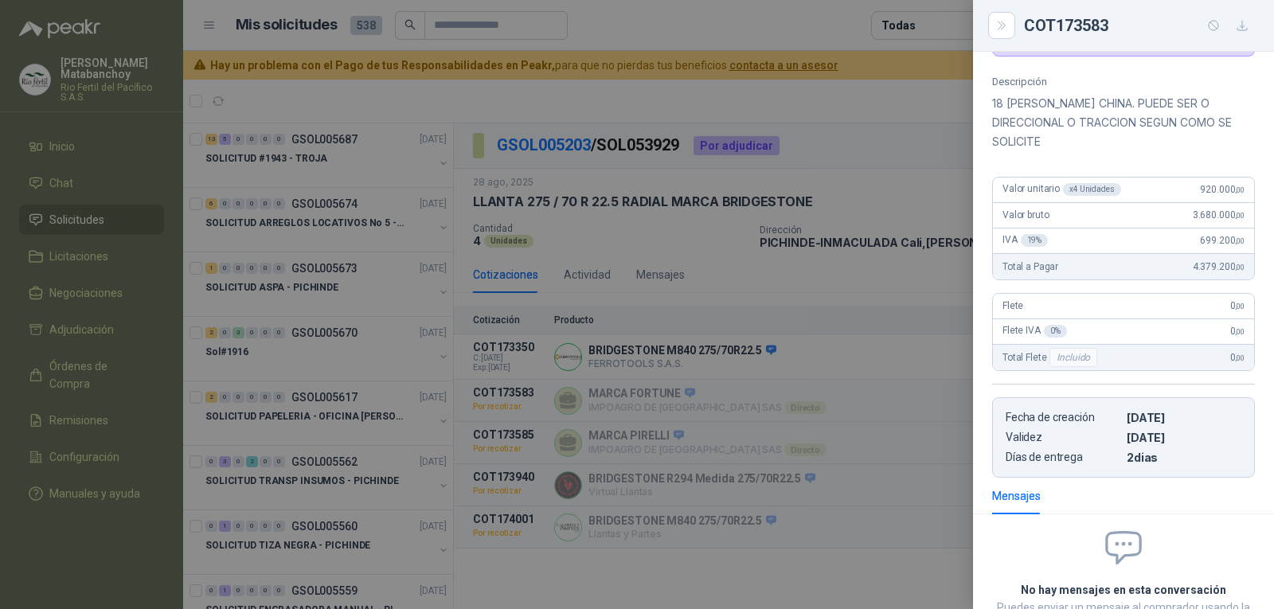
scroll to position [0, 0]
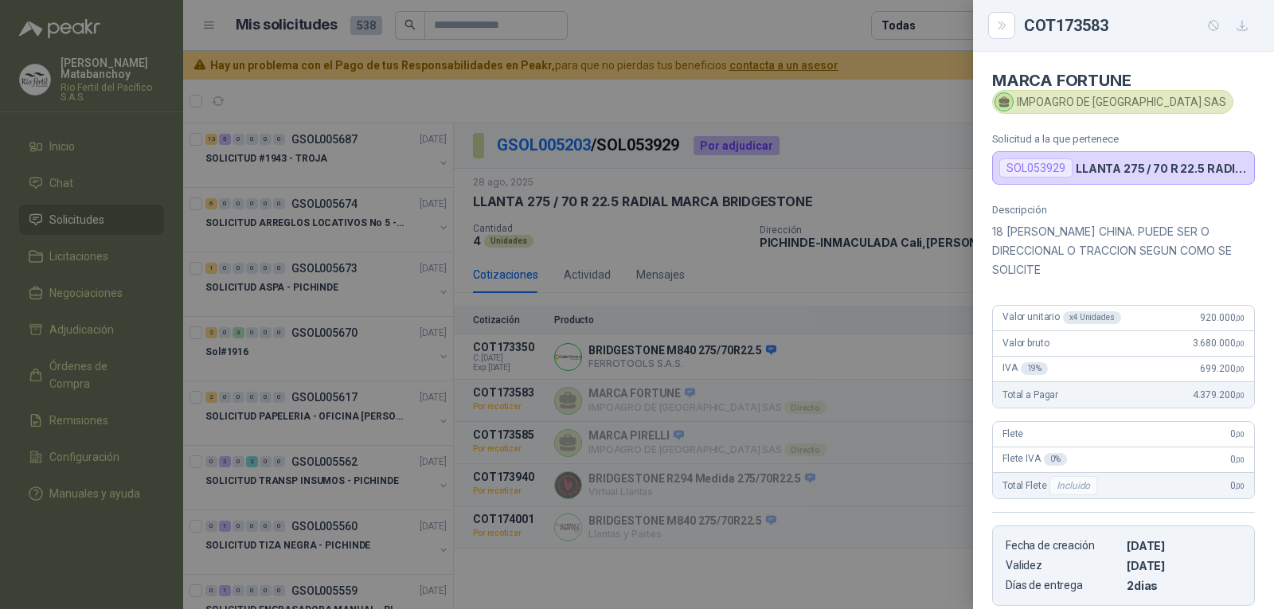
click at [885, 401] on div at bounding box center [637, 304] width 1274 height 609
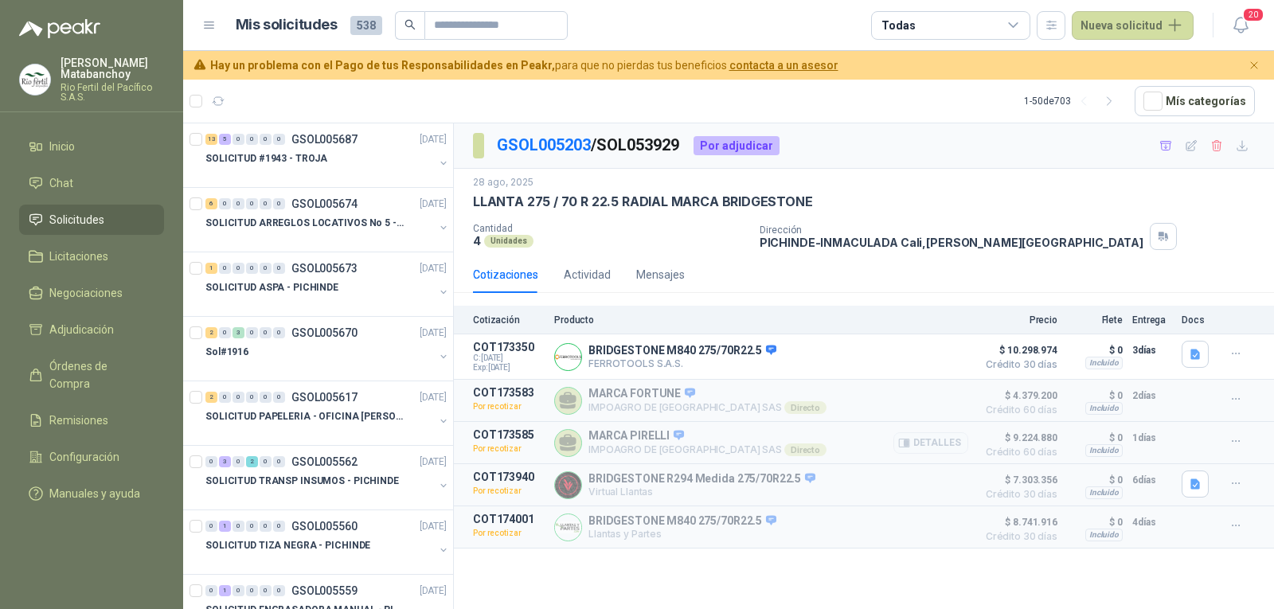
click at [901, 433] on div "Detalles" at bounding box center [931, 443] width 75 height 29
click at [914, 444] on button "Detalles" at bounding box center [931, 444] width 75 height 22
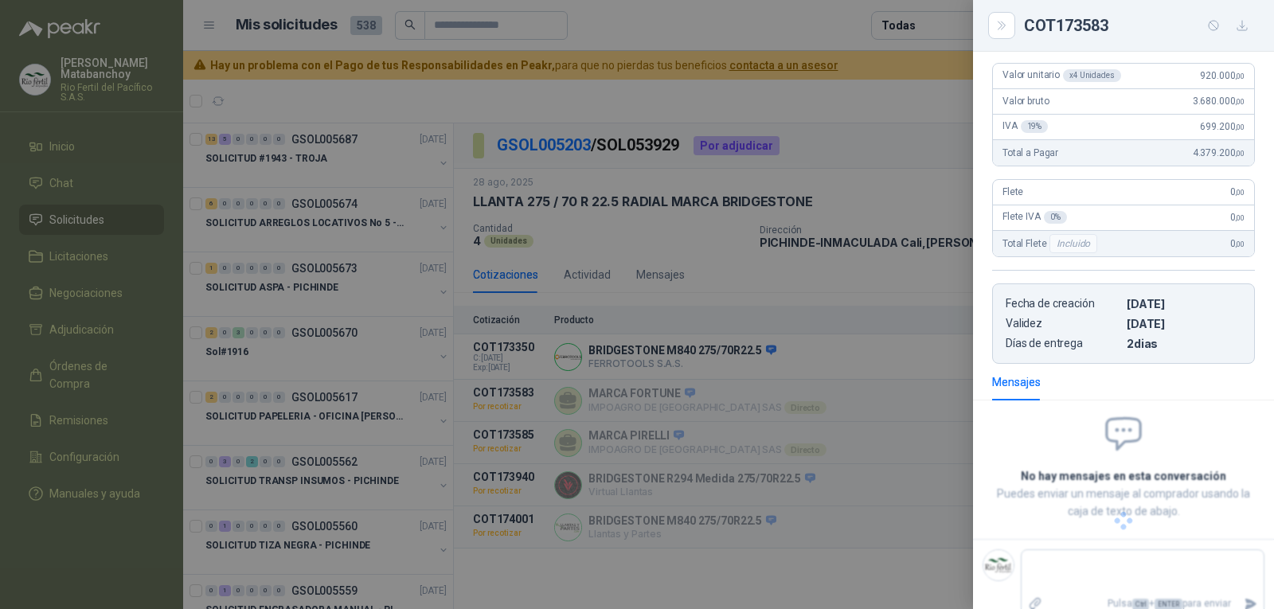
scroll to position [223, 0]
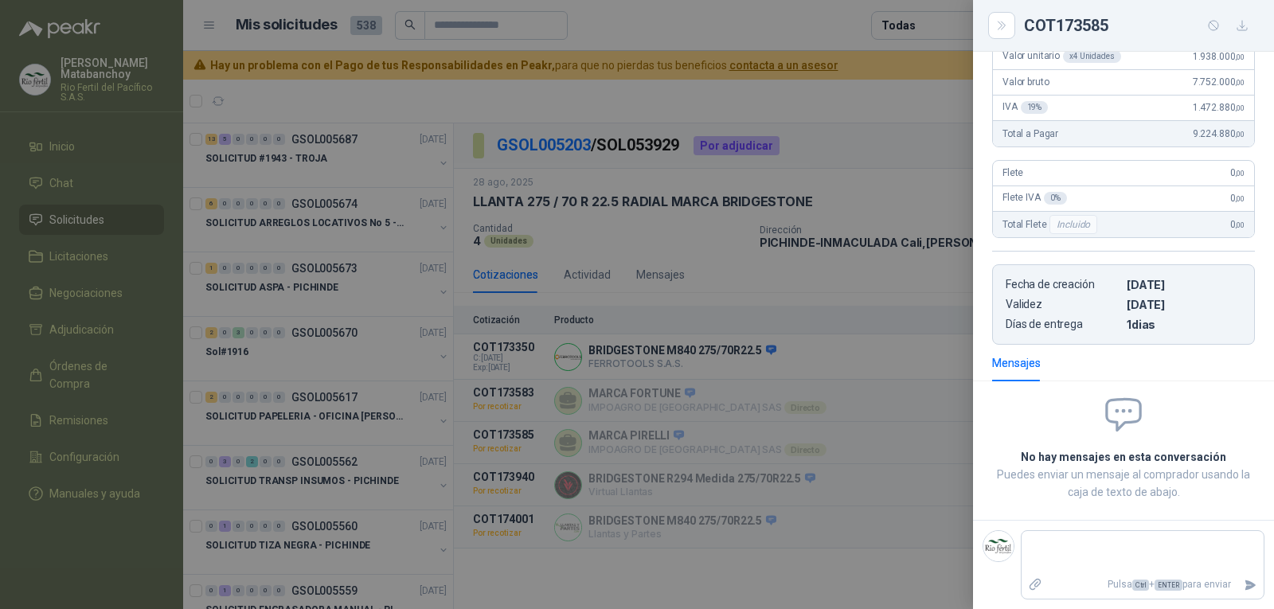
click at [804, 410] on div at bounding box center [637, 304] width 1274 height 609
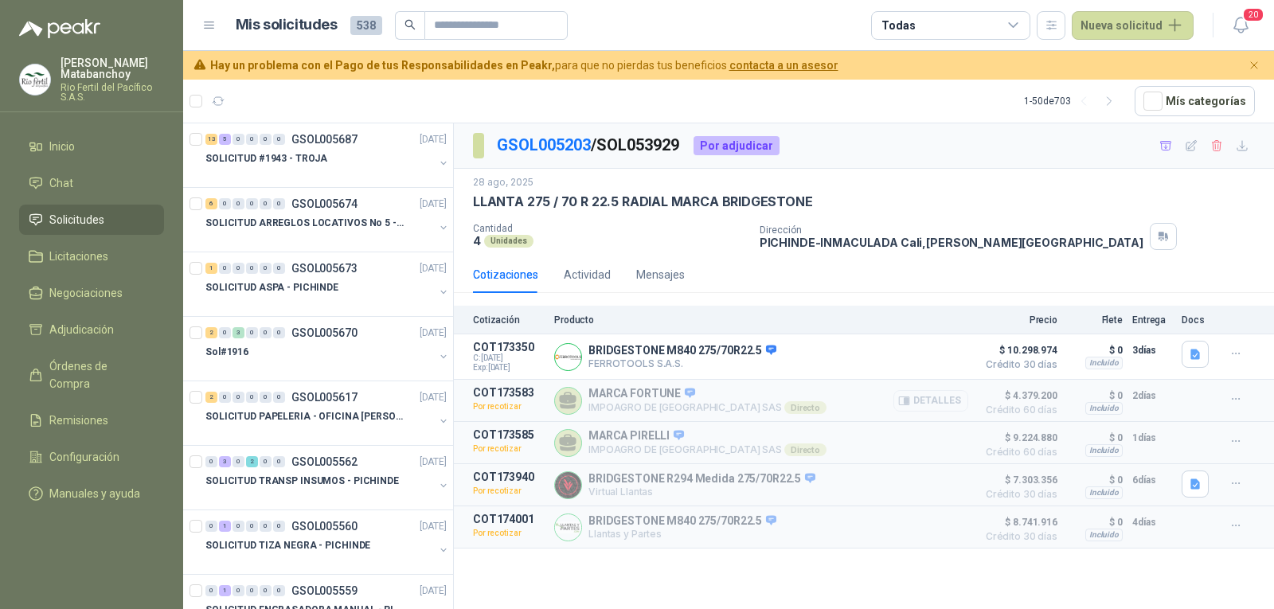
click at [923, 396] on button "Detalles" at bounding box center [931, 401] width 75 height 22
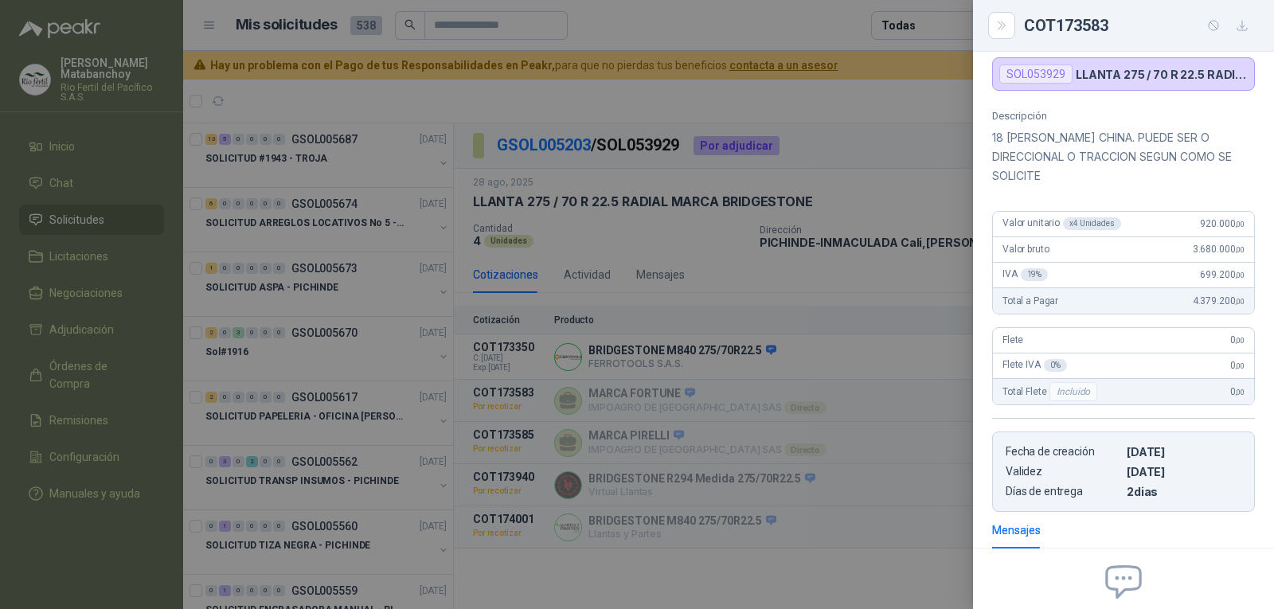
scroll to position [0, 0]
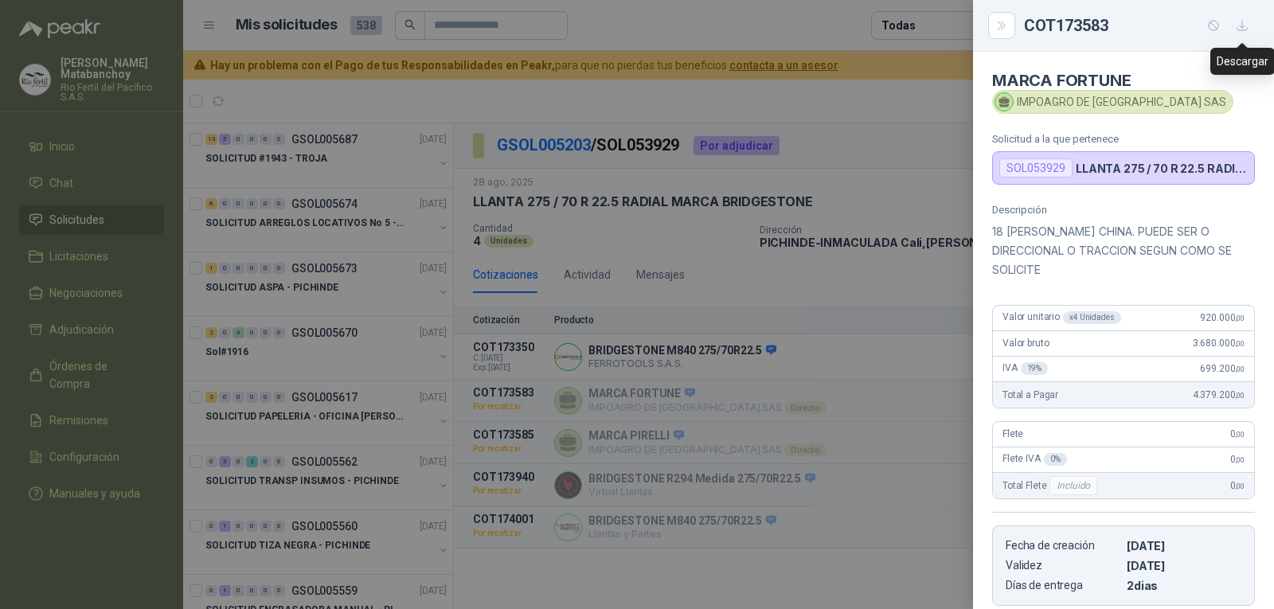
click at [1239, 23] on icon "button" at bounding box center [1243, 26] width 14 height 14
click at [707, 510] on div at bounding box center [637, 304] width 1274 height 609
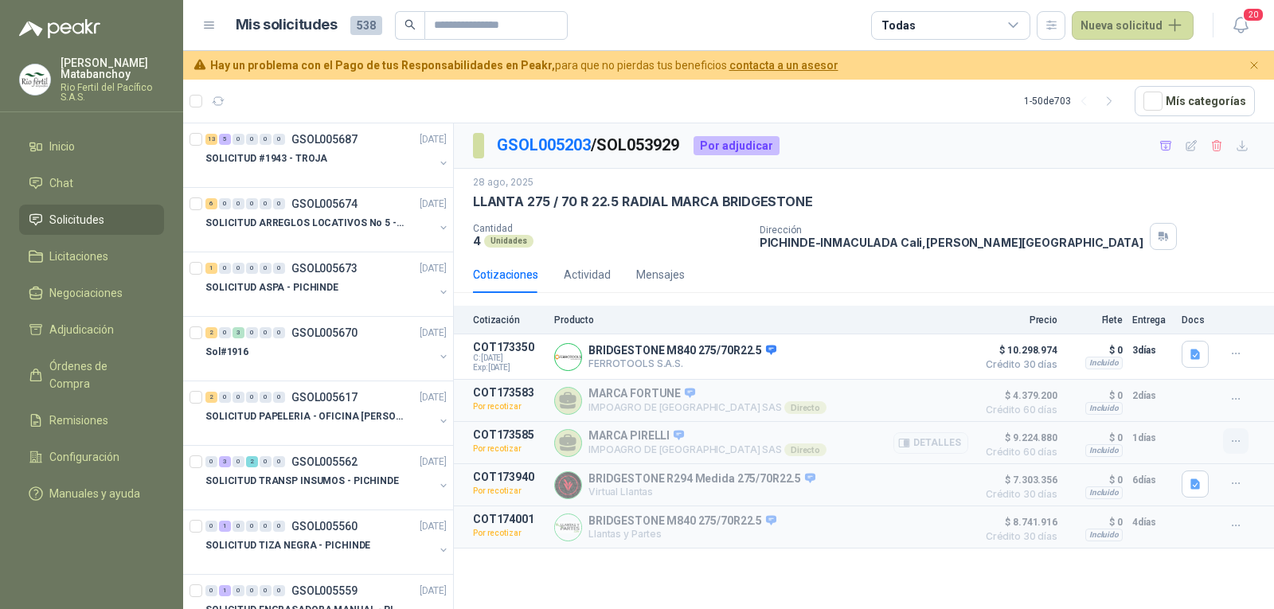
click at [1228, 441] on button "button" at bounding box center [1235, 441] width 25 height 25
click at [1236, 440] on icon "button" at bounding box center [1237, 442] width 14 height 14
click at [1232, 437] on icon "button" at bounding box center [1237, 442] width 14 height 14
click at [919, 437] on button "Detalles" at bounding box center [931, 444] width 75 height 22
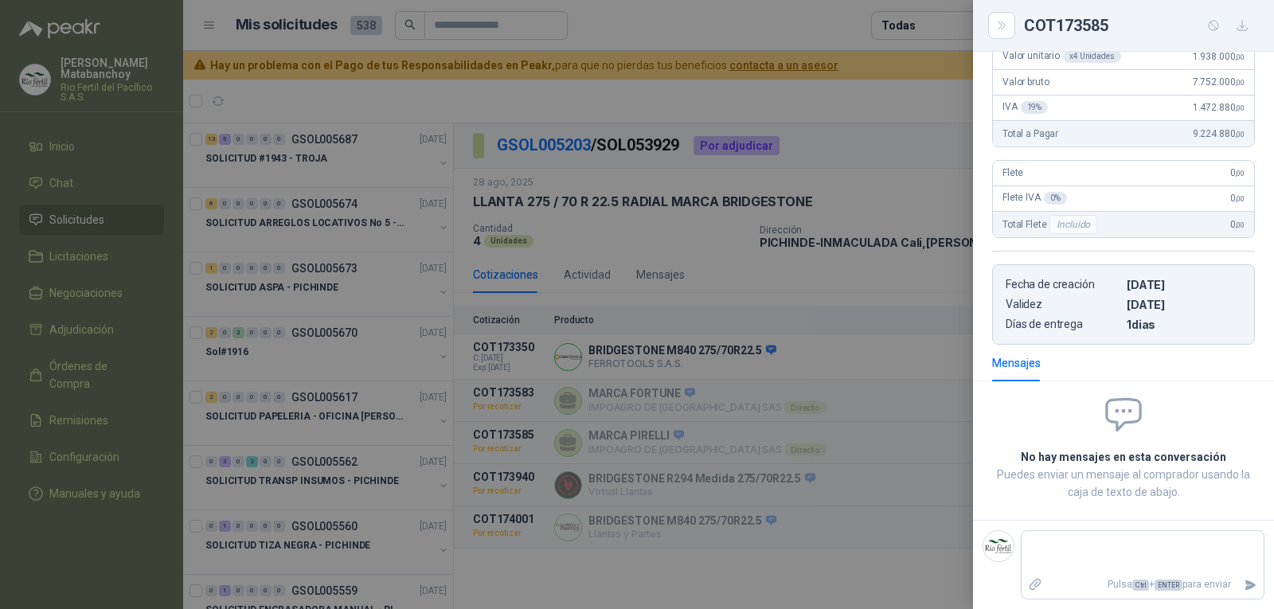
scroll to position [223, 0]
click at [1236, 29] on button "button" at bounding box center [1242, 25] width 25 height 25
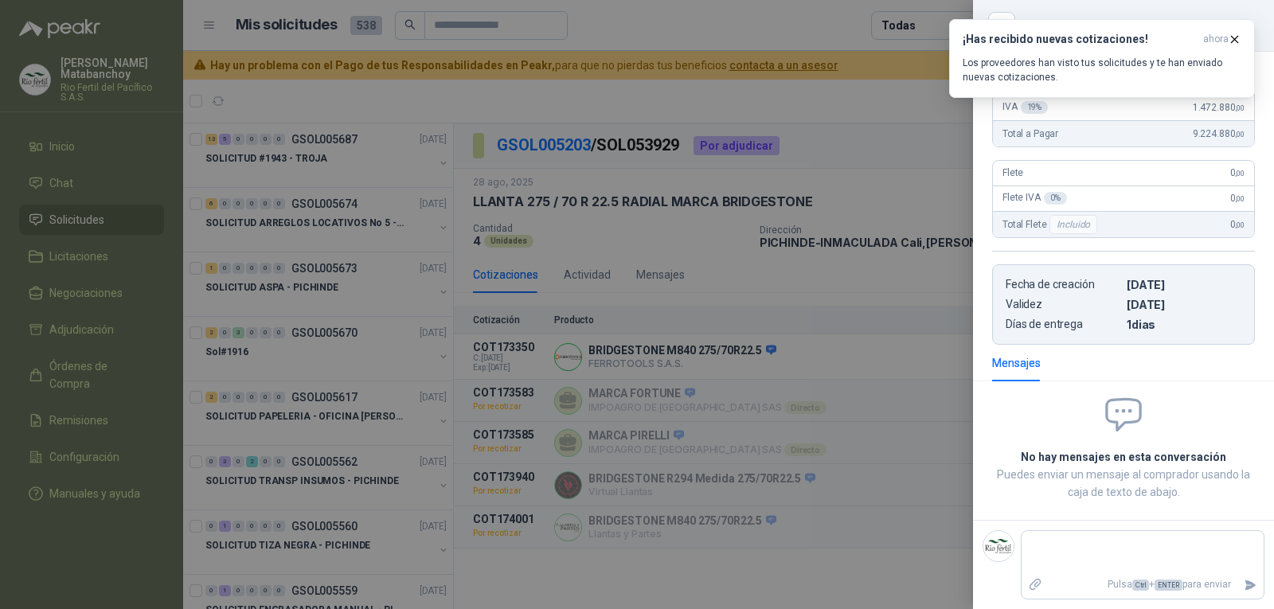
click at [664, 382] on div at bounding box center [637, 304] width 1274 height 609
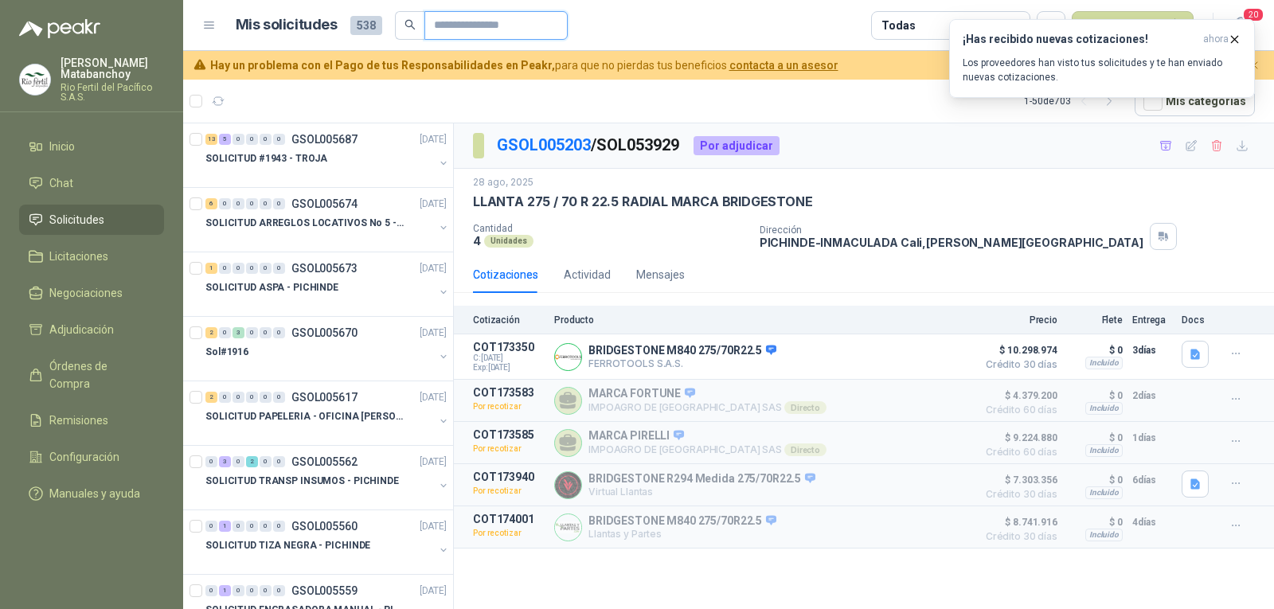
click at [448, 16] on input "text" at bounding box center [490, 25] width 112 height 27
click at [685, 210] on p "LLANTA 275 / 70 R 22.5 RADIAL MARCA BRIDGESTONE" at bounding box center [643, 202] width 340 height 17
click at [630, 137] on p "GSOL005203 / SOL053929" at bounding box center [589, 145] width 184 height 25
copy p "SOL053929"
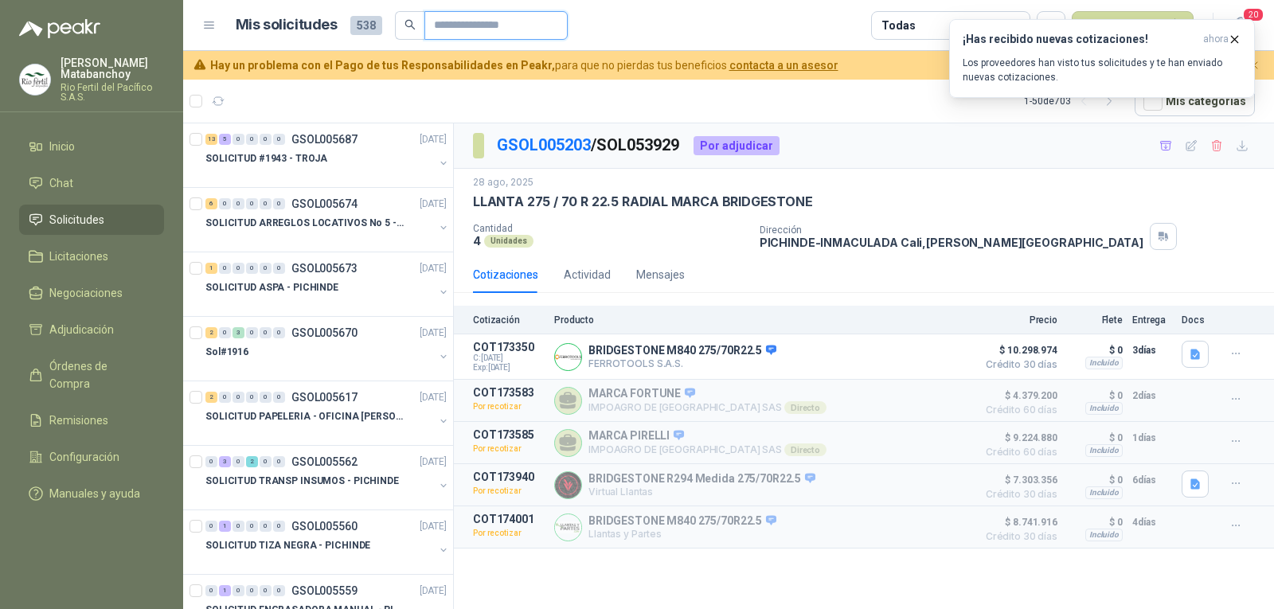
click at [485, 29] on input "text" at bounding box center [490, 25] width 112 height 27
paste input "*********"
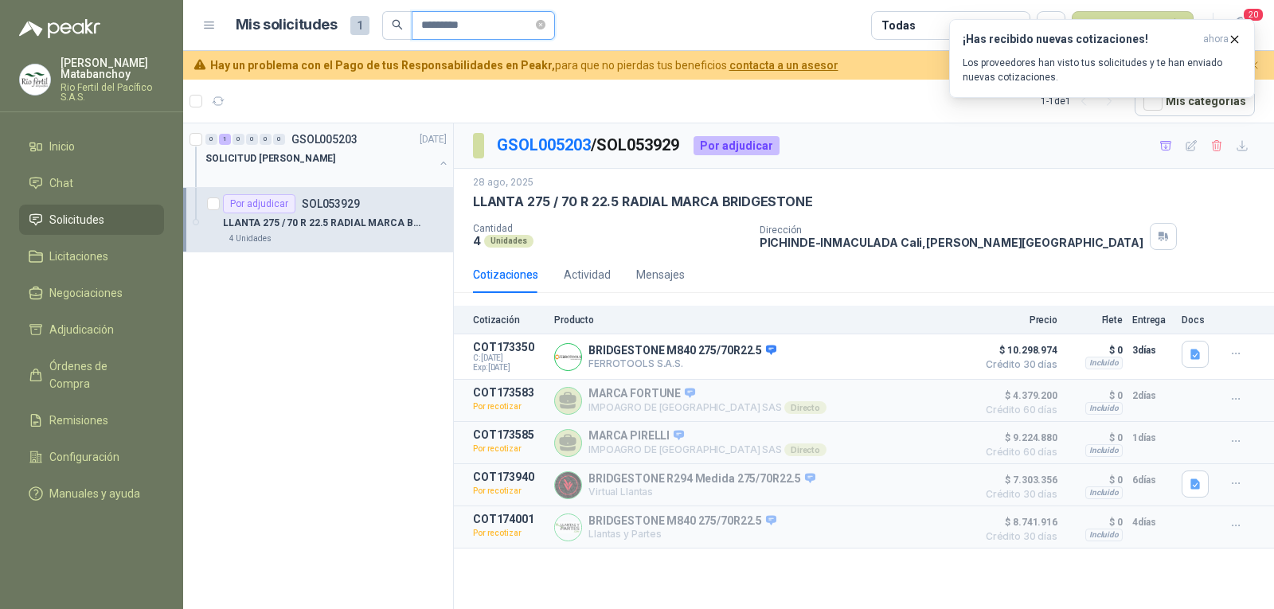
type input "*********"
click at [335, 163] on p "SOLICITUD BENITO - PICHINDE" at bounding box center [271, 158] width 130 height 15
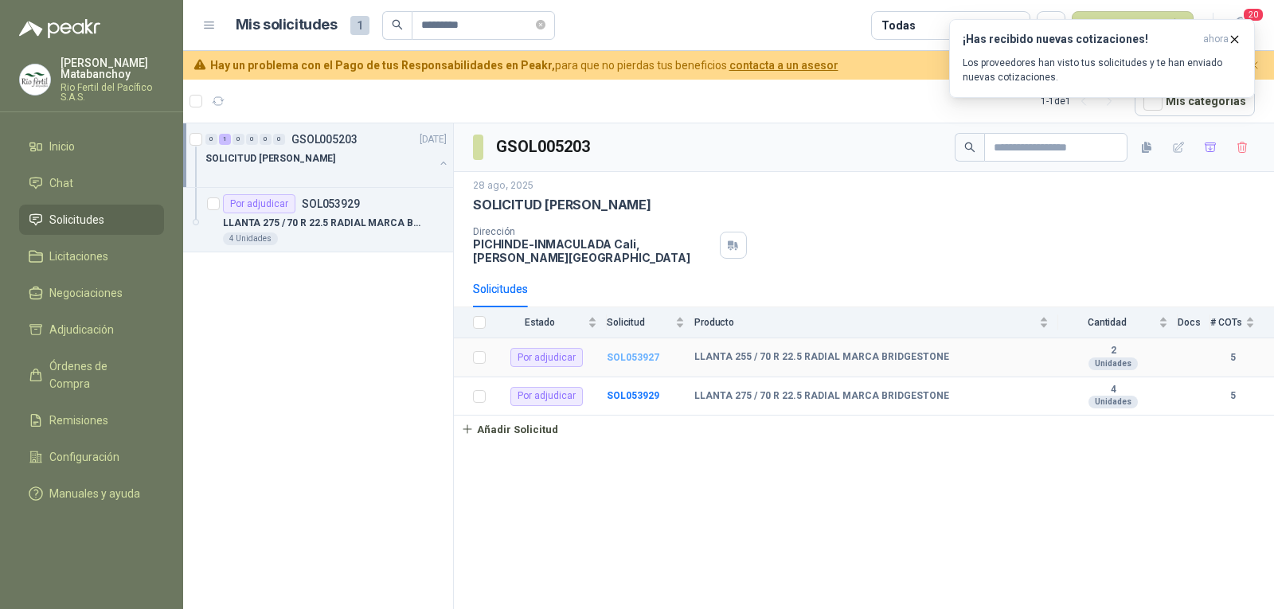
click at [631, 354] on b "SOL053927" at bounding box center [633, 357] width 53 height 11
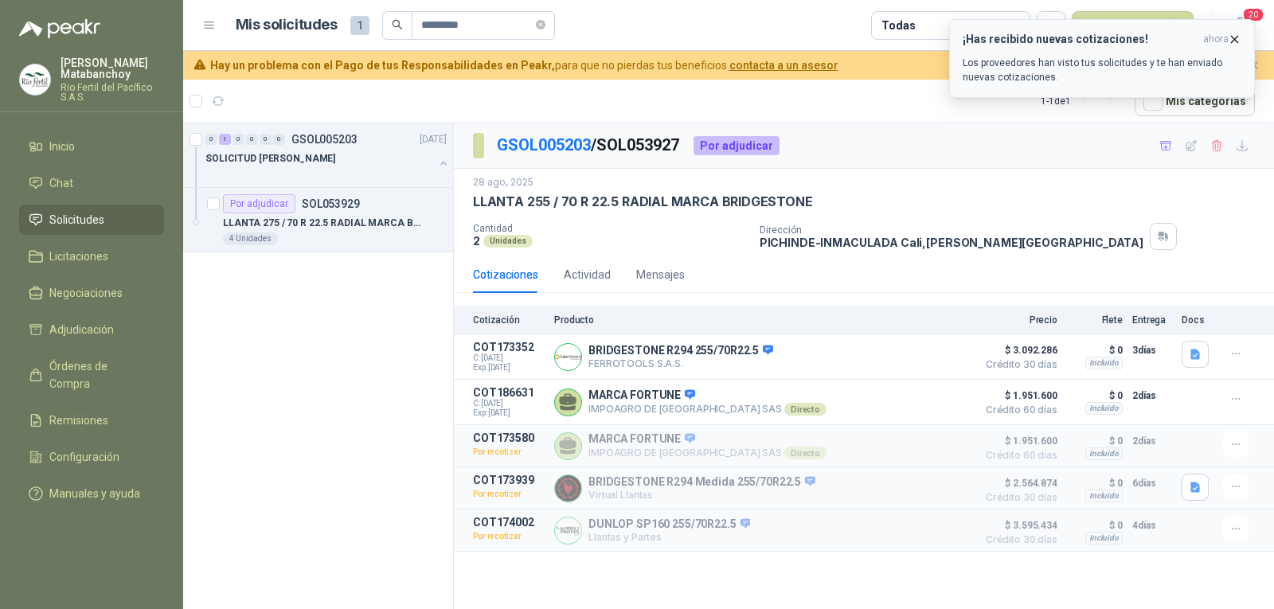
click at [1231, 39] on icon "button" at bounding box center [1235, 40] width 14 height 14
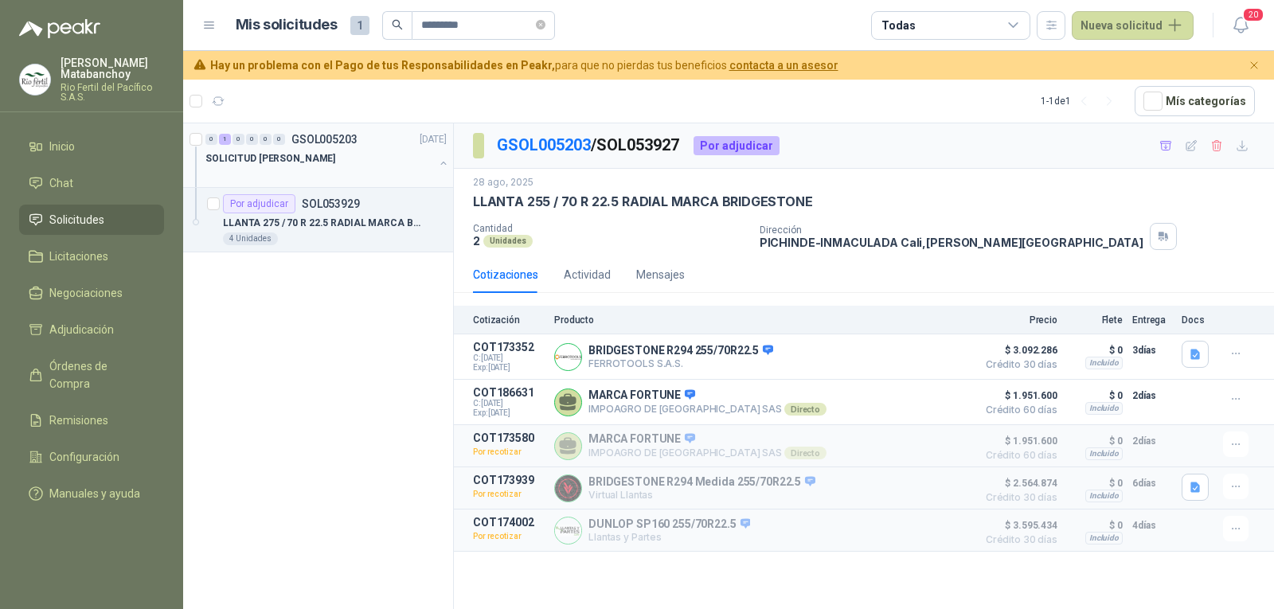
click at [339, 161] on div "SOLICITUD BENITO - PICHINDE" at bounding box center [320, 158] width 229 height 19
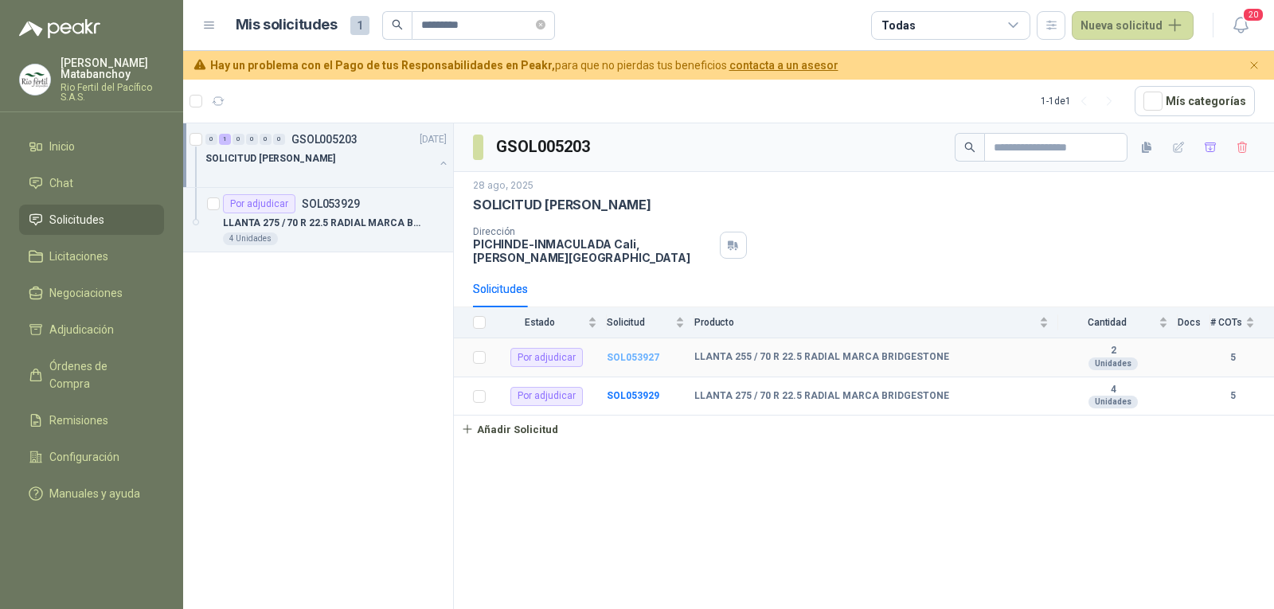
click at [631, 358] on b "SOL053927" at bounding box center [633, 357] width 53 height 11
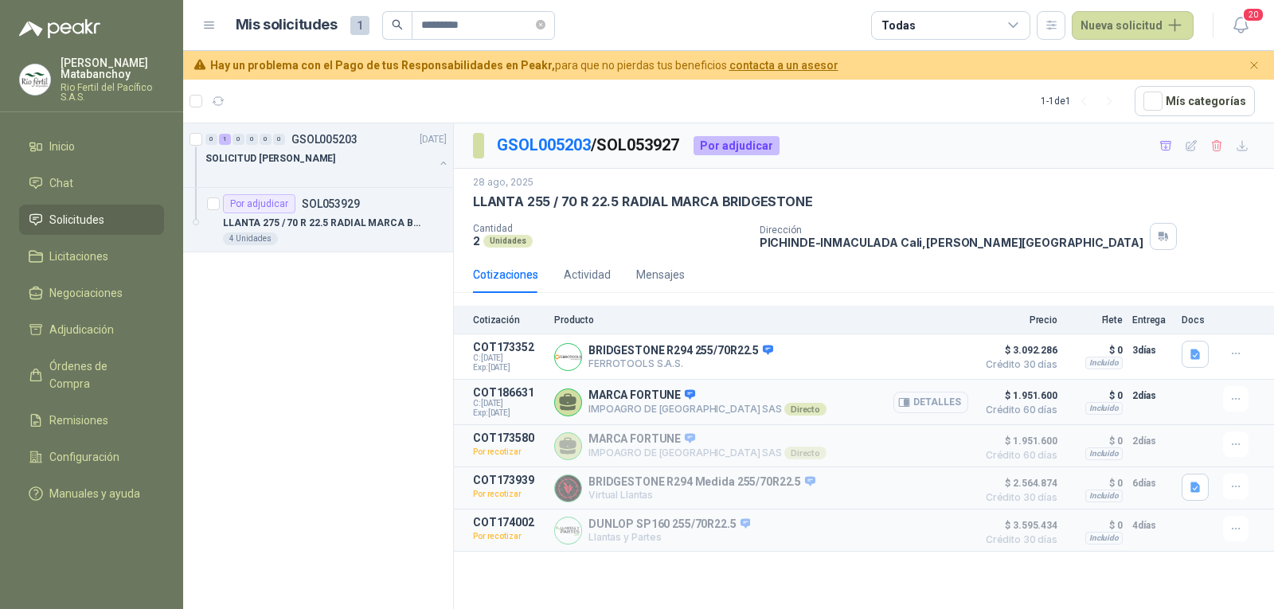
click at [937, 401] on button "Detalles" at bounding box center [931, 403] width 75 height 22
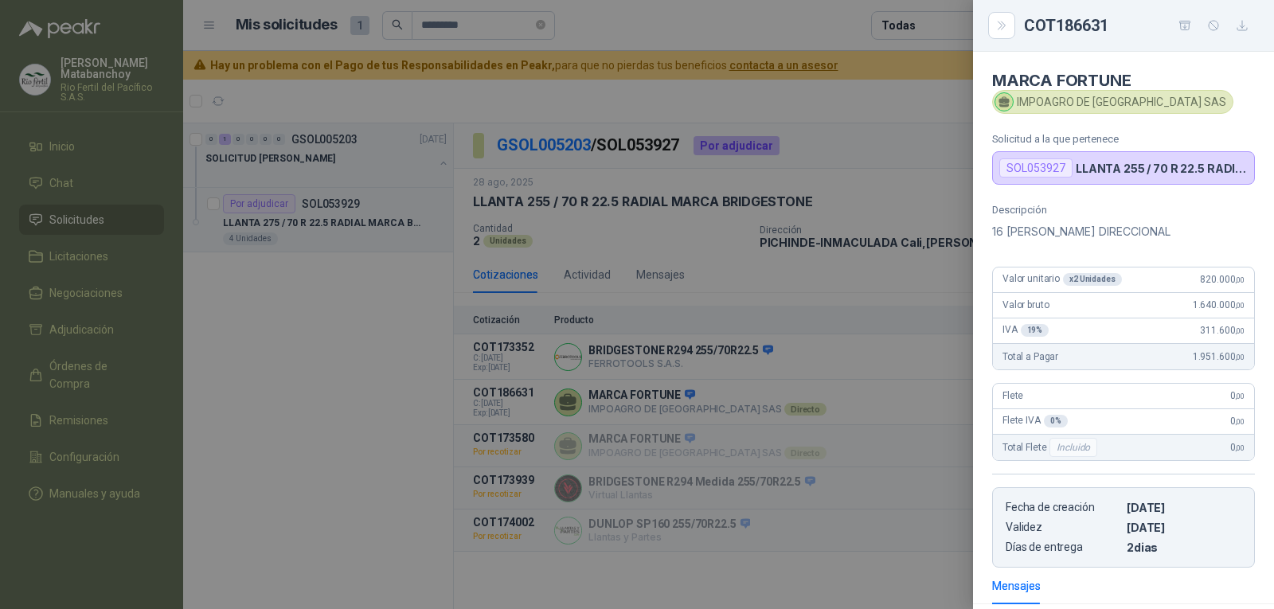
click at [861, 374] on div at bounding box center [637, 304] width 1274 height 609
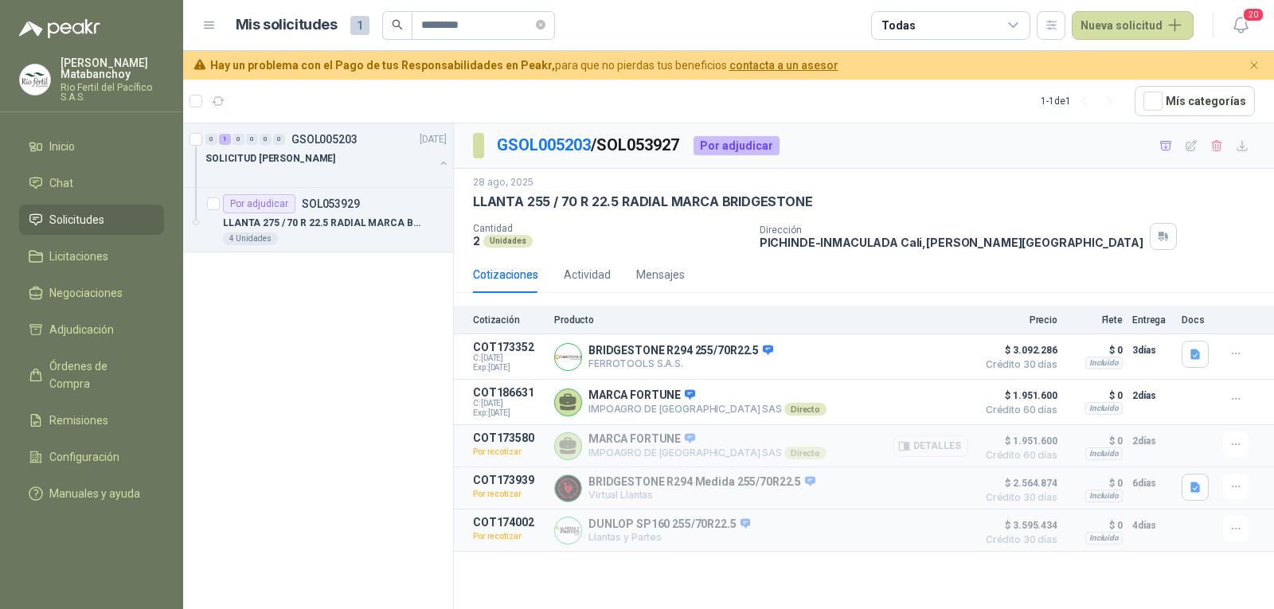
click at [909, 447] on icon "button" at bounding box center [907, 446] width 4 height 6
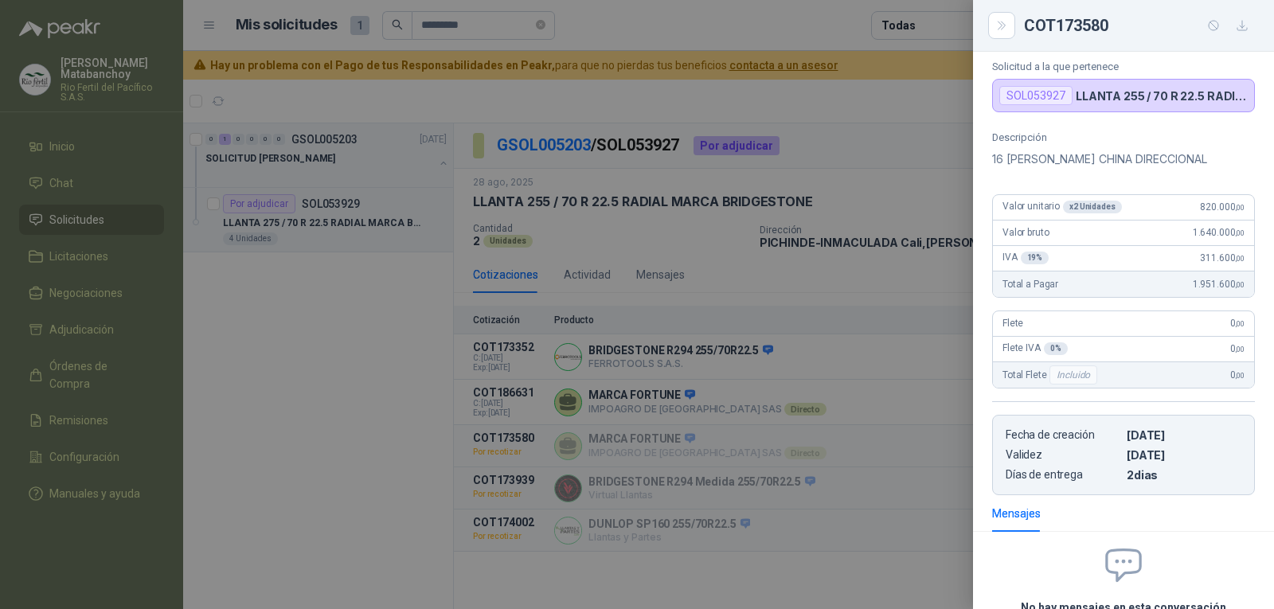
scroll to position [0, 0]
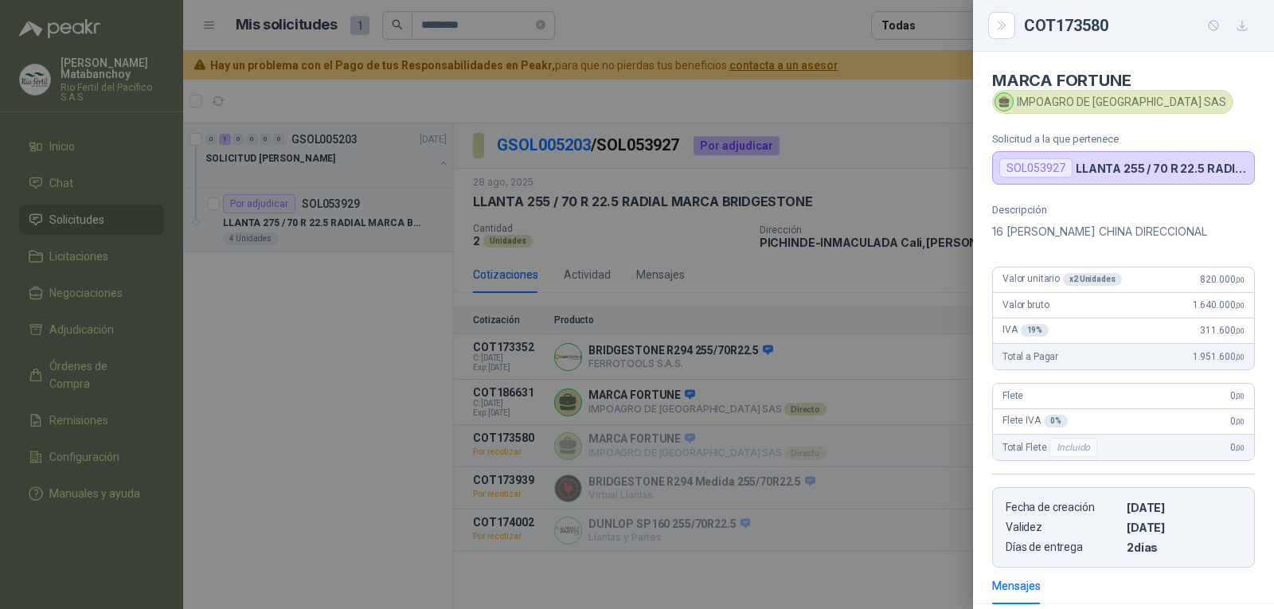
click at [941, 393] on div at bounding box center [637, 304] width 1274 height 609
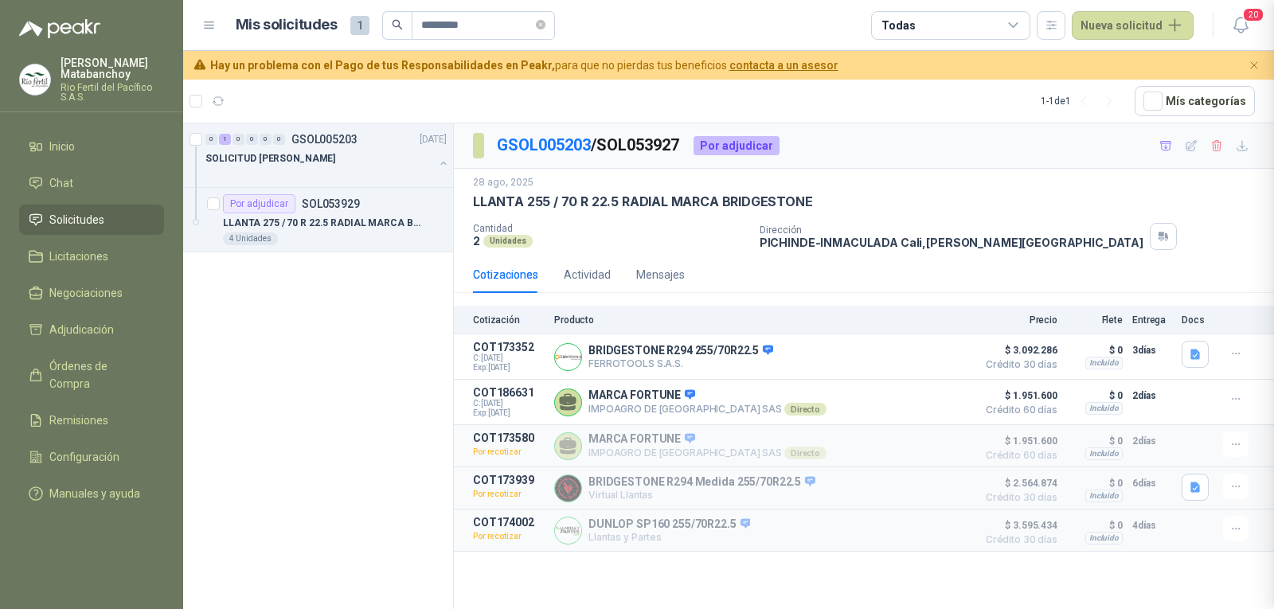
scroll to position [223, 0]
click at [1243, 399] on button "button" at bounding box center [1235, 398] width 25 height 25
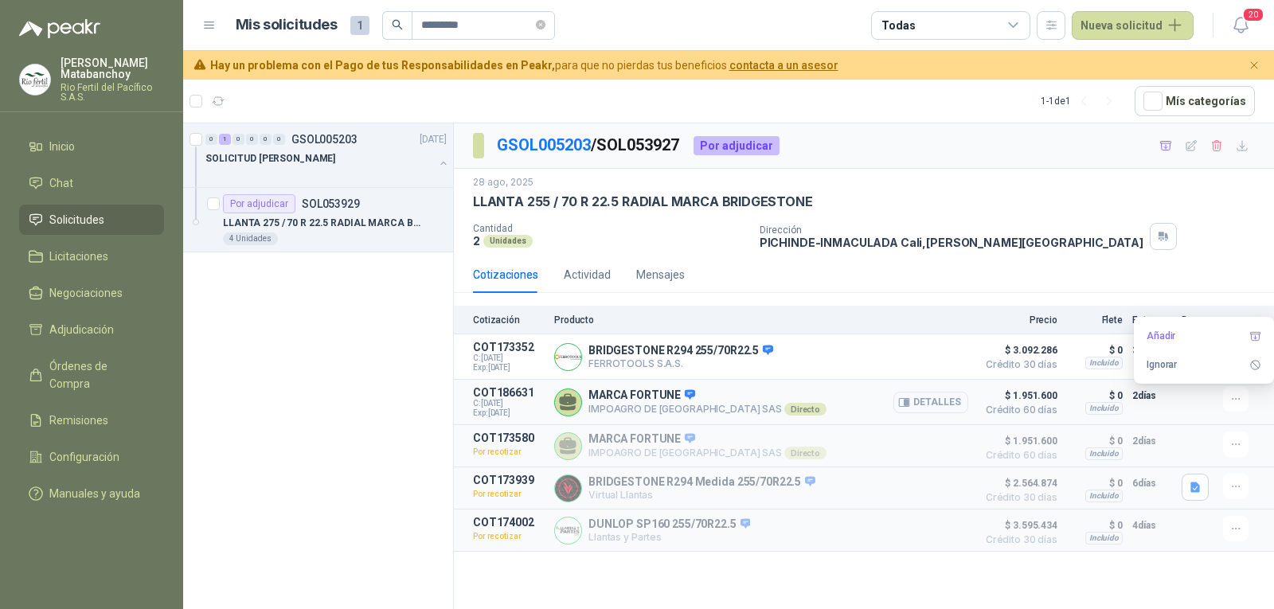
click at [931, 403] on button "Detalles" at bounding box center [931, 403] width 75 height 22
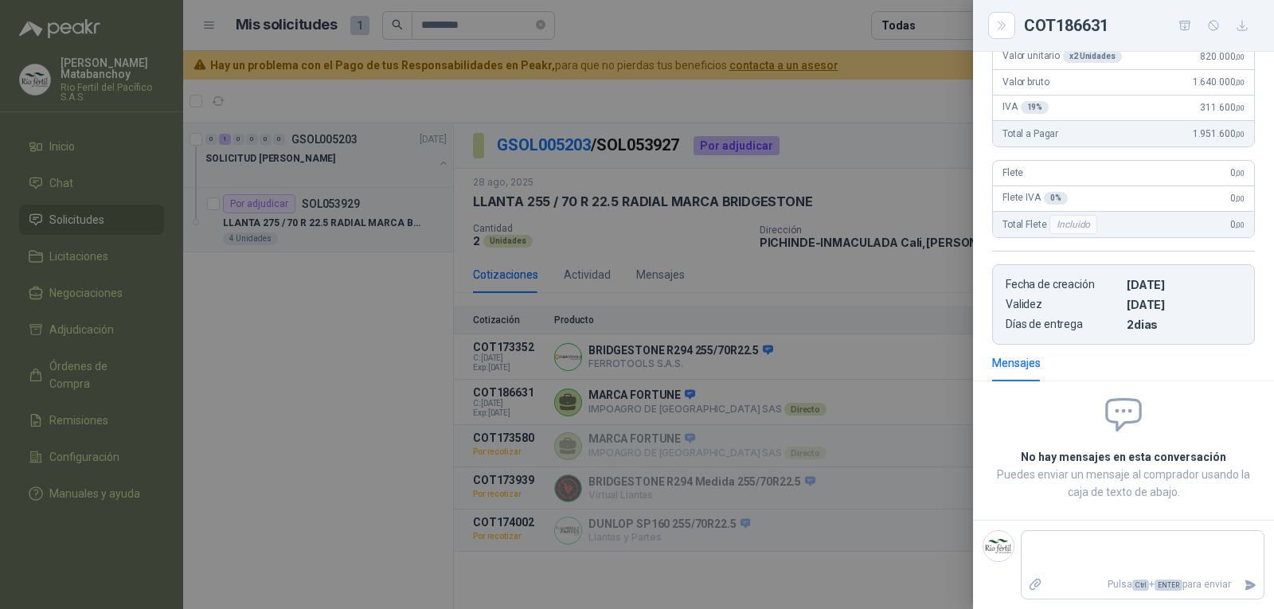
click at [1238, 29] on icon "button" at bounding box center [1243, 26] width 10 height 10
click at [722, 434] on div at bounding box center [637, 304] width 1274 height 609
